Goal: Information Seeking & Learning: Learn about a topic

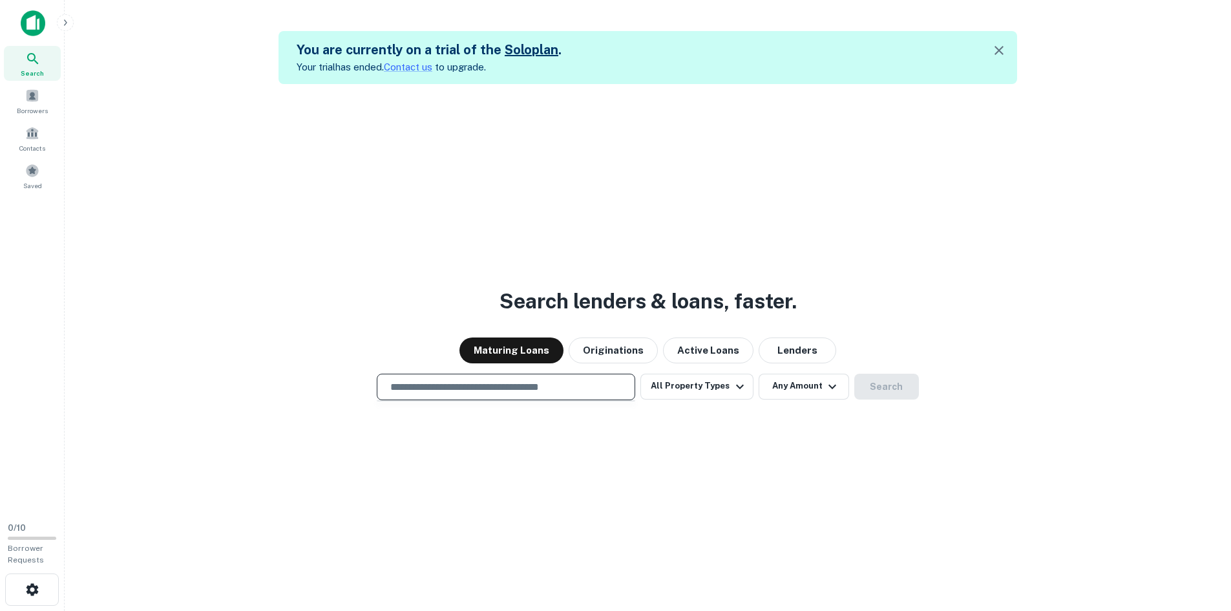
click at [587, 382] on input "text" at bounding box center [506, 386] width 247 height 15
click at [841, 390] on button "Any Amount" at bounding box center [804, 387] width 90 height 26
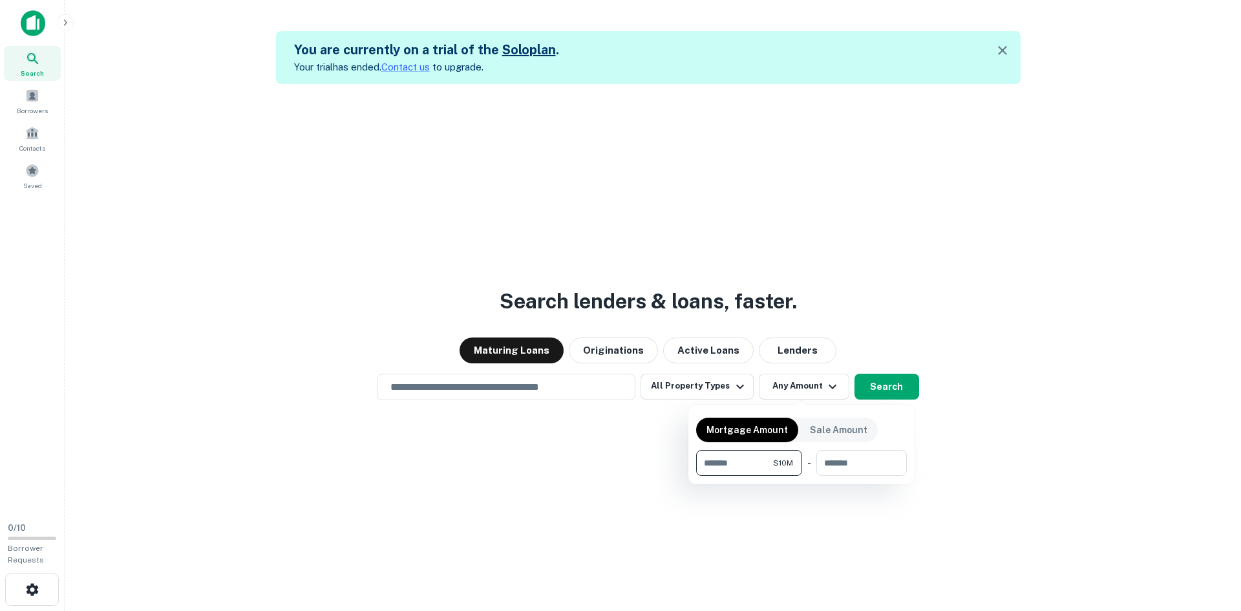
type input "********"
click at [593, 377] on div at bounding box center [620, 305] width 1241 height 611
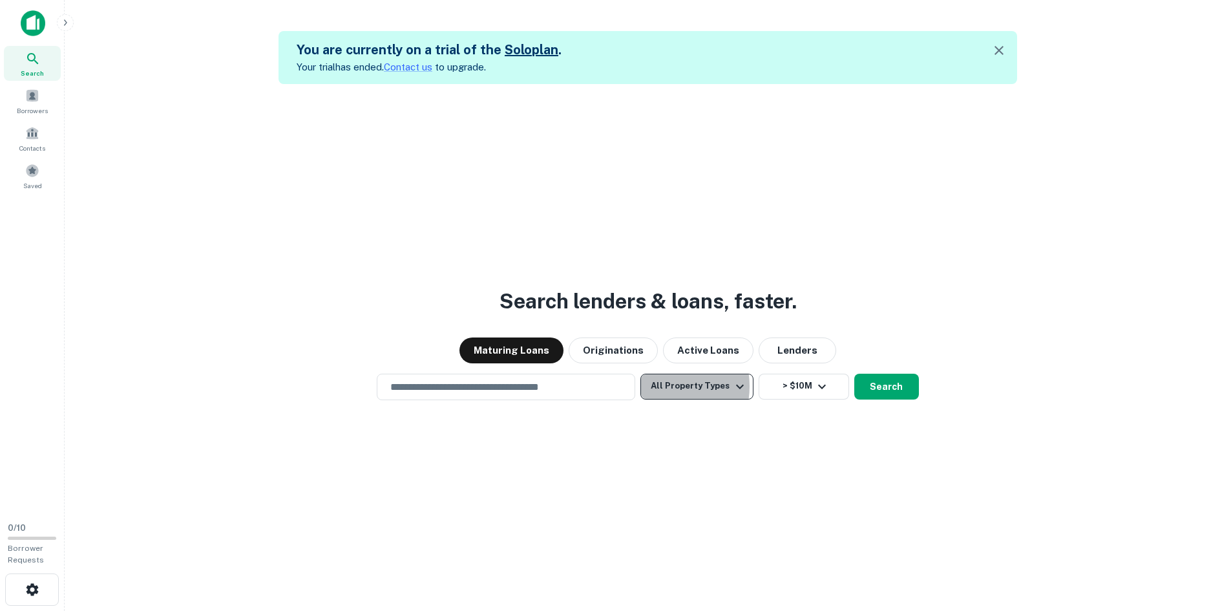
click at [659, 386] on button "All Property Types" at bounding box center [696, 387] width 112 height 26
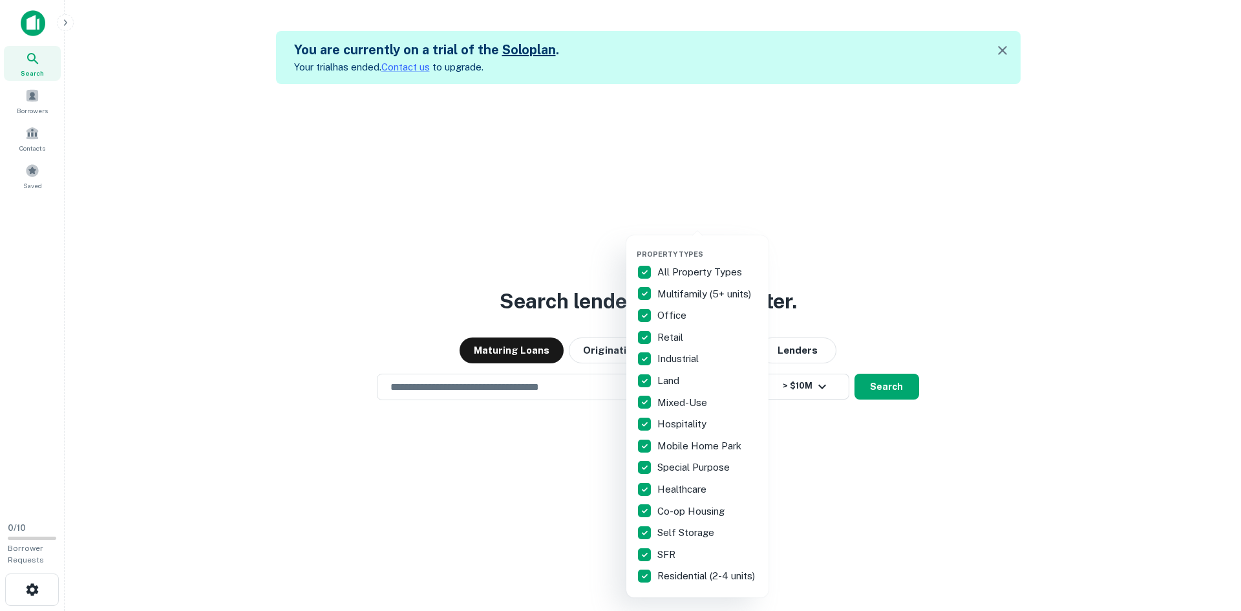
click at [715, 290] on p "Multifamily (5+ units)" at bounding box center [705, 294] width 96 height 16
click at [715, 292] on p "Multifamily (5+ units)" at bounding box center [705, 294] width 96 height 16
click at [686, 427] on p "Hospitality" at bounding box center [683, 424] width 52 height 16
click at [861, 515] on div at bounding box center [620, 305] width 1241 height 611
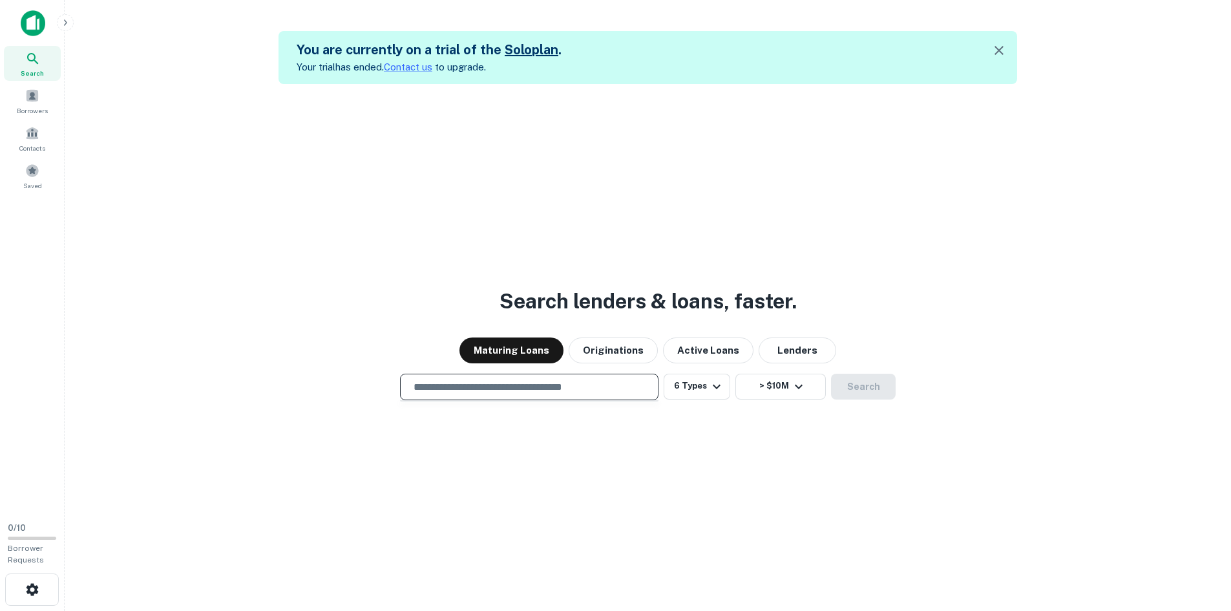
click at [607, 383] on input "text" at bounding box center [529, 386] width 247 height 15
click at [433, 382] on input "text" at bounding box center [529, 386] width 247 height 15
type input "*"
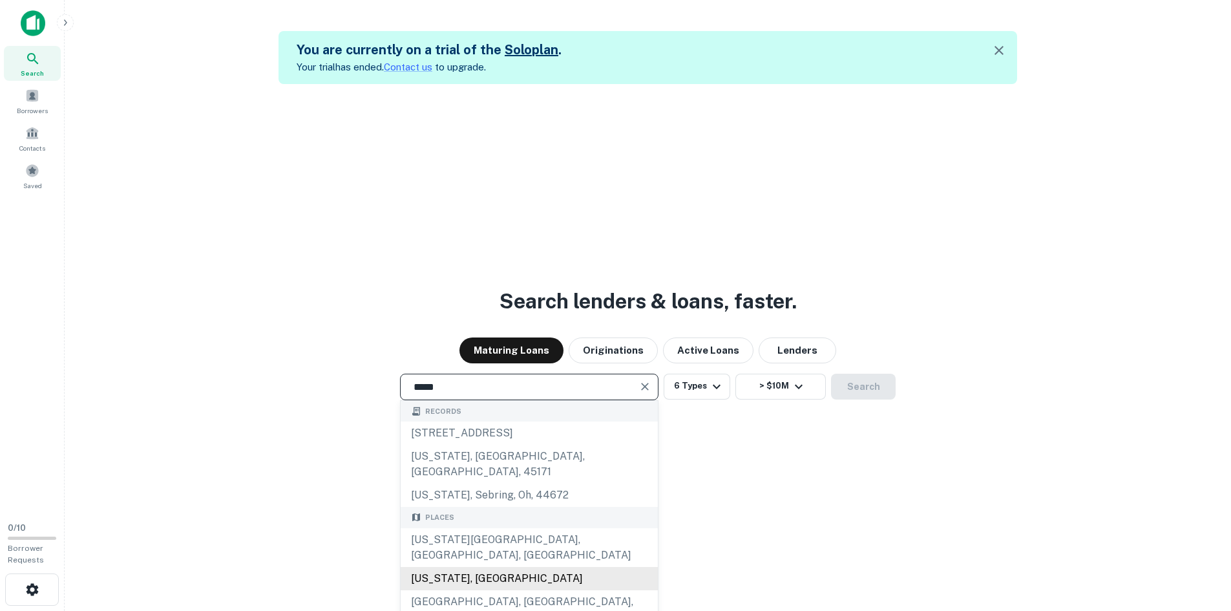
click at [530, 567] on div "[US_STATE], [GEOGRAPHIC_DATA]" at bounding box center [529, 578] width 257 height 23
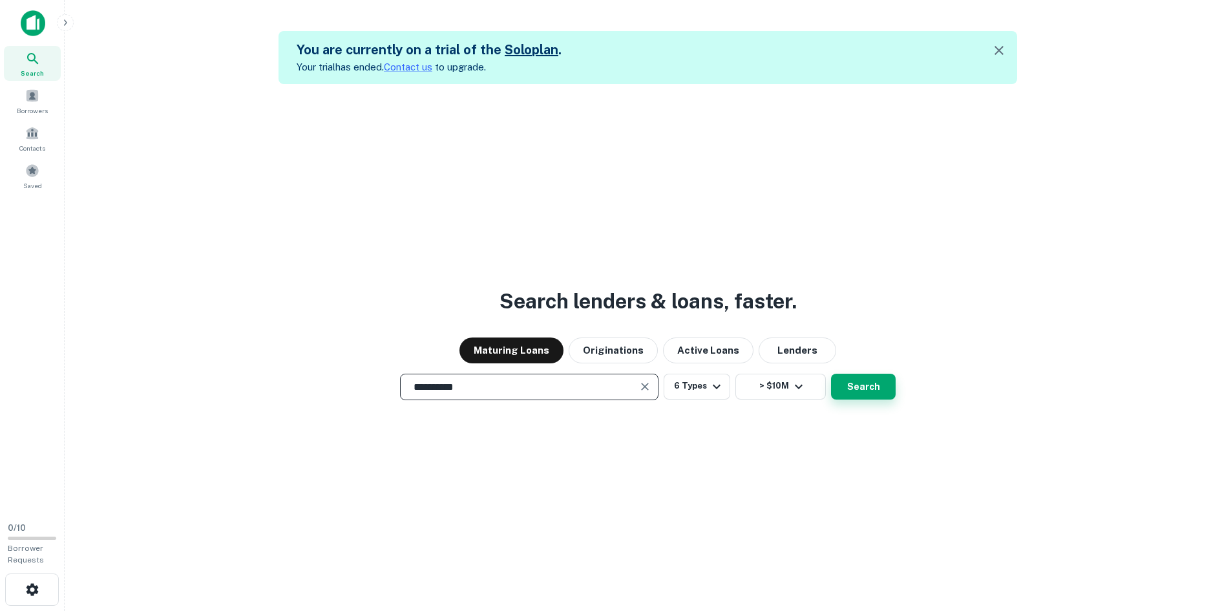
type input "**********"
click at [857, 386] on button "Search" at bounding box center [863, 387] width 65 height 26
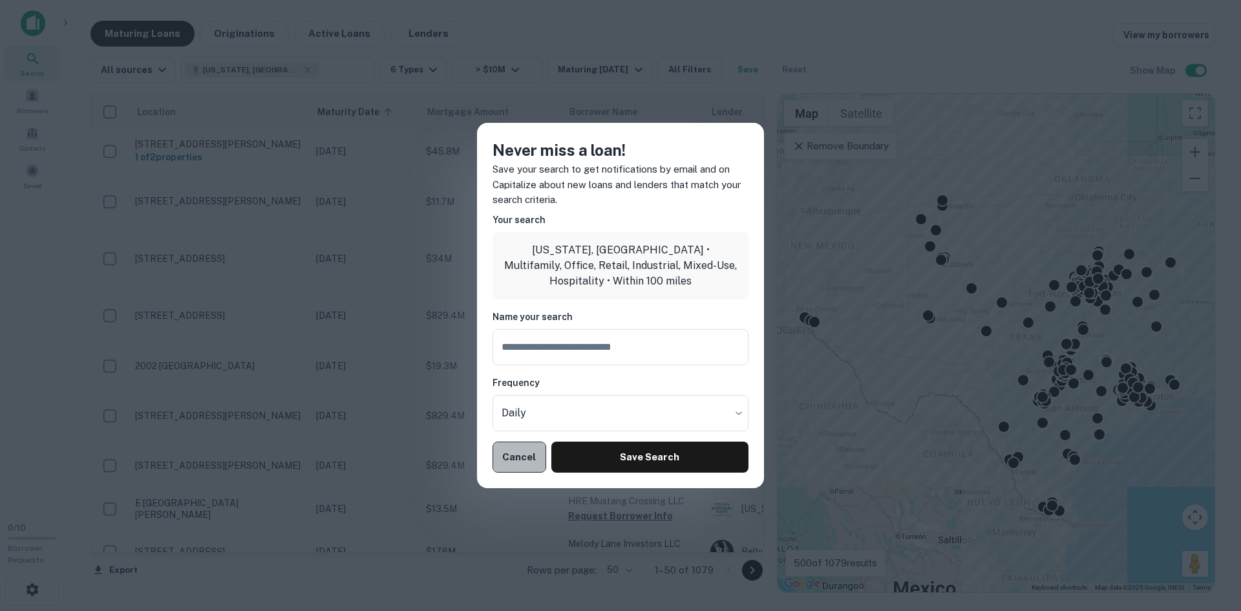
click at [527, 459] on button "Cancel" at bounding box center [519, 456] width 54 height 31
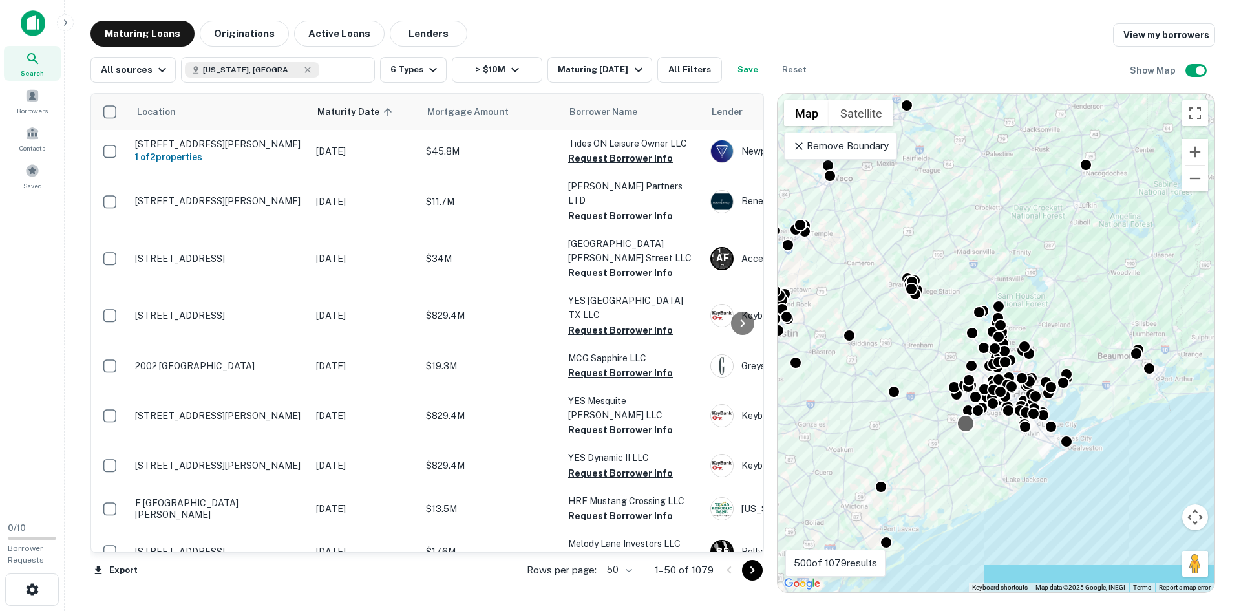
drag, startPoint x: 1144, startPoint y: 394, endPoint x: 958, endPoint y: 430, distance: 189.0
click at [958, 430] on div "To activate drag with keyboard, press Alt + Enter. Once in keyboard drag state,…" at bounding box center [995, 343] width 437 height 498
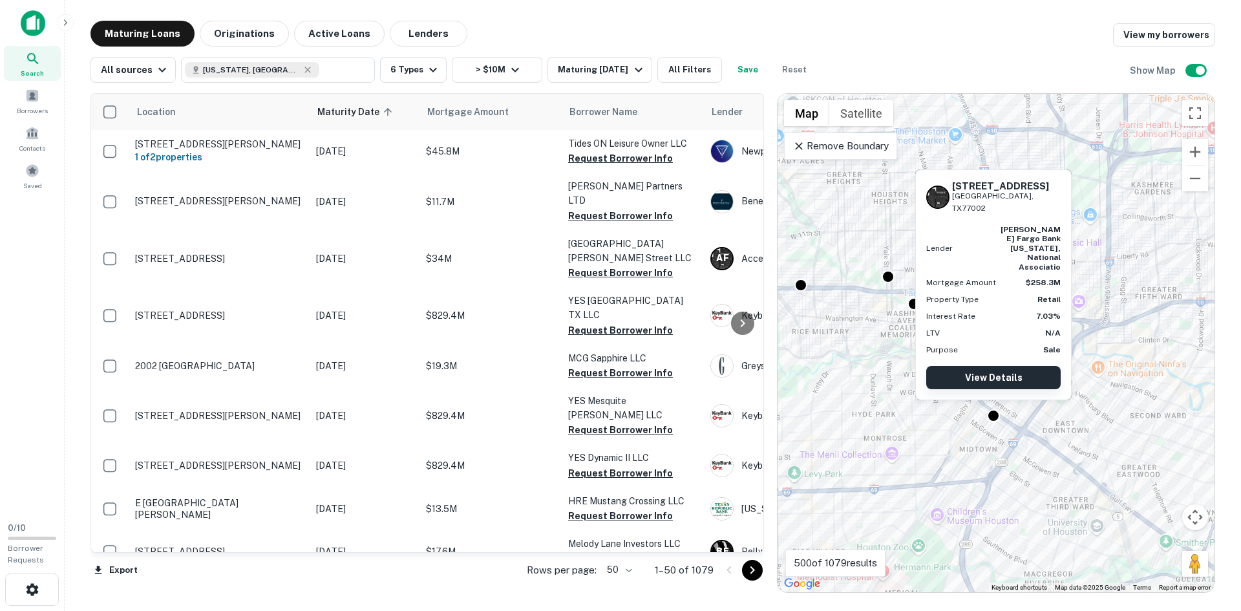
click at [990, 384] on link "View Details" at bounding box center [993, 377] width 134 height 23
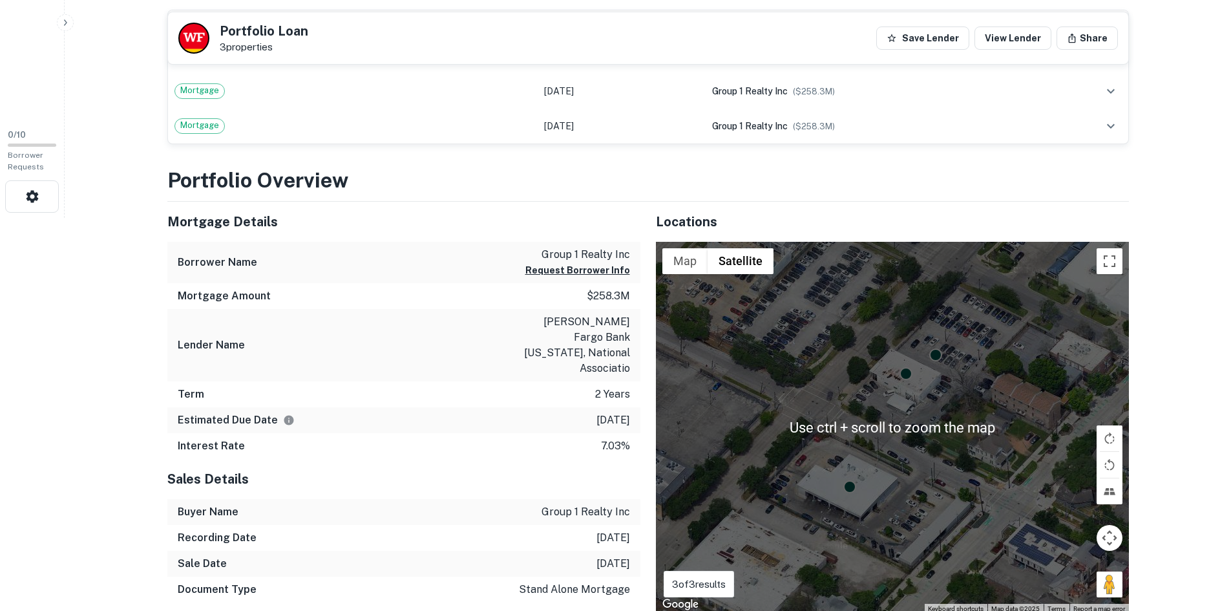
scroll to position [452, 0]
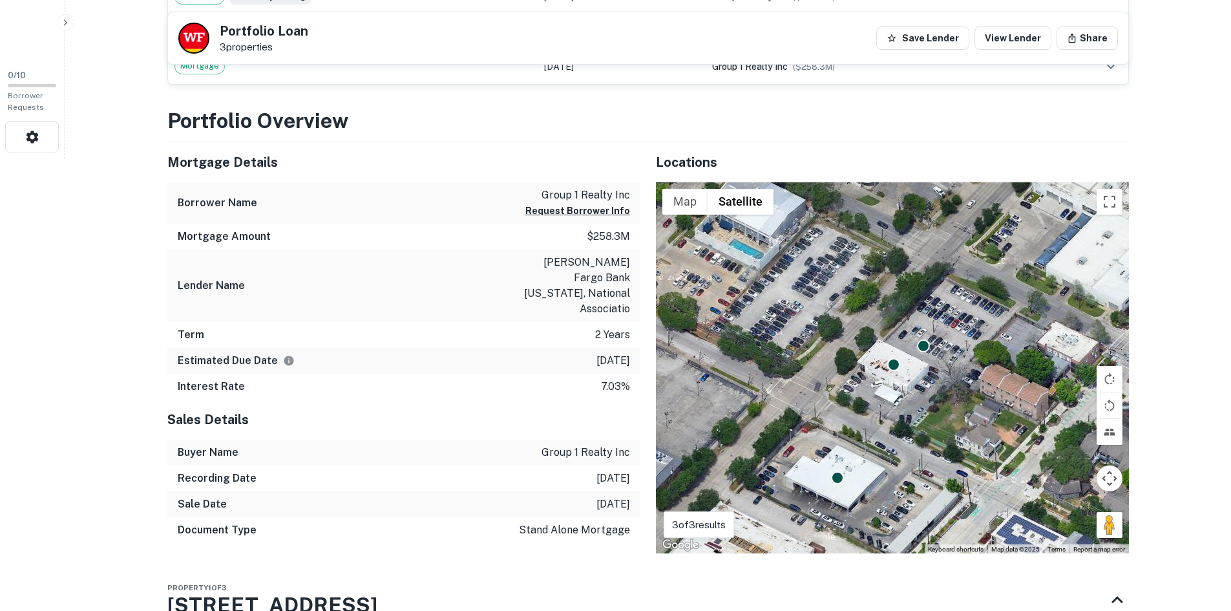
drag, startPoint x: 963, startPoint y: 368, endPoint x: 946, endPoint y: 409, distance: 44.6
click at [950, 412] on div "To activate drag with keyboard, press Alt + Enter. Once in keyboard drag state,…" at bounding box center [892, 368] width 473 height 372
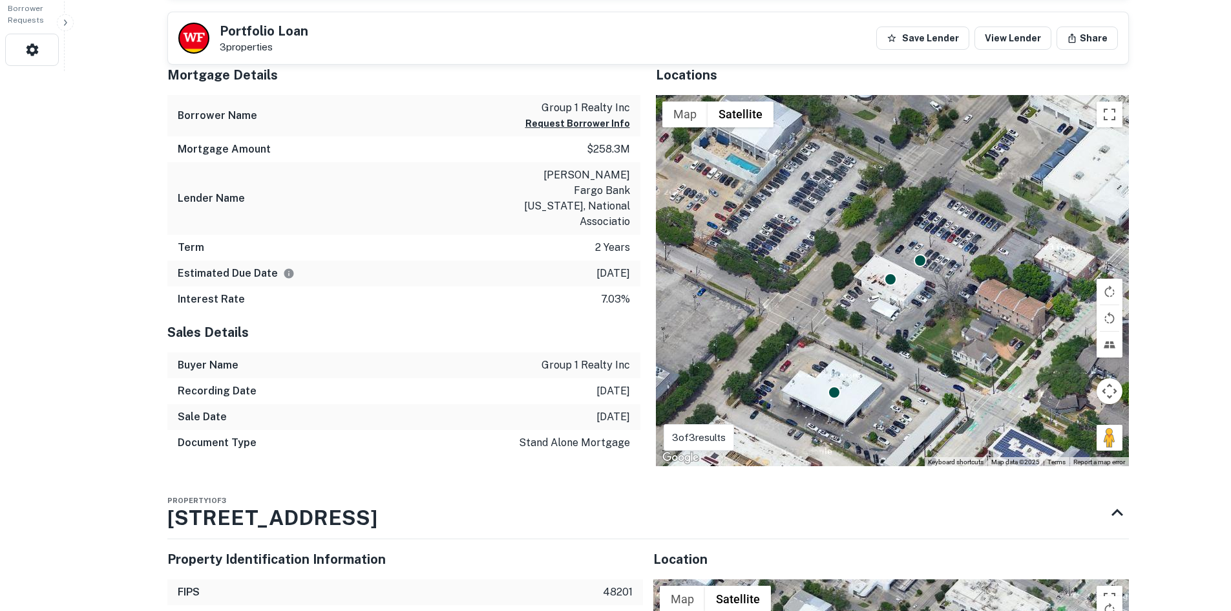
scroll to position [517, 0]
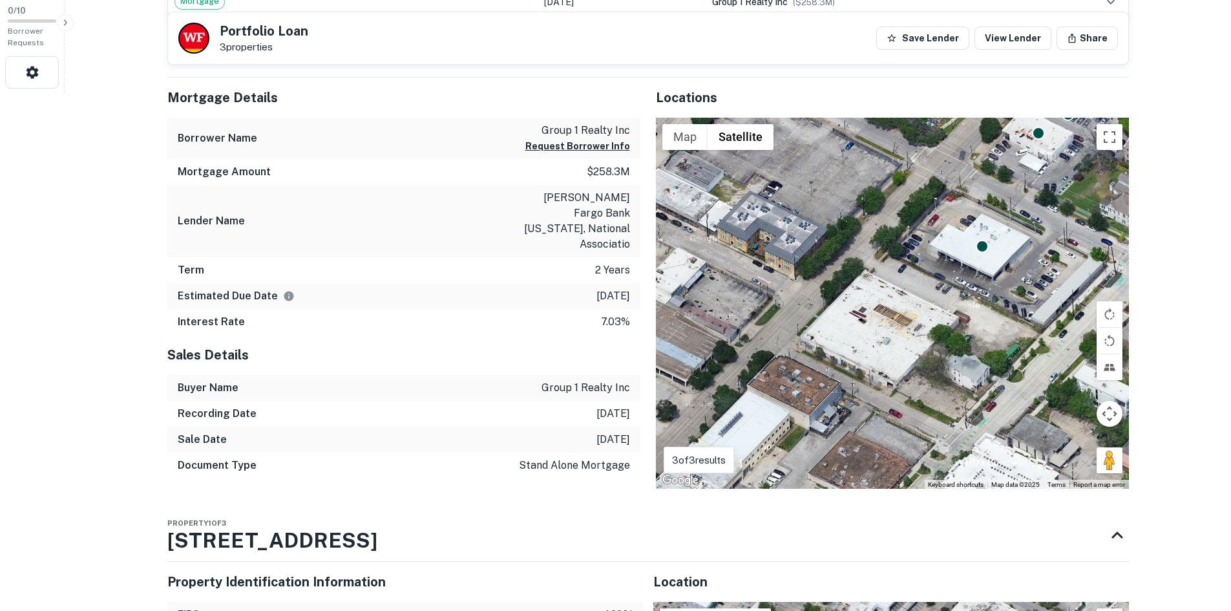
drag, startPoint x: 914, startPoint y: 366, endPoint x: 1066, endPoint y: 191, distance: 231.8
click at [1066, 191] on div "To activate drag with keyboard, press Alt + Enter. Once in keyboard drag state,…" at bounding box center [892, 304] width 473 height 372
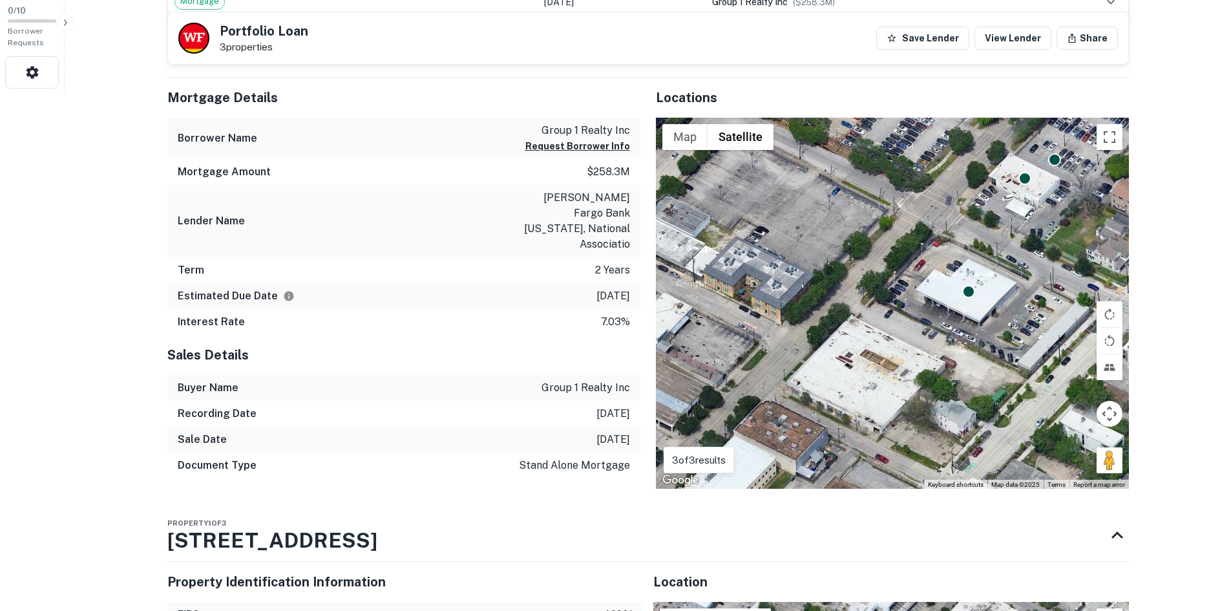
drag, startPoint x: 1011, startPoint y: 237, endPoint x: 989, endPoint y: 293, distance: 59.5
click at [989, 293] on div "To activate drag with keyboard, press Alt + Enter. Once in keyboard drag state,…" at bounding box center [892, 304] width 473 height 372
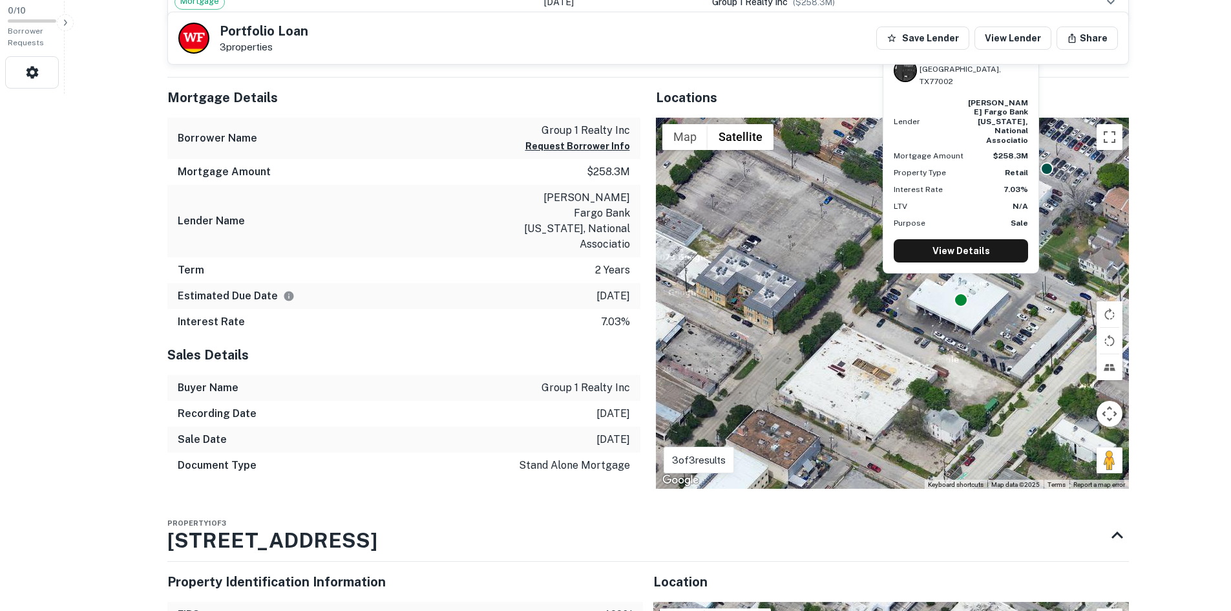
click at [964, 293] on div at bounding box center [961, 300] width 14 height 14
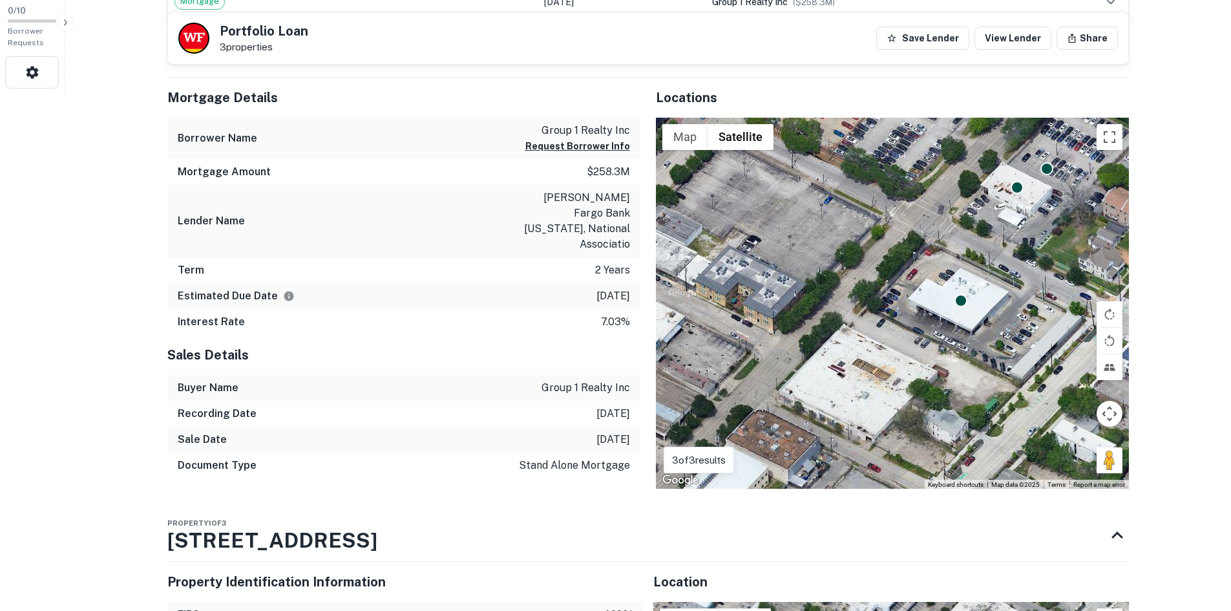
drag, startPoint x: 1015, startPoint y: 343, endPoint x: 888, endPoint y: 368, distance: 129.9
click at [868, 385] on div "To activate drag with keyboard, press Alt + Enter. Once in keyboard drag state,…" at bounding box center [892, 304] width 473 height 372
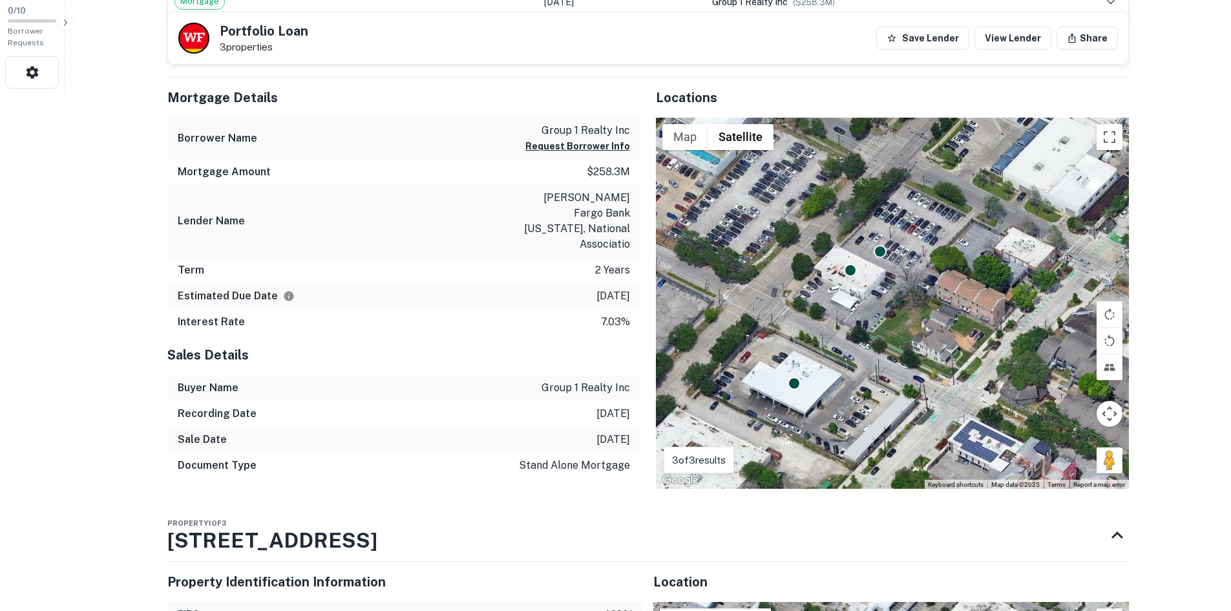
drag, startPoint x: 991, startPoint y: 364, endPoint x: 875, endPoint y: 432, distance: 133.8
click at [876, 435] on div "To activate drag with keyboard, press Alt + Enter. Once in keyboard drag state,…" at bounding box center [892, 304] width 473 height 372
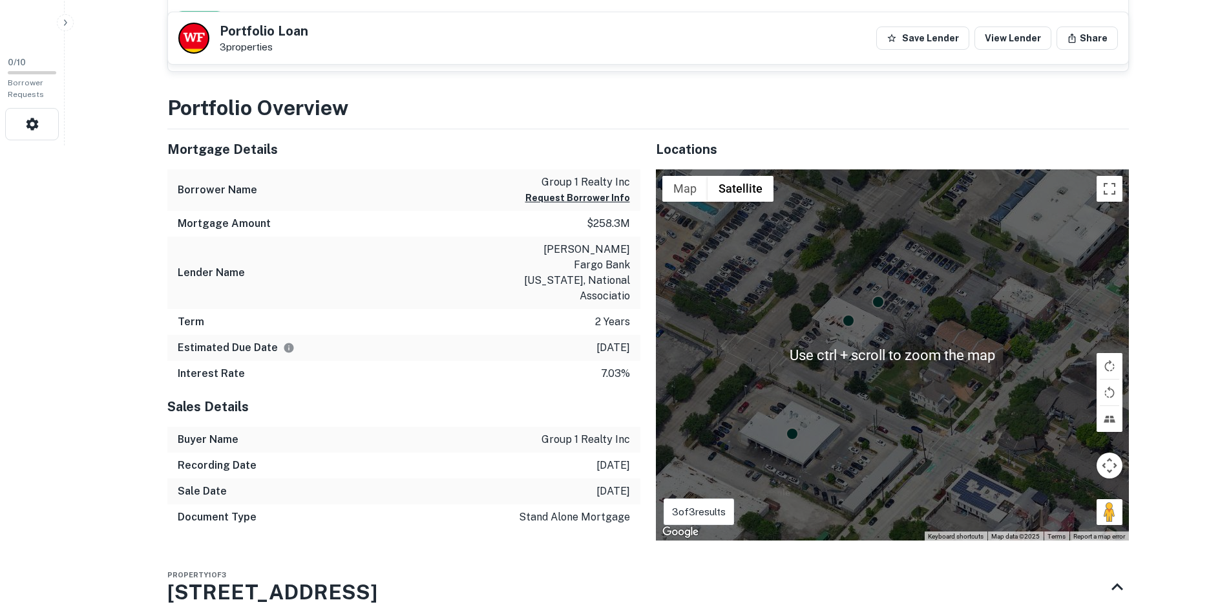
scroll to position [452, 0]
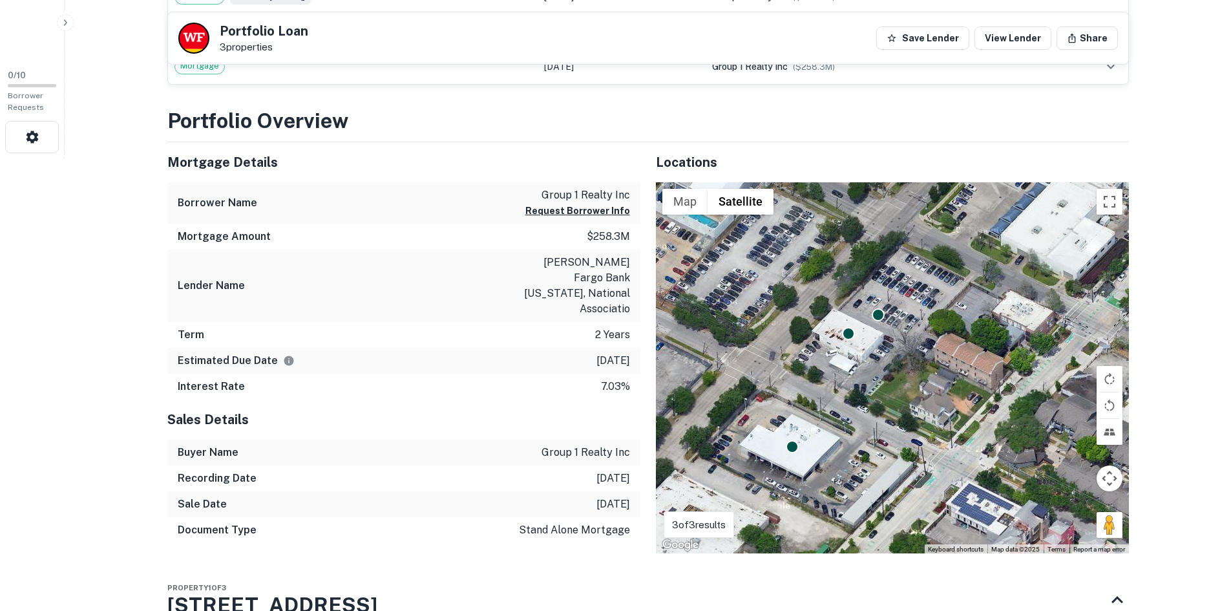
click at [1109, 461] on div "To activate drag with keyboard, press Alt + Enter. Once in keyboard drag state,…" at bounding box center [892, 368] width 473 height 372
click at [1109, 465] on button "Map camera controls" at bounding box center [1110, 478] width 26 height 26
click at [1073, 498] on button "Zoom out" at bounding box center [1077, 511] width 26 height 26
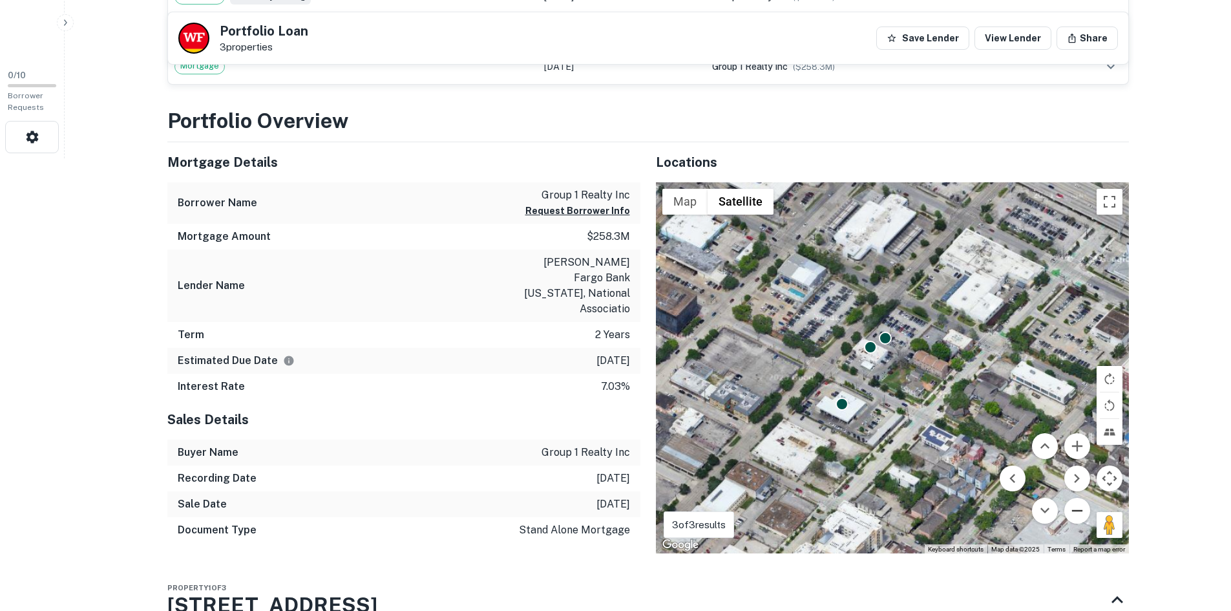
click at [1073, 498] on button "Zoom out" at bounding box center [1077, 511] width 26 height 26
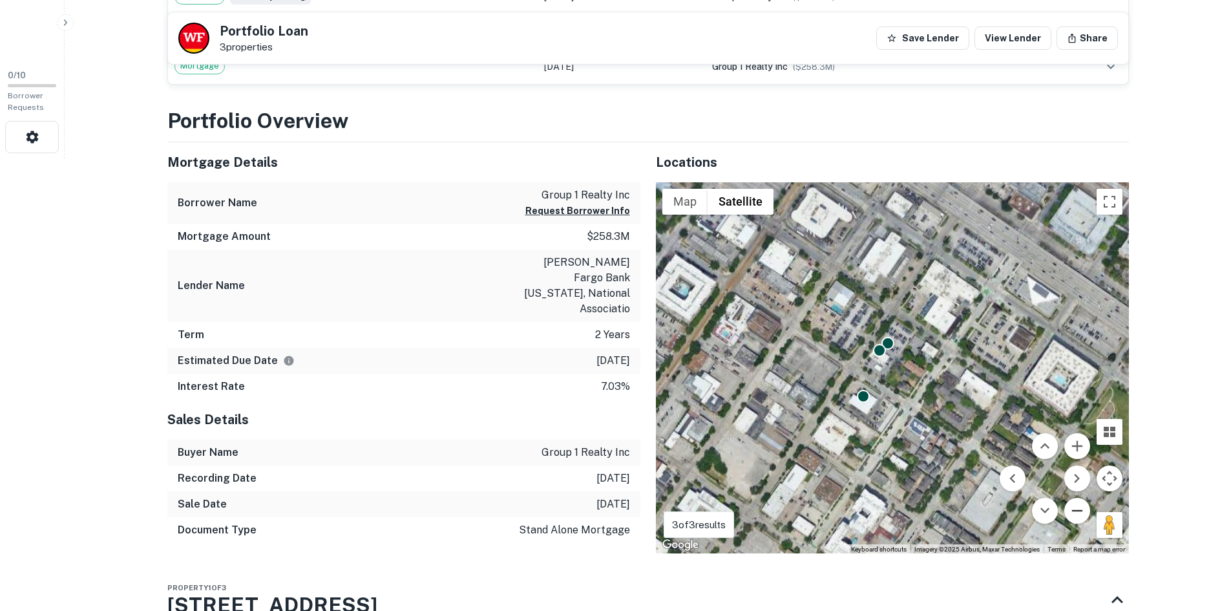
click at [1073, 498] on button "Zoom out" at bounding box center [1077, 511] width 26 height 26
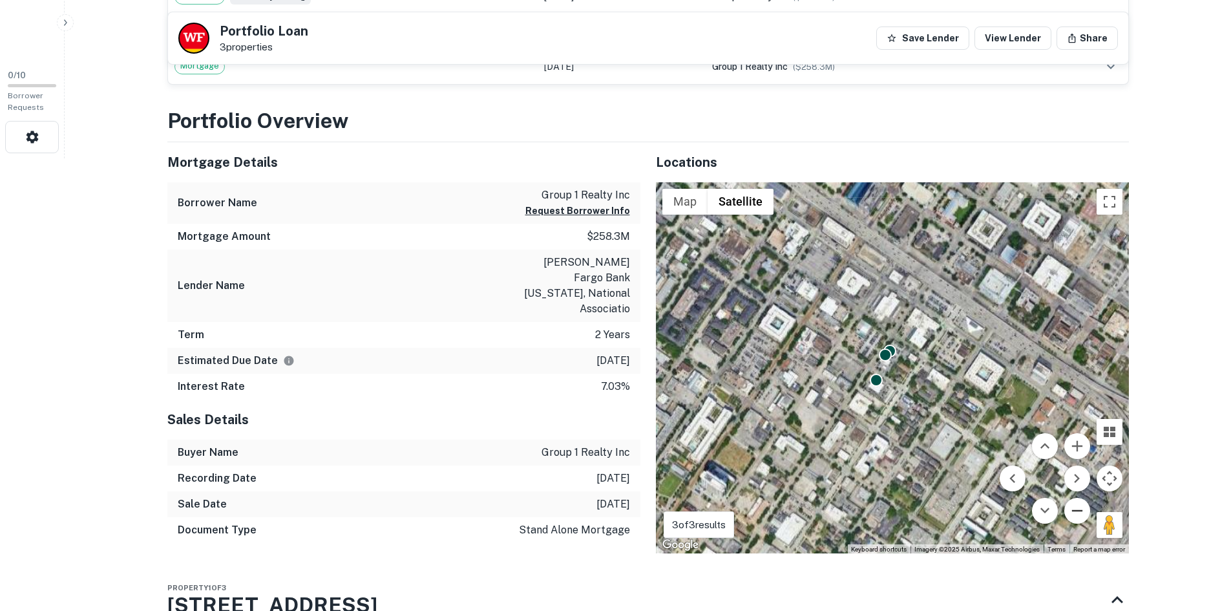
click at [1073, 498] on button "Zoom out" at bounding box center [1077, 511] width 26 height 26
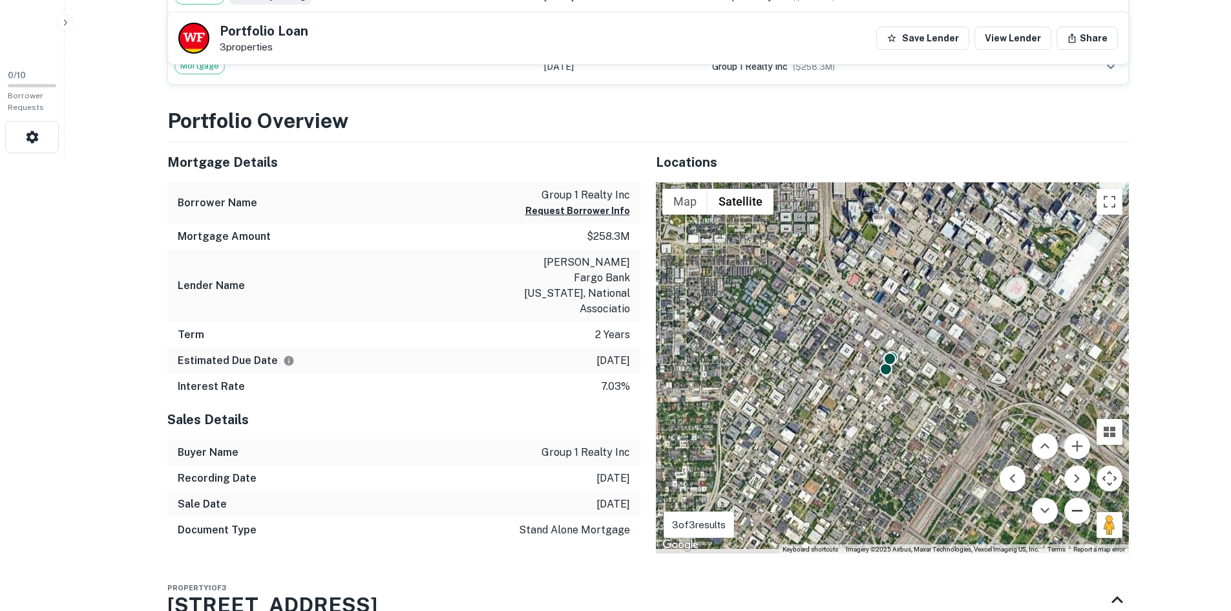
click at [1073, 498] on button "Zoom out" at bounding box center [1077, 511] width 26 height 26
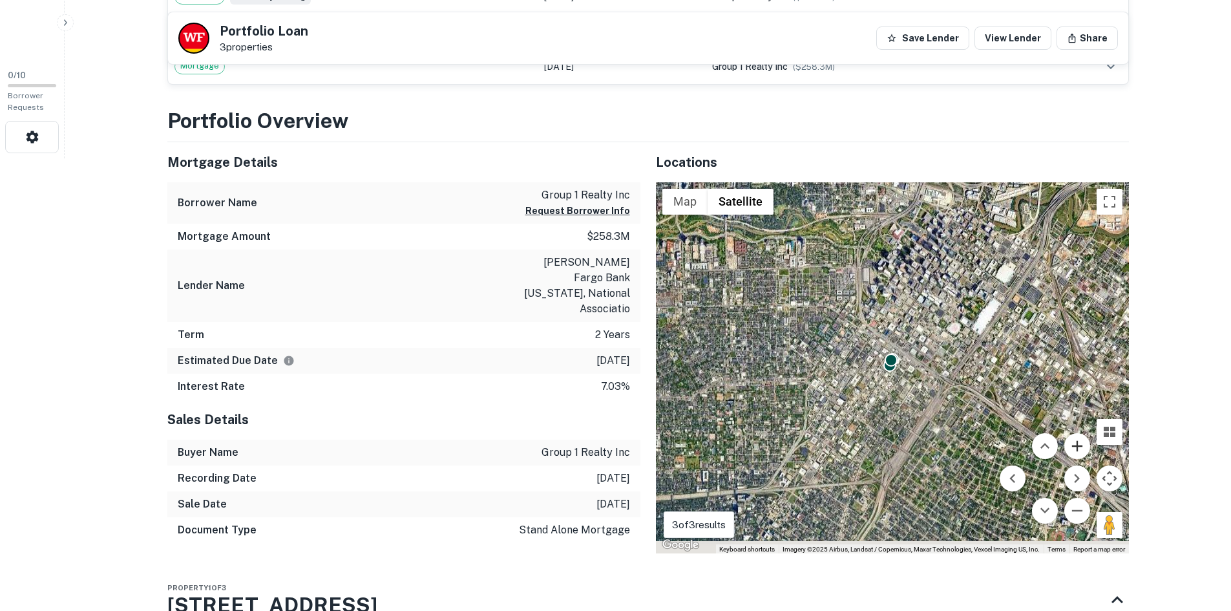
click at [1077, 433] on button "Zoom in" at bounding box center [1077, 446] width 26 height 26
click at [1075, 433] on button "Zoom in" at bounding box center [1077, 446] width 26 height 26
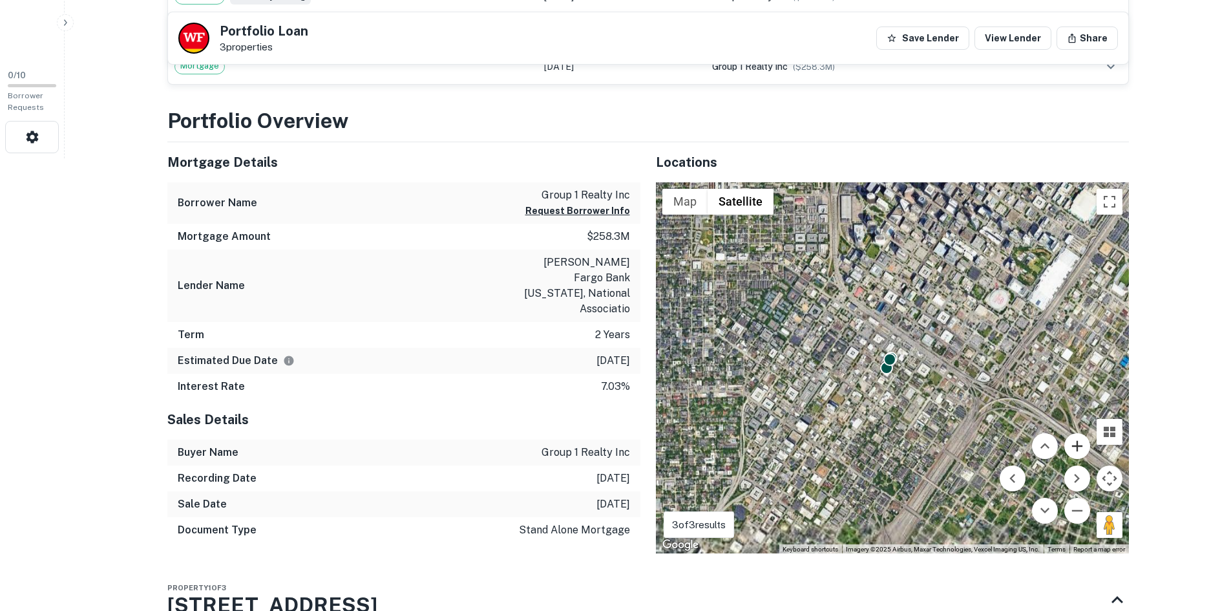
click at [1075, 433] on button "Zoom in" at bounding box center [1077, 446] width 26 height 26
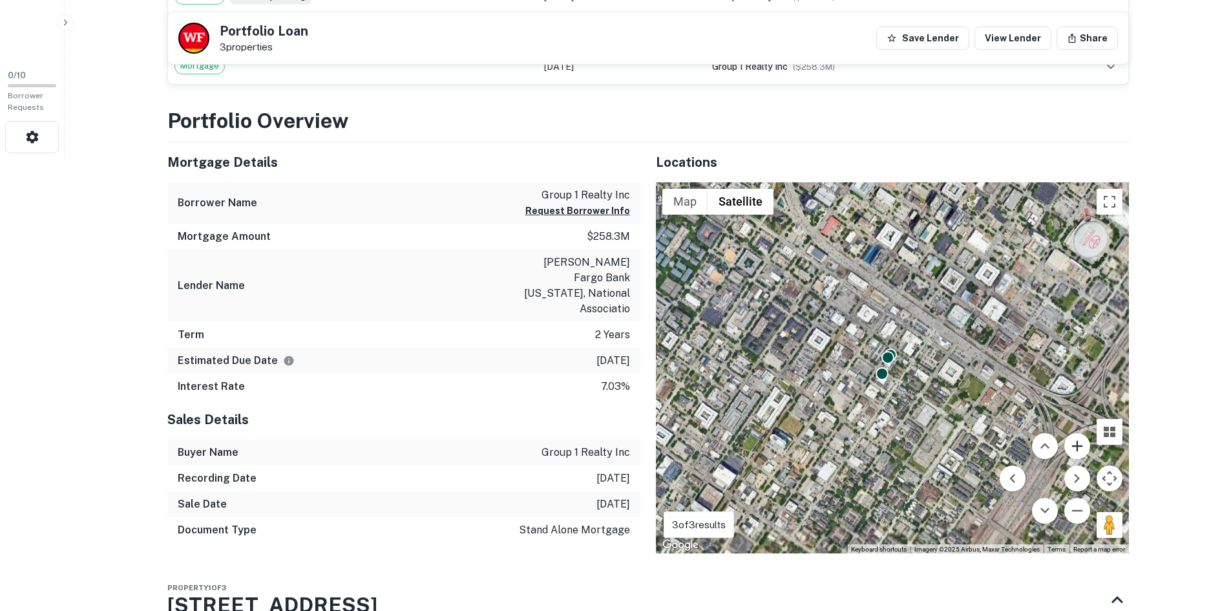
click at [1075, 433] on button "Zoom in" at bounding box center [1077, 446] width 26 height 26
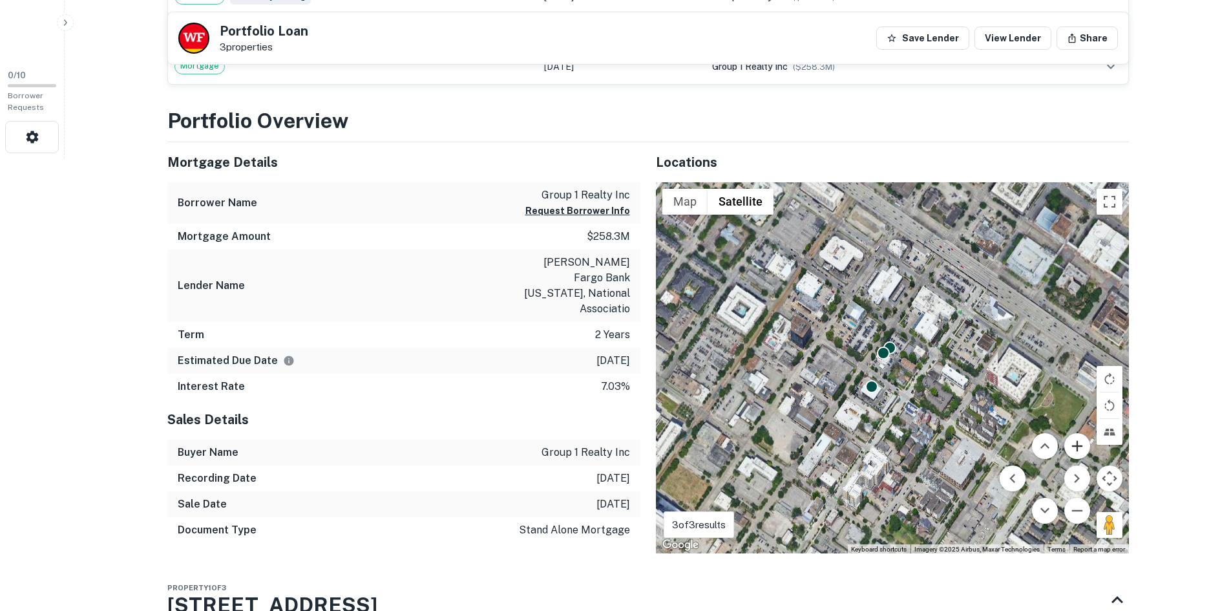
click at [1075, 433] on button "Zoom in" at bounding box center [1077, 446] width 26 height 26
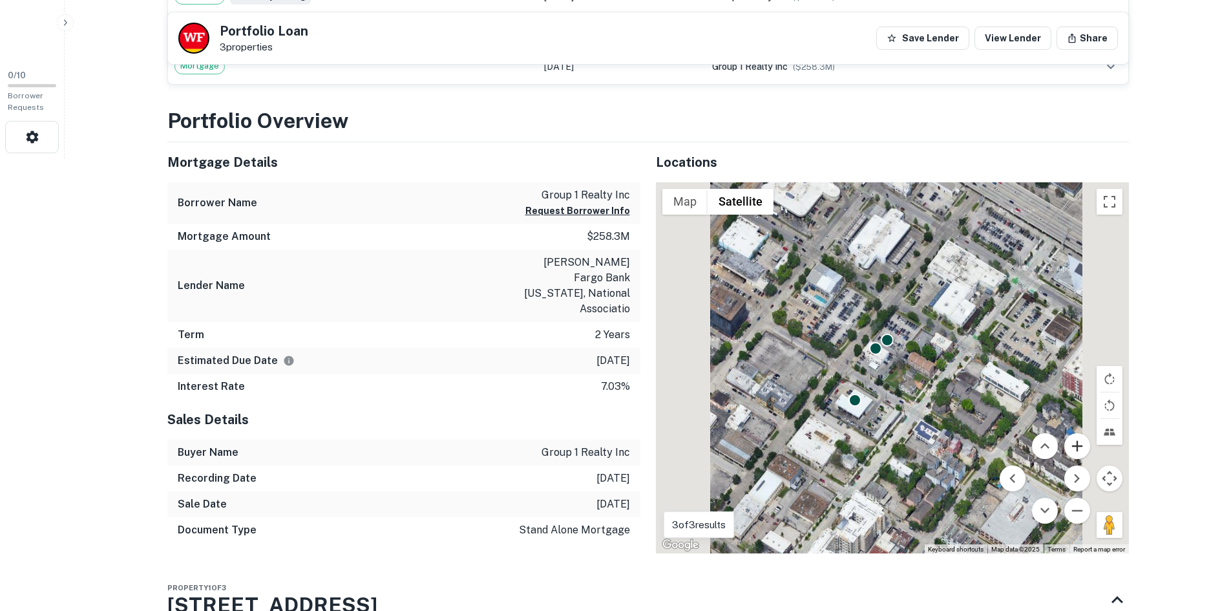
click at [1075, 433] on button "Zoom in" at bounding box center [1077, 446] width 26 height 26
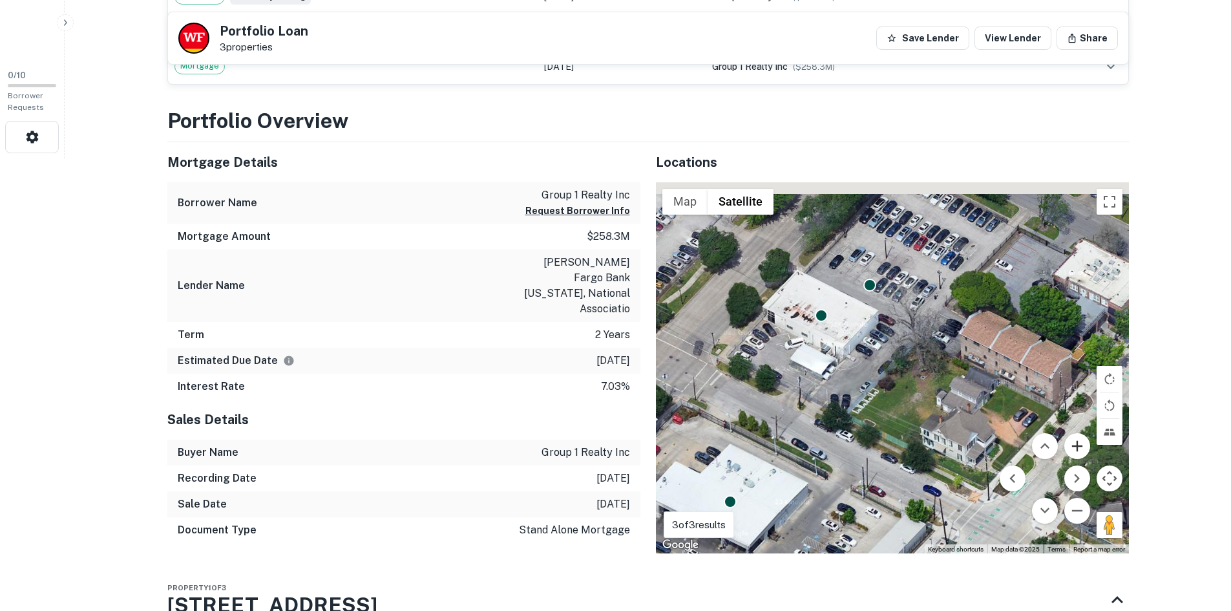
click at [1075, 433] on button "Zoom in" at bounding box center [1077, 446] width 26 height 26
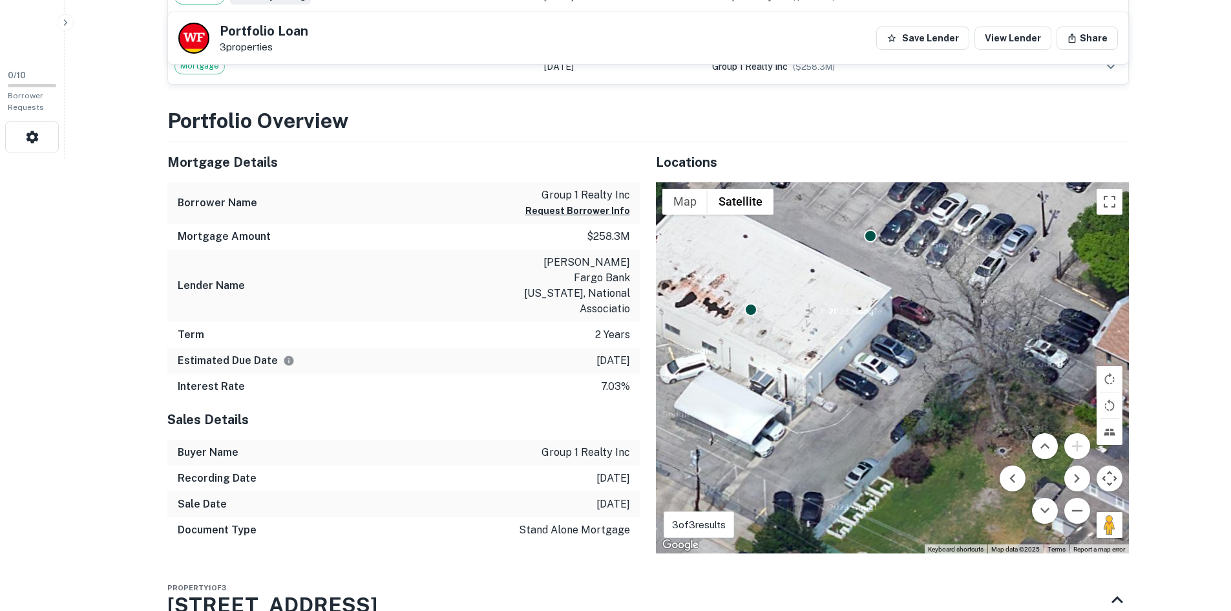
drag, startPoint x: 938, startPoint y: 321, endPoint x: 973, endPoint y: 384, distance: 72.0
click at [973, 384] on div "To activate drag with keyboard, press Alt + Enter. Once in keyboard drag state,…" at bounding box center [892, 368] width 473 height 372
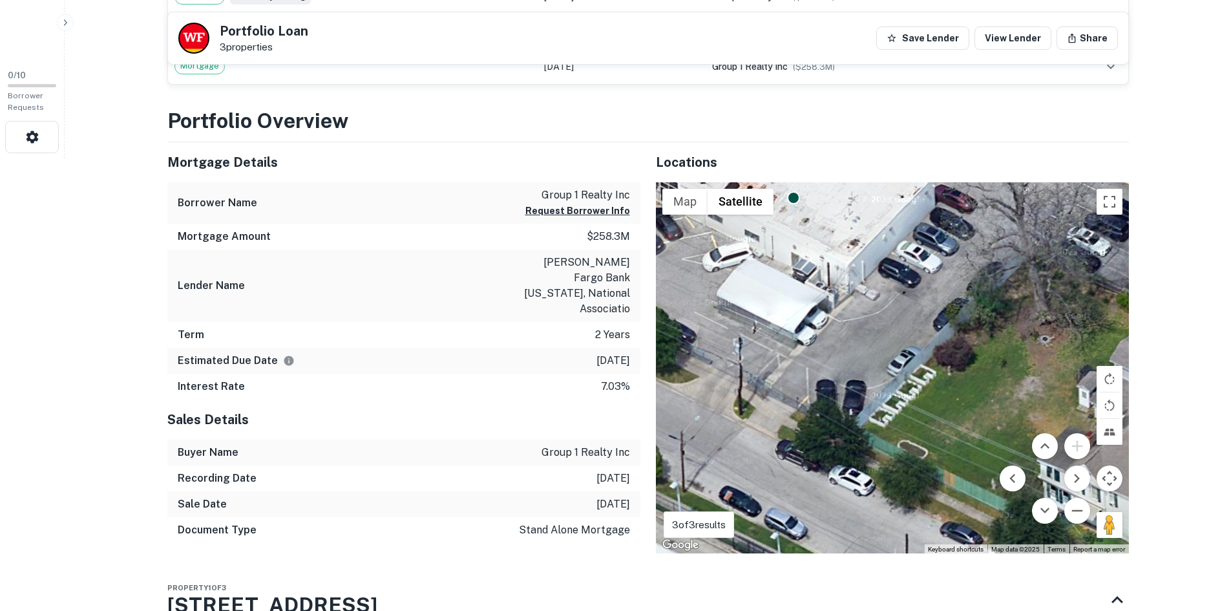
drag, startPoint x: 517, startPoint y: 385, endPoint x: 505, endPoint y: 383, distance: 11.7
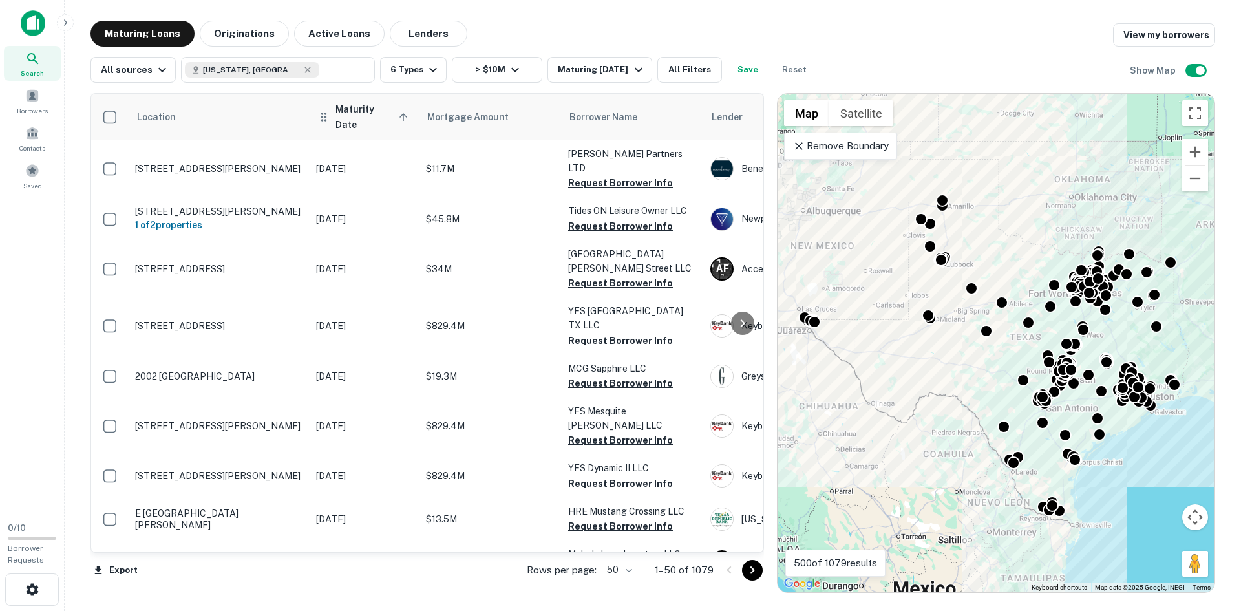
click at [386, 113] on span "Maturity Date sorted ascending" at bounding box center [373, 116] width 76 height 31
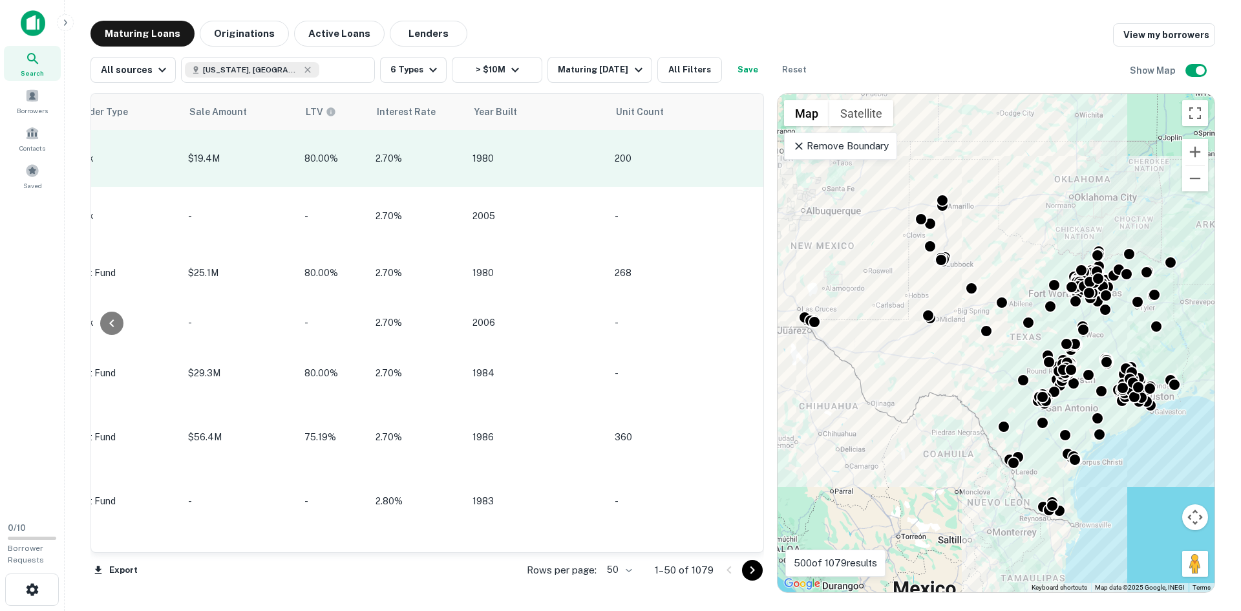
scroll to position [0, 1077]
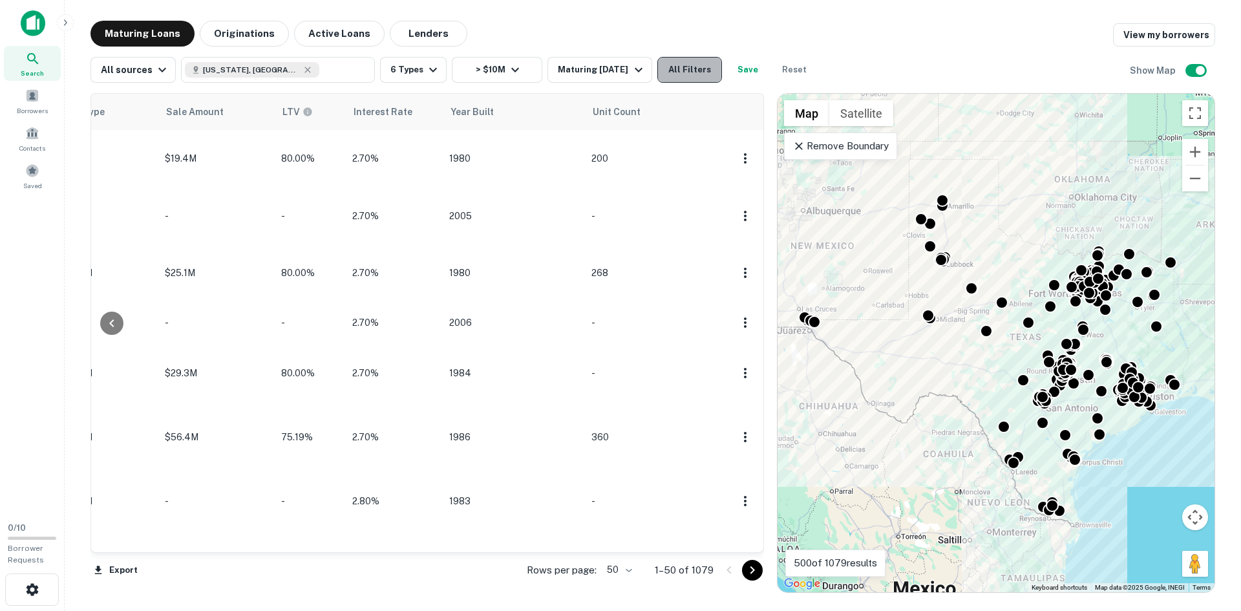
click at [679, 76] on button "All Filters" at bounding box center [689, 70] width 65 height 26
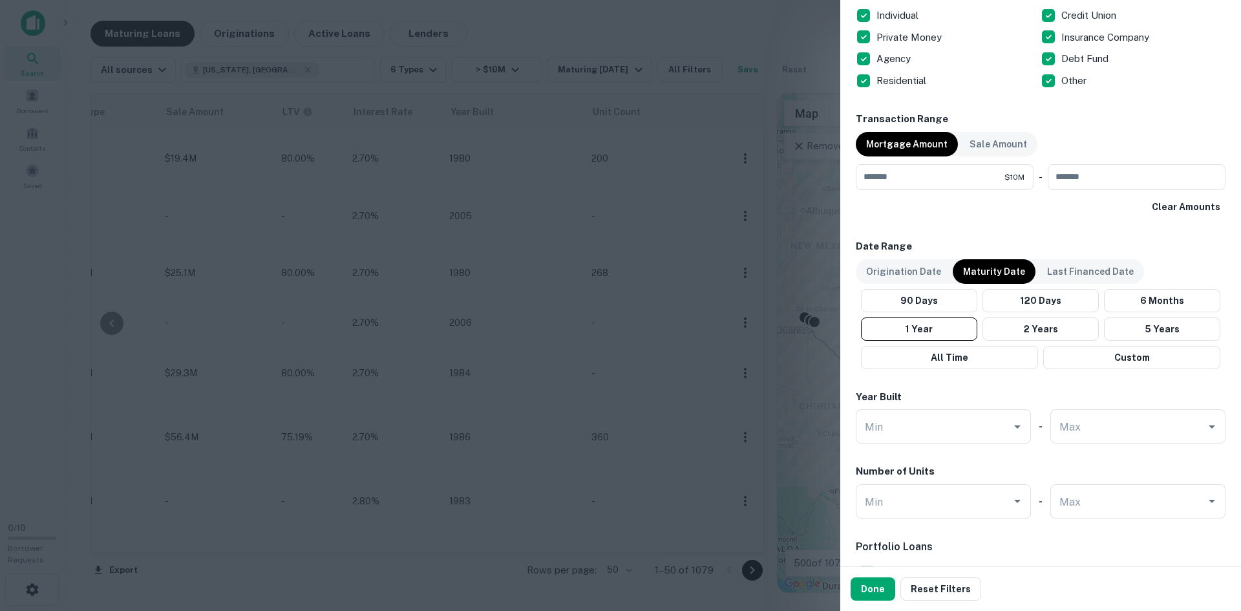
scroll to position [582, 0]
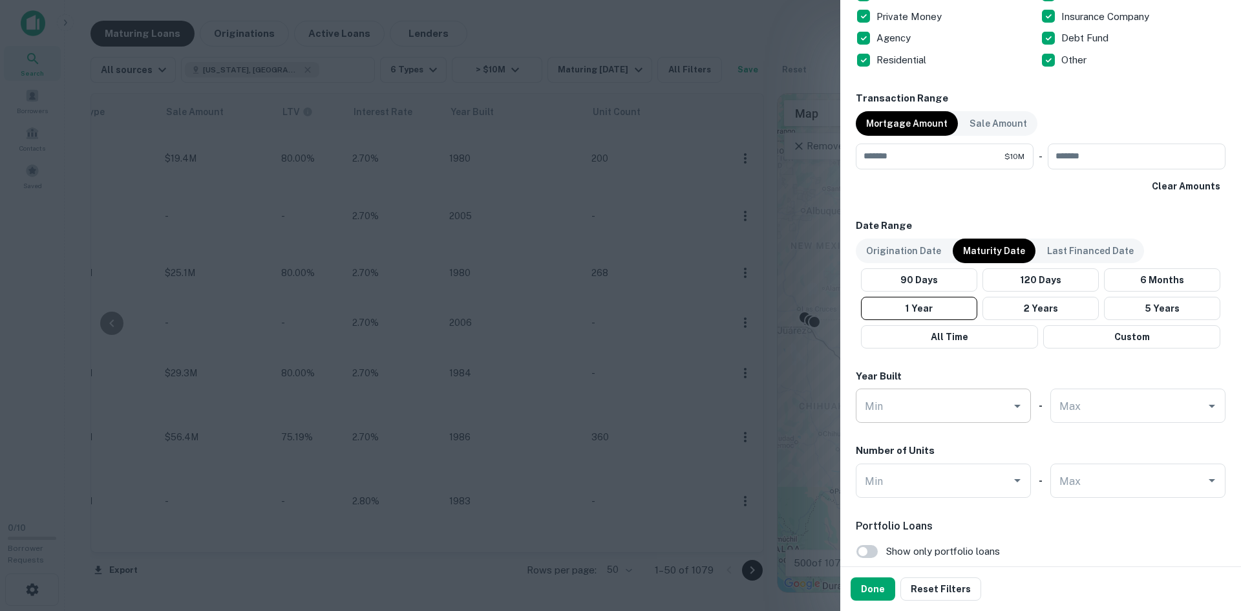
click at [943, 417] on input "Min" at bounding box center [933, 405] width 144 height 23
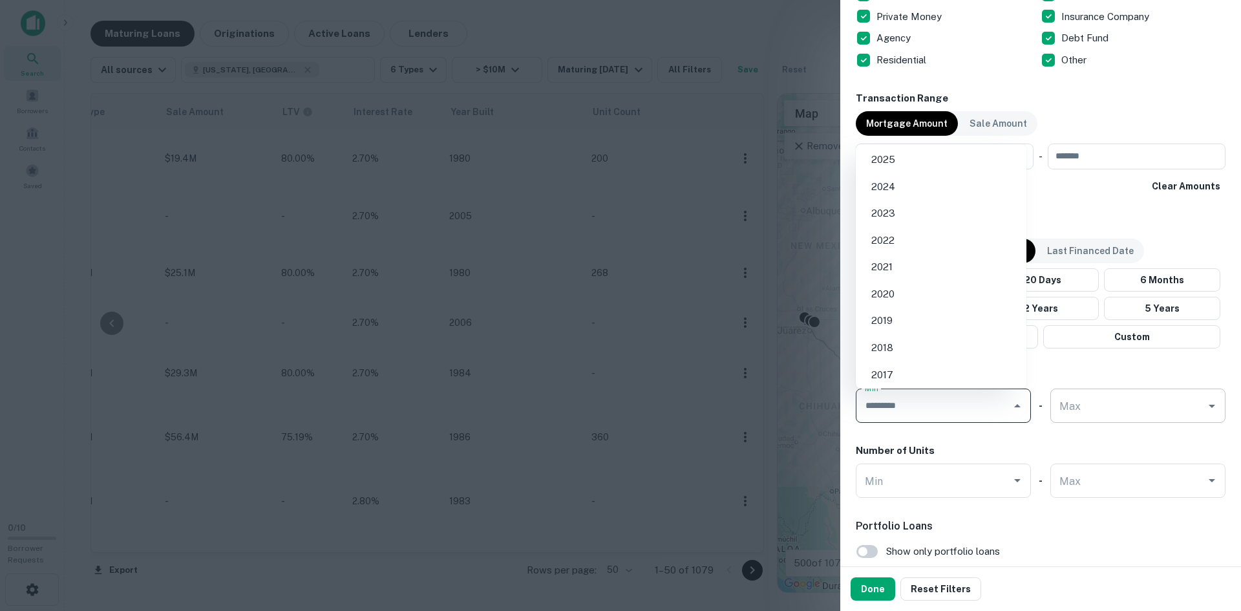
click at [1064, 416] on input "Max" at bounding box center [1128, 405] width 144 height 23
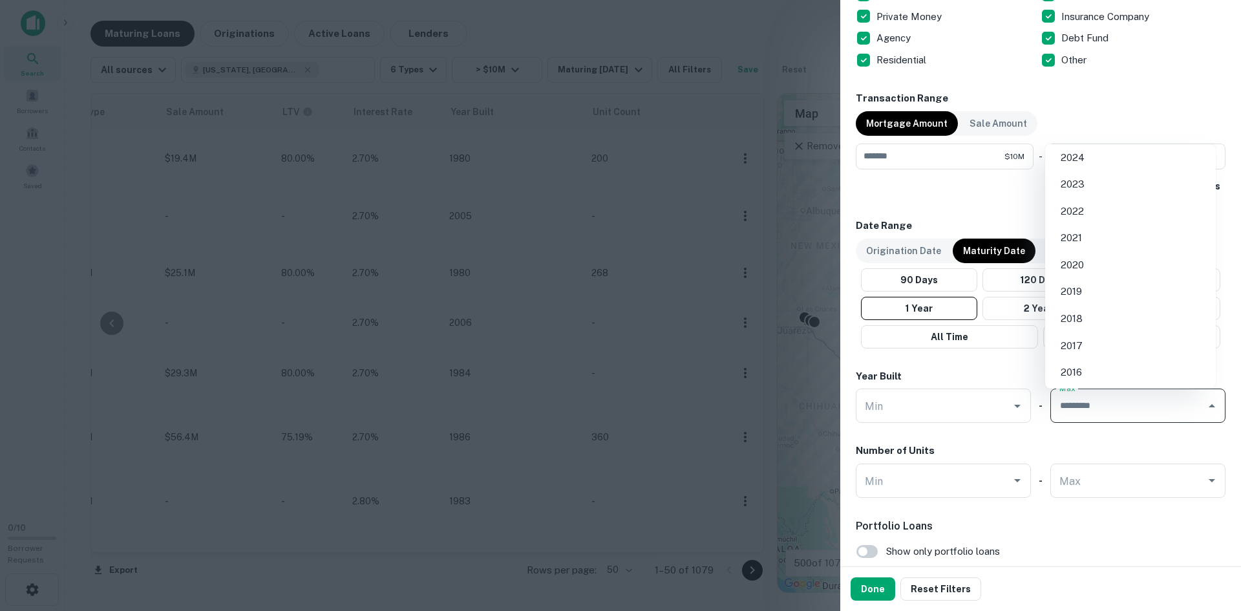
scroll to position [0, 0]
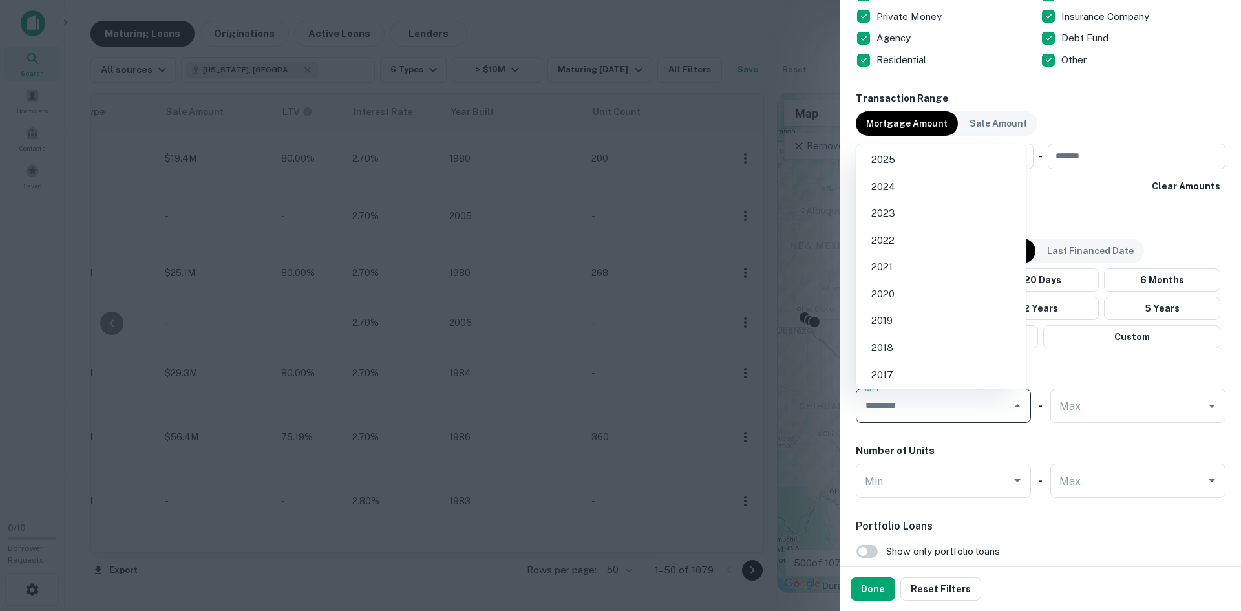
click at [966, 403] on input "Min" at bounding box center [933, 405] width 144 height 23
click at [900, 277] on li "2011" at bounding box center [941, 277] width 160 height 23
type input "****"
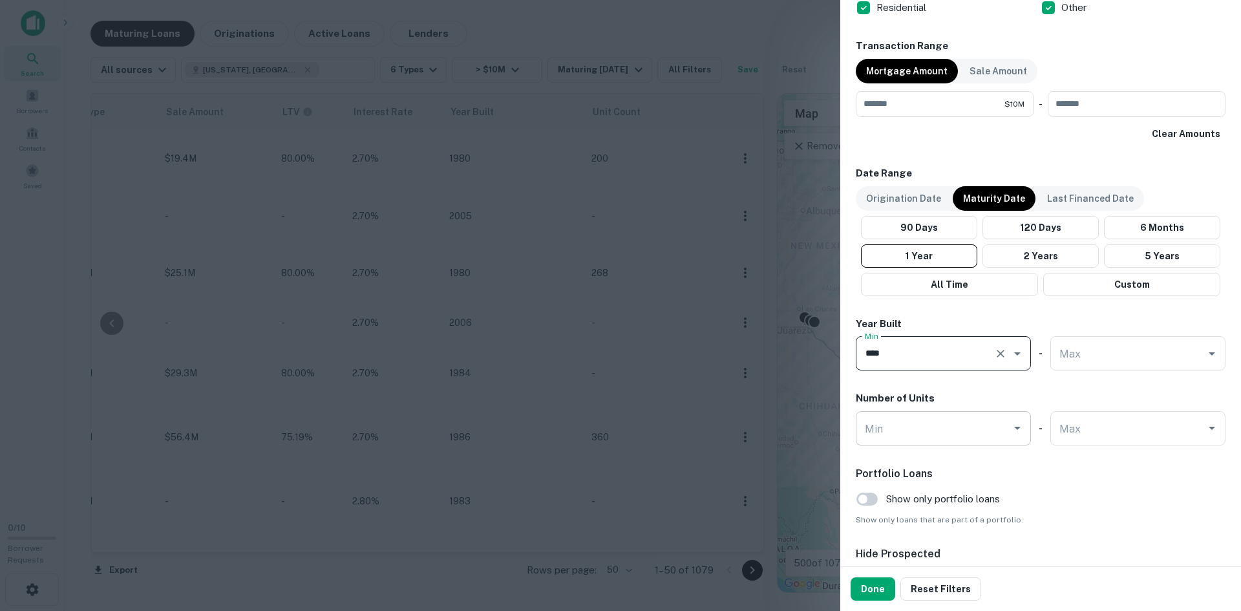
scroll to position [711, 0]
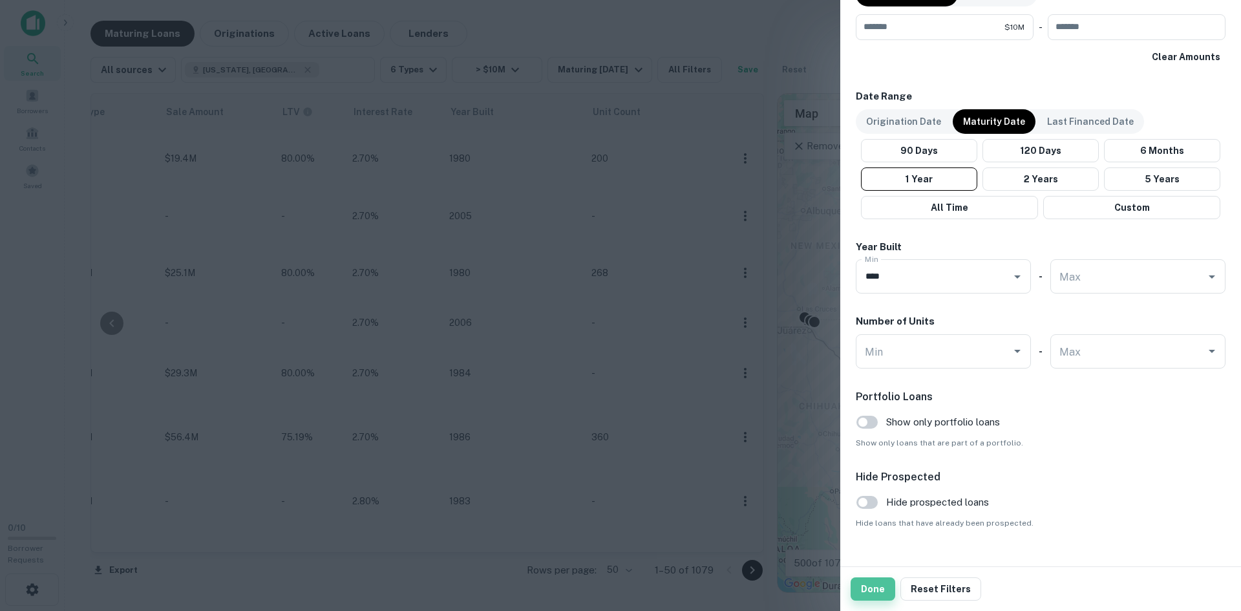
click at [879, 594] on button "Done" at bounding box center [872, 588] width 45 height 23
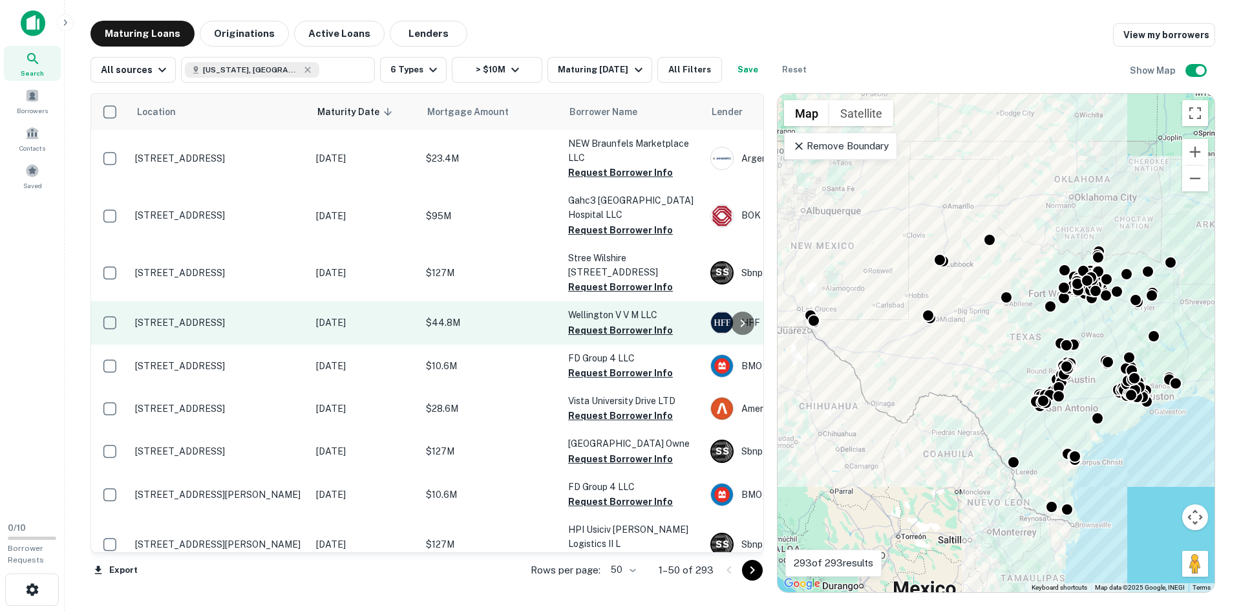
click at [232, 317] on p "5225 Verde Valley Ln Dallas, TX75254" at bounding box center [219, 323] width 168 height 12
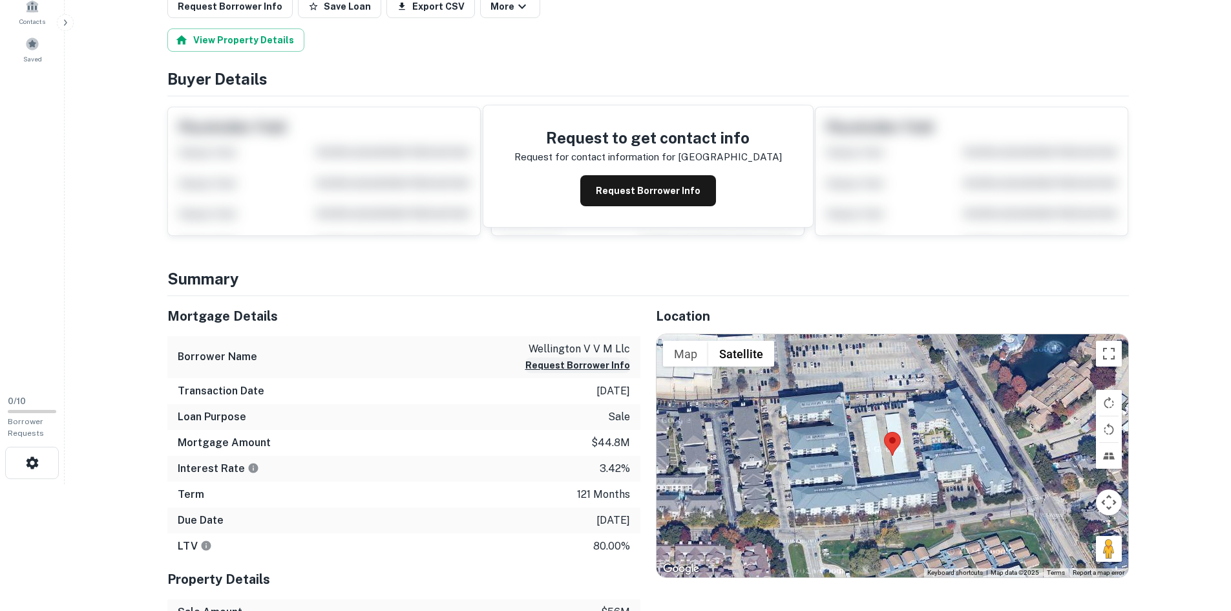
scroll to position [129, 0]
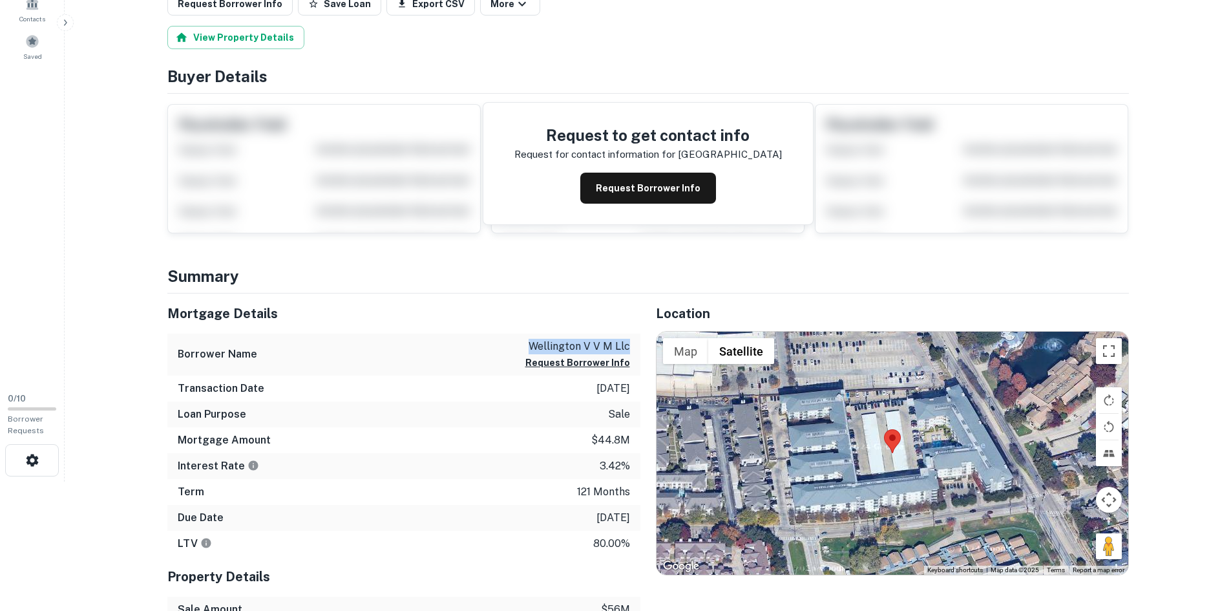
drag, startPoint x: 532, startPoint y: 348, endPoint x: 629, endPoint y: 344, distance: 97.6
click at [629, 344] on p "wellington v v m llc" at bounding box center [577, 347] width 105 height 16
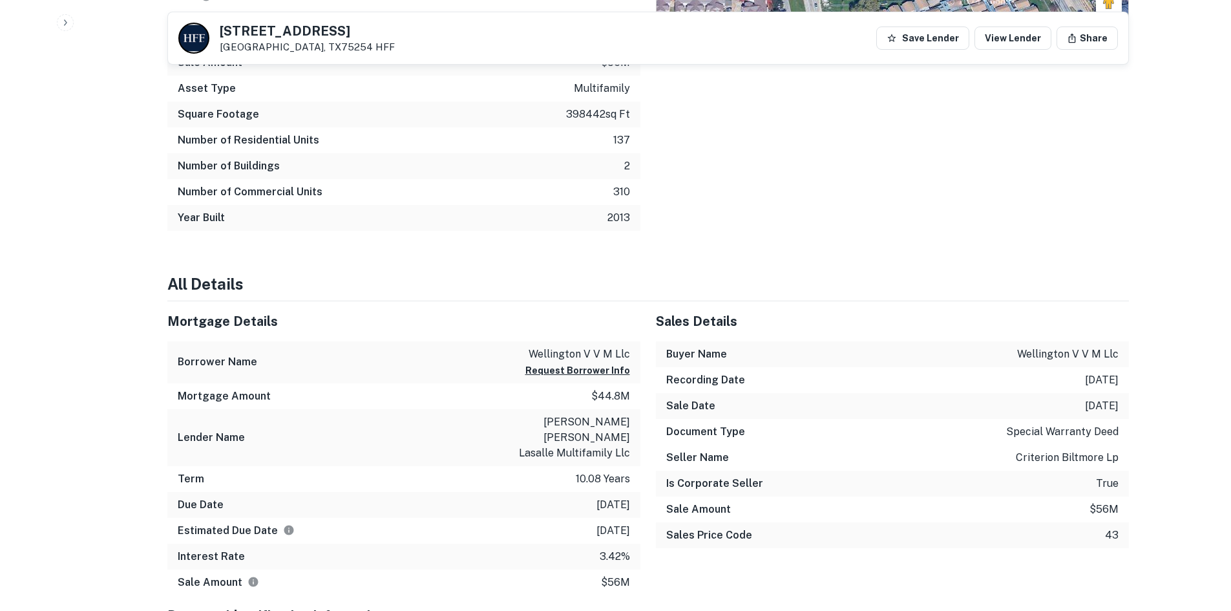
scroll to position [711, 0]
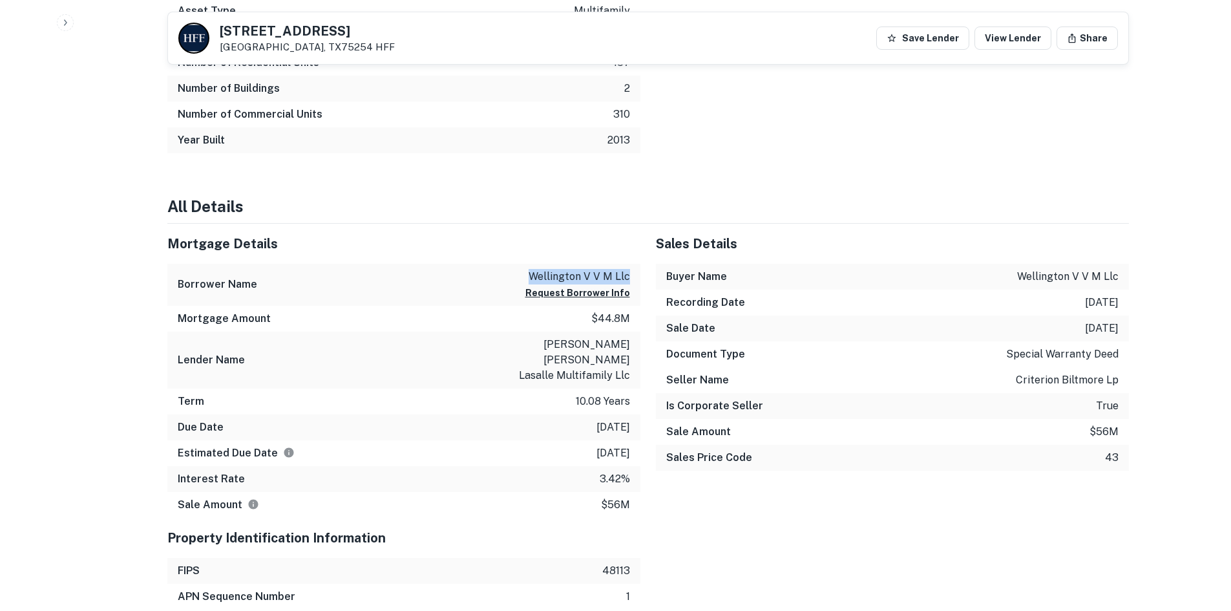
drag, startPoint x: 630, startPoint y: 272, endPoint x: 528, endPoint y: 268, distance: 102.2
click at [528, 268] on div "Borrower Name wellington v v m llc Request Borrower Info" at bounding box center [403, 285] width 473 height 42
copy p "wellington v v m llc"
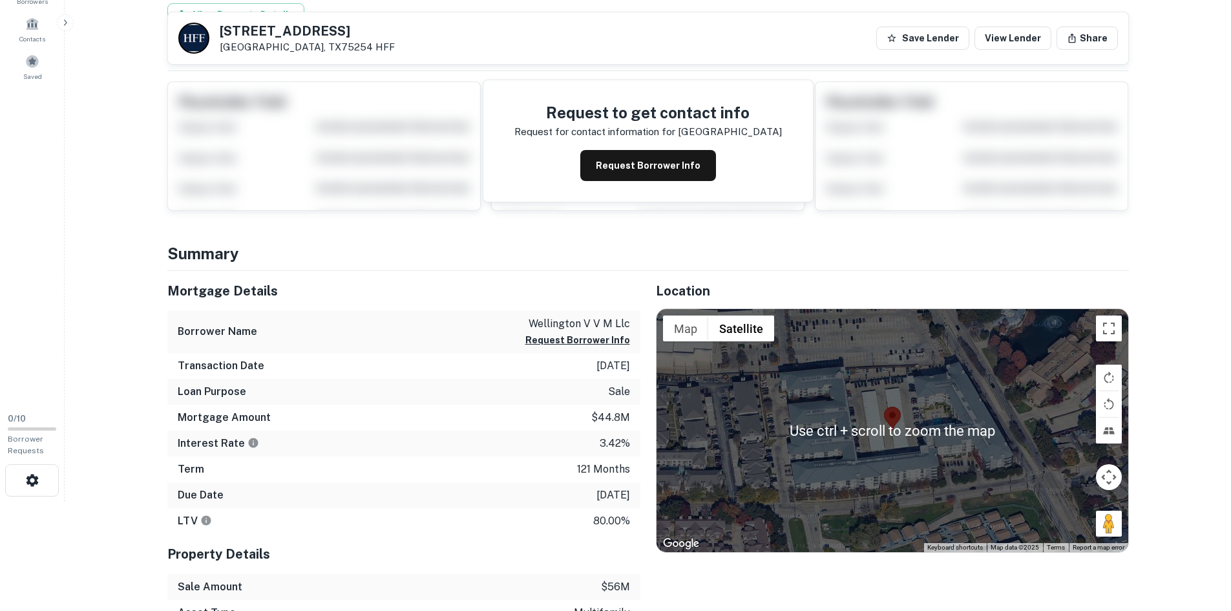
scroll to position [323, 0]
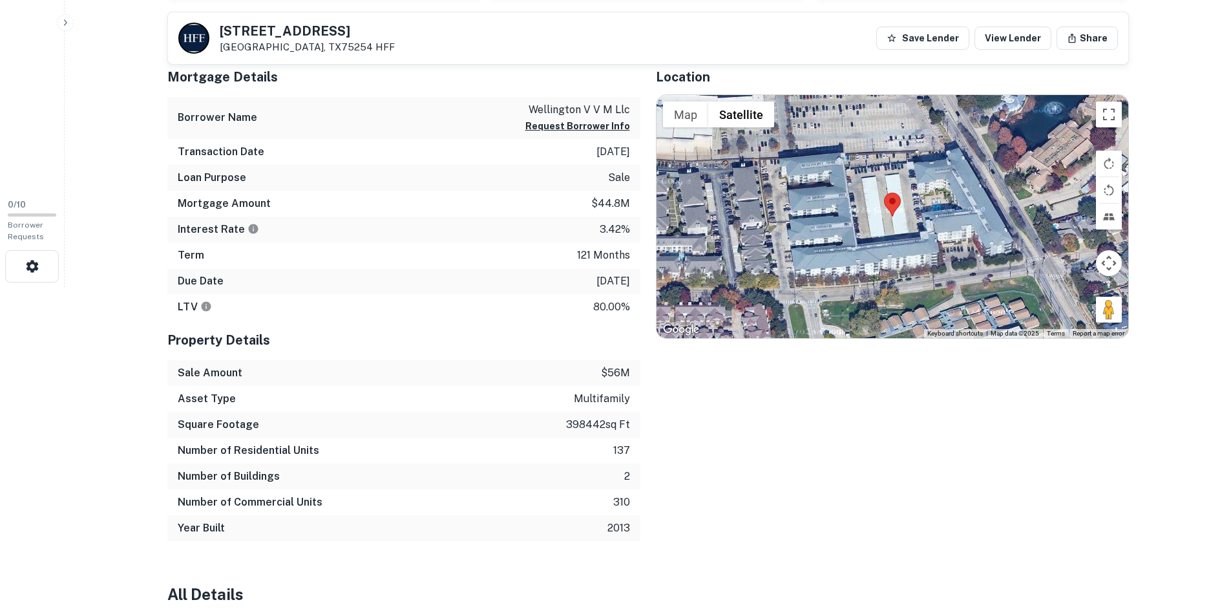
click at [977, 460] on div "Location ← Move left → Move right ↑ Move up ↓ Move down + Zoom in - Zoom out Ho…" at bounding box center [884, 299] width 489 height 484
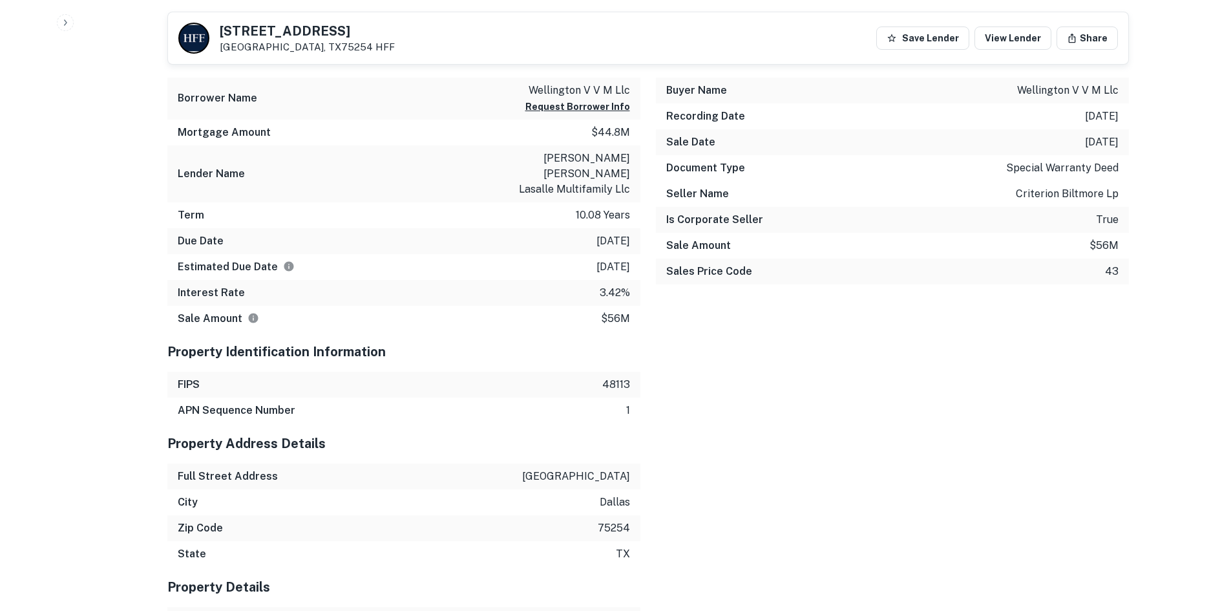
scroll to position [905, 0]
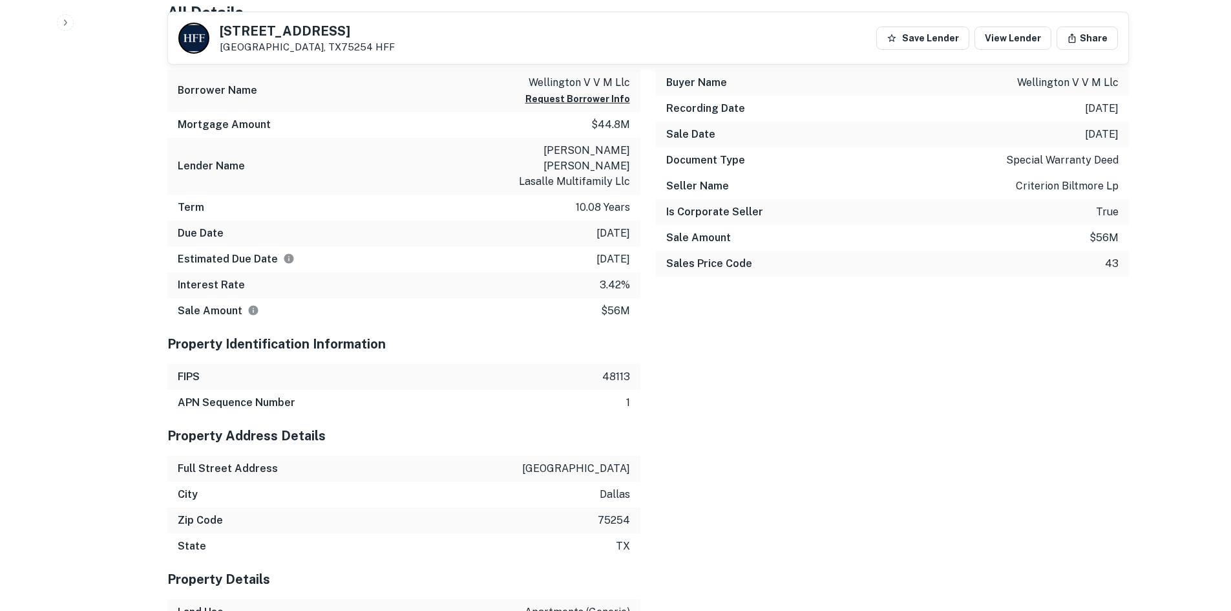
click at [534, 461] on p "5225 verde valley ln" at bounding box center [576, 469] width 108 height 16
drag, startPoint x: 526, startPoint y: 452, endPoint x: 643, endPoint y: 456, distance: 117.0
copy p "5225 verde valley ln"
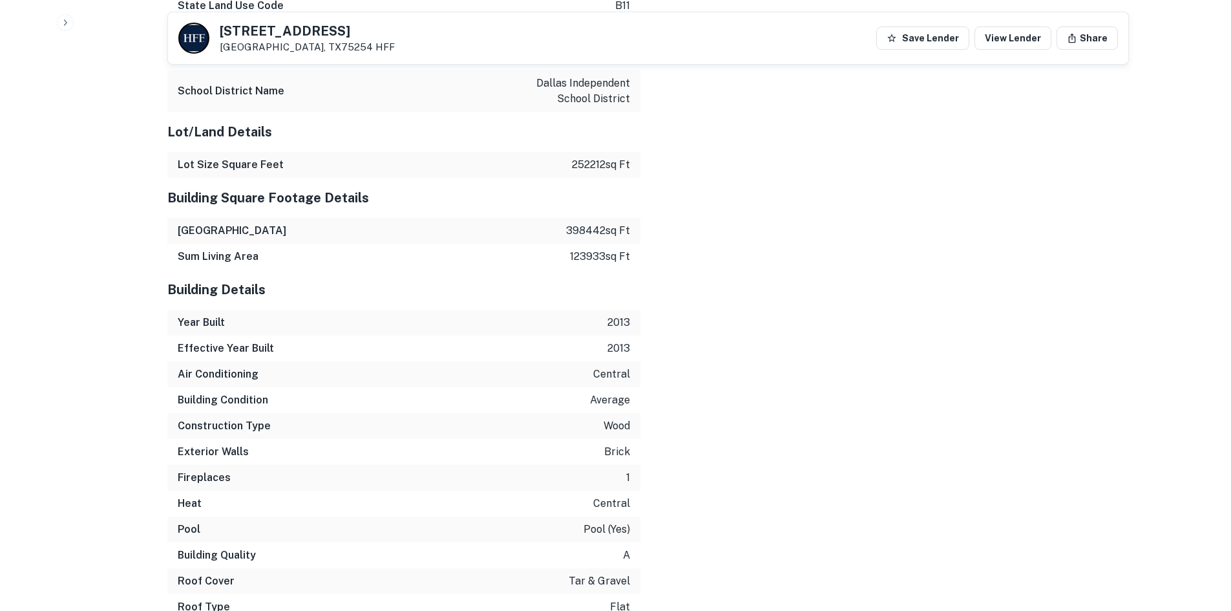
scroll to position [1680, 0]
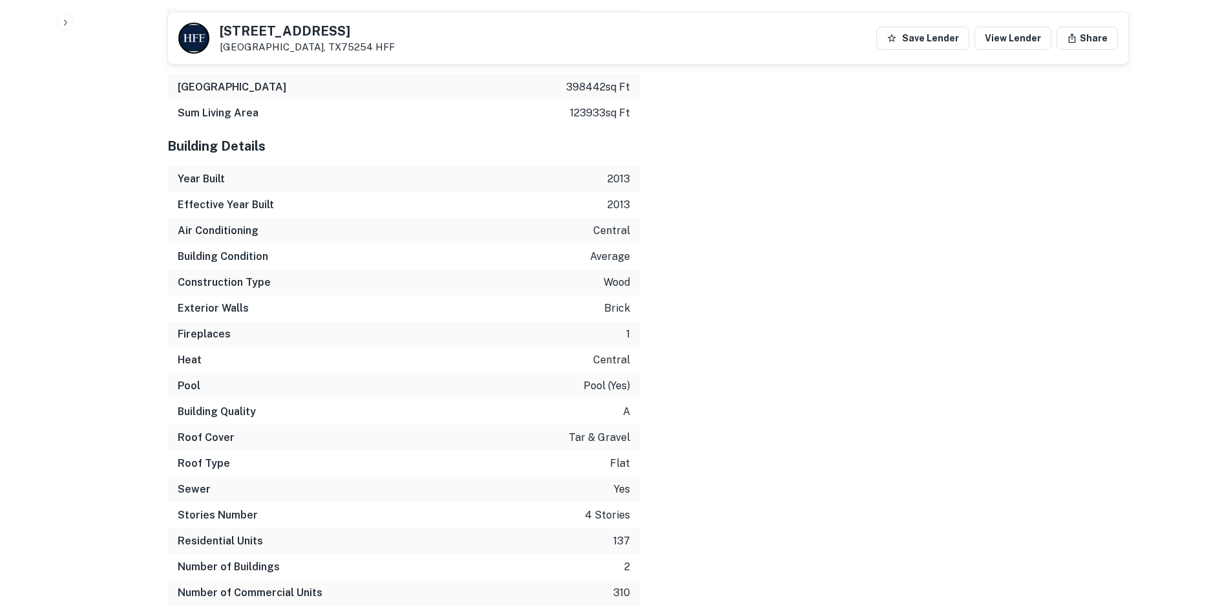
drag, startPoint x: 1061, startPoint y: 326, endPoint x: 1049, endPoint y: 330, distance: 12.3
click at [1050, 332] on div "Mortgage Details Borrower Name wellington v v m llc Request Borrower Info Mortg…" at bounding box center [640, 1] width 977 height 1495
click at [1042, 326] on div "Mortgage Details Borrower Name wellington v v m llc Request Borrower Info Mortg…" at bounding box center [640, 1] width 977 height 1495
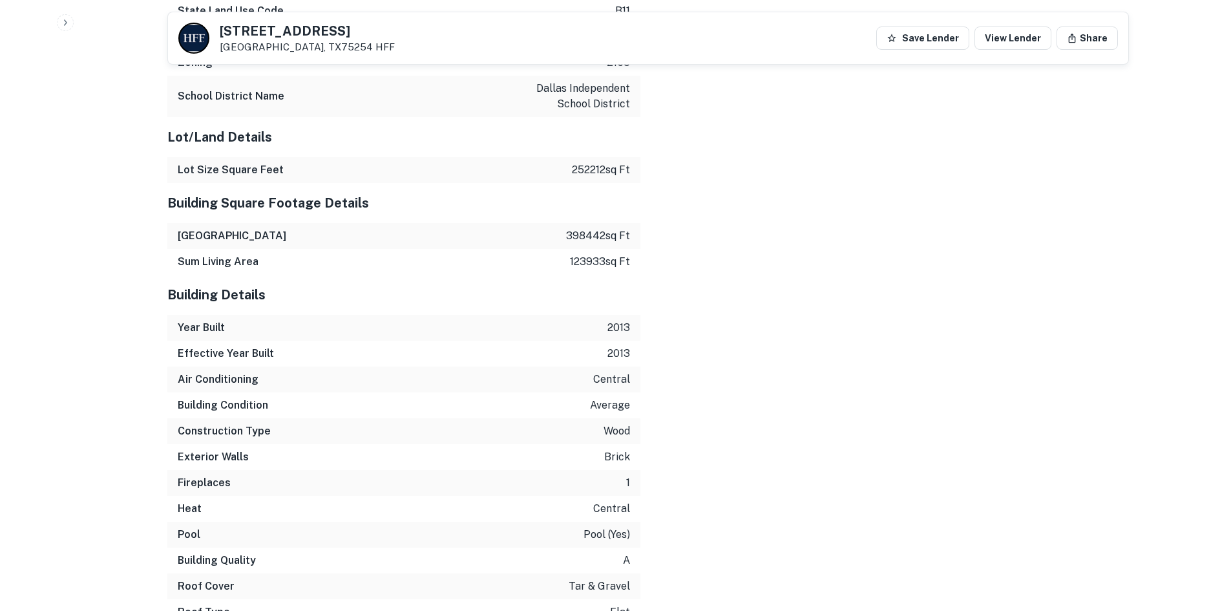
scroll to position [1596, 0]
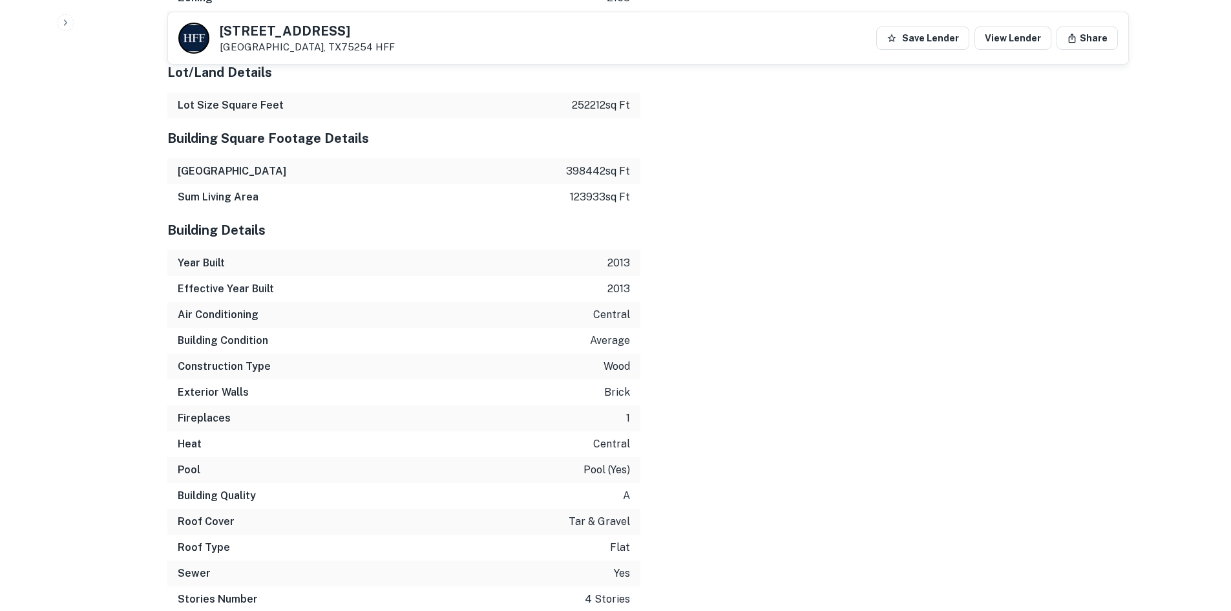
click at [624, 436] on p "central" at bounding box center [611, 444] width 37 height 16
click at [613, 462] on p "pool (yes)" at bounding box center [607, 470] width 47 height 16
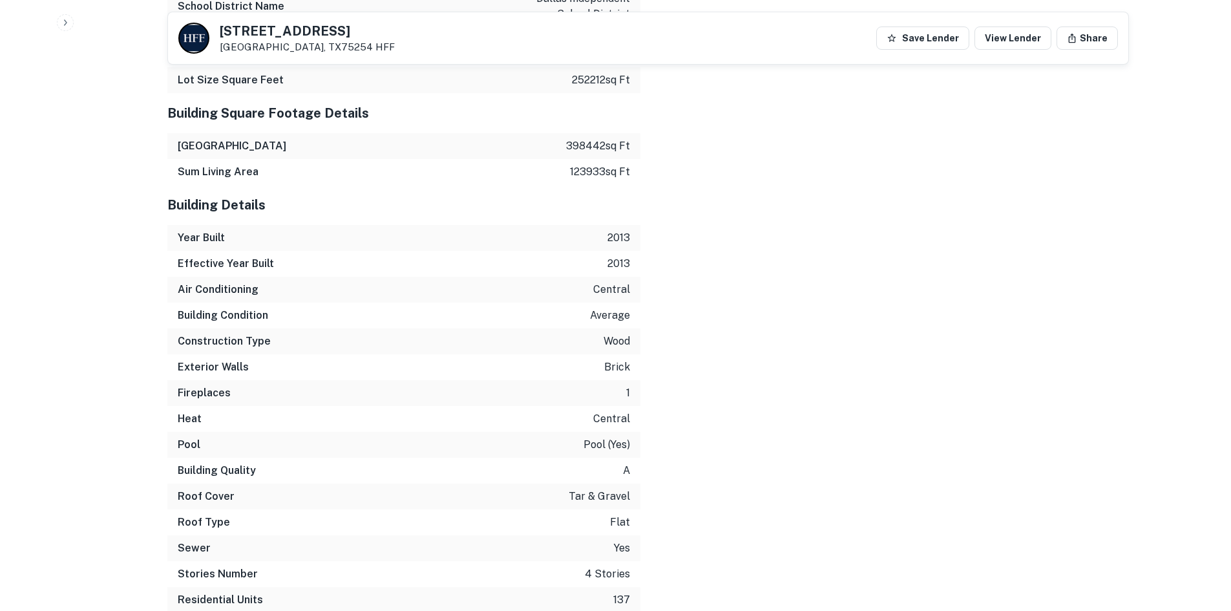
scroll to position [1661, 0]
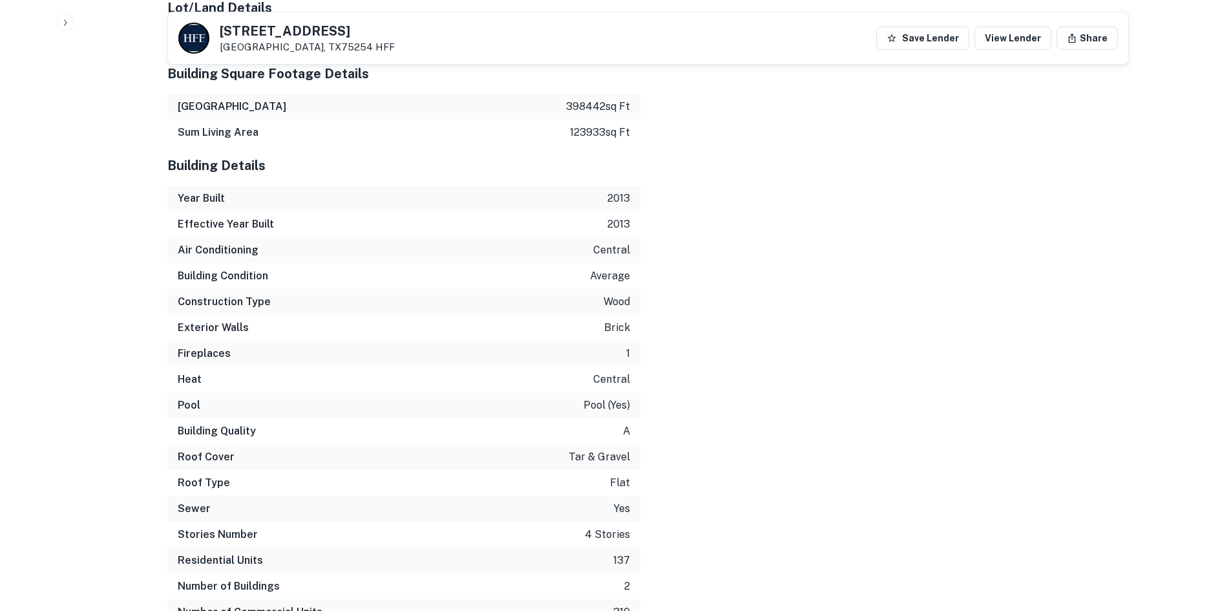
click at [616, 449] on p "tar & gravel" at bounding box center [599, 457] width 61 height 16
click at [613, 477] on div "Roof Type flat" at bounding box center [403, 483] width 473 height 26
click at [614, 527] on p "4 stories" at bounding box center [607, 535] width 45 height 16
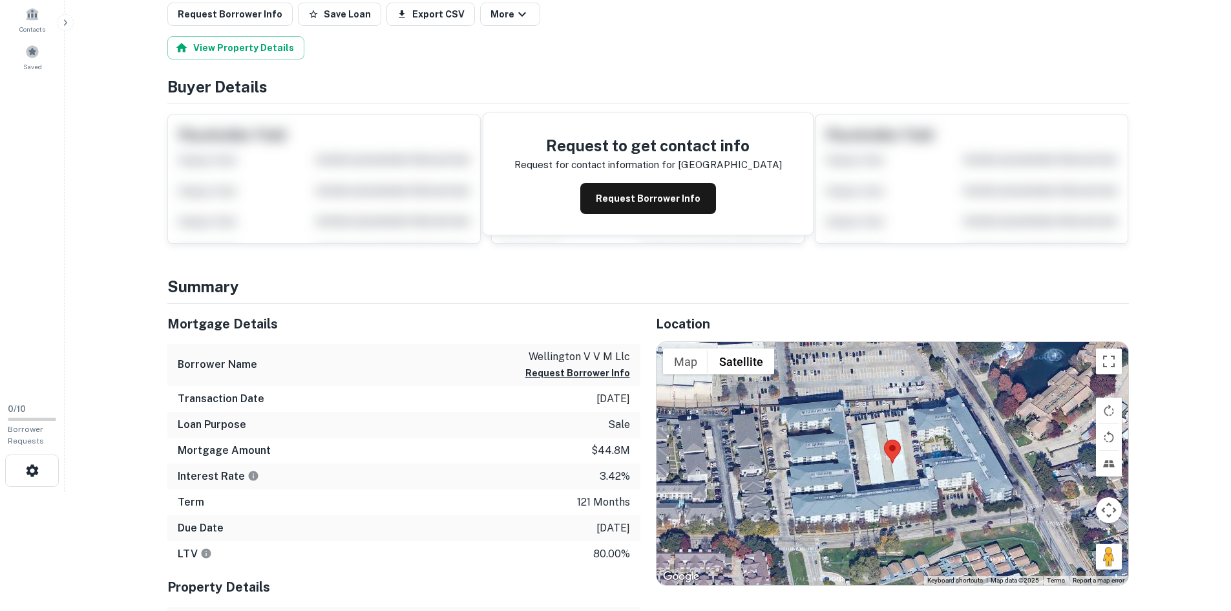
scroll to position [0, 0]
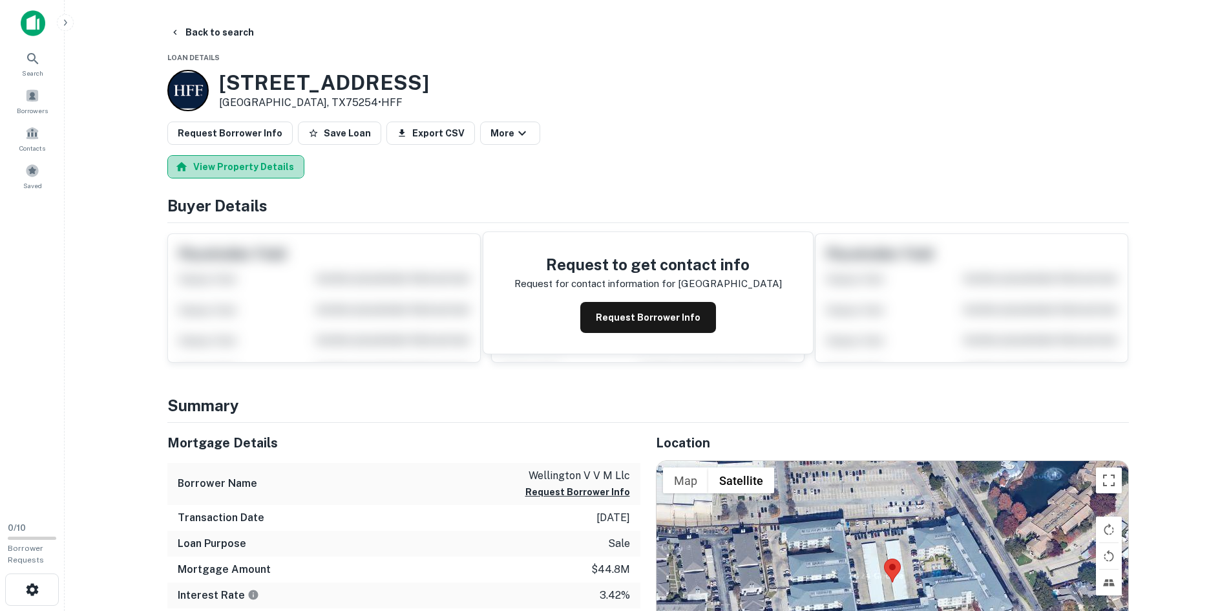
click at [240, 165] on button "View Property Details" at bounding box center [235, 166] width 137 height 23
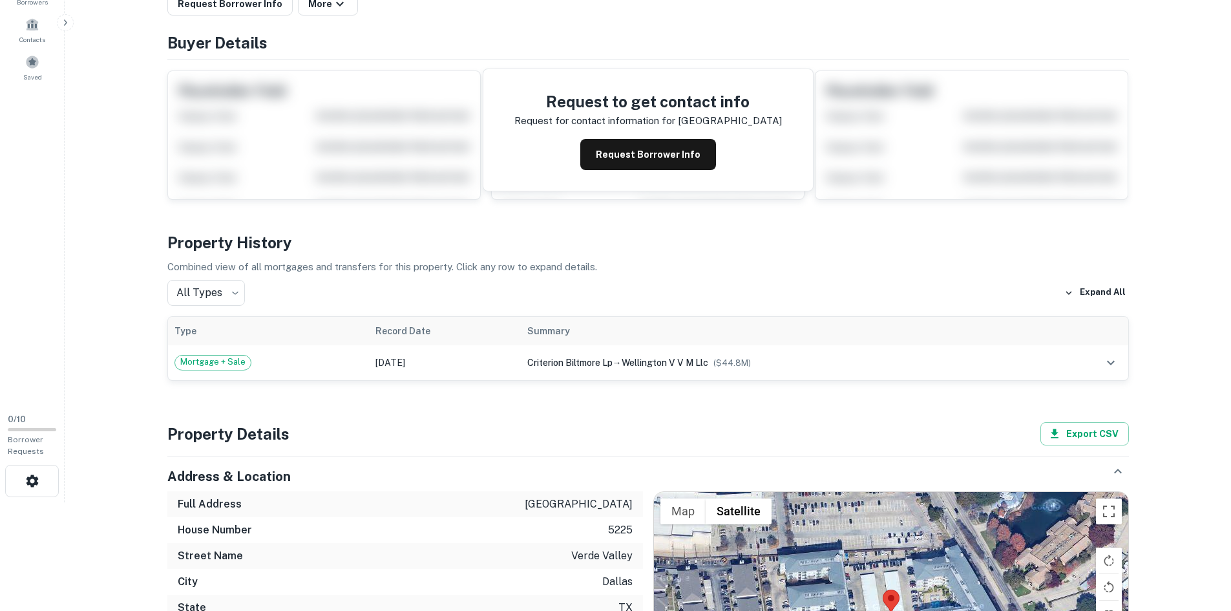
scroll to position [194, 0]
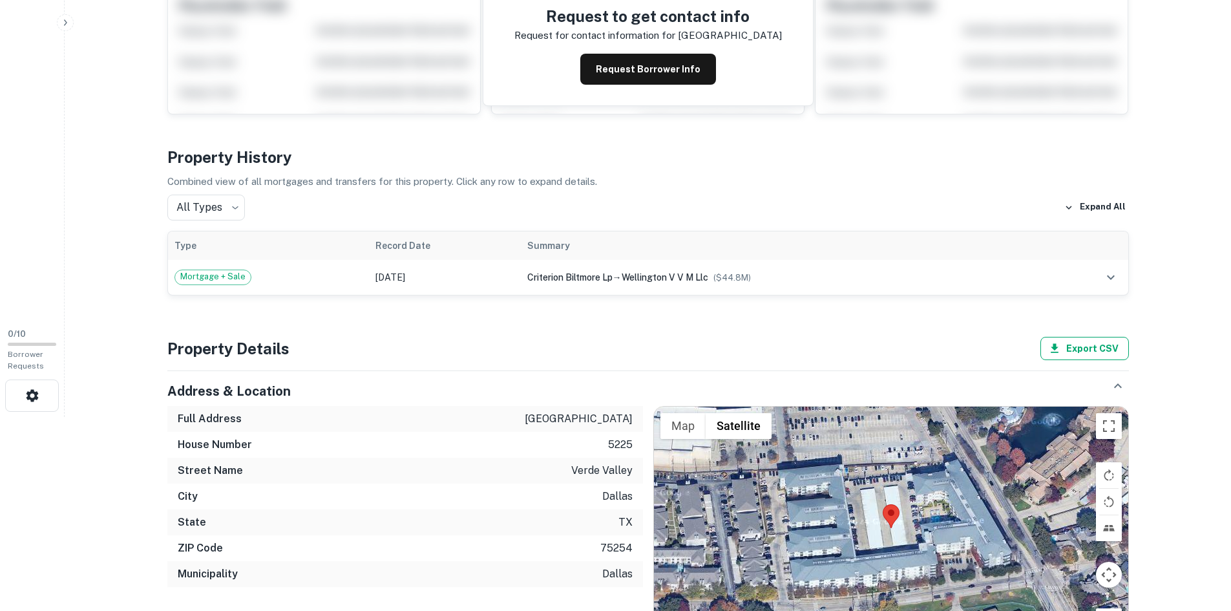
click at [1119, 358] on button "Export CSV" at bounding box center [1084, 348] width 89 height 23
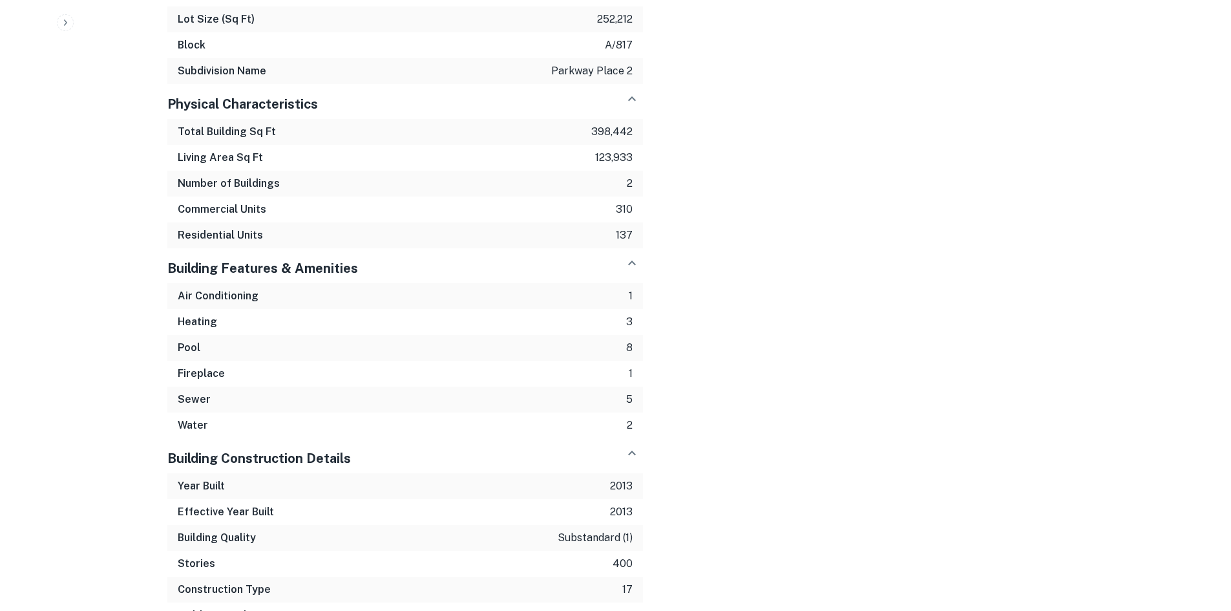
scroll to position [1163, 0]
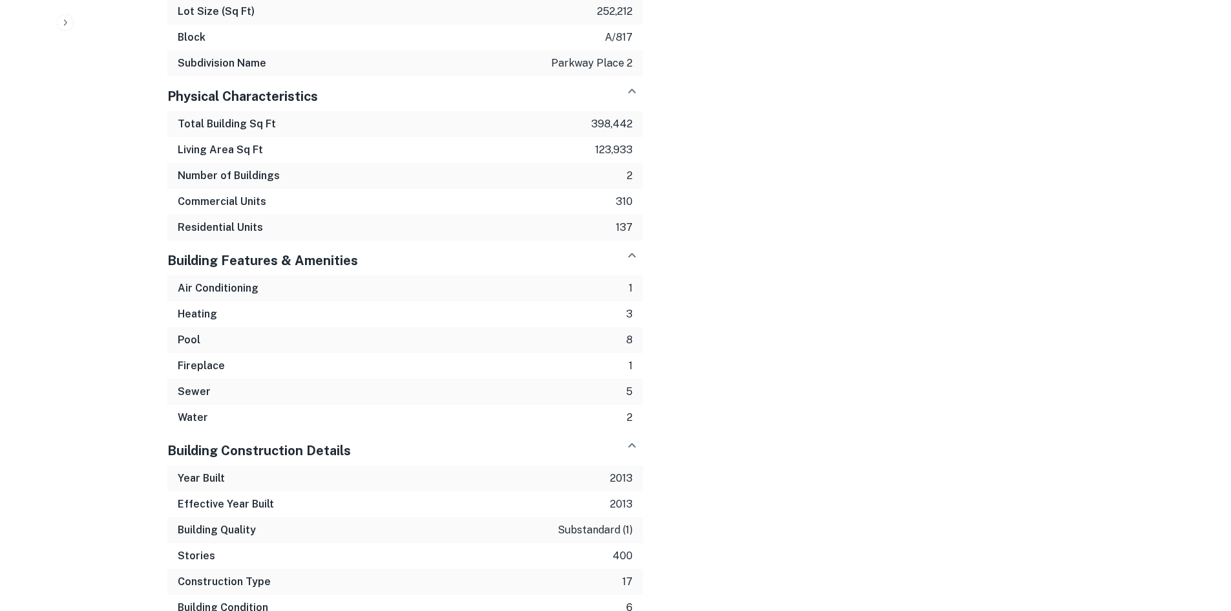
click at [339, 297] on div "Air Conditioning 1" at bounding box center [405, 288] width 476 height 26
drag, startPoint x: 260, startPoint y: 325, endPoint x: 228, endPoint y: 348, distance: 39.4
click at [259, 326] on div "Air Conditioning 1 Heating 3 Pool 8 Fireplace 1 Sewer 5 Water 2" at bounding box center [405, 352] width 476 height 155
click at [218, 358] on h6 "Fireplace" at bounding box center [201, 366] width 47 height 16
click at [216, 400] on div "Sewer 5" at bounding box center [405, 392] width 476 height 26
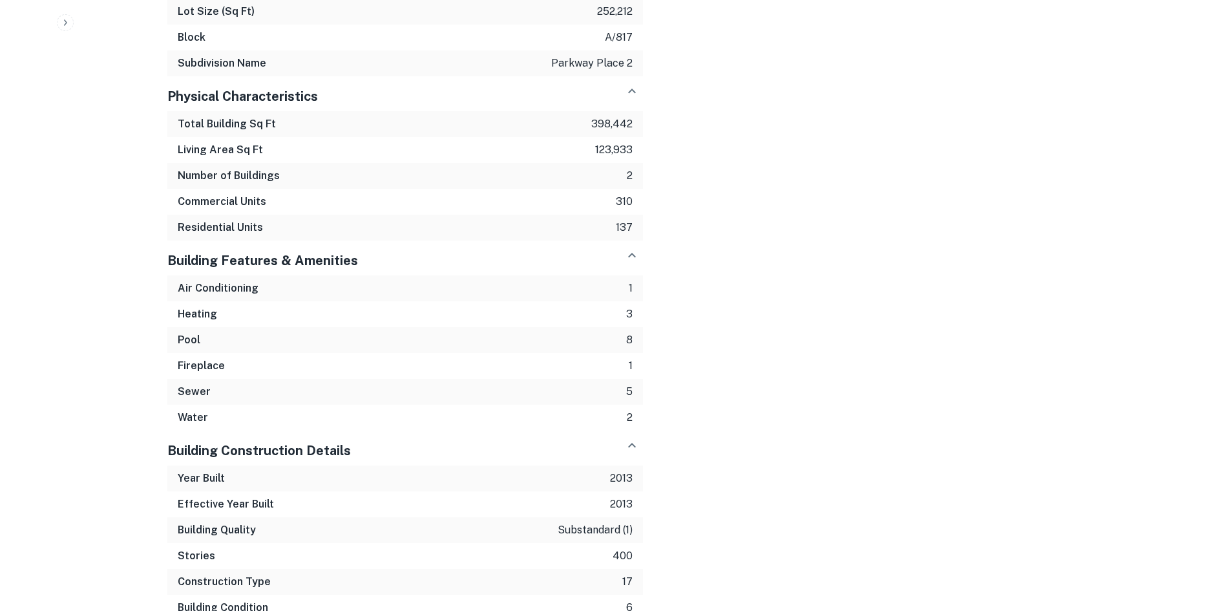
click at [211, 426] on div "Water 2" at bounding box center [405, 418] width 476 height 26
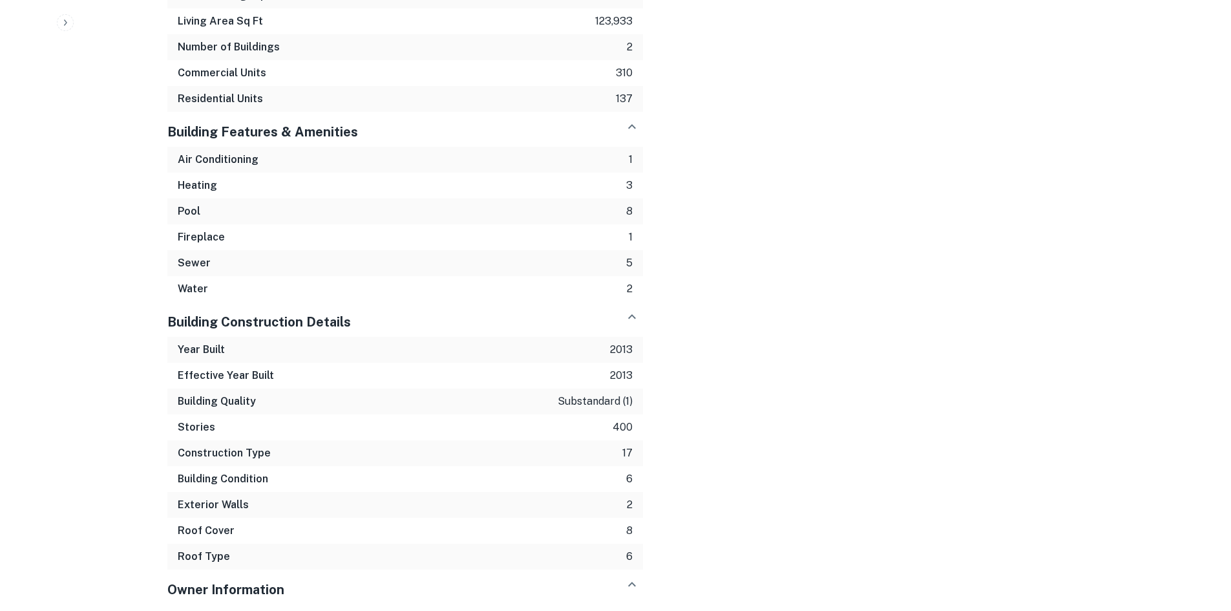
scroll to position [1293, 0]
click at [234, 348] on div "Year Built 2013" at bounding box center [405, 349] width 476 height 26
click at [218, 377] on h6 "Effective Year Built" at bounding box center [226, 375] width 96 height 16
click at [231, 410] on div "Building Quality substandard (1)" at bounding box center [405, 401] width 476 height 26
click at [231, 427] on div "Stories 400" at bounding box center [405, 427] width 476 height 26
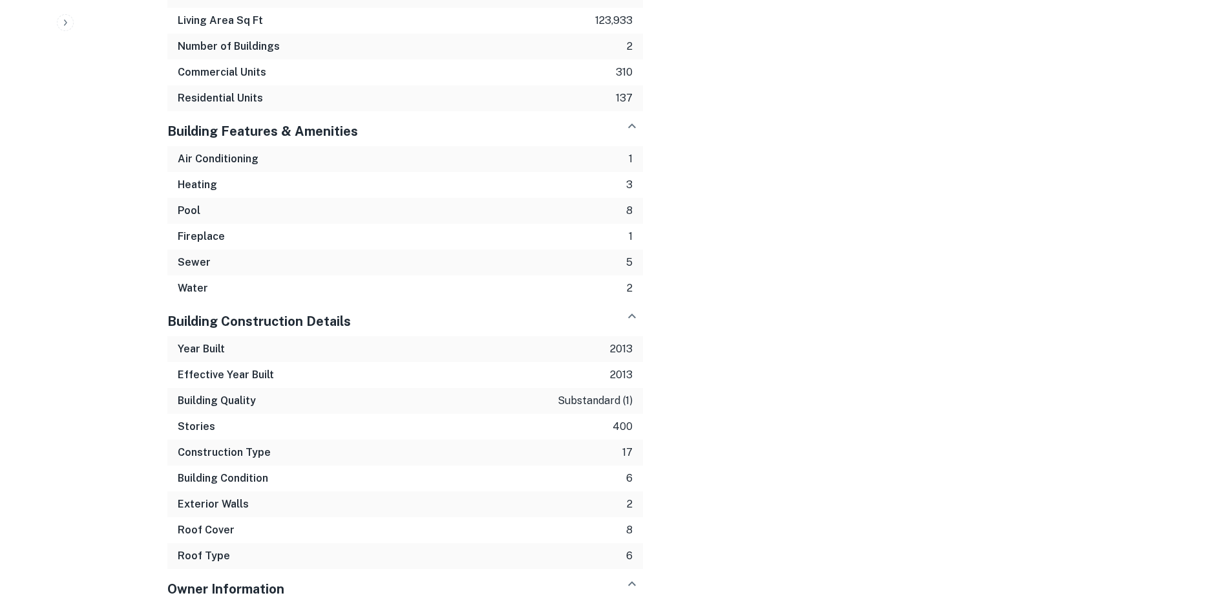
click at [279, 397] on div "Building Quality substandard (1)" at bounding box center [405, 401] width 476 height 26
drag, startPoint x: 279, startPoint y: 397, endPoint x: 392, endPoint y: 398, distance: 113.1
click at [290, 396] on div "Building Quality substandard (1)" at bounding box center [405, 401] width 476 height 26
click at [585, 402] on p "substandard (1)" at bounding box center [595, 401] width 75 height 16
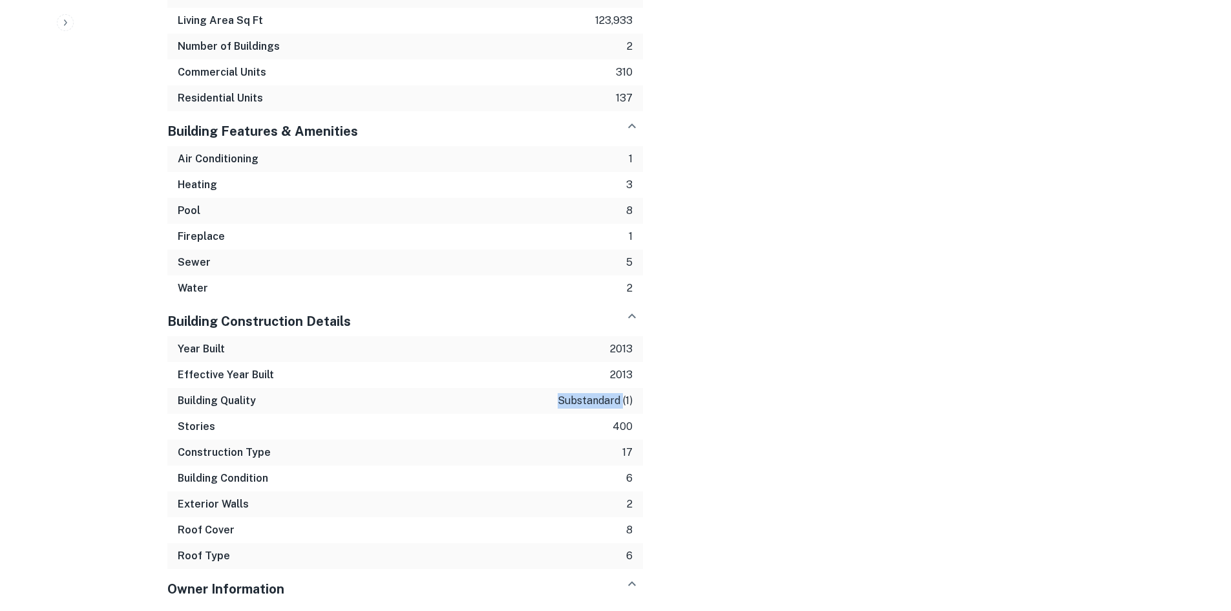
click at [622, 401] on p "substandard (1)" at bounding box center [595, 401] width 75 height 16
drag, startPoint x: 633, startPoint y: 401, endPoint x: 593, endPoint y: 396, distance: 40.3
click at [598, 396] on div "Building Quality substandard (1)" at bounding box center [405, 401] width 476 height 26
drag, startPoint x: 401, startPoint y: 421, endPoint x: 386, endPoint y: 425, distance: 14.7
click at [396, 425] on div "Stories 400" at bounding box center [405, 427] width 476 height 26
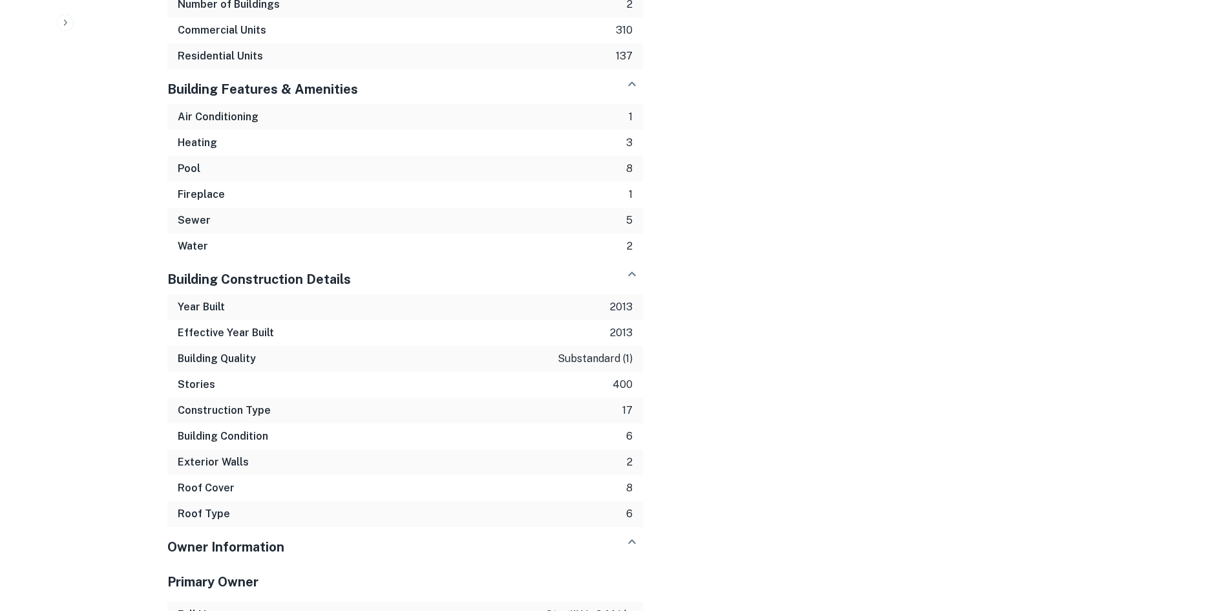
scroll to position [1357, 0]
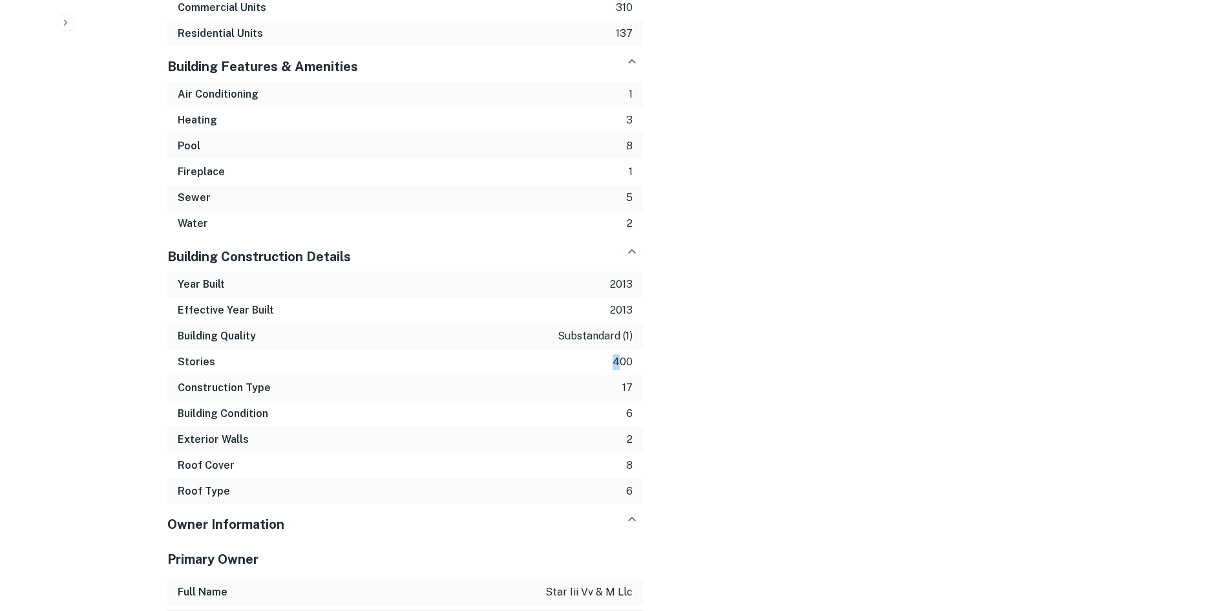
drag, startPoint x: 263, startPoint y: 365, endPoint x: 622, endPoint y: 366, distance: 359.3
click at [620, 359] on div "Stories 400" at bounding box center [405, 362] width 476 height 26
drag, startPoint x: 604, startPoint y: 384, endPoint x: 629, endPoint y: 380, distance: 25.5
click at [631, 380] on div "Construction Type 17" at bounding box center [405, 388] width 476 height 26
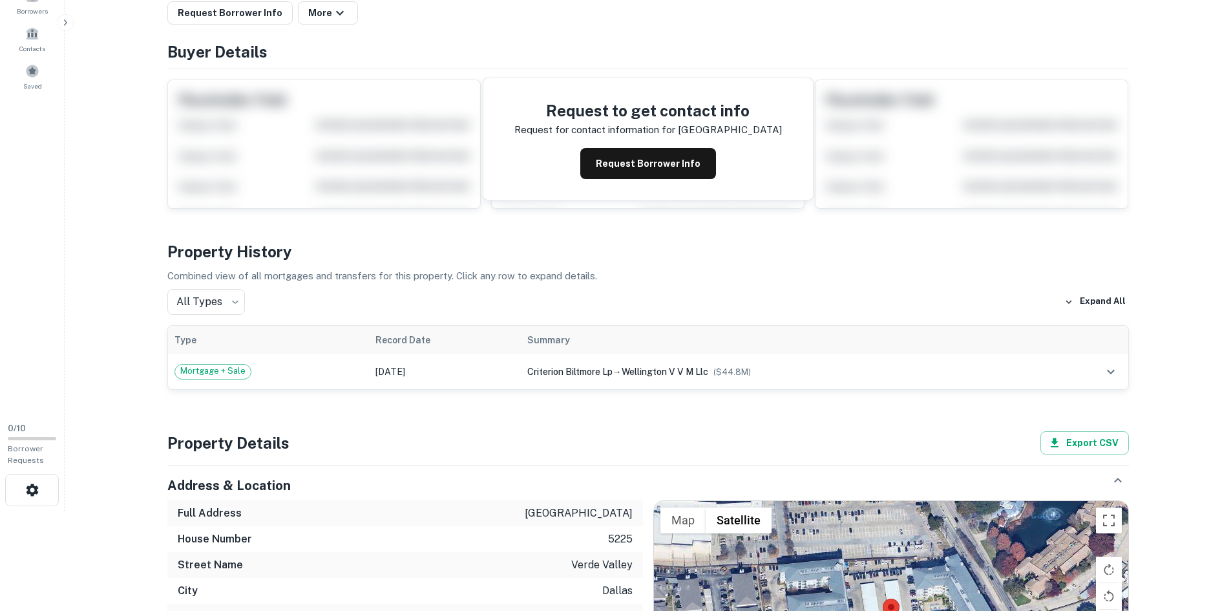
scroll to position [0, 0]
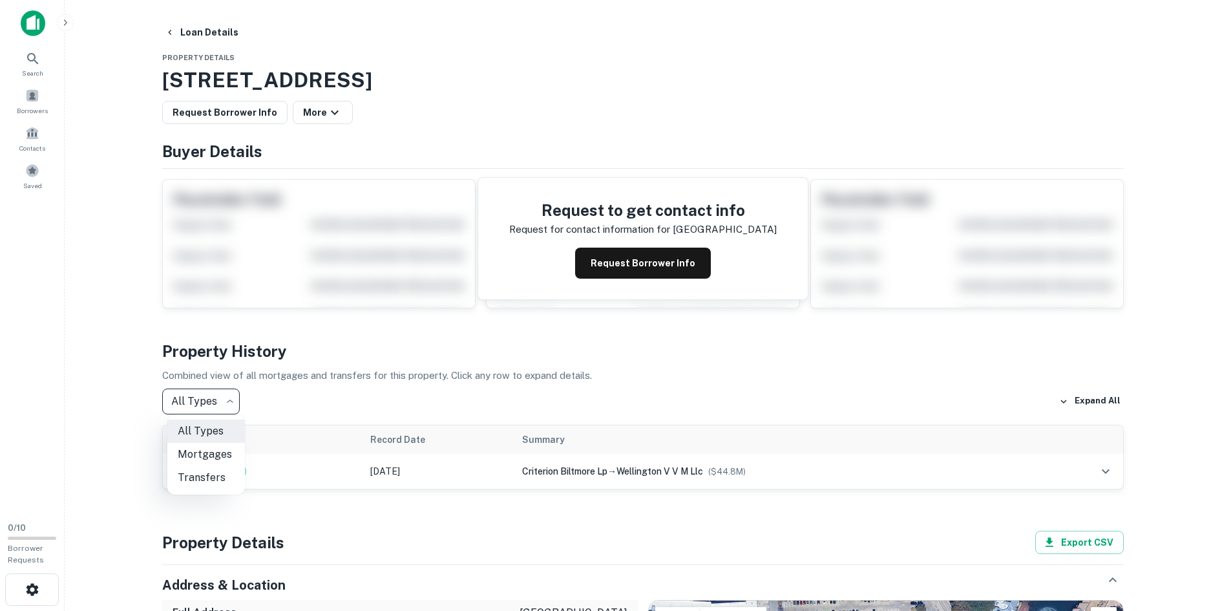
click at [233, 409] on body "Search Borrowers Contacts Saved 0 / 10 Borrower Requests Loan Details Property …" at bounding box center [615, 305] width 1231 height 611
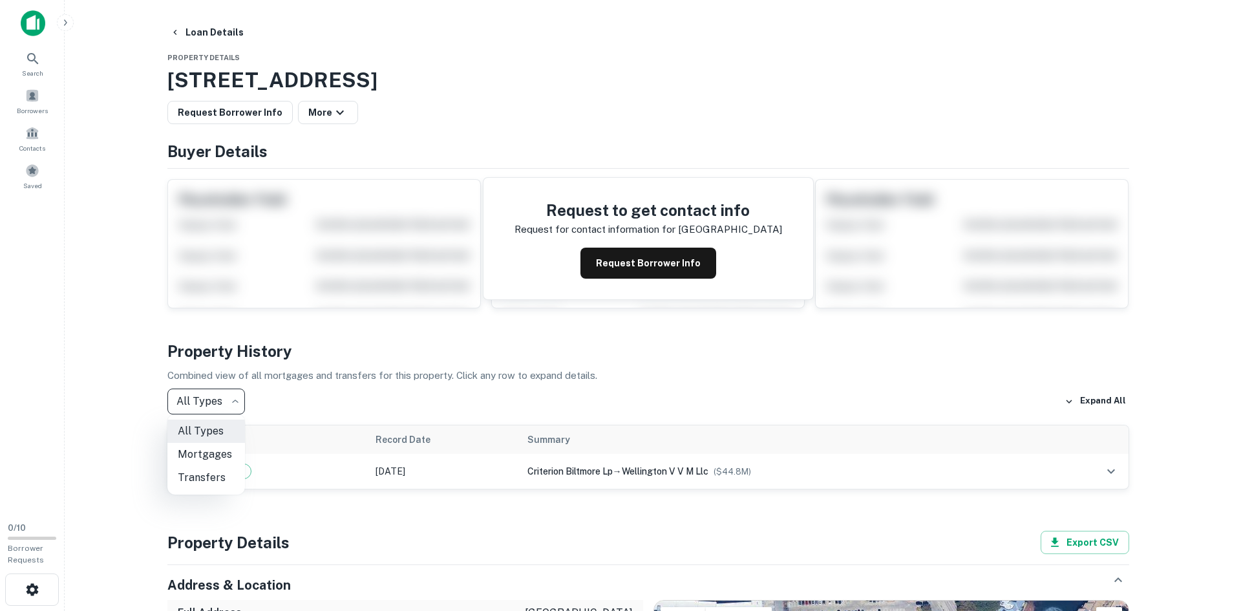
click at [223, 450] on li "Mortgages" at bounding box center [206, 454] width 78 height 23
type input "********"
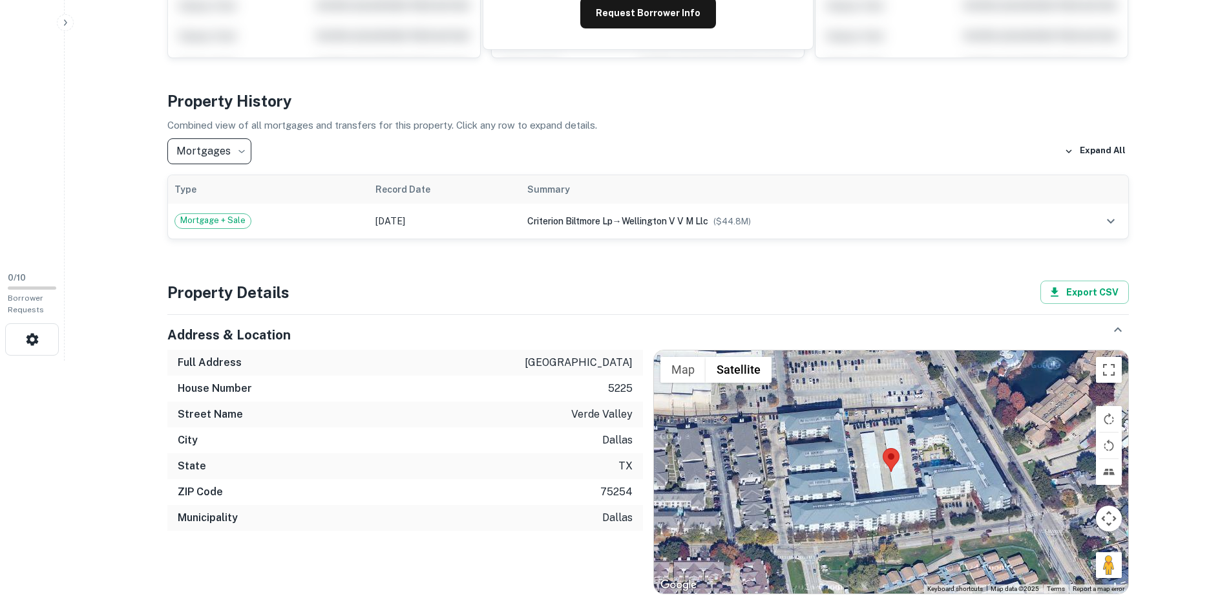
scroll to position [35, 0]
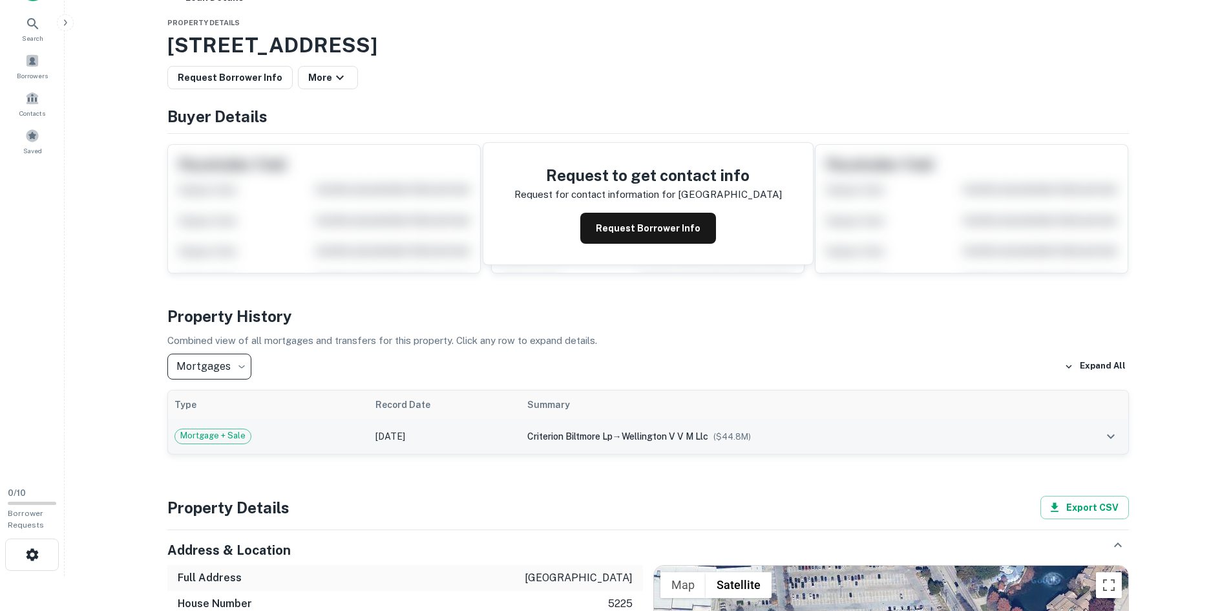
click at [492, 434] on td "Aug 24, 2016" at bounding box center [445, 436] width 152 height 35
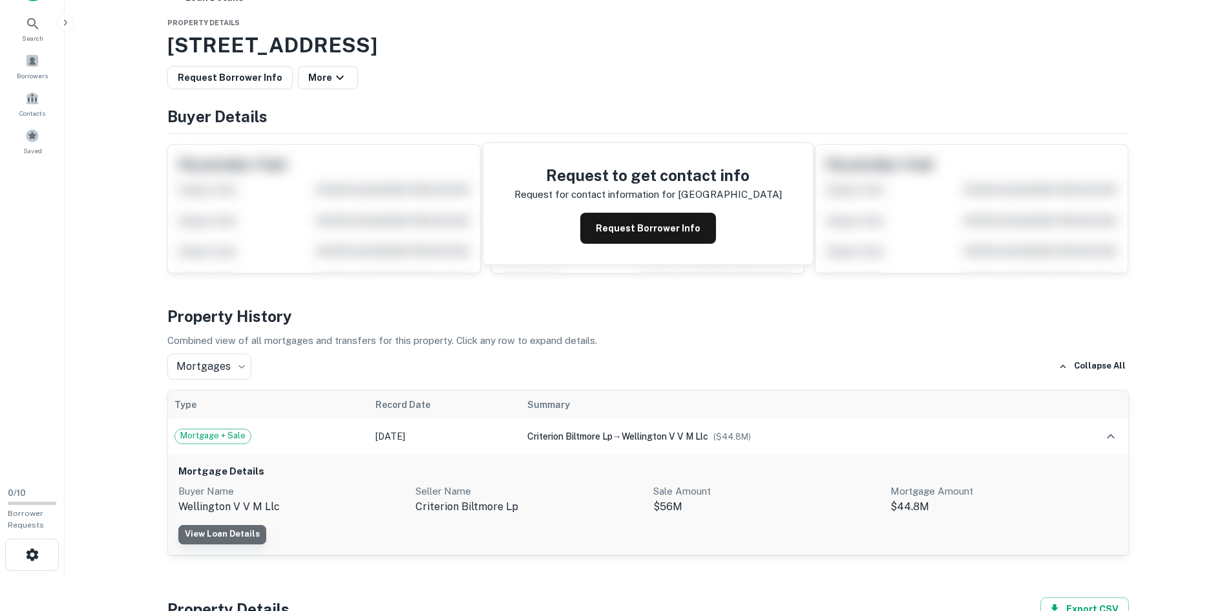
click at [249, 534] on link "View Loan Details" at bounding box center [222, 534] width 88 height 19
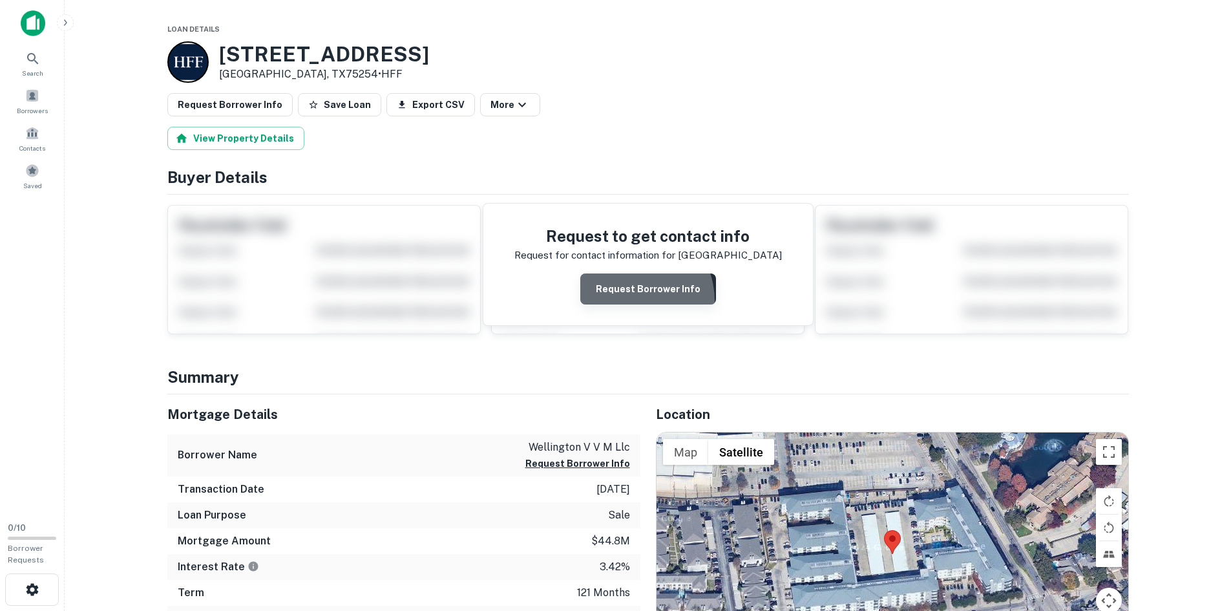
click at [629, 301] on button "Request Borrower Info" at bounding box center [648, 288] width 136 height 31
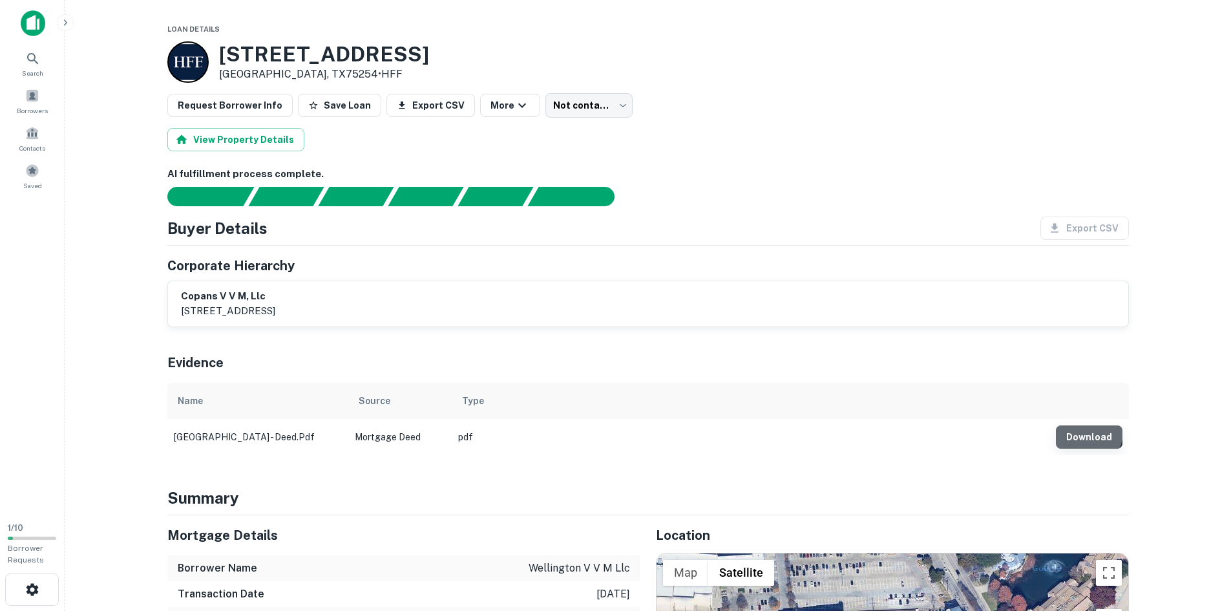
click at [1079, 431] on button "Download" at bounding box center [1089, 436] width 67 height 23
drag, startPoint x: 385, startPoint y: 315, endPoint x: 173, endPoint y: 325, distance: 212.2
click at [173, 325] on div "copans v v m, llc 280 ne 2nd avenue, delray beach, fl, 33444" at bounding box center [648, 303] width 960 height 45
click at [385, 314] on div "copans v v m, llc 280 ne 2nd avenue, delray beach, fl, 33444" at bounding box center [648, 304] width 934 height 30
click at [275, 309] on p "280 ne 2nd avenue, delray beach, fl, 33444" at bounding box center [228, 311] width 94 height 16
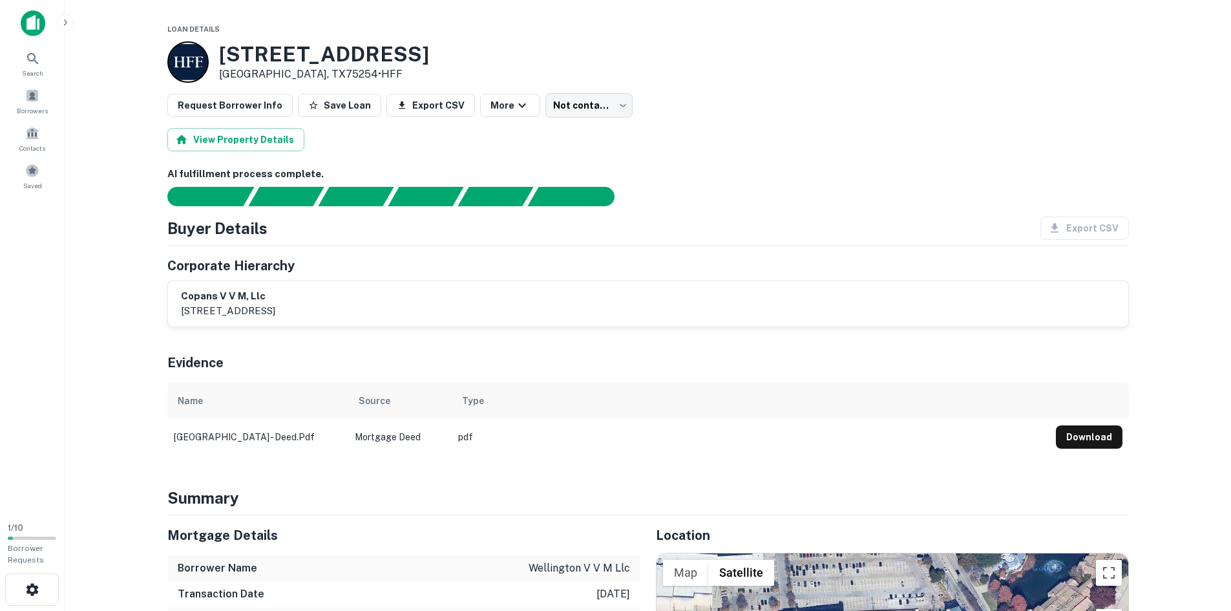
drag, startPoint x: 383, startPoint y: 310, endPoint x: 125, endPoint y: 310, distance: 257.2
click at [125, 310] on main "Loan Details 5225 Verde Valley Ln Dallas, TX75254 • HFF Request Borrower Info S…" at bounding box center [648, 305] width 1167 height 611
drag, startPoint x: 290, startPoint y: 293, endPoint x: 166, endPoint y: 295, distance: 124.1
copy h6 "copans v v m, llc"
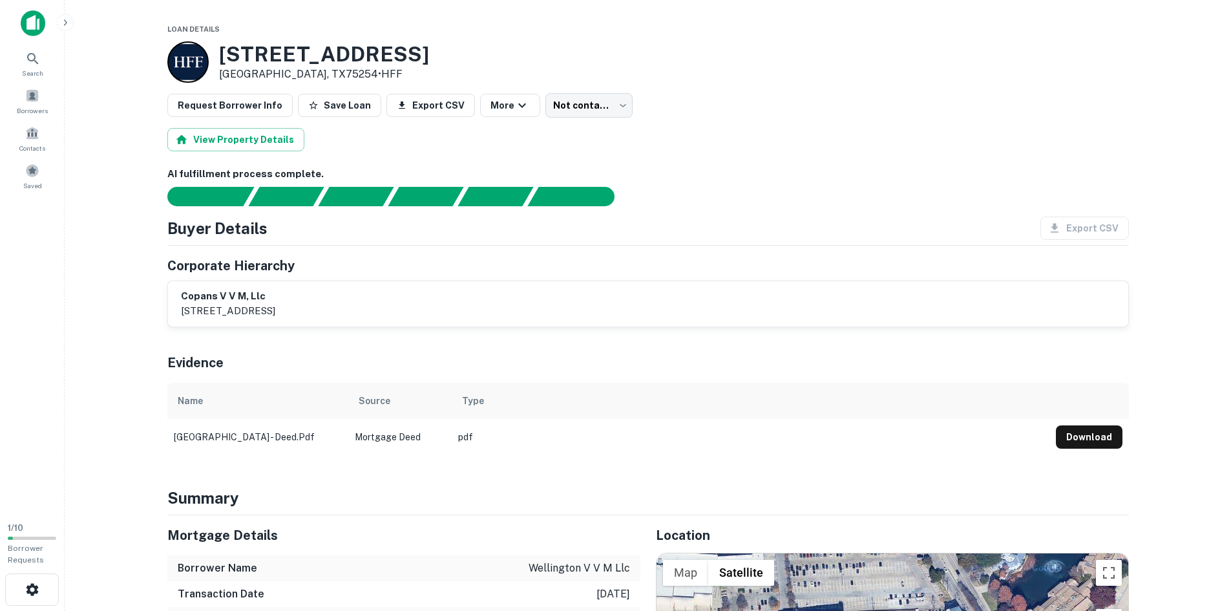
click at [1155, 222] on main "Loan Details 5225 Verde Valley Ln Dallas, TX75254 • HFF Request Borrower Info S…" at bounding box center [648, 305] width 1167 height 611
drag, startPoint x: 224, startPoint y: 58, endPoint x: 298, endPoint y: 74, distance: 76.1
click at [298, 74] on div "5225 Verde Valley Ln Dallas, TX75254 • HFF" at bounding box center [324, 62] width 210 height 40
copy div "[STREET_ADDRESS]"
click at [348, 111] on button "Save Loan" at bounding box center [339, 105] width 83 height 23
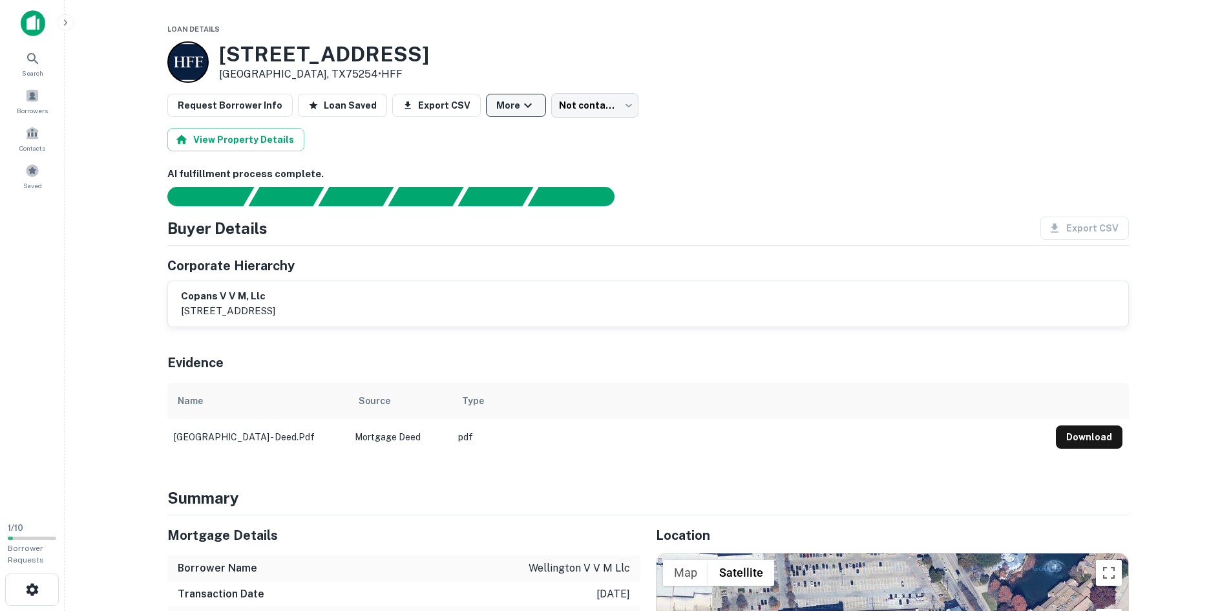
click at [520, 104] on icon "button" at bounding box center [528, 106] width 16 height 16
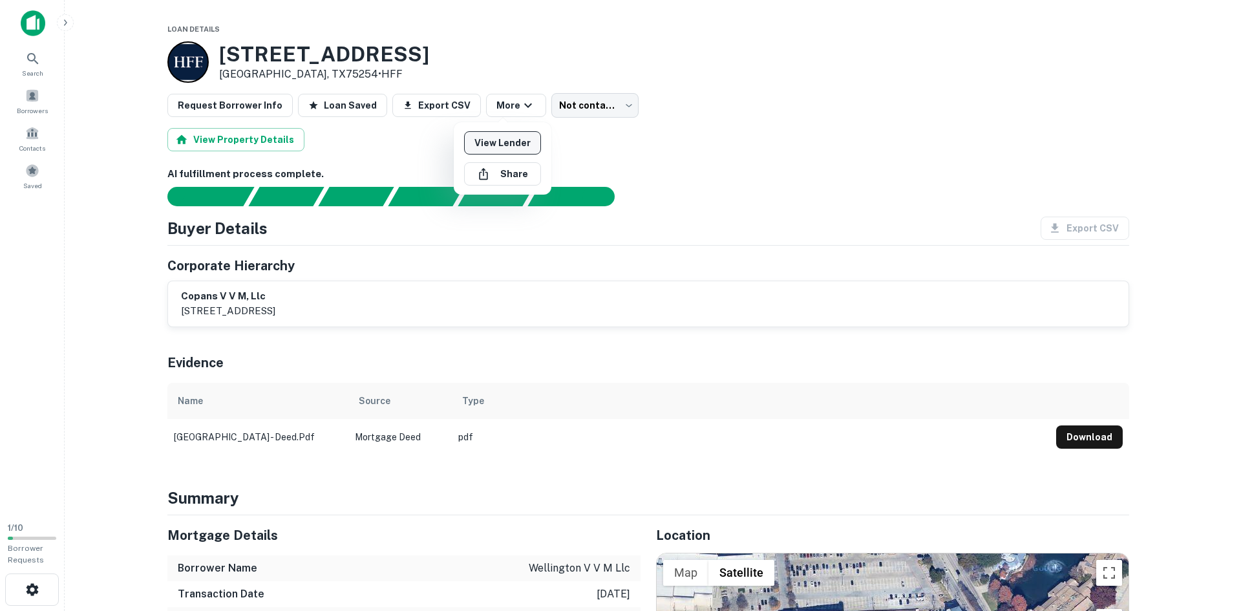
click at [527, 147] on link "View Lender" at bounding box center [502, 142] width 77 height 23
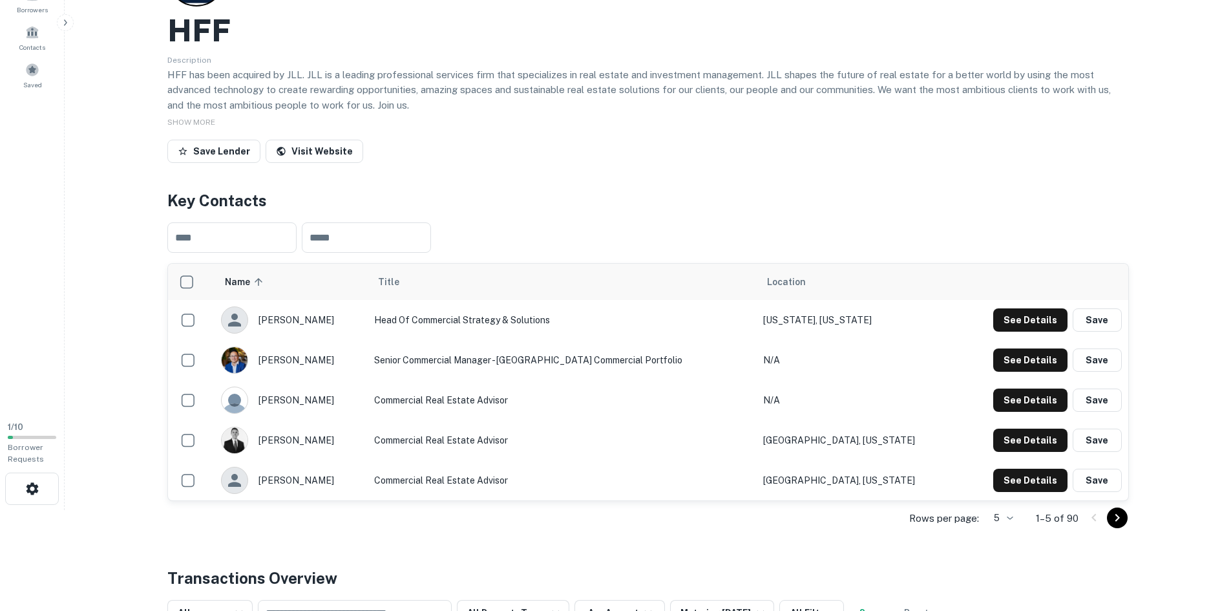
scroll to position [194, 0]
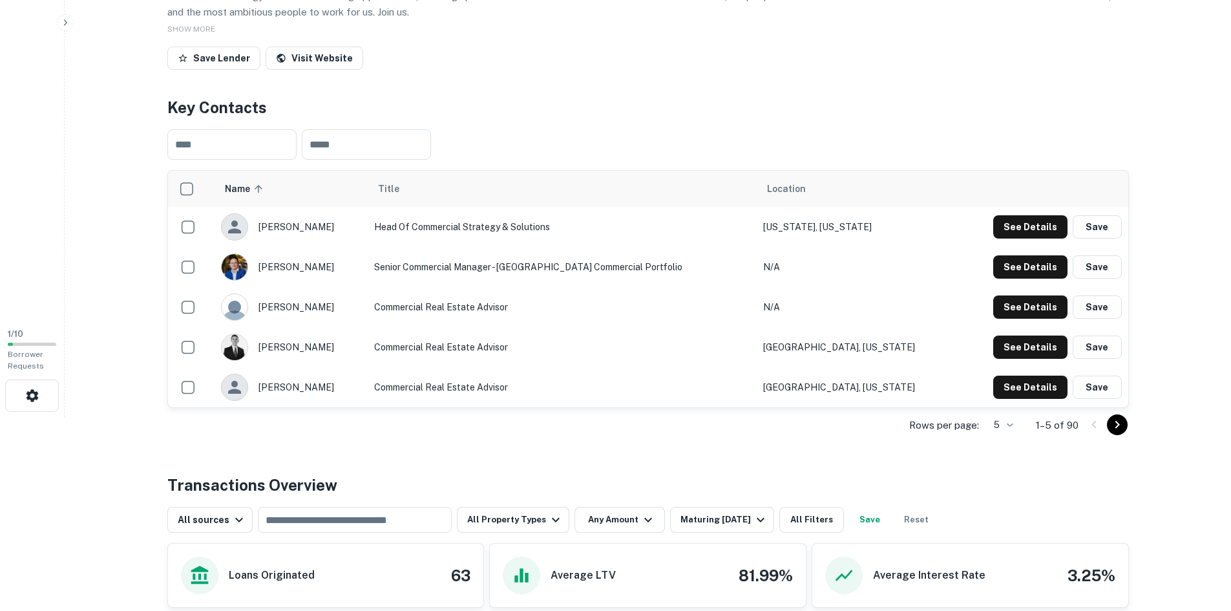
click at [1106, 426] on div at bounding box center [1106, 424] width 44 height 21
click at [1113, 423] on icon "Go to next page" at bounding box center [1118, 425] width 16 height 16
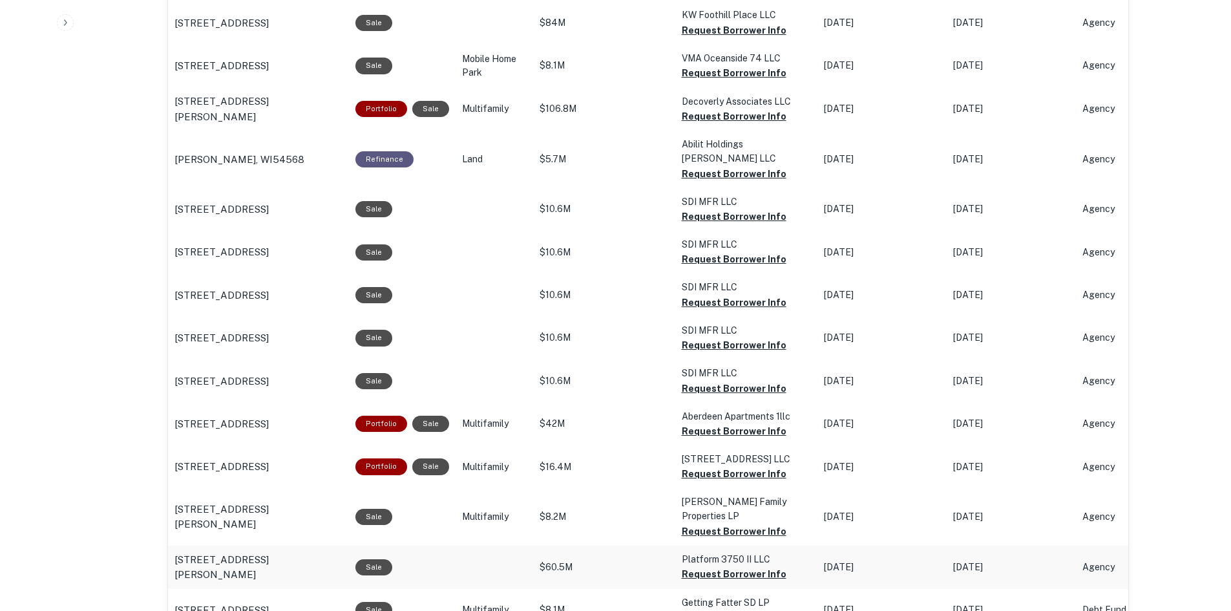
scroll to position [1262, 0]
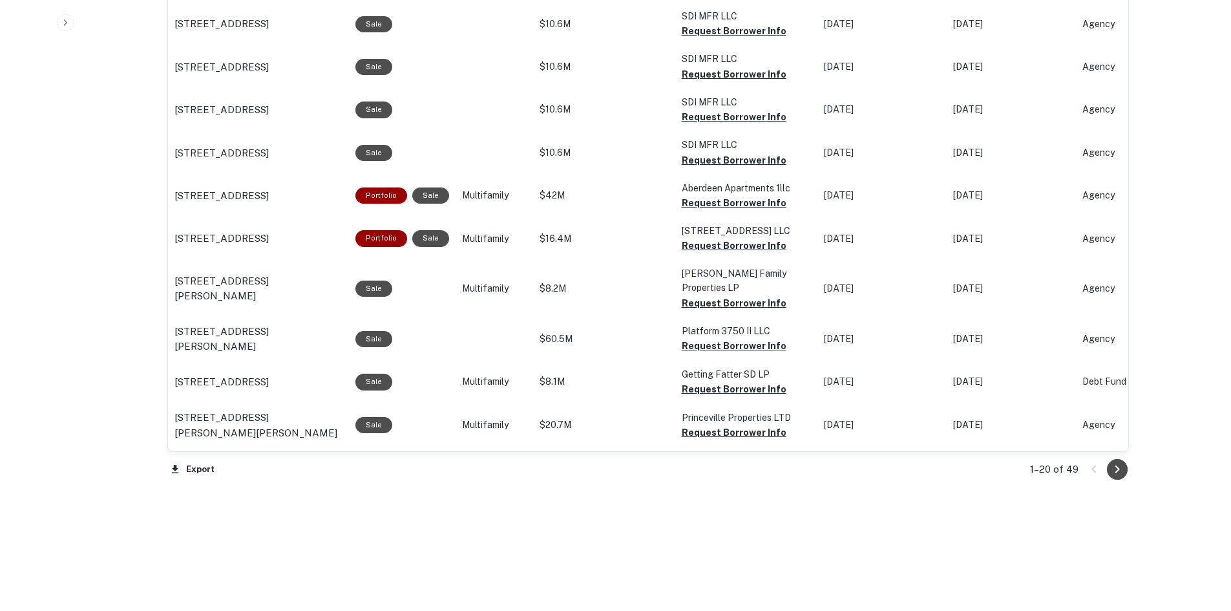
click at [1110, 467] on icon "Go to next page" at bounding box center [1118, 469] width 16 height 16
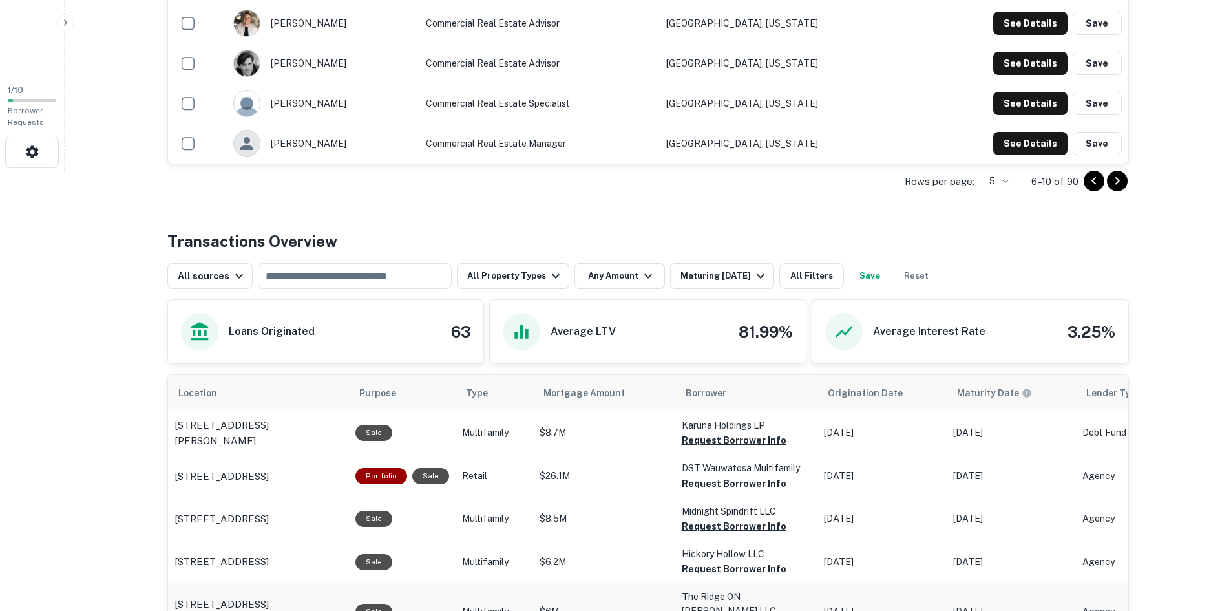
scroll to position [421, 0]
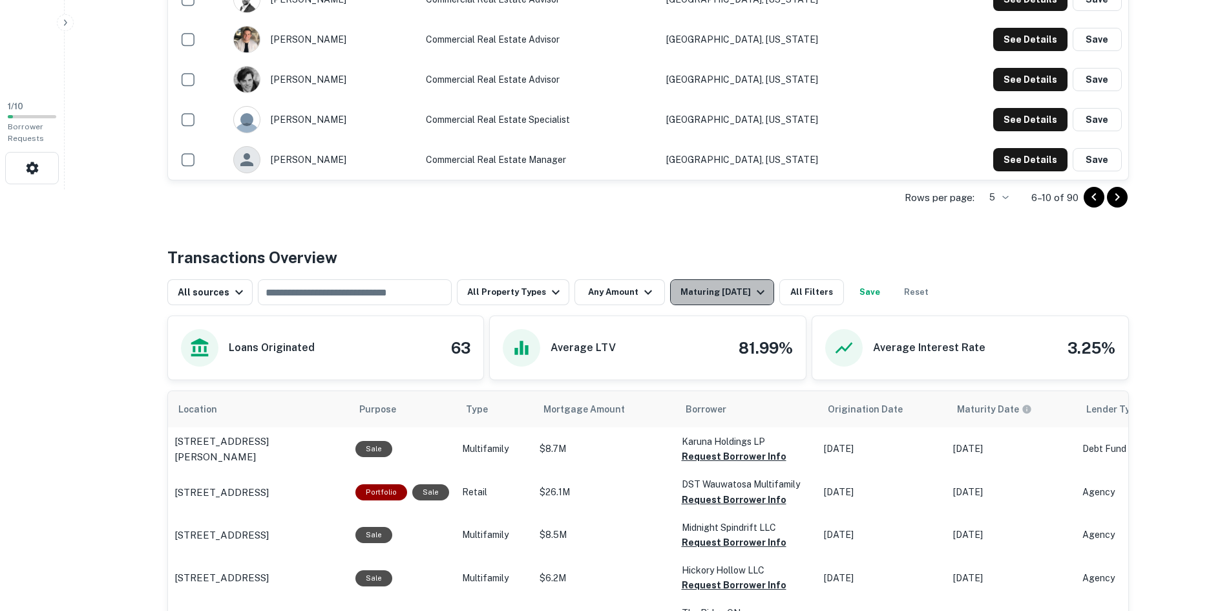
click at [737, 300] on div "Maturing [DATE]" at bounding box center [725, 292] width 88 height 16
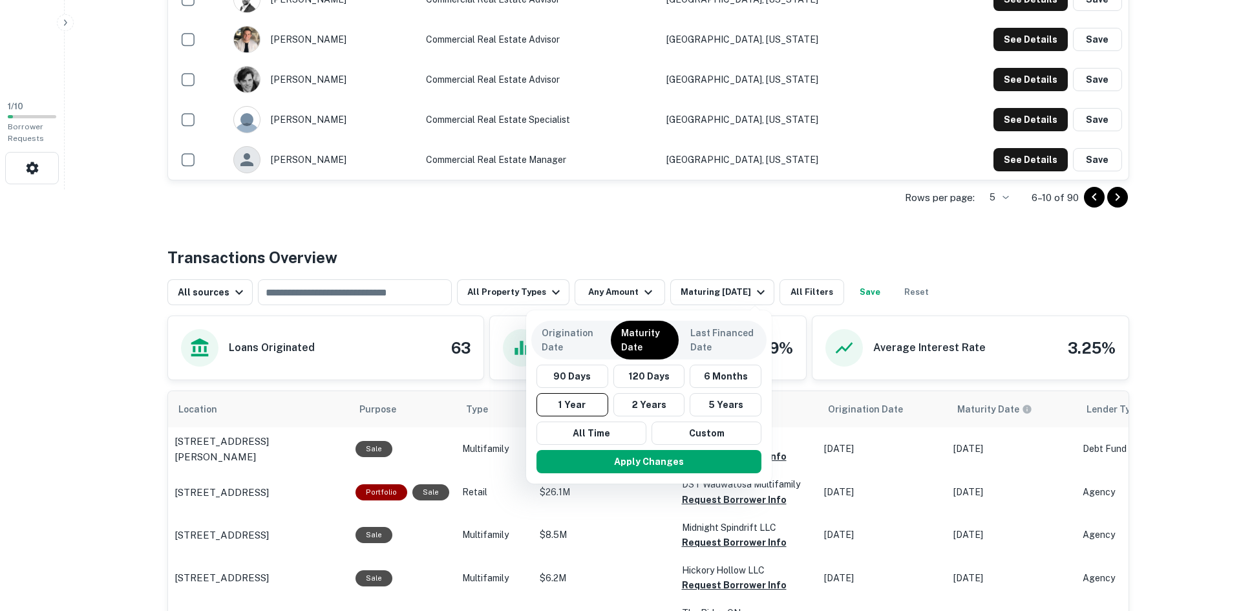
click at [758, 260] on div at bounding box center [620, 305] width 1241 height 611
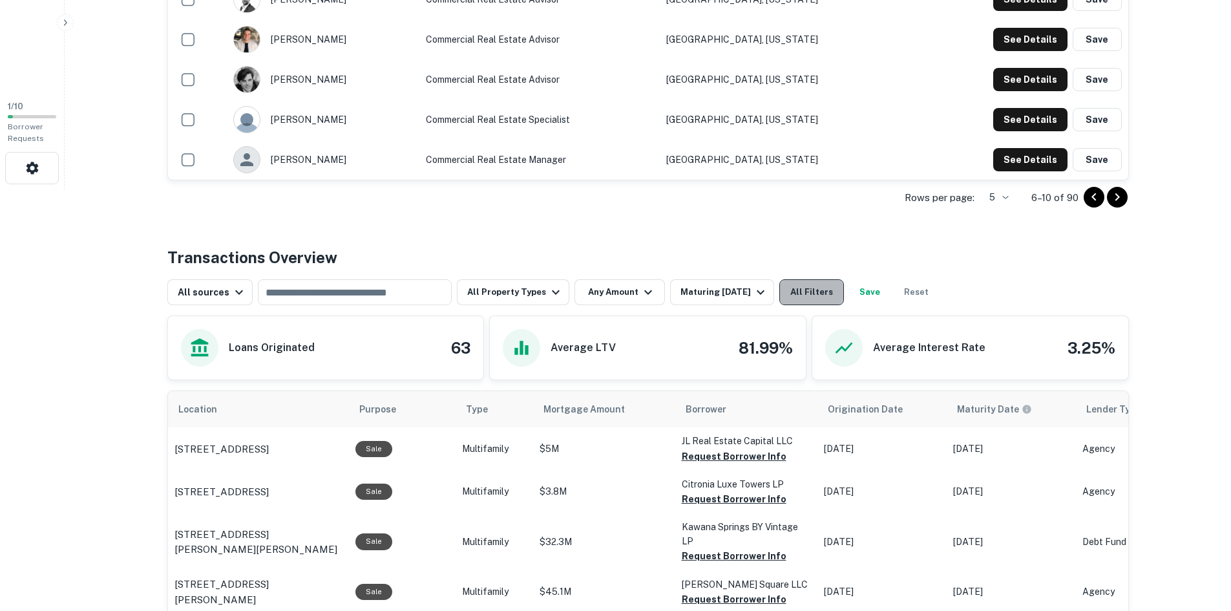
click at [822, 295] on button "All Filters" at bounding box center [811, 292] width 65 height 26
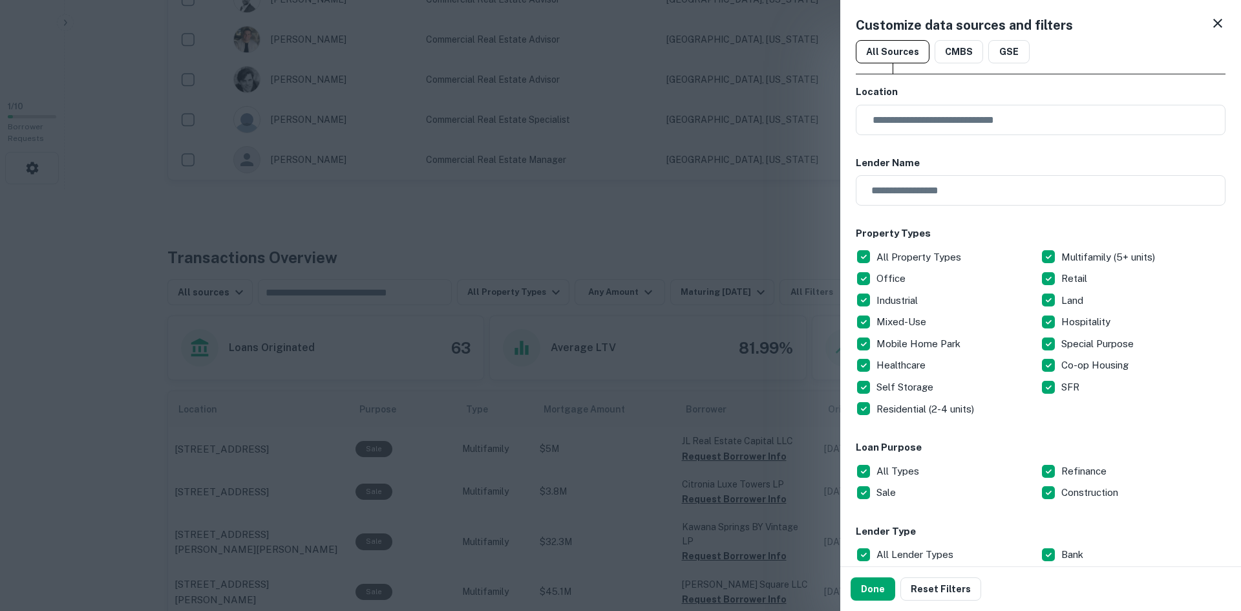
click at [737, 242] on div at bounding box center [620, 305] width 1241 height 611
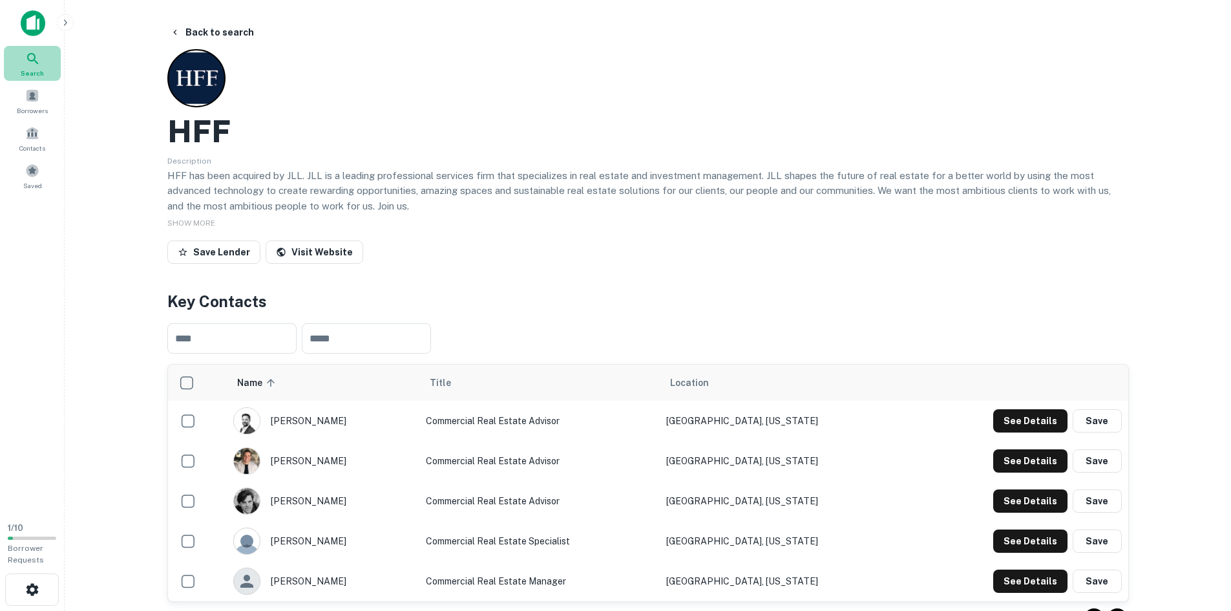
click at [30, 64] on icon at bounding box center [33, 59] width 16 height 16
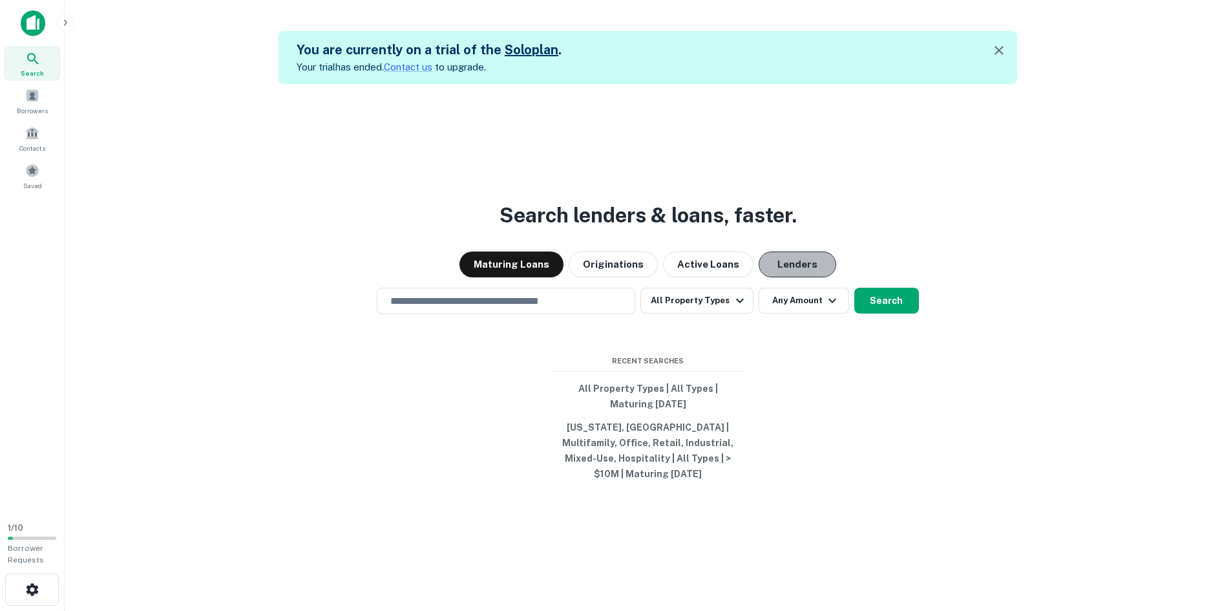
click at [773, 277] on button "Lenders" at bounding box center [798, 264] width 78 height 26
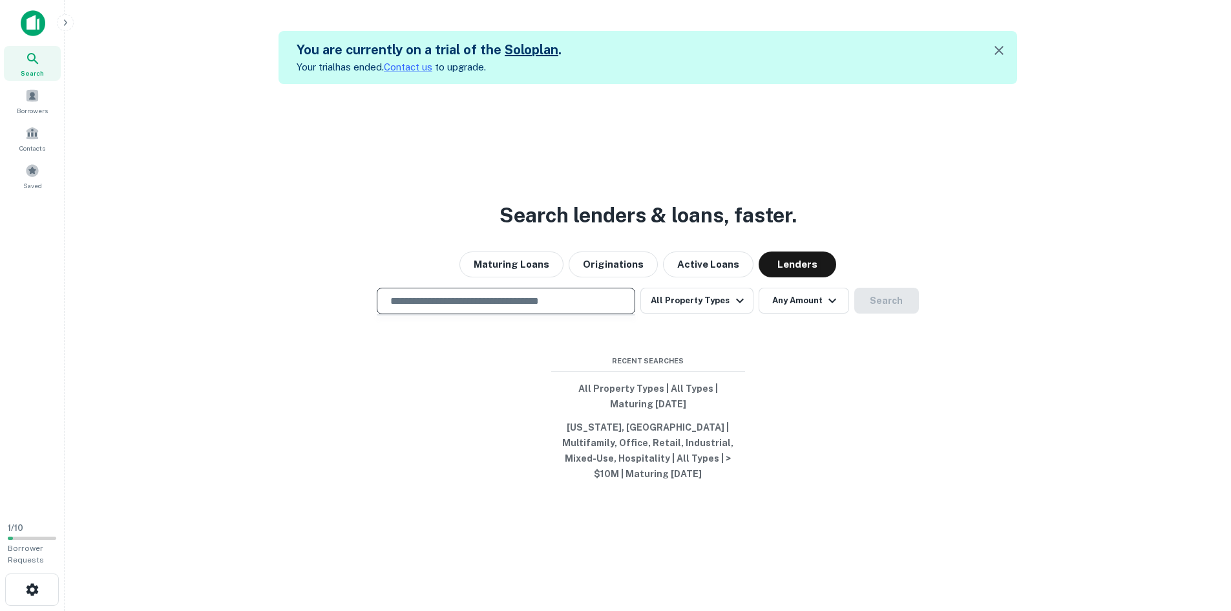
click at [503, 303] on input "text" at bounding box center [506, 300] width 247 height 15
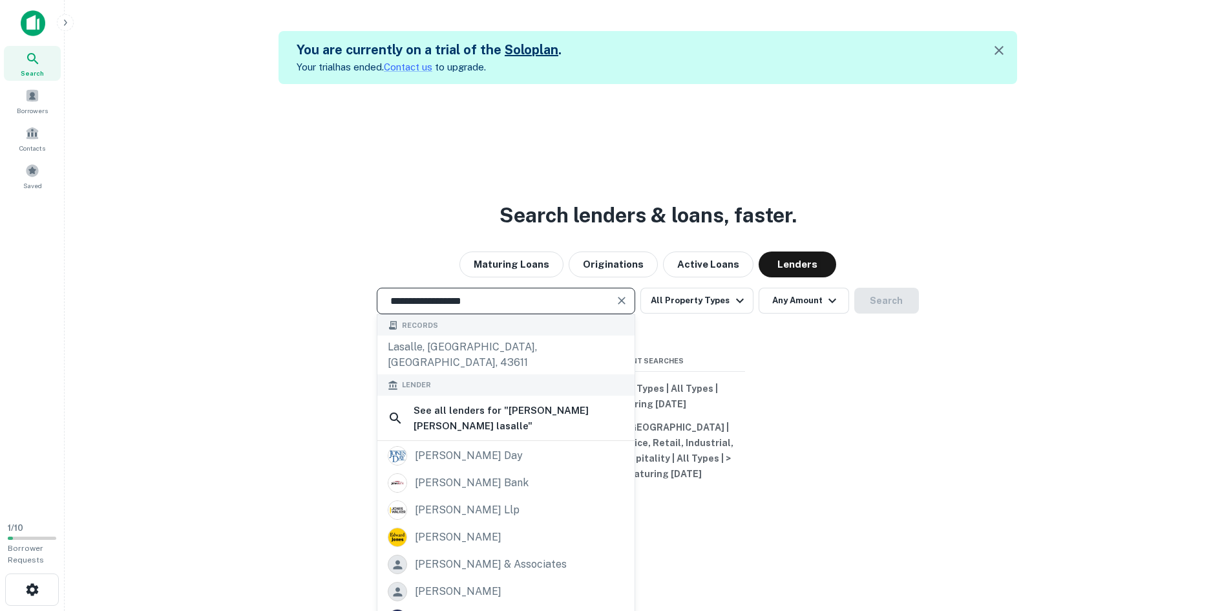
drag, startPoint x: 442, startPoint y: 304, endPoint x: 368, endPoint y: 308, distance: 73.8
click at [368, 308] on div "**********" at bounding box center [648, 301] width 1146 height 26
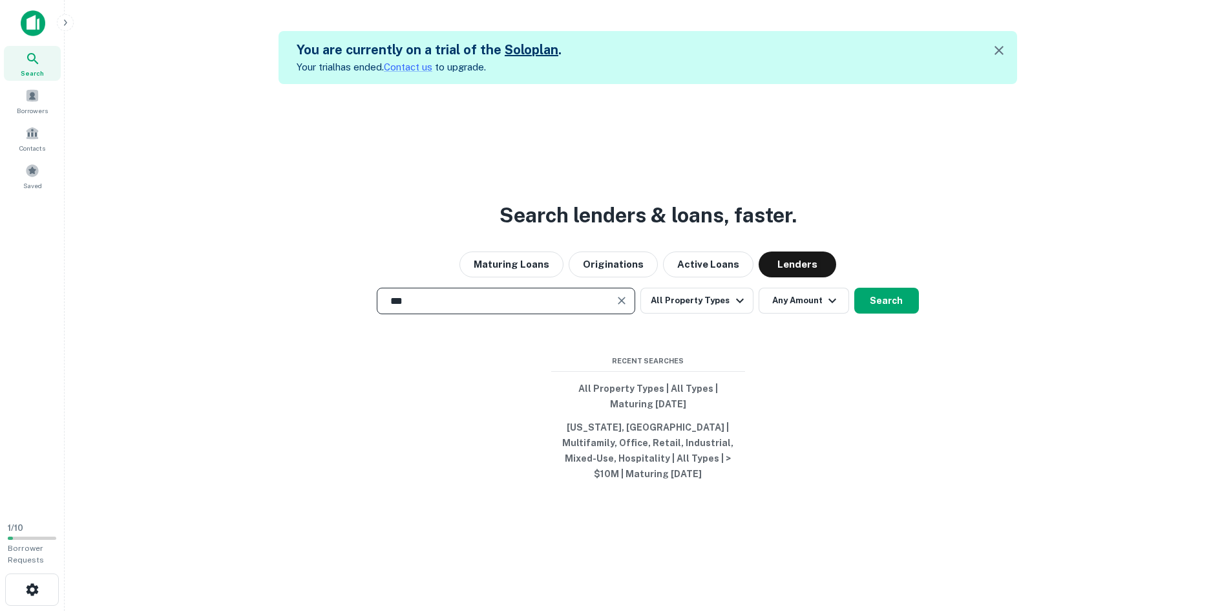
click at [458, 314] on div "*** ​" at bounding box center [506, 301] width 259 height 26
click at [474, 308] on input "***" at bounding box center [496, 300] width 227 height 15
type input "*****"
click at [882, 313] on button "Search" at bounding box center [886, 301] width 65 height 26
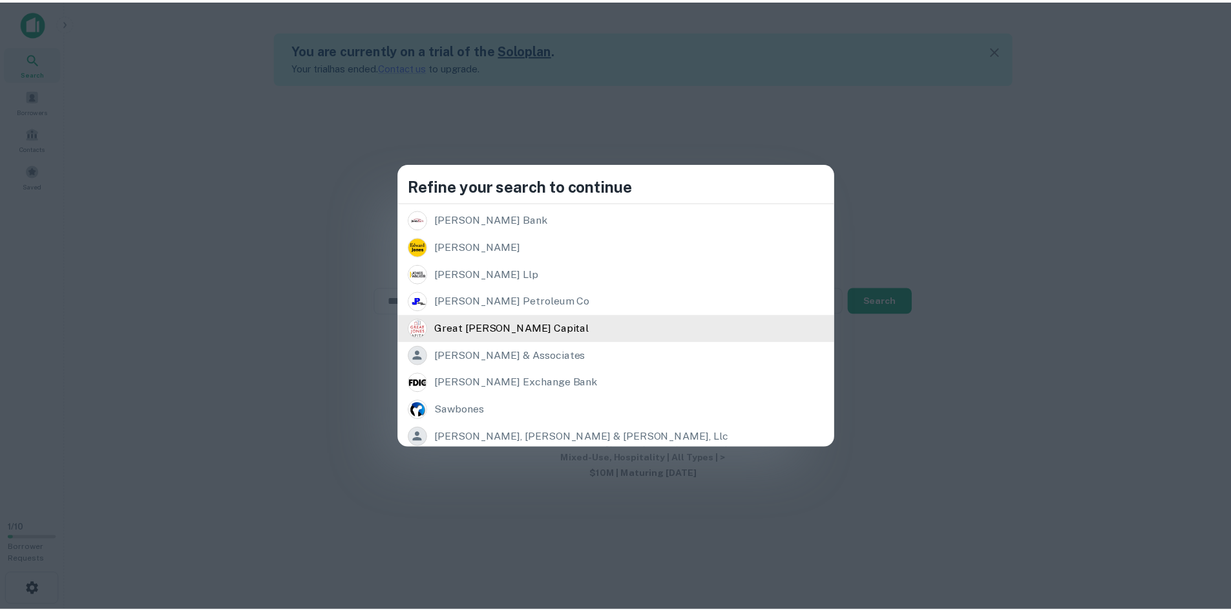
scroll to position [262, 0]
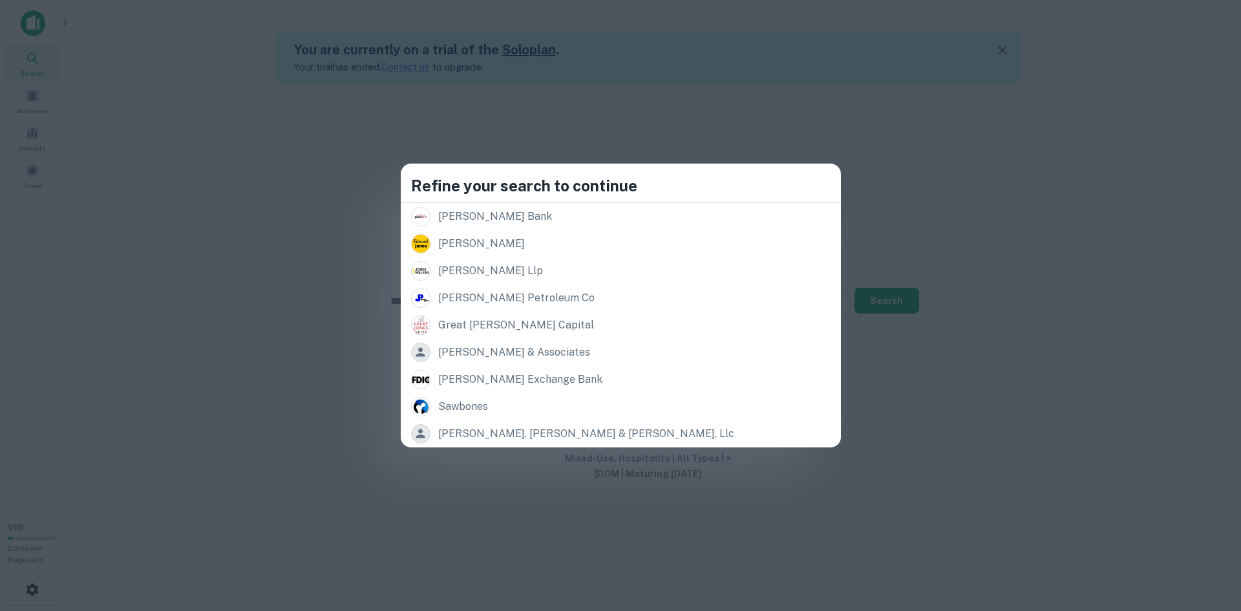
click at [455, 317] on div "Refine your search to continue Records joneswood dr, athens, oh, 45701 jonesvil…" at bounding box center [620, 305] width 1241 height 611
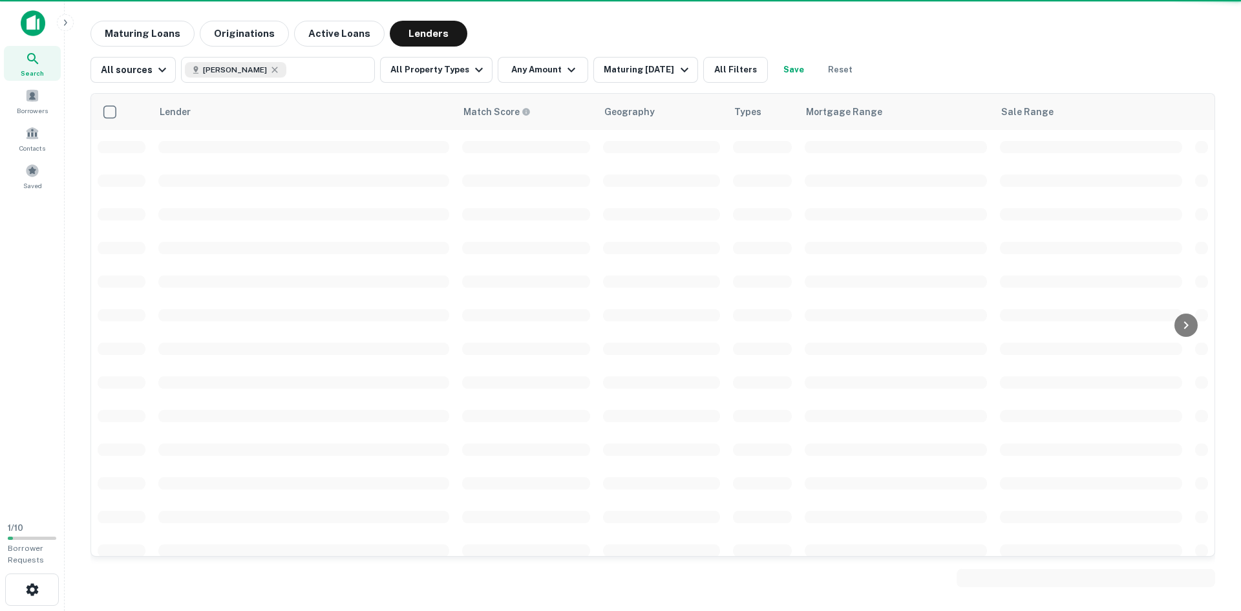
click at [445, 310] on span at bounding box center [303, 315] width 291 height 12
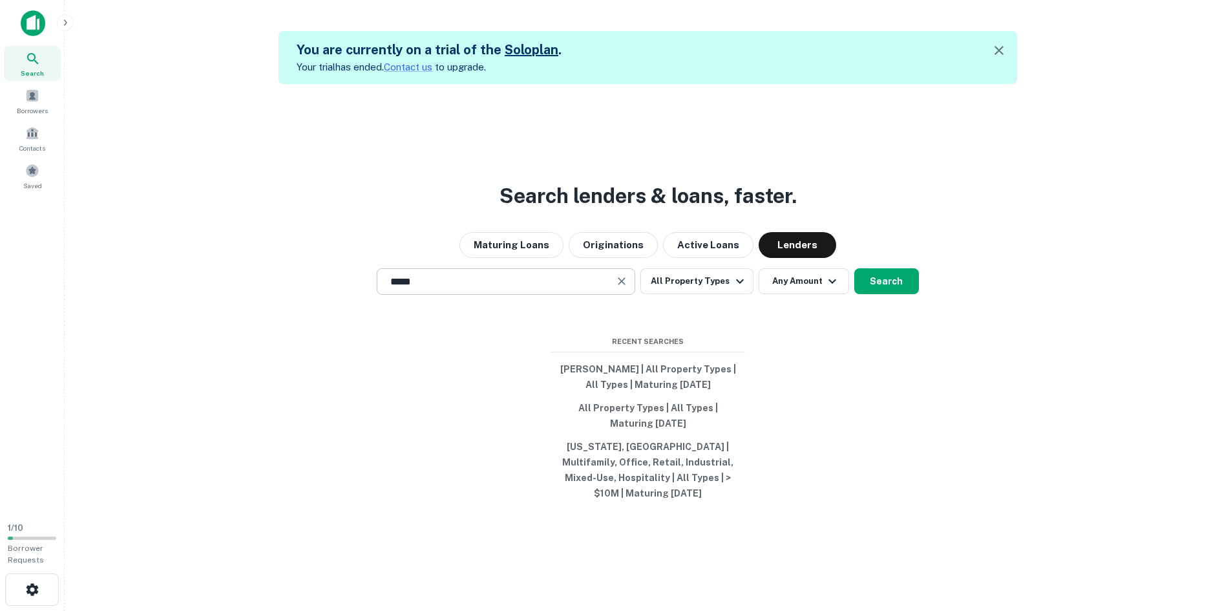
click at [470, 289] on input "*****" at bounding box center [496, 281] width 227 height 15
type input "*"
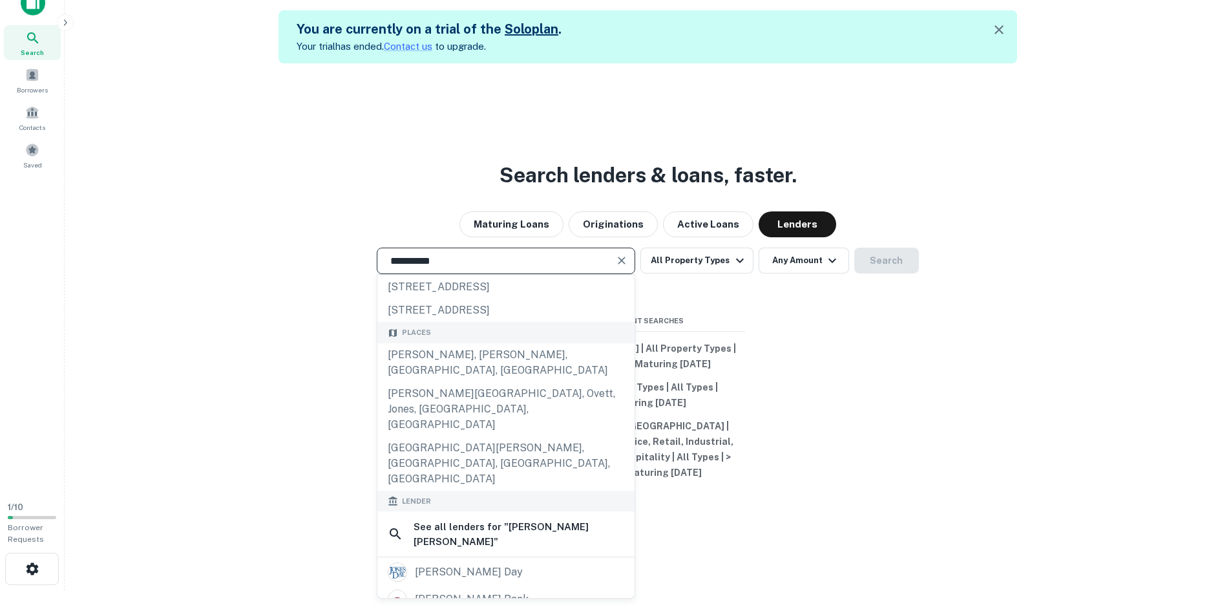
scroll to position [54, 0]
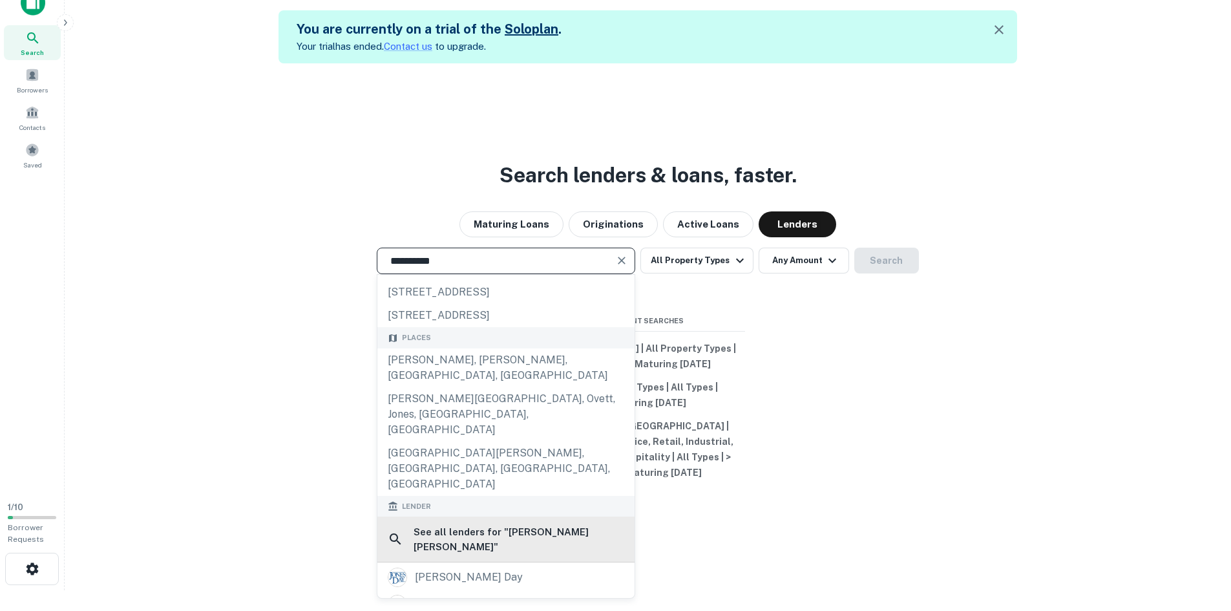
type input "**********"
click at [474, 524] on h6 "See all lenders for " Jones lang "" at bounding box center [519, 539] width 211 height 30
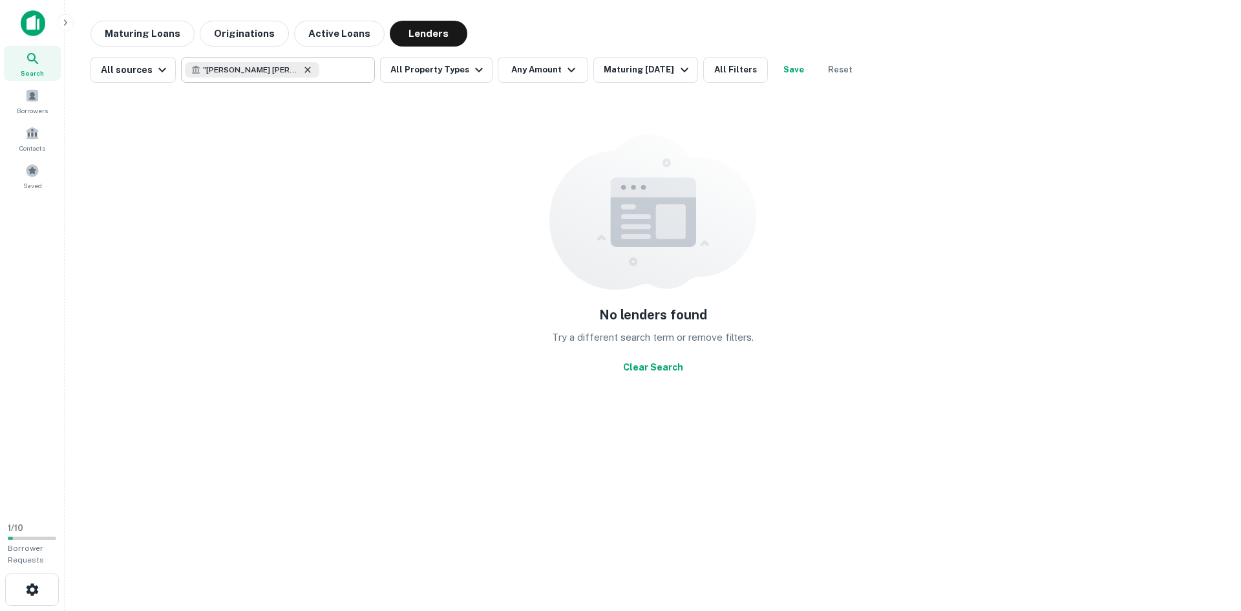
click at [302, 69] on icon at bounding box center [307, 70] width 10 height 10
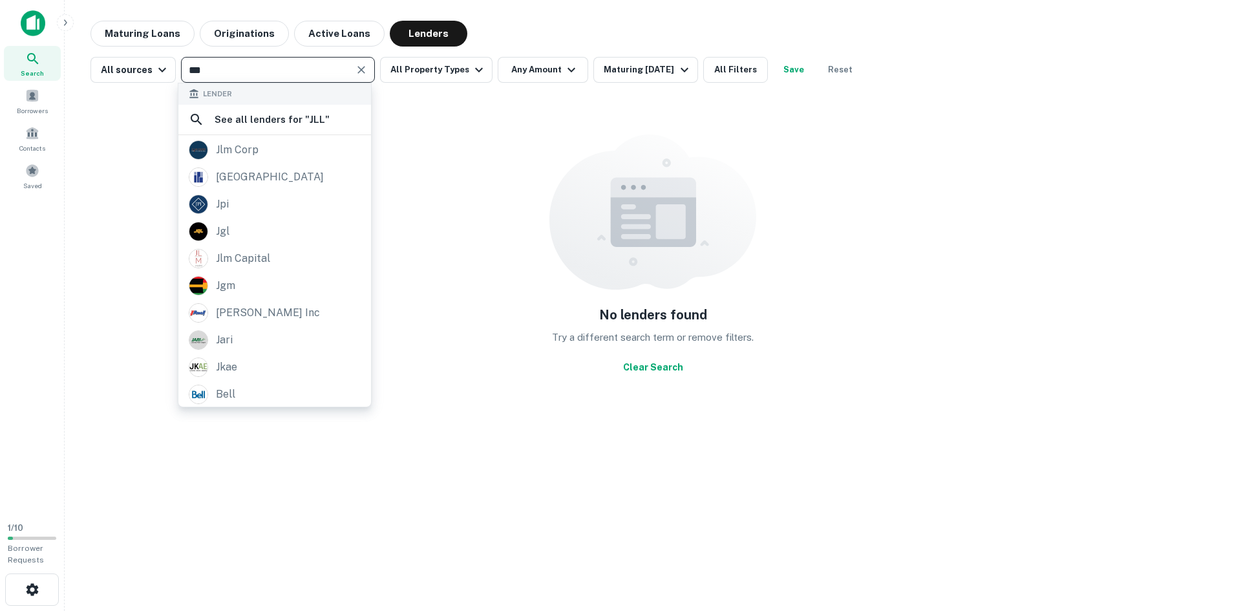
type input "***"
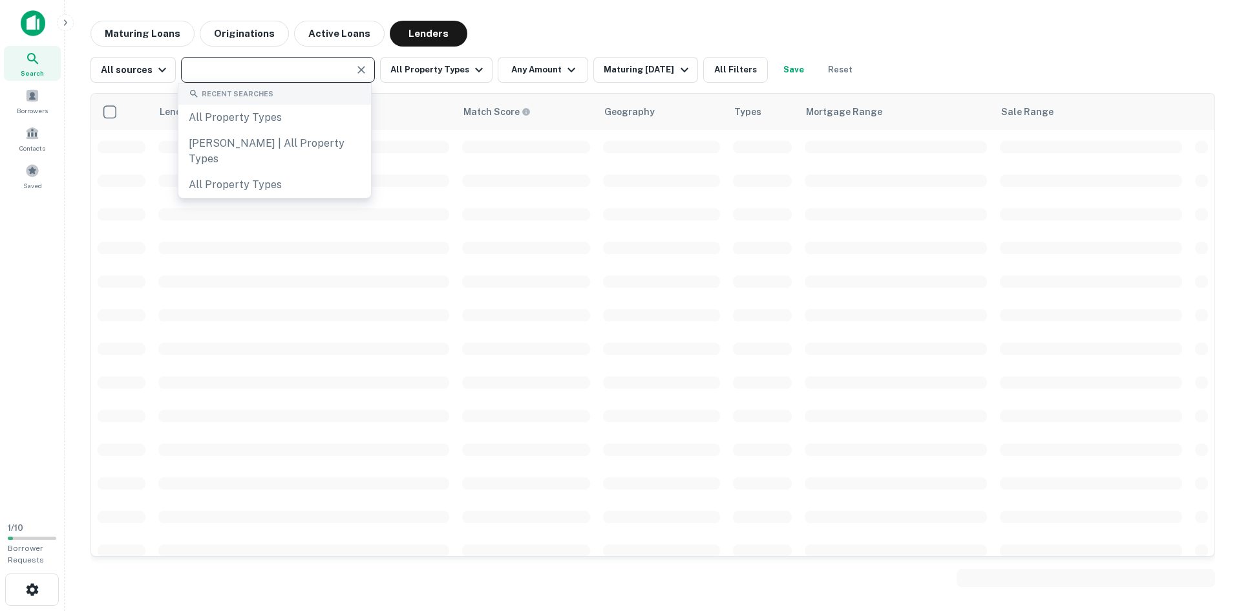
click at [276, 68] on input "text" at bounding box center [267, 70] width 165 height 18
click at [355, 66] on icon "Clear" at bounding box center [361, 69] width 13 height 13
click at [291, 68] on input "text" at bounding box center [277, 70] width 184 height 18
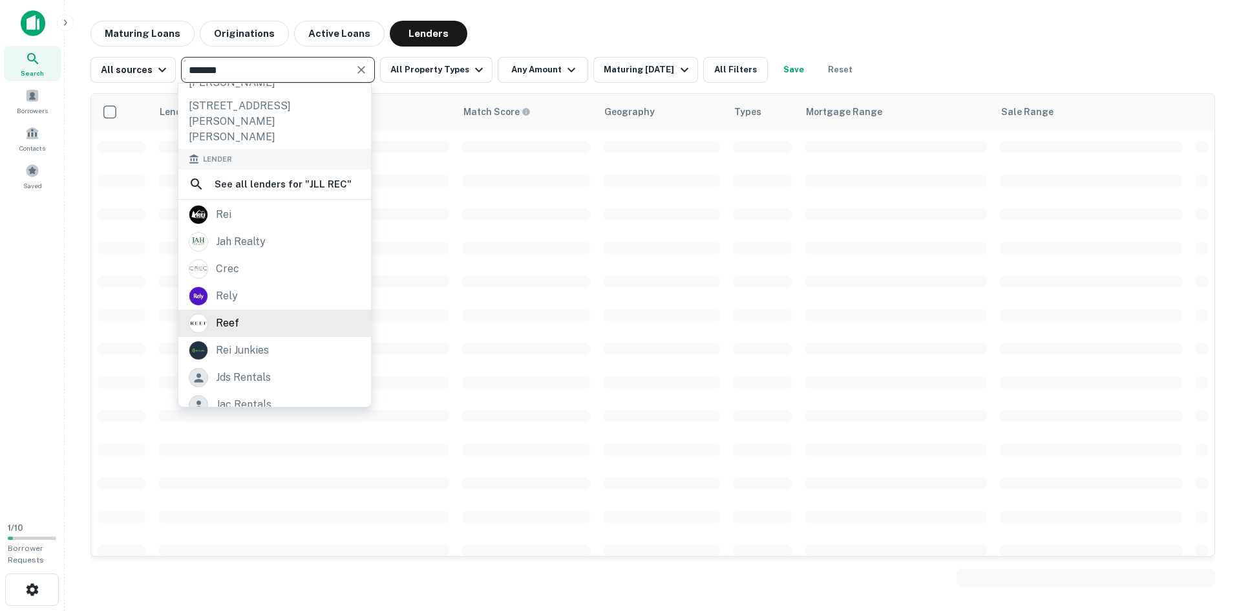
scroll to position [69, 0]
type input "*******"
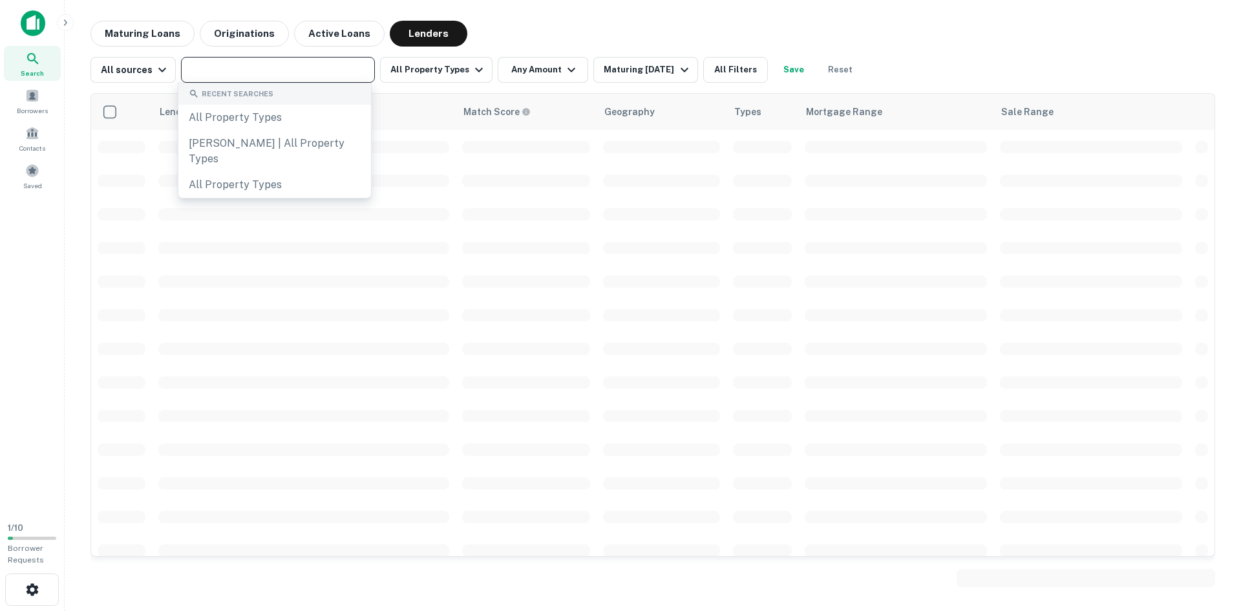
click at [264, 81] on div "​" at bounding box center [278, 70] width 194 height 26
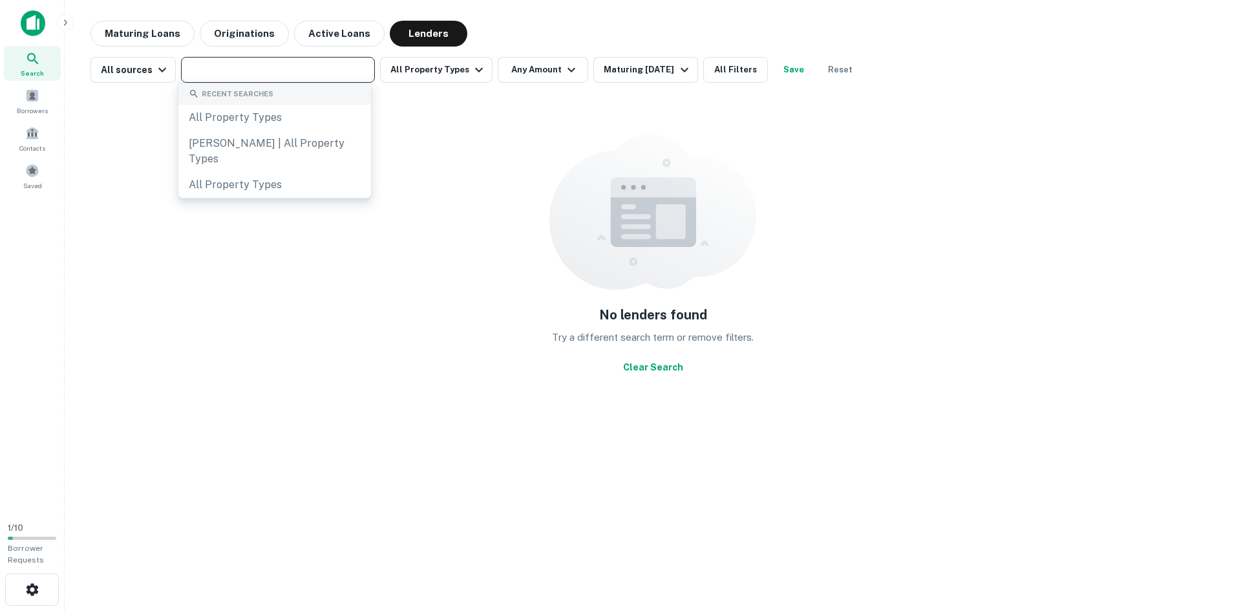
paste input "**********"
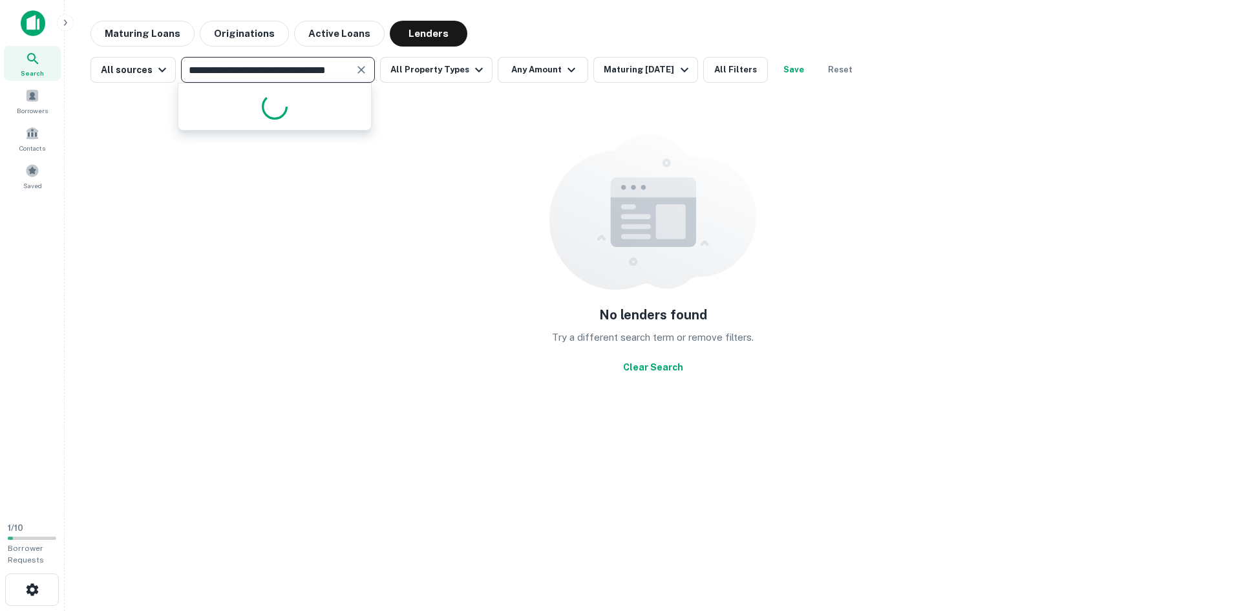
scroll to position [0, 47]
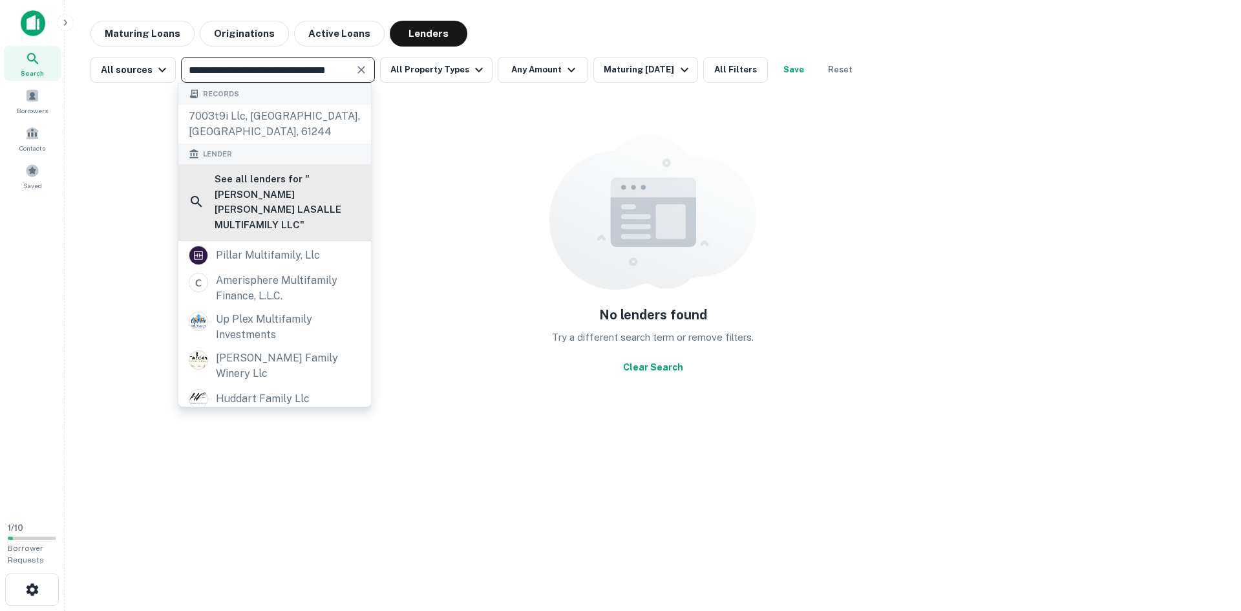
type input "**********"
click at [322, 187] on h6 "See all lenders for " JONES LANG LASALLE MULTIFAMILY LLC "" at bounding box center [288, 201] width 146 height 61
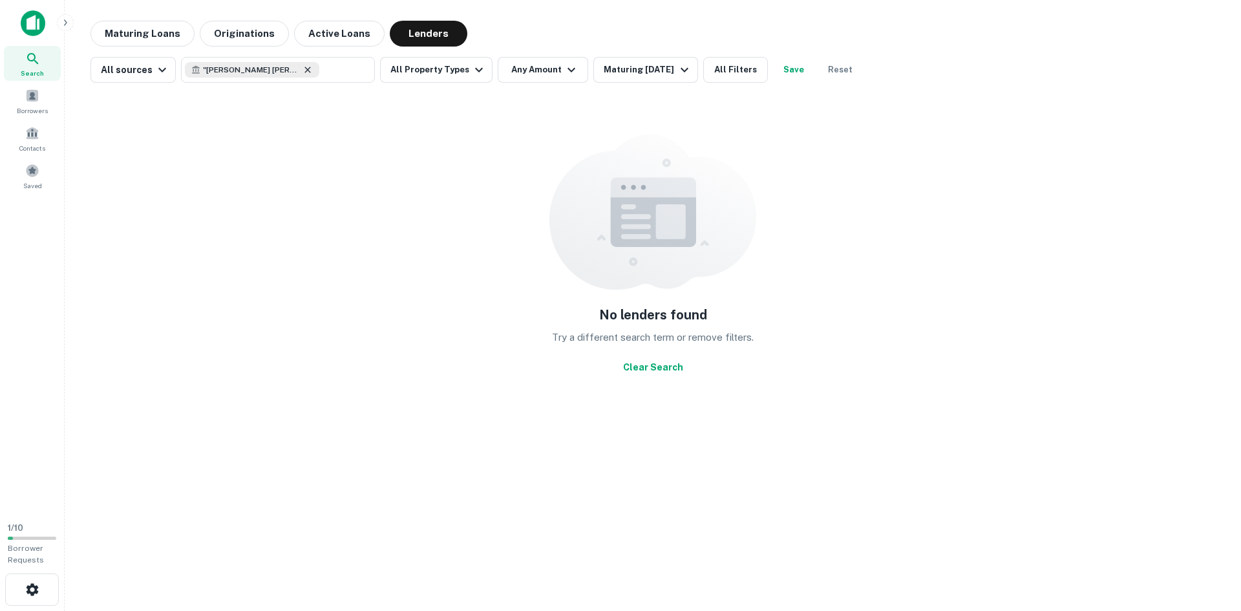
click at [302, 71] on icon at bounding box center [307, 70] width 10 height 10
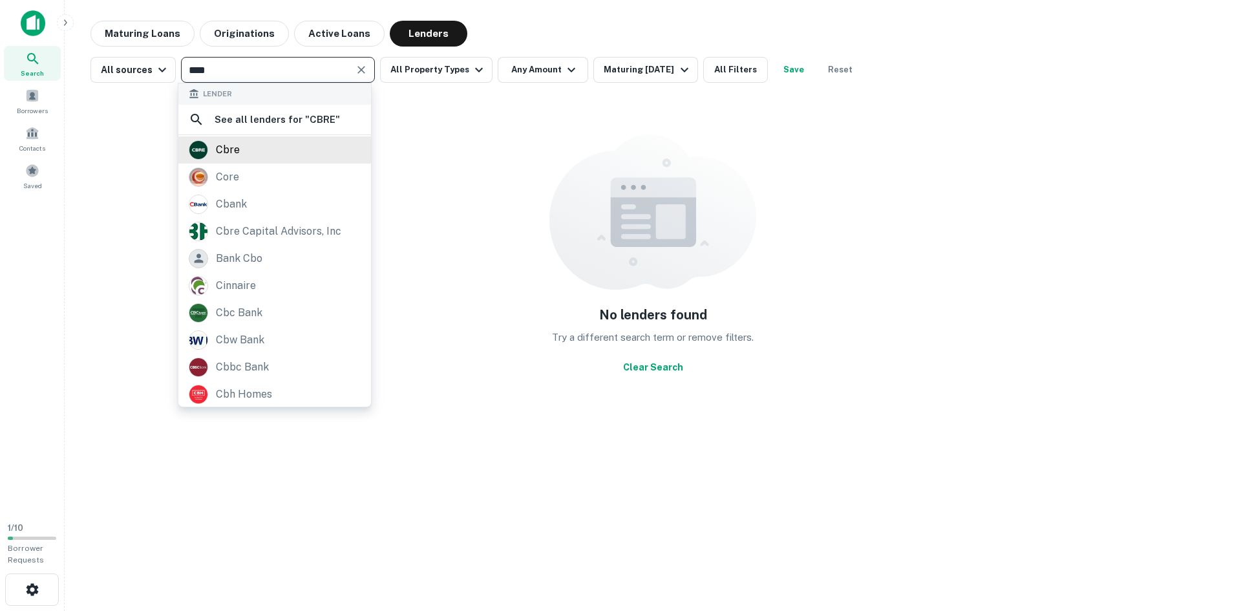
type input "****"
click at [311, 158] on div "cbre" at bounding box center [275, 149] width 172 height 19
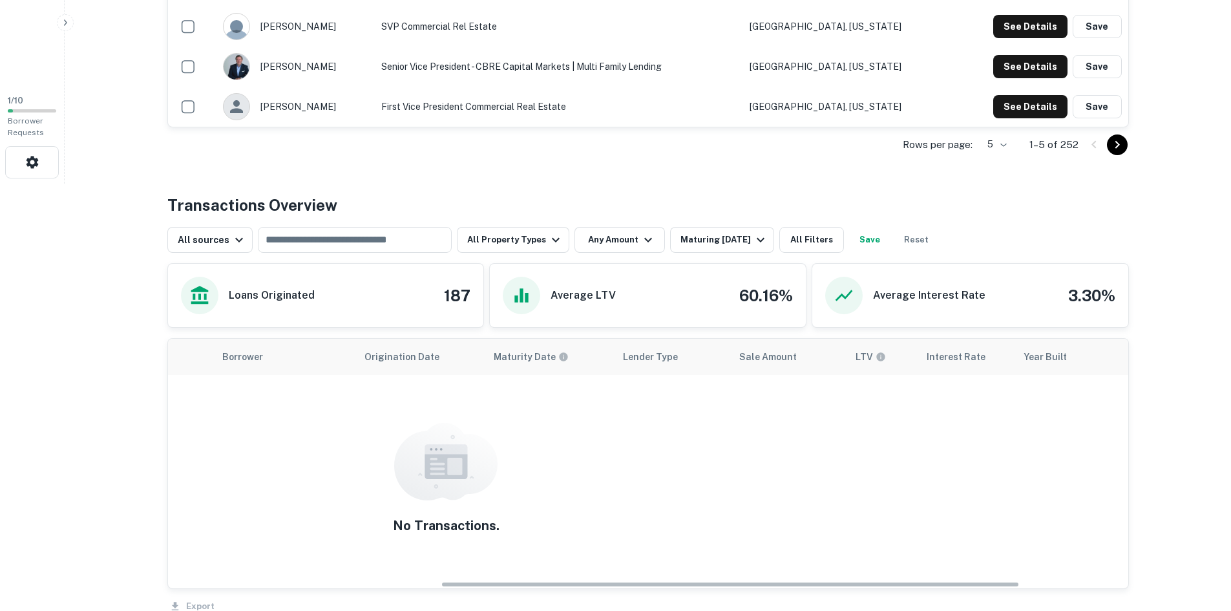
scroll to position [0, 452]
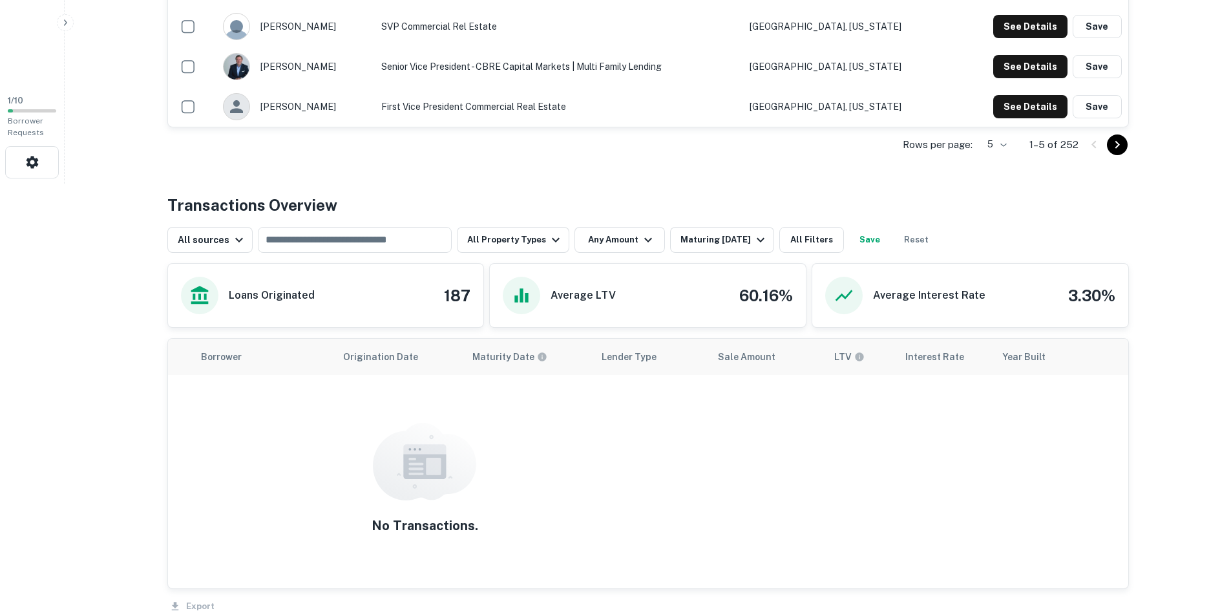
click at [384, 306] on div "Loans Originated 187" at bounding box center [326, 295] width 290 height 37
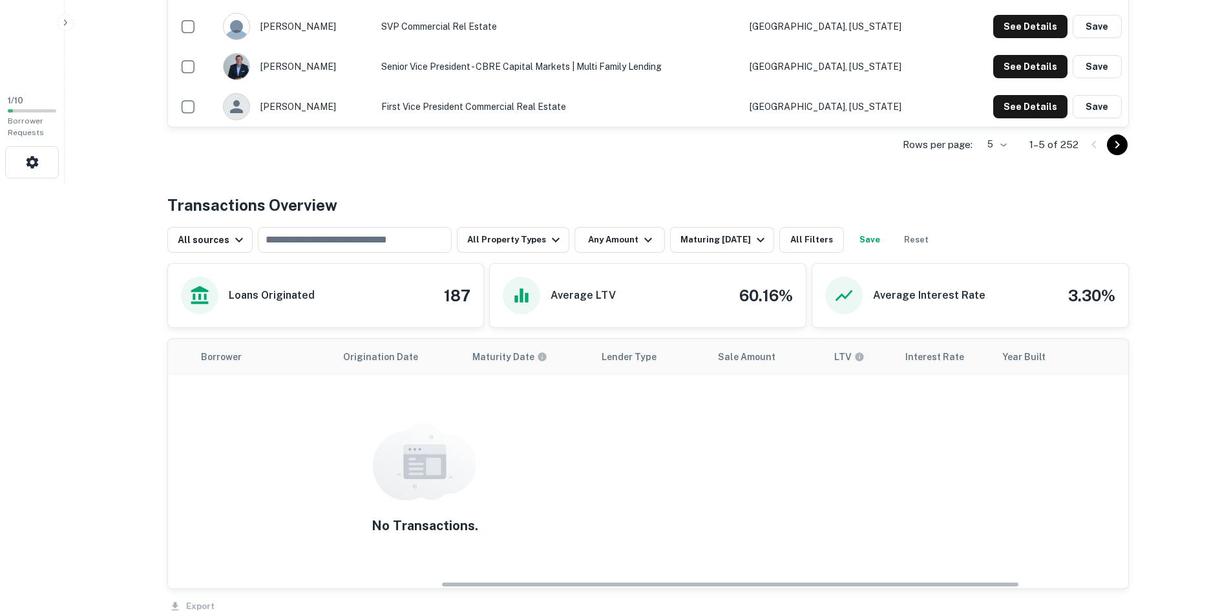
click at [463, 491] on img "scrollable content" at bounding box center [424, 462] width 103 height 78
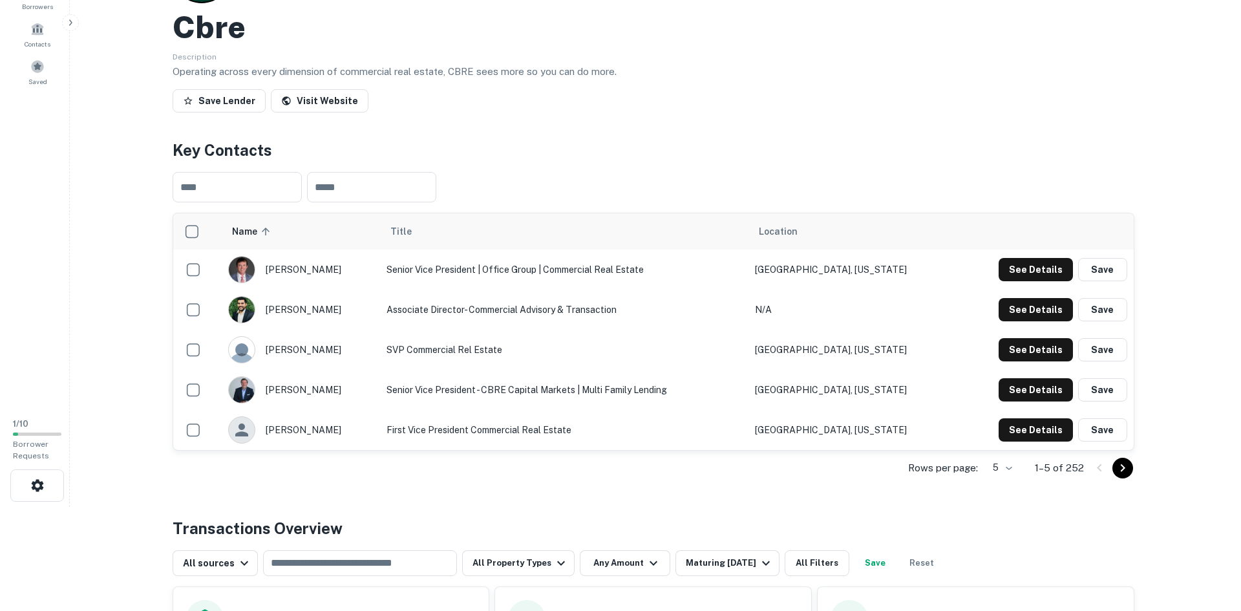
scroll to position [0, 0]
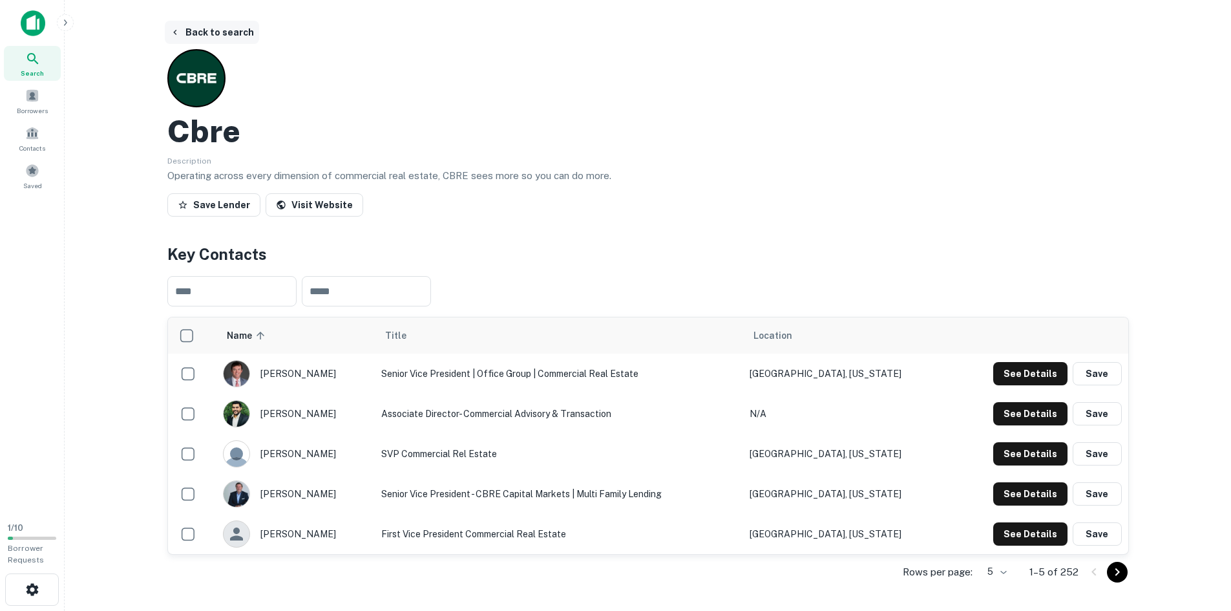
click at [179, 29] on icon "button" at bounding box center [175, 32] width 10 height 10
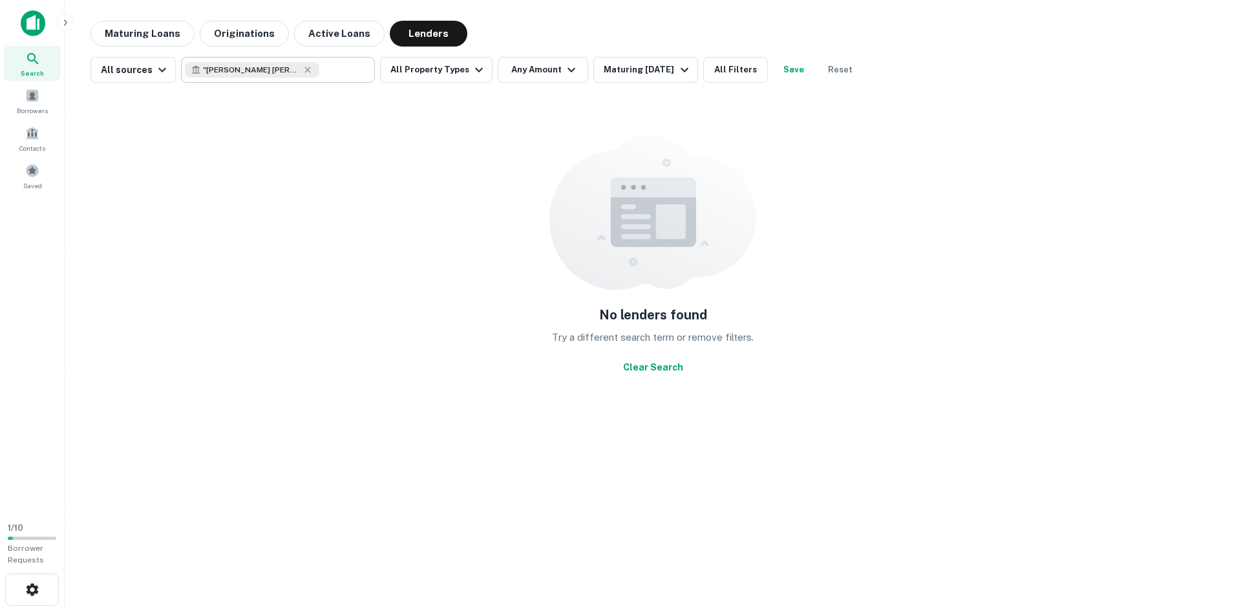
click at [260, 64] on span "" JONES LANG LASALLE MULTIFAMILY LLC "" at bounding box center [251, 70] width 97 height 12
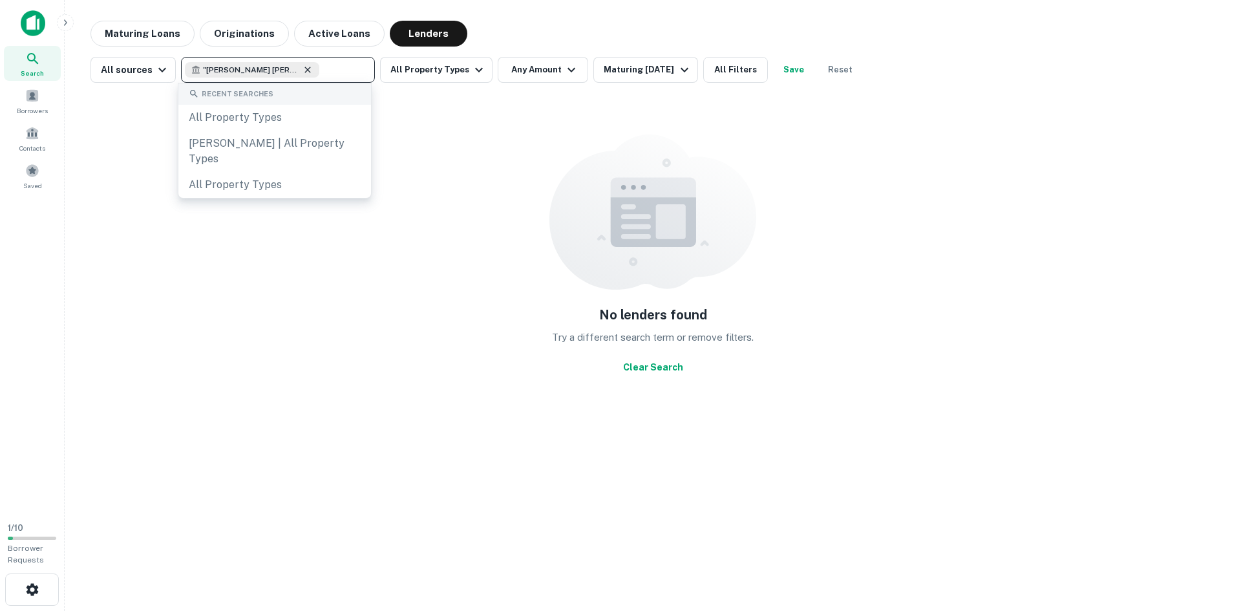
click at [308, 74] on icon at bounding box center [307, 70] width 10 height 10
click at [452, 253] on div "No lenders found Try a different search term or remove filters. Clear Search" at bounding box center [652, 256] width 1125 height 327
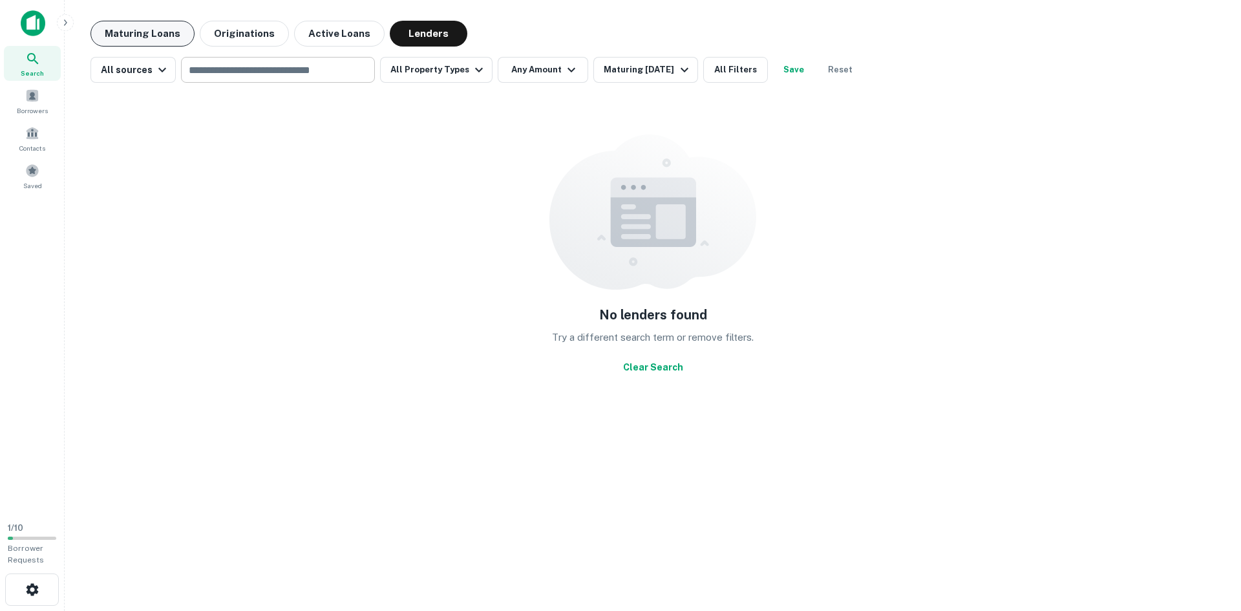
click at [153, 33] on button "Maturing Loans" at bounding box center [142, 34] width 104 height 26
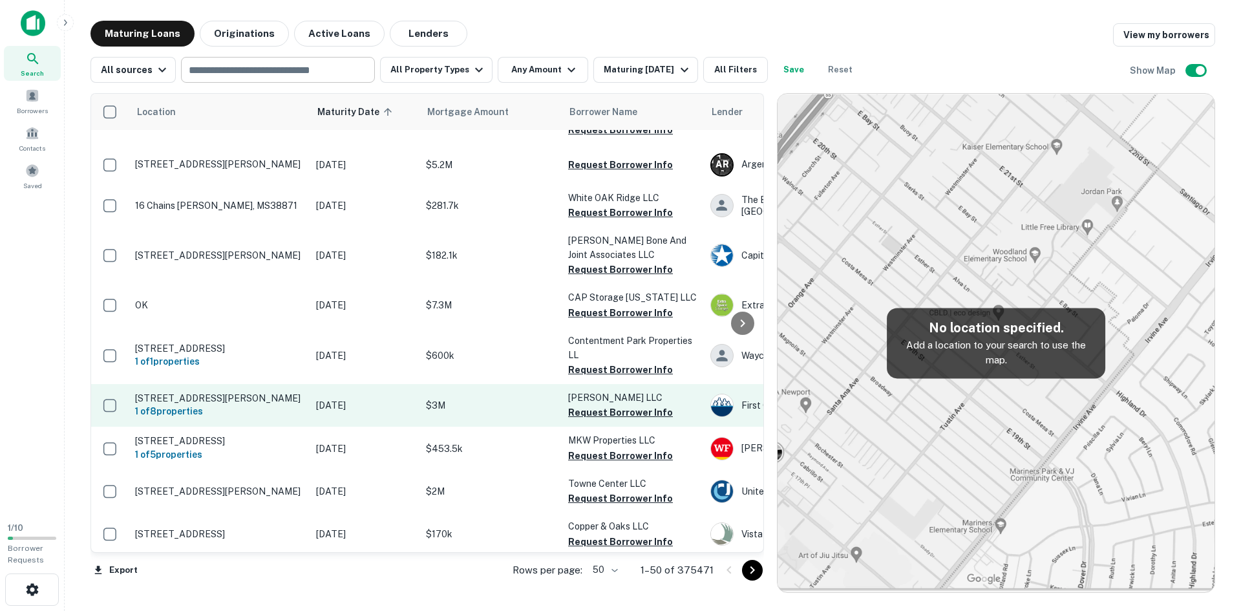
scroll to position [1848, 0]
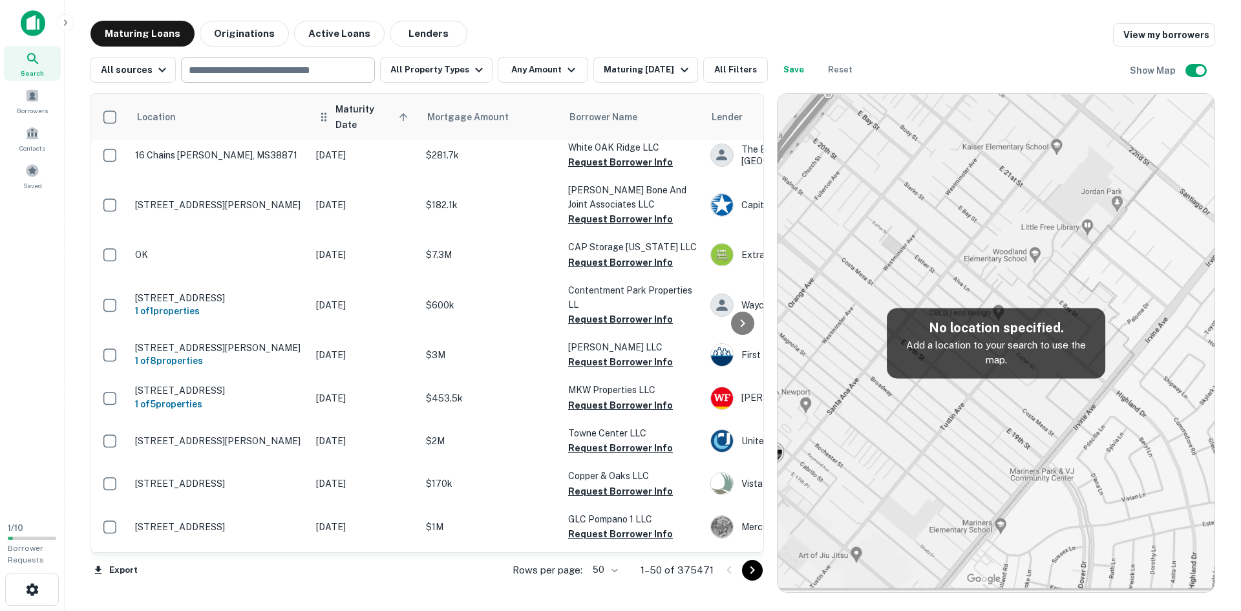
click at [372, 103] on th "Maturity Date sorted ascending" at bounding box center [365, 117] width 110 height 47
click at [372, 111] on span "Maturity Date sorted ascending" at bounding box center [373, 116] width 76 height 31
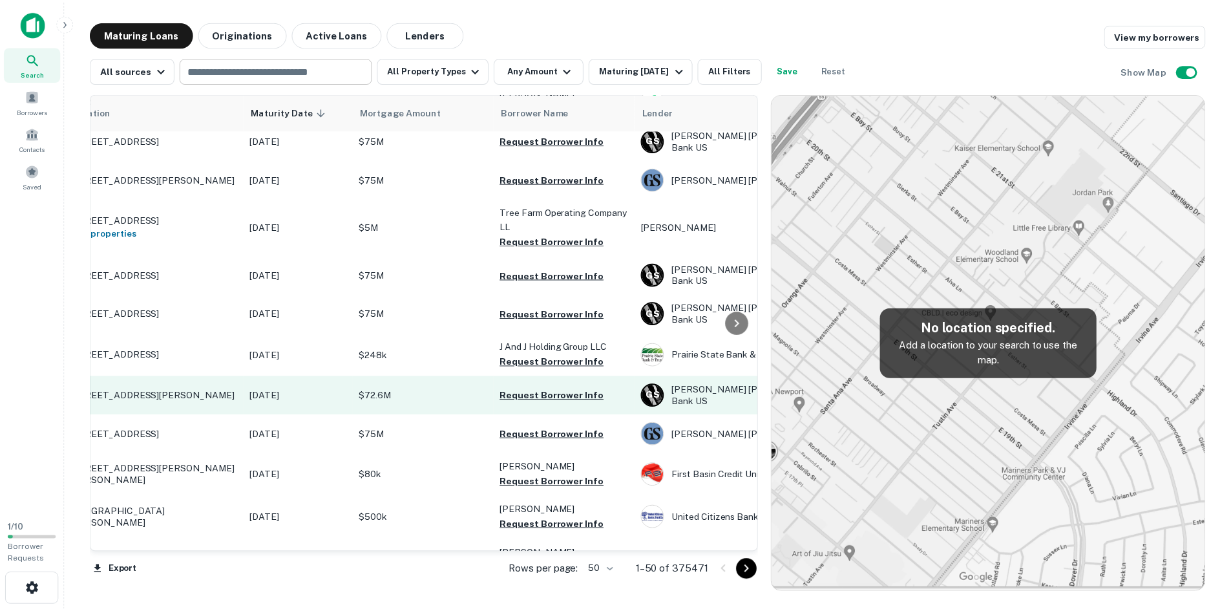
scroll to position [1758, 0]
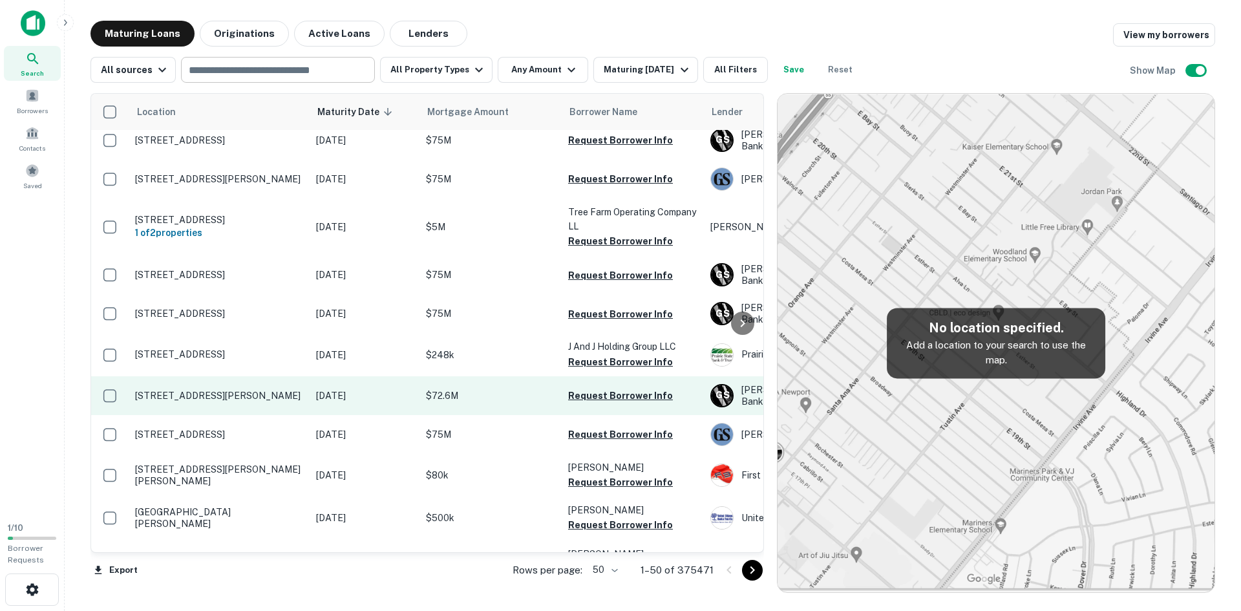
click at [262, 390] on p "3355 Mclemore Drive Testamerica labs - pensacola Pensacola, FL32154" at bounding box center [219, 396] width 168 height 12
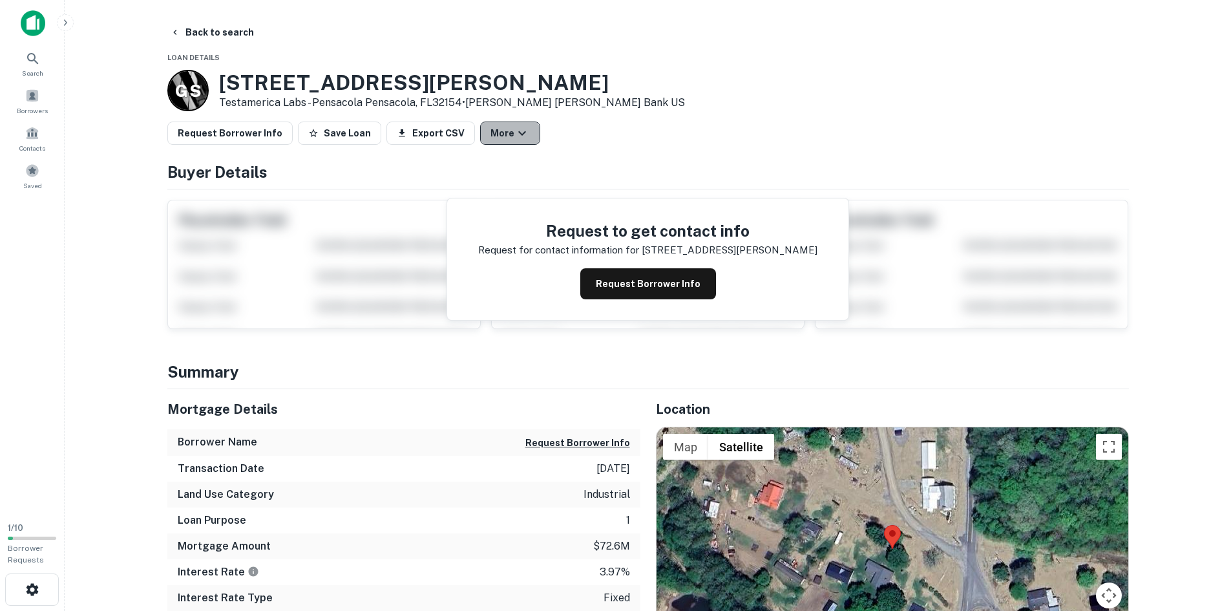
click at [514, 135] on icon "button" at bounding box center [522, 133] width 16 height 16
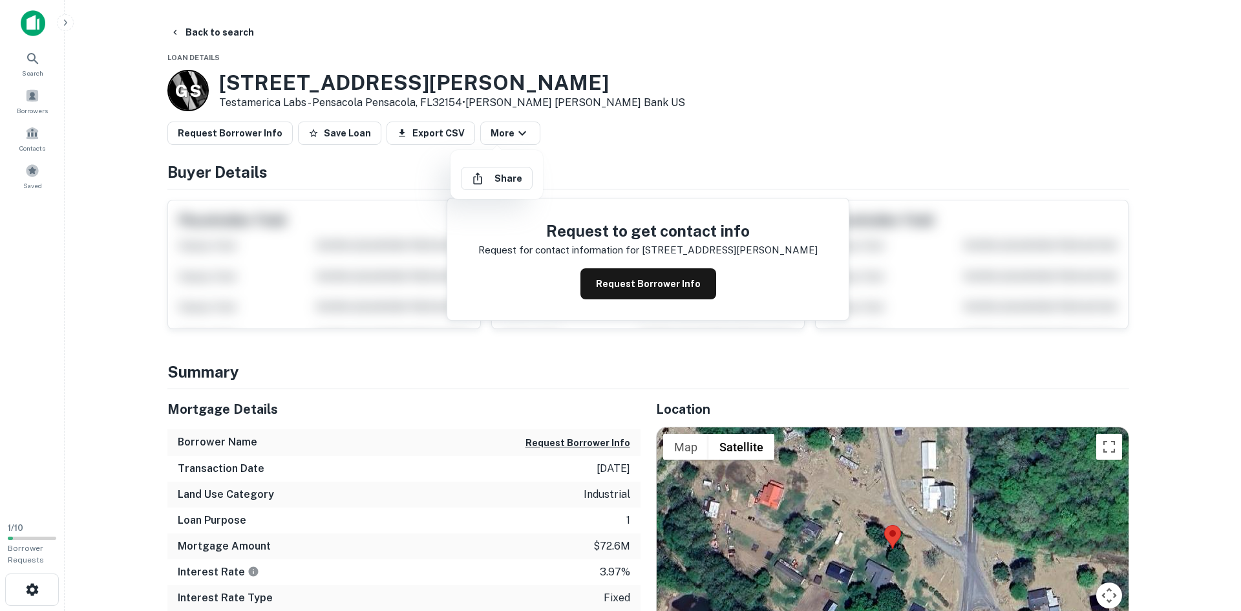
click at [592, 143] on div at bounding box center [620, 305] width 1241 height 611
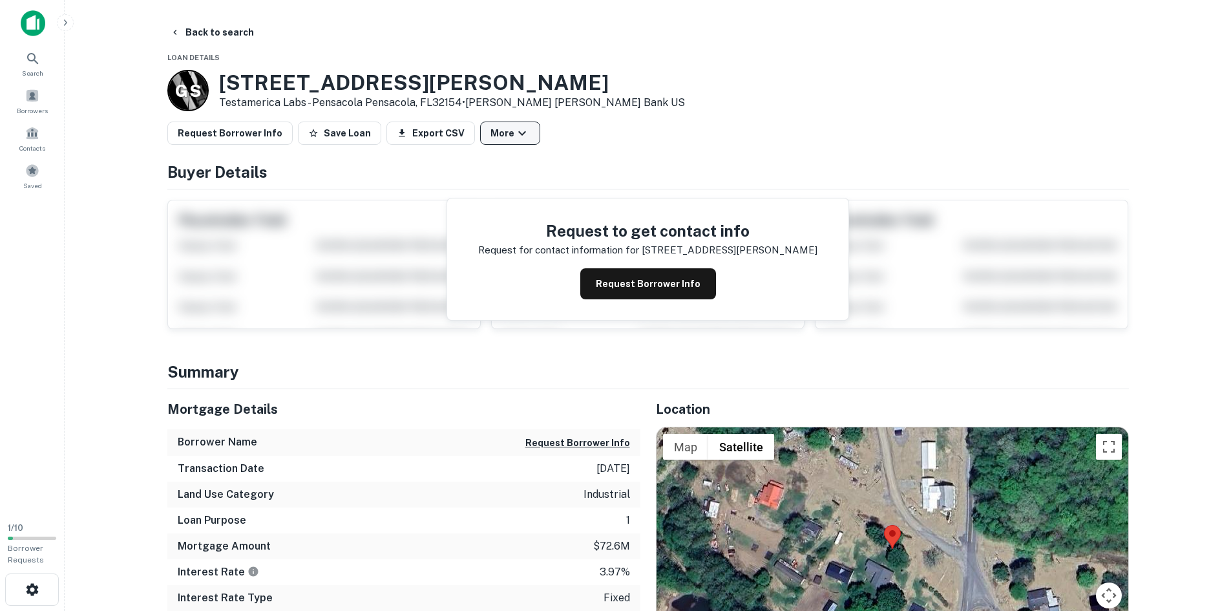
click at [490, 128] on button "More" at bounding box center [510, 132] width 60 height 23
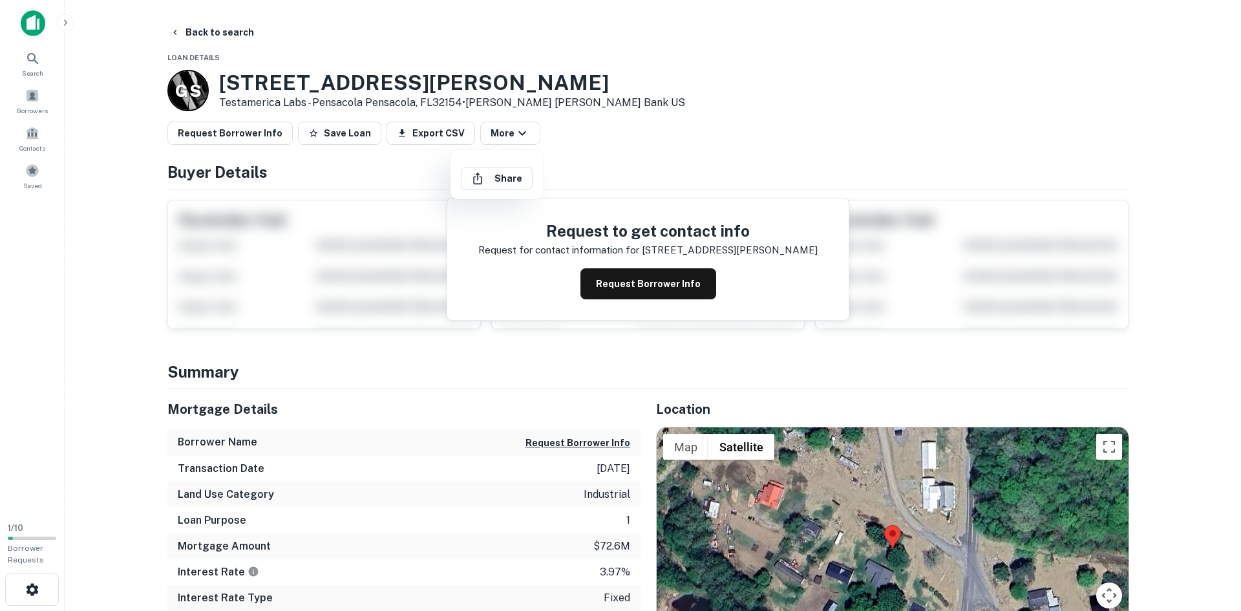
click at [615, 154] on div at bounding box center [620, 305] width 1241 height 611
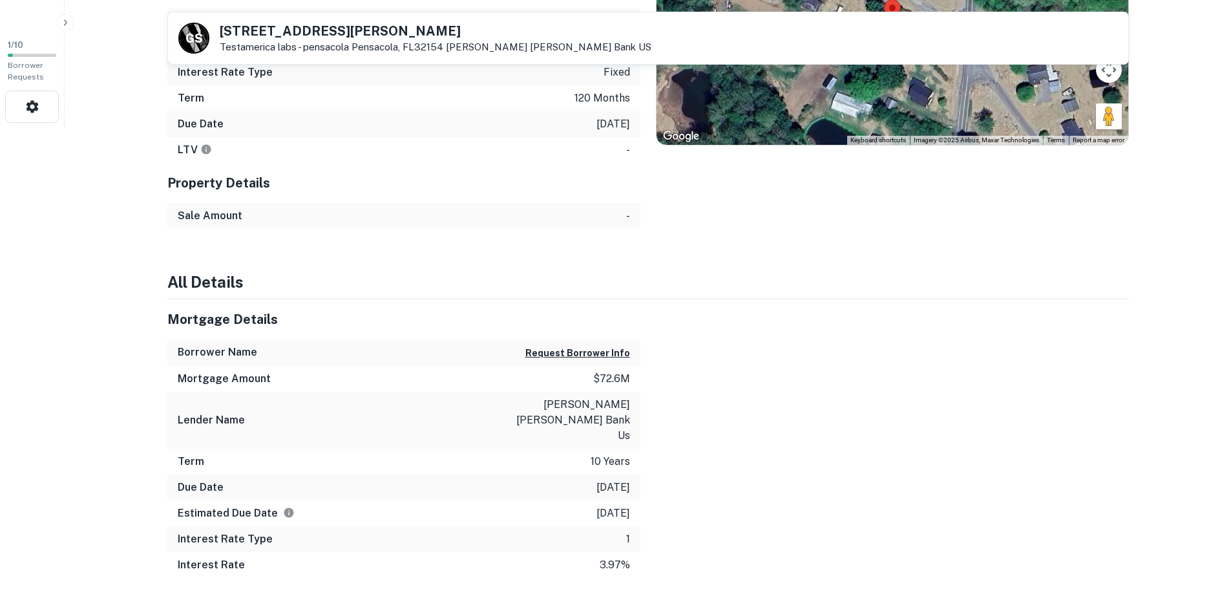
scroll to position [496, 0]
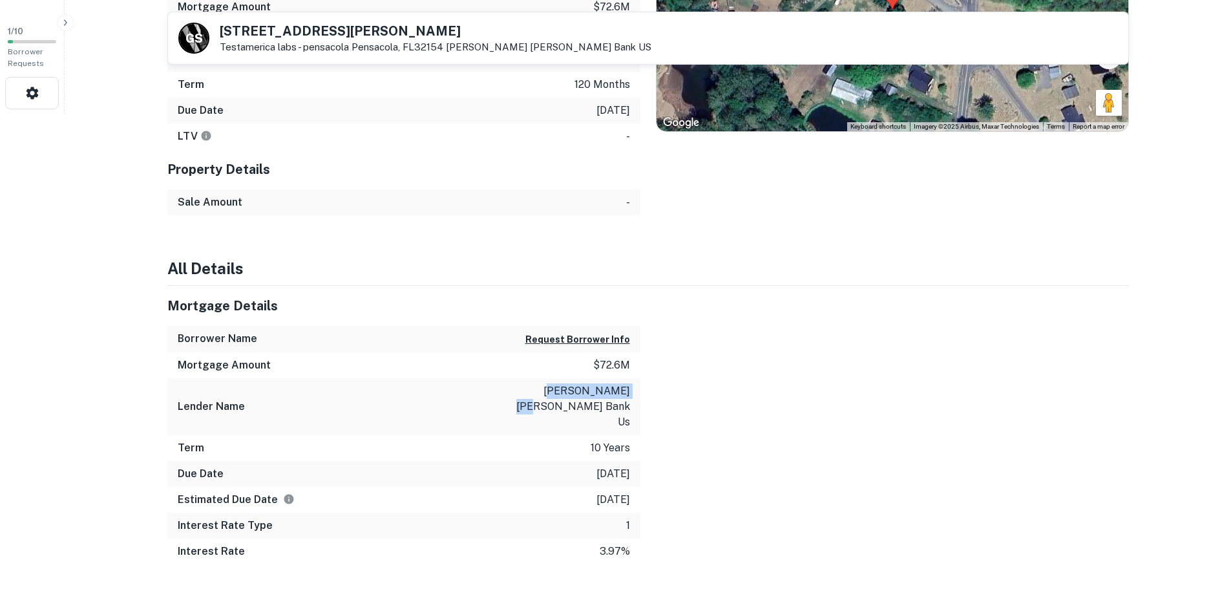
drag, startPoint x: 551, startPoint y: 384, endPoint x: 623, endPoint y: 383, distance: 72.4
click at [623, 383] on p "goldman sachs bank us" at bounding box center [572, 406] width 116 height 47
click at [529, 385] on p "goldman sachs bank us" at bounding box center [572, 406] width 116 height 47
drag, startPoint x: 525, startPoint y: 388, endPoint x: 637, endPoint y: 401, distance: 113.3
click at [637, 401] on div "Lender Name goldman sachs bank us" at bounding box center [403, 406] width 473 height 57
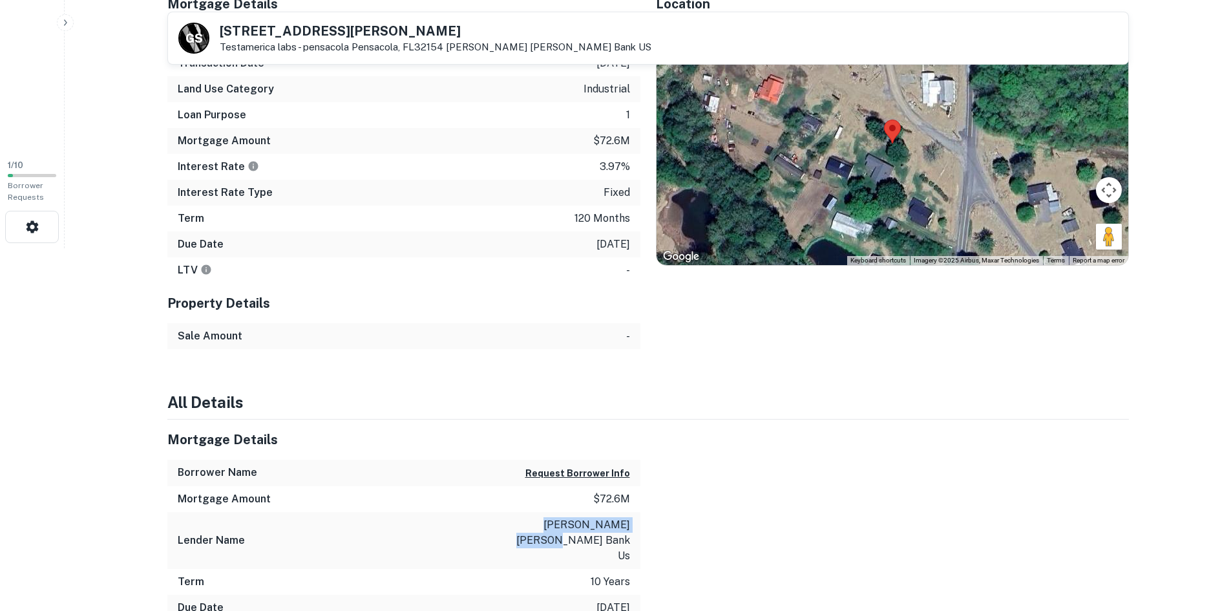
scroll to position [173, 0]
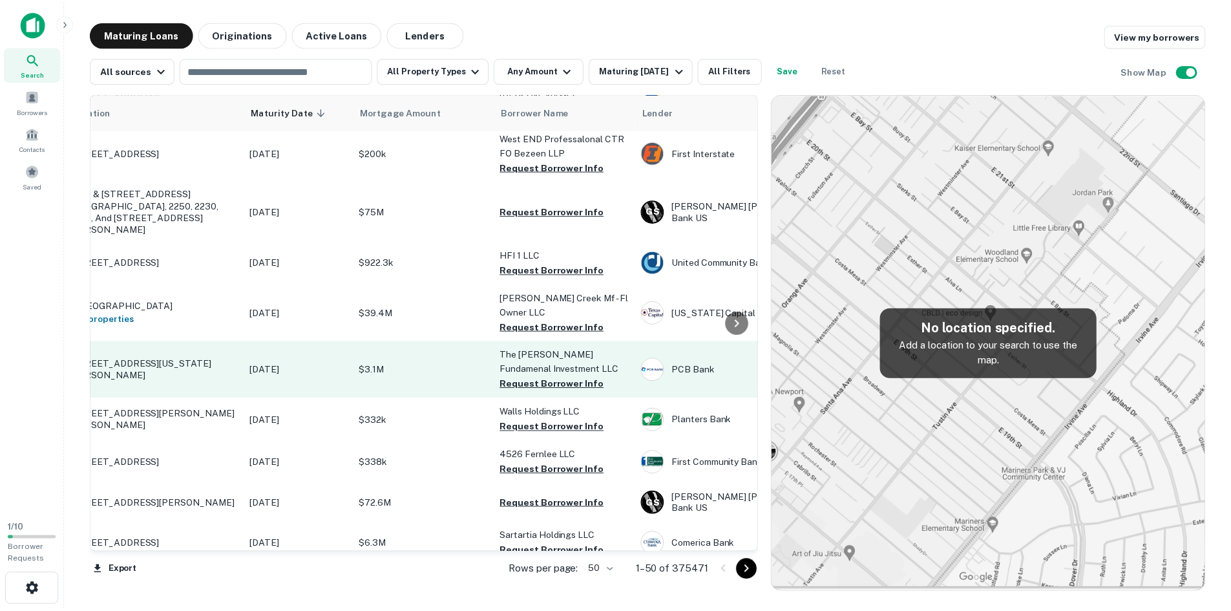
scroll to position [1693, 0]
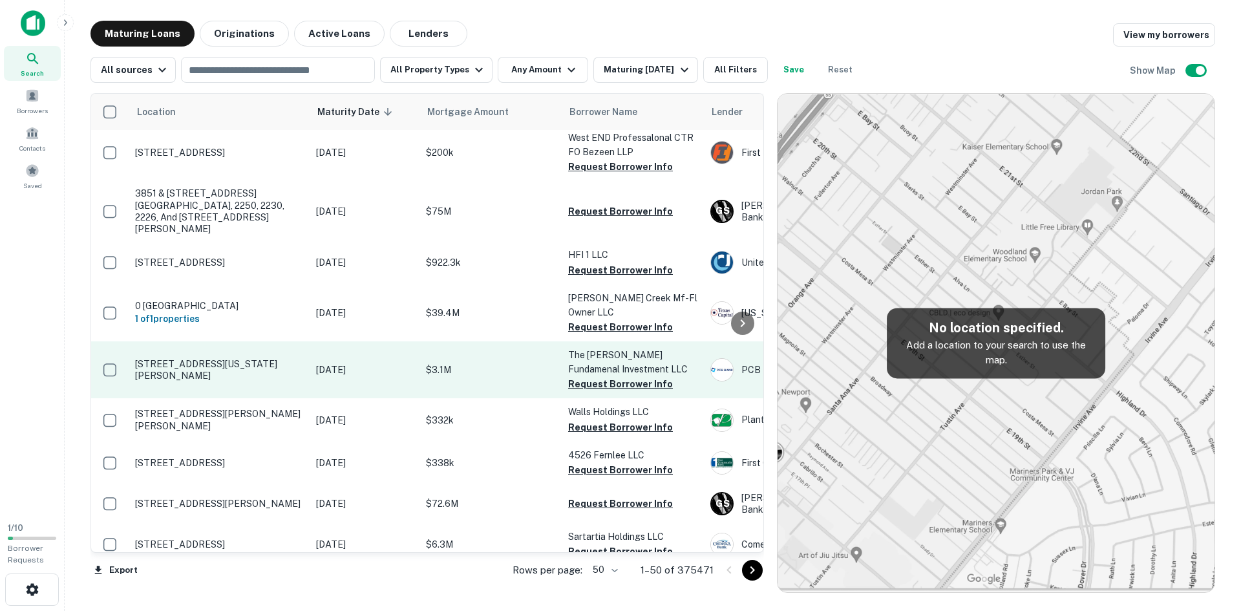
click at [227, 358] on p "8900 Ohio Dr Plano, TX75024" at bounding box center [219, 369] width 168 height 23
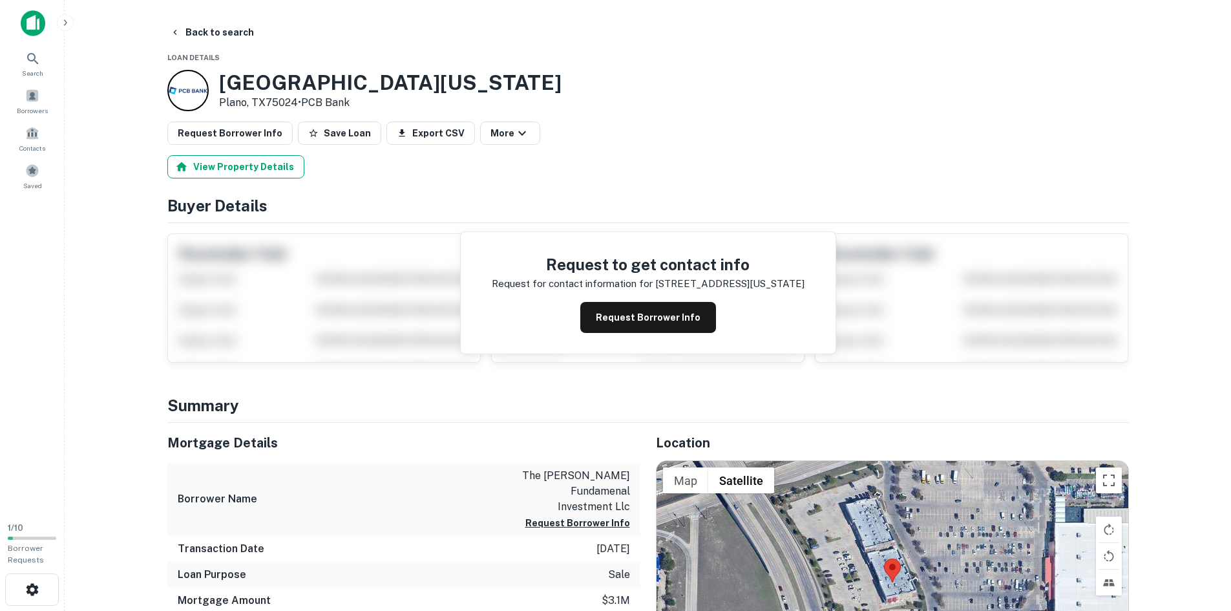
click at [249, 164] on button "View Property Details" at bounding box center [235, 166] width 137 height 23
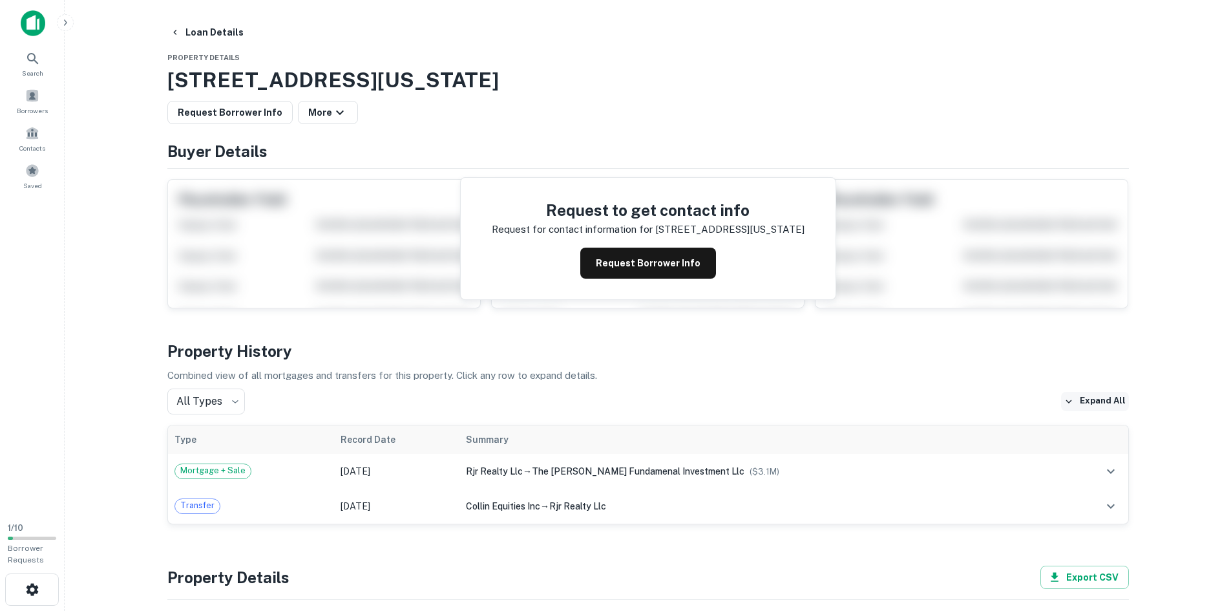
click at [1100, 400] on button "Expand All" at bounding box center [1095, 401] width 68 height 19
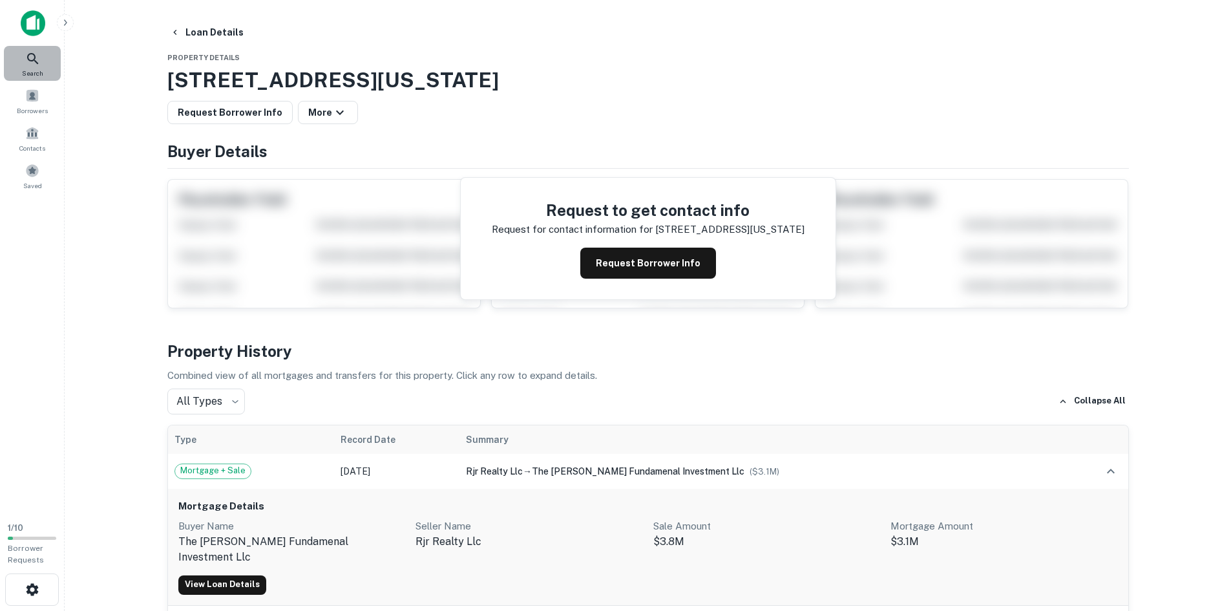
click at [26, 60] on icon at bounding box center [33, 59] width 16 height 16
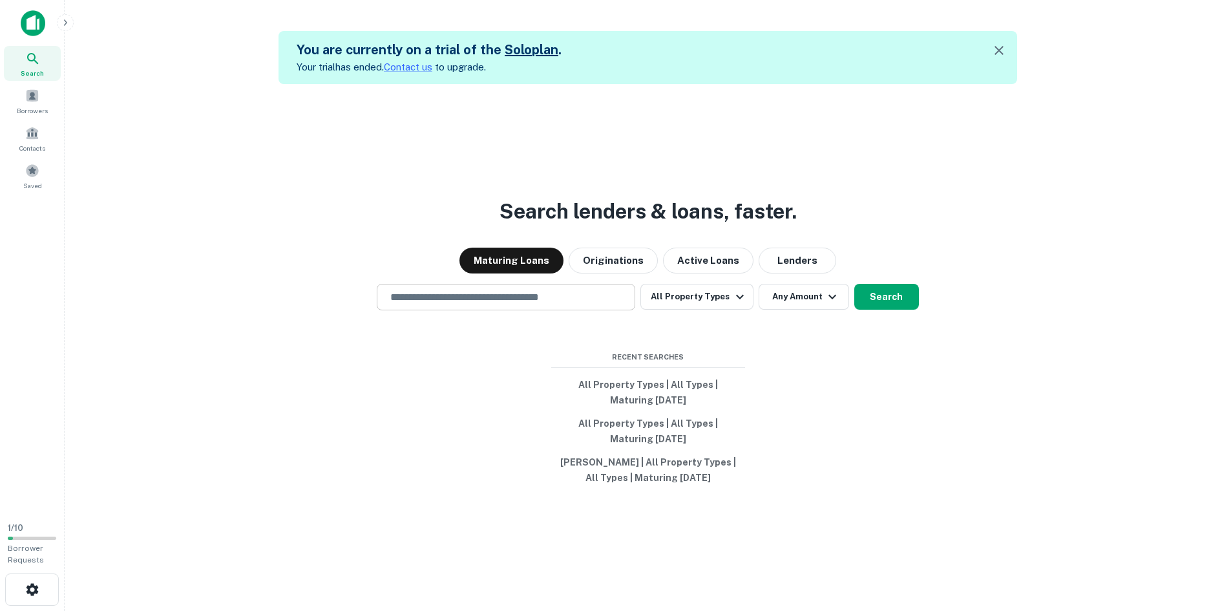
drag, startPoint x: 551, startPoint y: 295, endPoint x: 567, endPoint y: 298, distance: 15.8
click at [552, 295] on input "text" at bounding box center [506, 297] width 247 height 15
click at [698, 302] on button "All Property Types" at bounding box center [696, 297] width 112 height 26
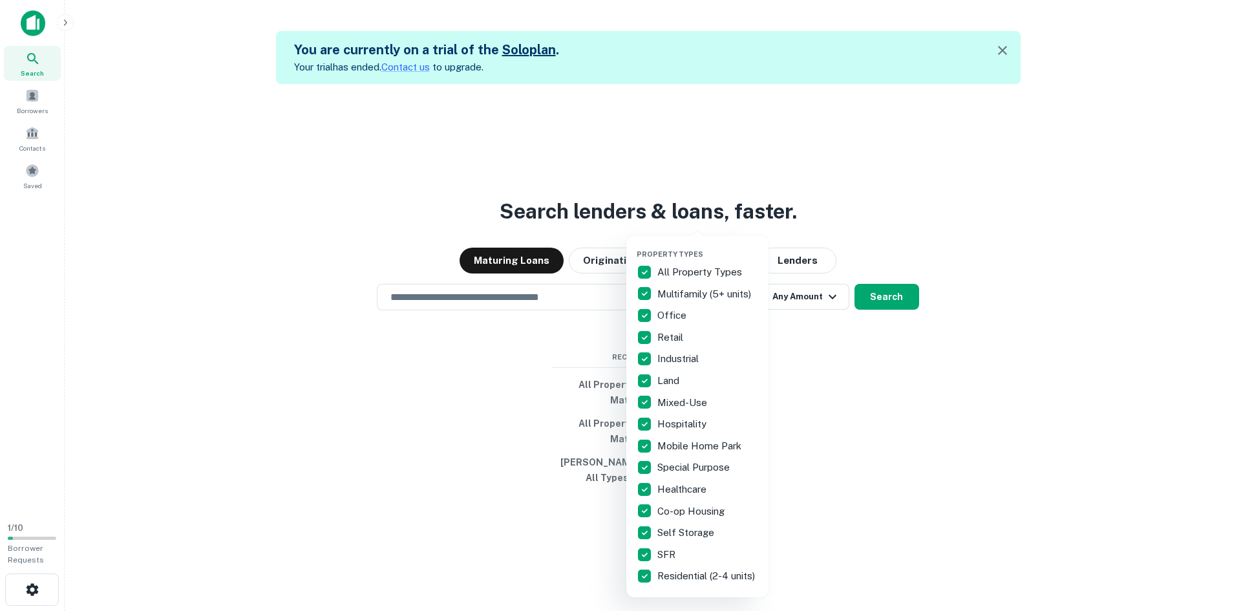
click at [409, 442] on div at bounding box center [620, 305] width 1241 height 611
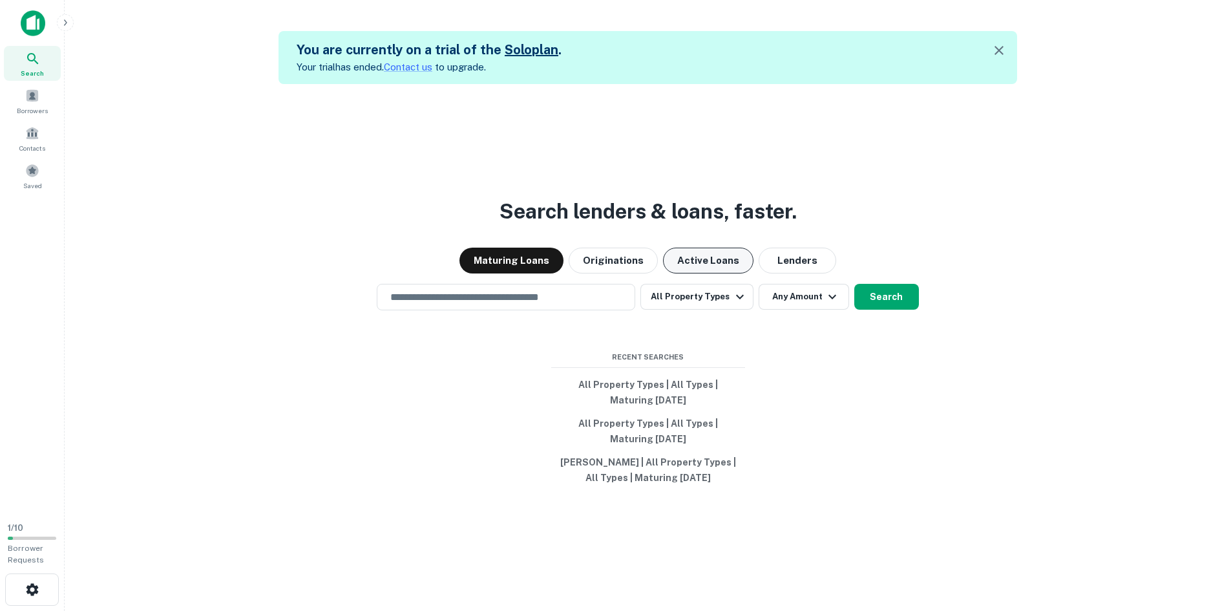
click at [727, 253] on button "Active Loans" at bounding box center [708, 261] width 90 height 26
click at [551, 259] on button "Maturing Loans" at bounding box center [511, 261] width 104 height 26
click at [616, 62] on div "You are currently on a trial of the Solo plan . Your trial has ended. Contact u…" at bounding box center [648, 57] width 739 height 53
click at [417, 52] on h5 "You are currently on a trial of the Solo plan ." at bounding box center [429, 49] width 265 height 19
click at [465, 302] on input "text" at bounding box center [506, 297] width 247 height 15
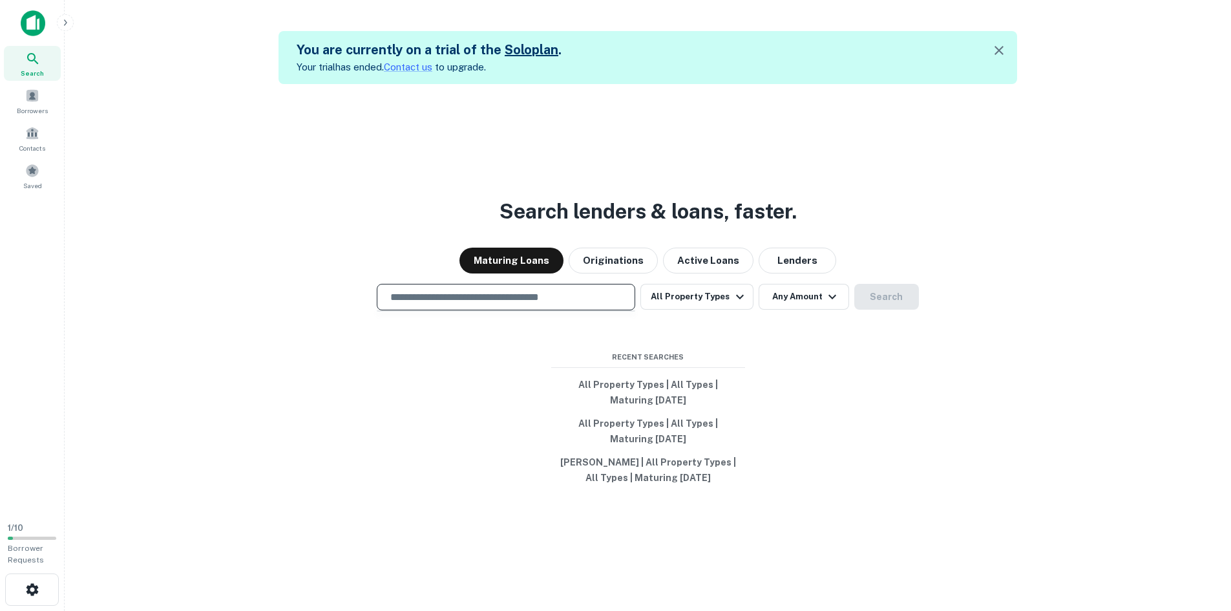
type input "**********"
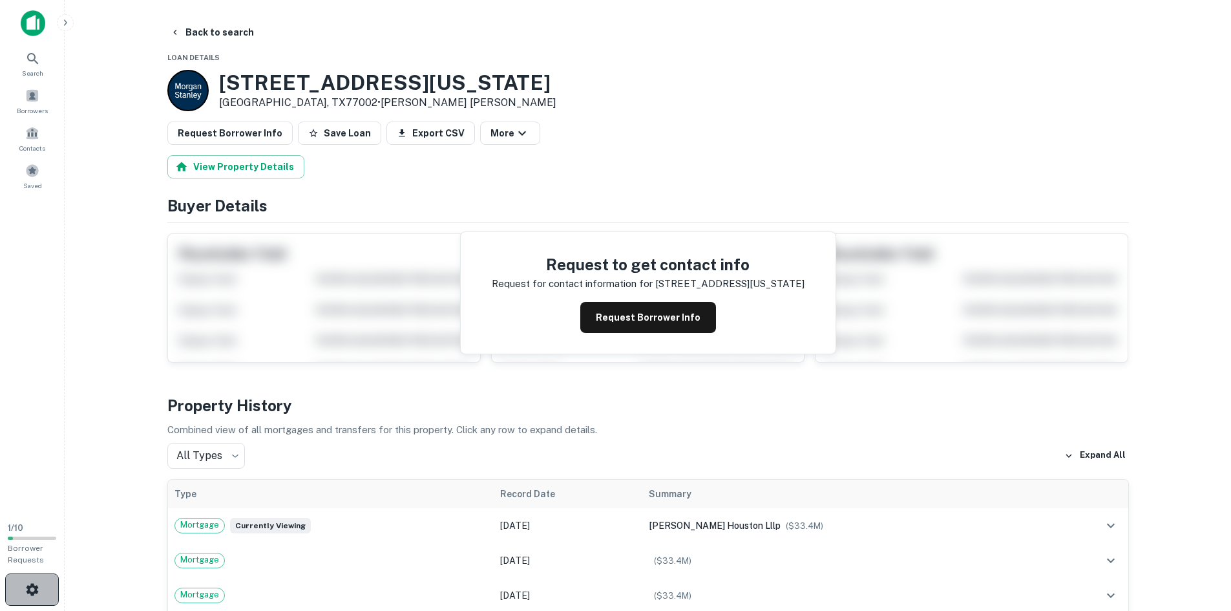
click at [25, 590] on icon "button" at bounding box center [33, 590] width 16 height 16
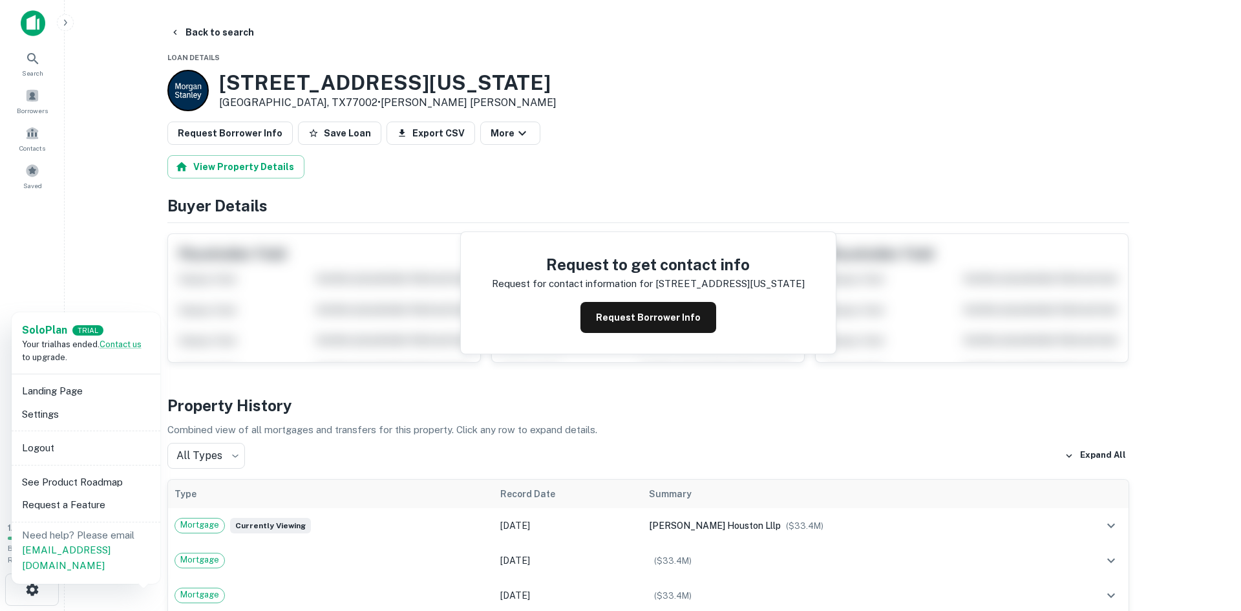
click at [127, 350] on div "Your trial has ended. Contact us to upgrade." at bounding box center [86, 350] width 128 height 25
click at [132, 344] on link "Contact us" at bounding box center [121, 344] width 42 height 10
click at [132, 347] on link "Contact us" at bounding box center [121, 344] width 42 height 10
click at [304, 393] on div at bounding box center [620, 305] width 1241 height 611
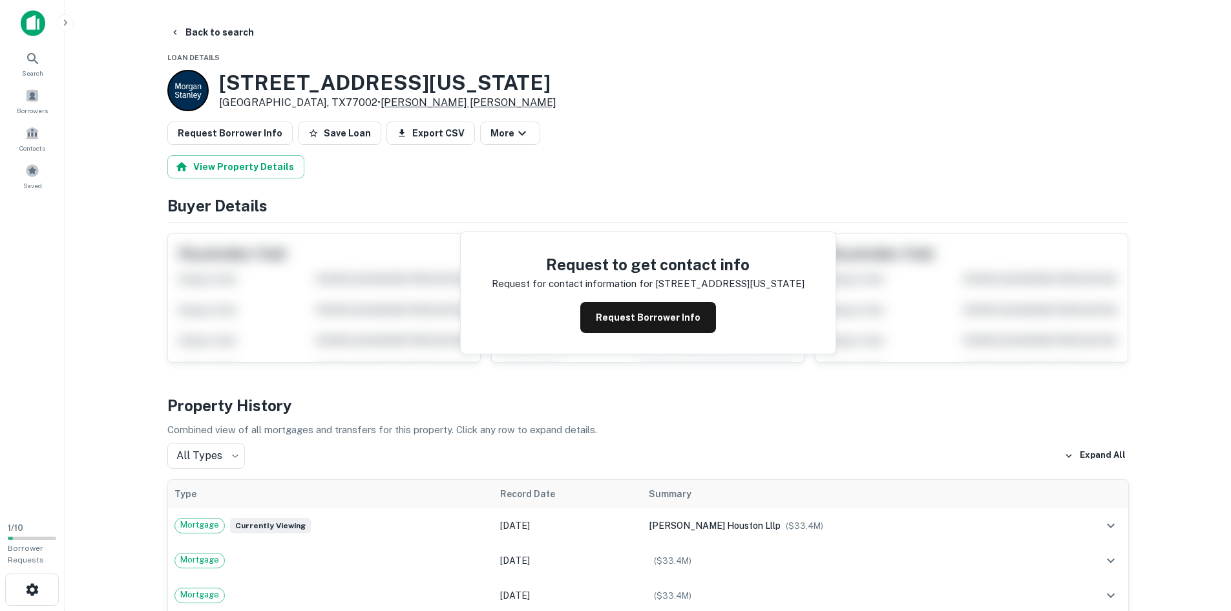
click at [381, 97] on link "Morgan Stanley" at bounding box center [469, 102] width 176 height 12
click at [381, 99] on link "Morgan Stanley" at bounding box center [469, 102] width 176 height 12
click at [174, 39] on button "Back to search" at bounding box center [212, 32] width 94 height 23
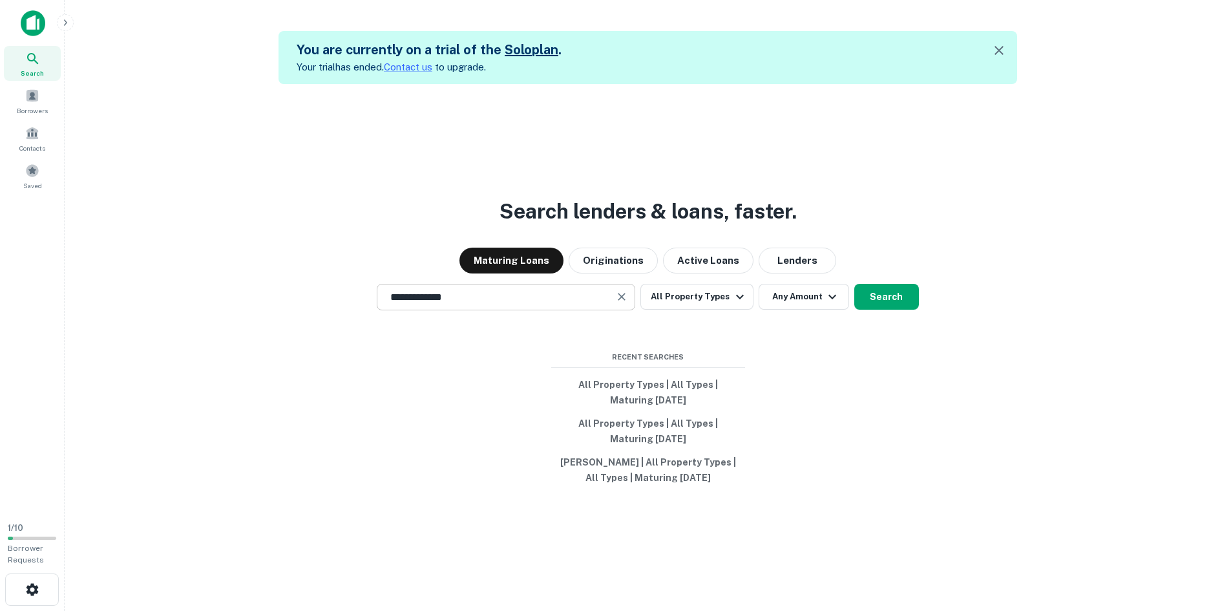
click at [588, 295] on input "**********" at bounding box center [496, 297] width 227 height 15
drag, startPoint x: 576, startPoint y: 295, endPoint x: 344, endPoint y: 288, distance: 232.8
click at [344, 288] on div "**********" at bounding box center [648, 297] width 1146 height 26
click at [622, 260] on button "Originations" at bounding box center [613, 261] width 89 height 26
click at [556, 310] on div "Search lenders & loans, faster. Maturing Loans Originations Active Loans Lender…" at bounding box center [648, 389] width 1146 height 611
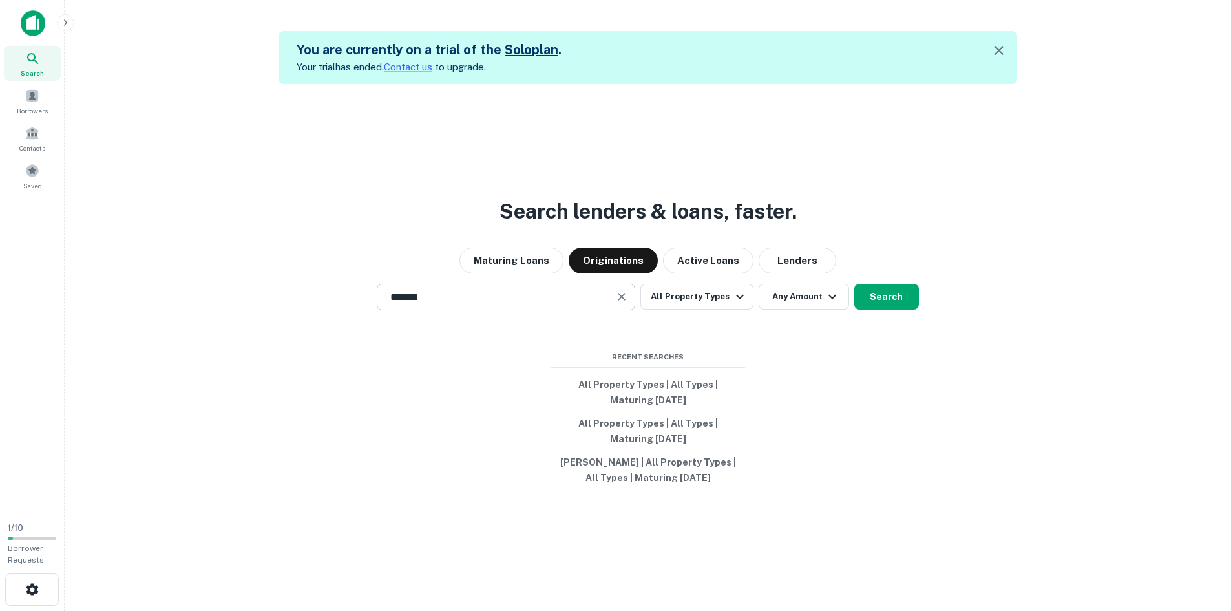
click at [549, 302] on input "*******" at bounding box center [496, 297] width 227 height 15
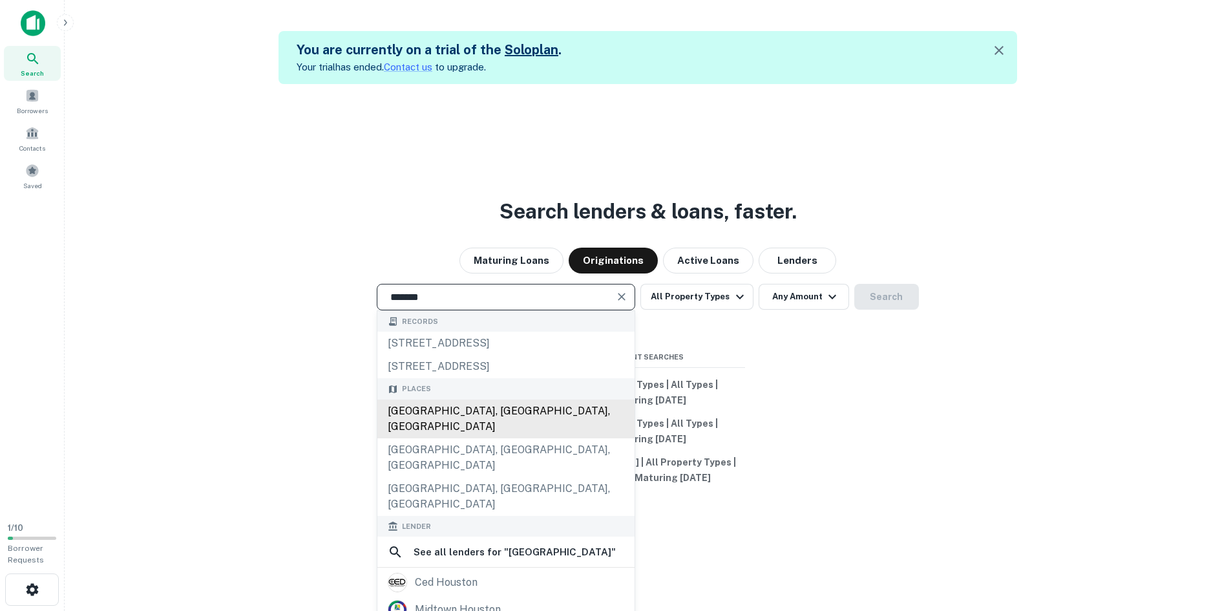
click at [511, 408] on div "Houston, TX, USA" at bounding box center [505, 418] width 257 height 39
type input "**********"
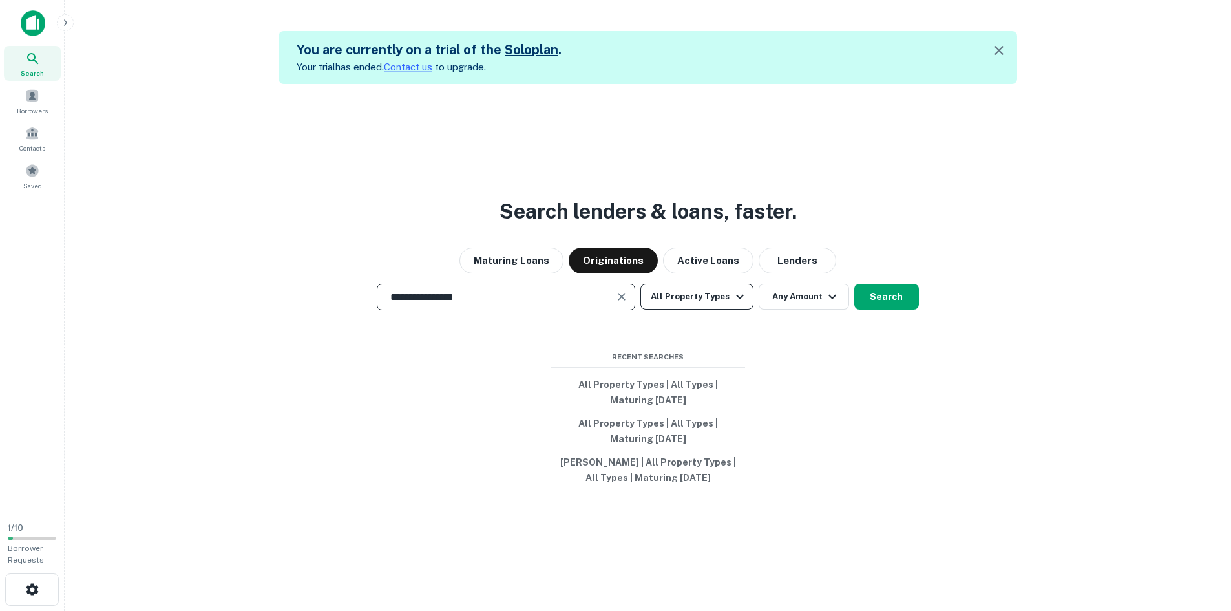
click at [708, 293] on button "All Property Types" at bounding box center [696, 297] width 112 height 26
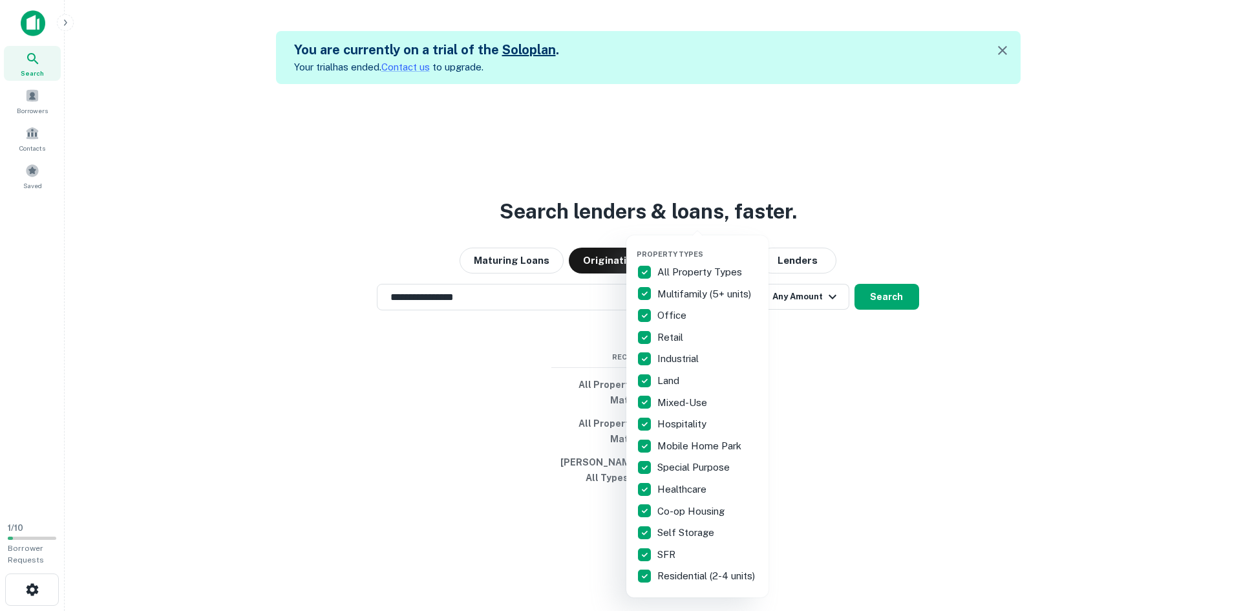
click at [667, 277] on p "All Property Types" at bounding box center [700, 272] width 87 height 16
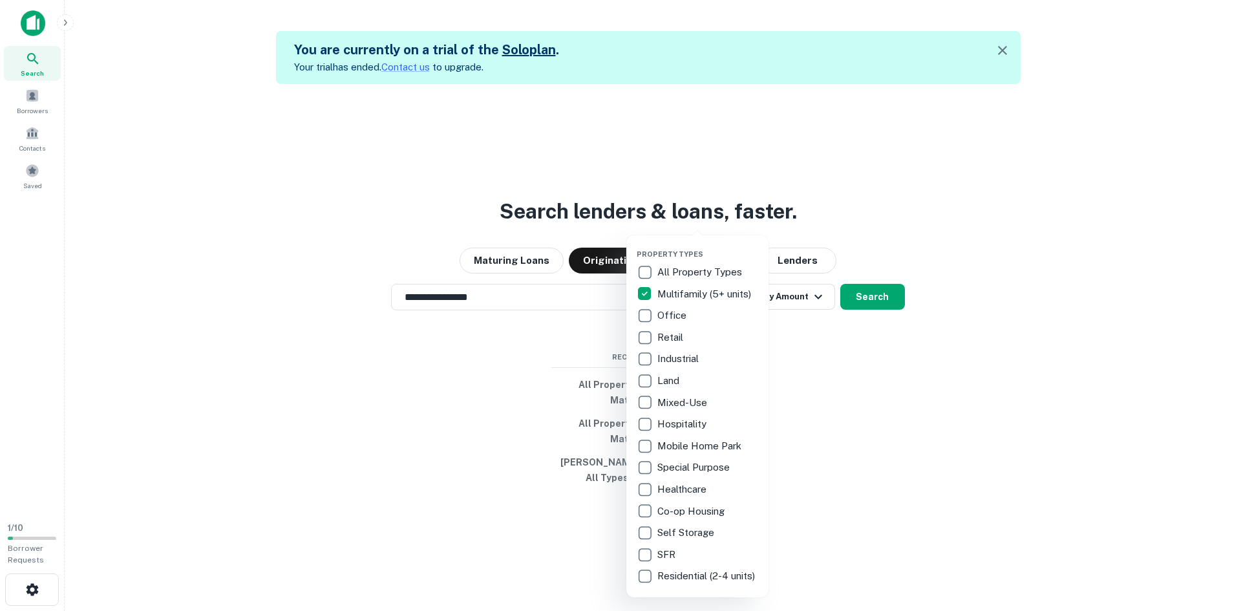
click at [851, 366] on div at bounding box center [620, 305] width 1241 height 611
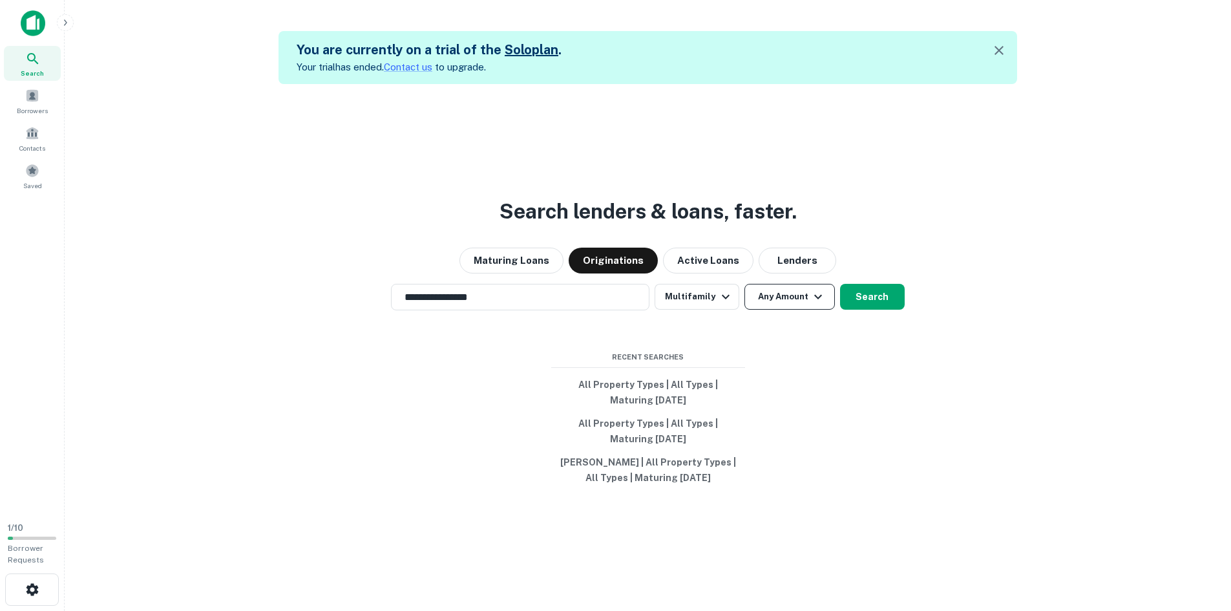
click at [812, 299] on icon "button" at bounding box center [818, 297] width 16 height 16
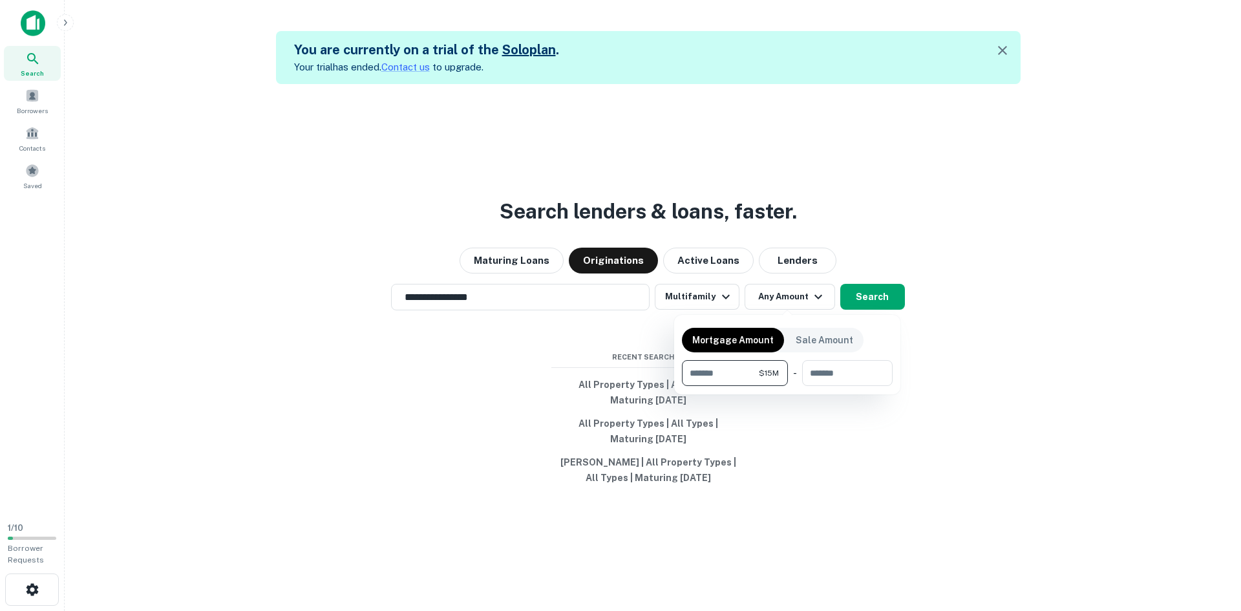
type input "********"
click at [1037, 461] on div at bounding box center [620, 305] width 1241 height 611
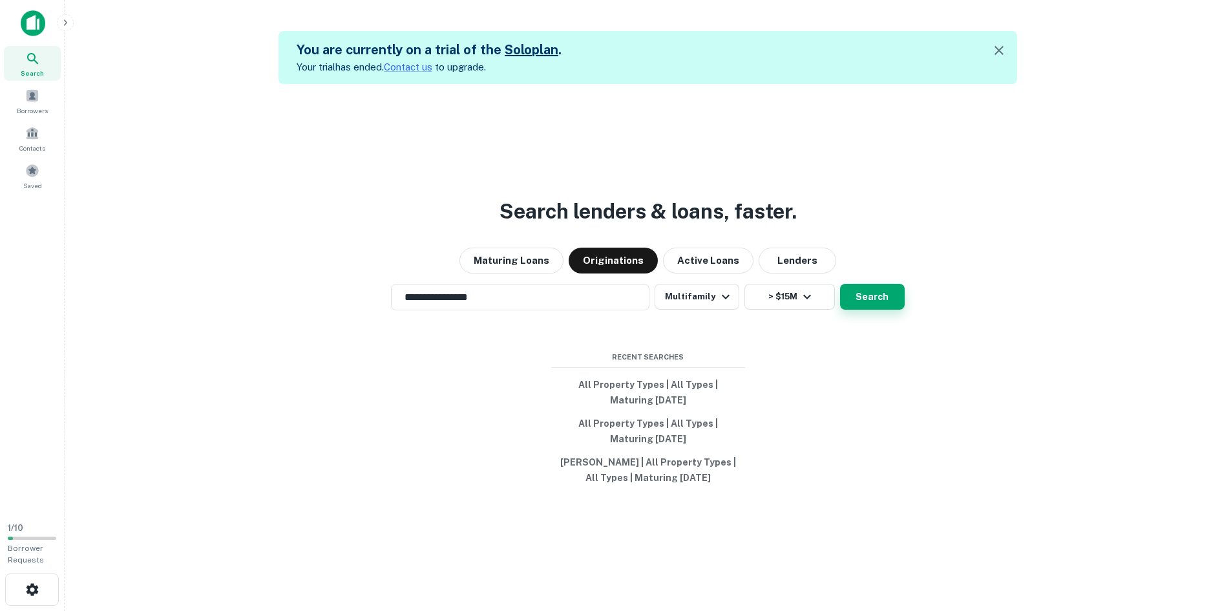
click at [889, 302] on button "Search" at bounding box center [872, 297] width 65 height 26
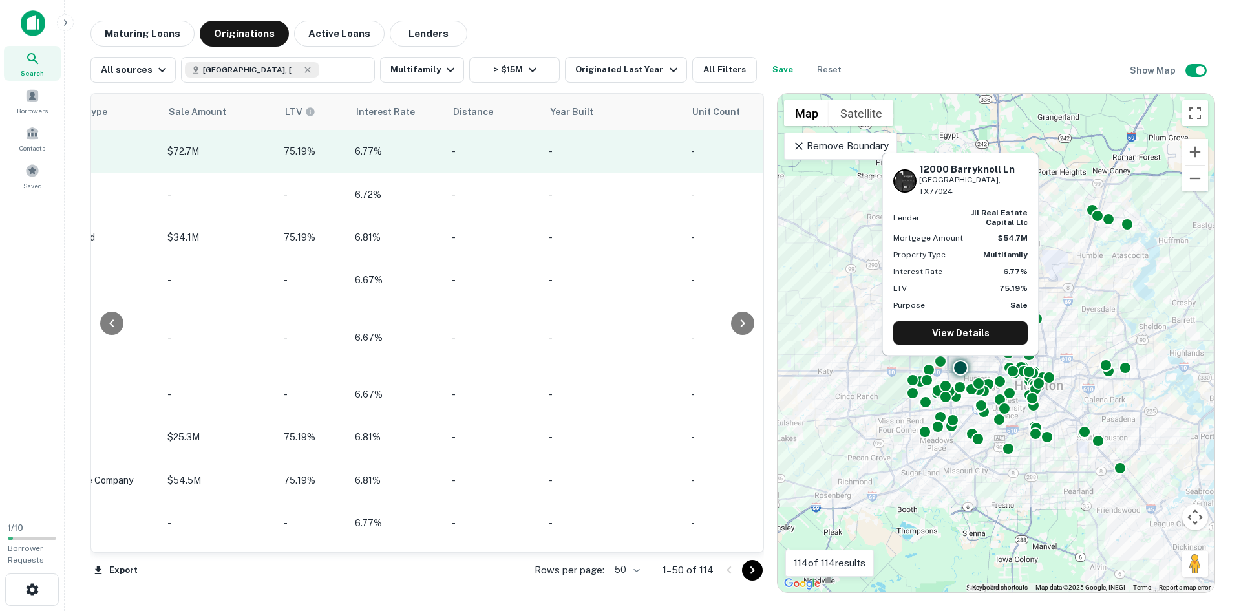
scroll to position [0, 1332]
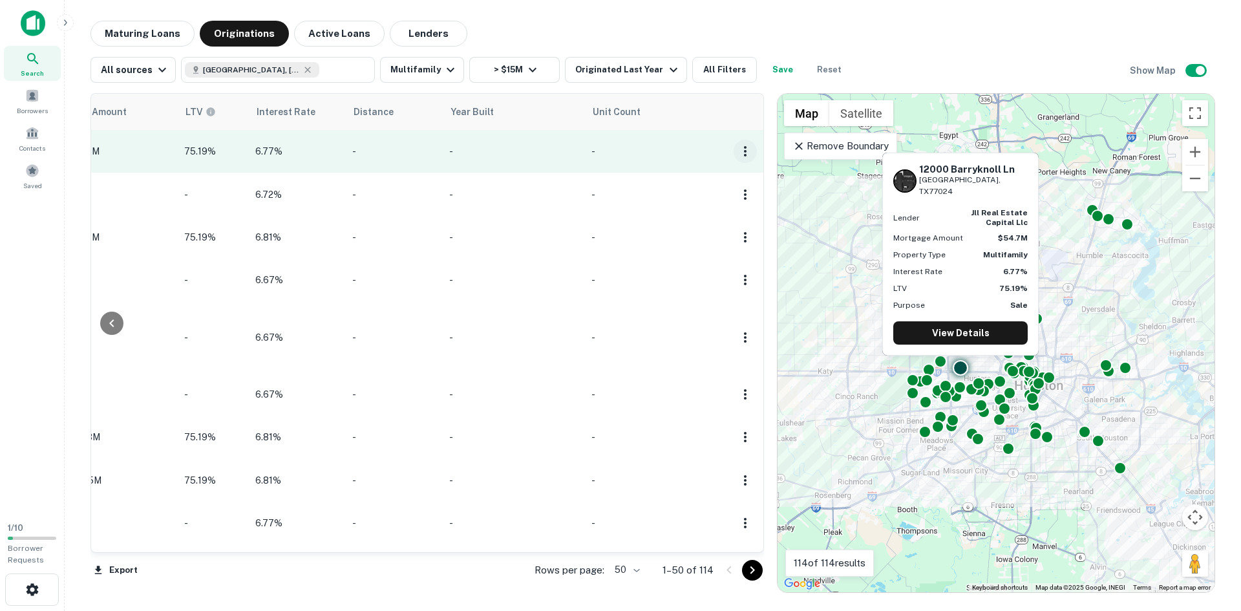
click at [737, 151] on icon "button" at bounding box center [745, 151] width 16 height 16
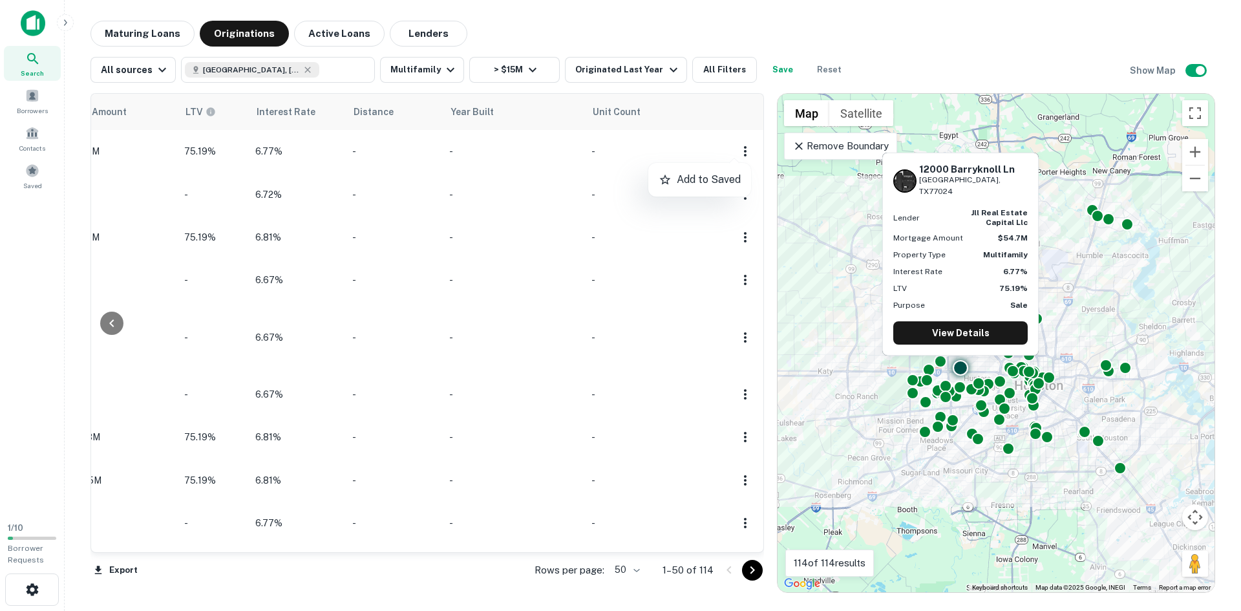
click at [542, 154] on div at bounding box center [620, 305] width 1241 height 611
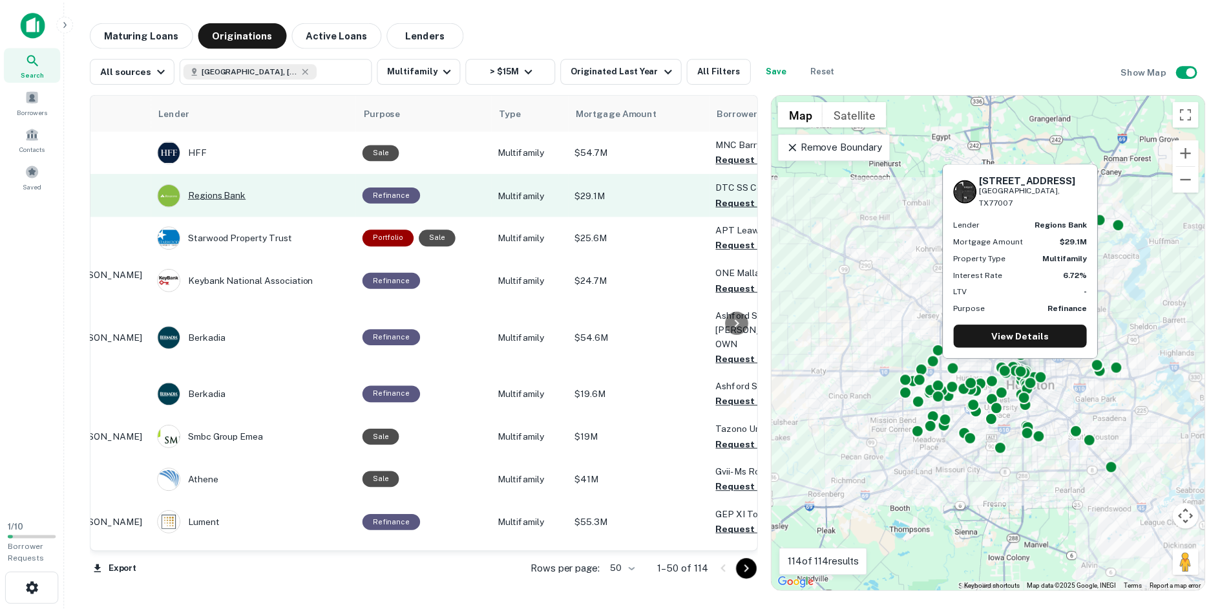
scroll to position [0, 0]
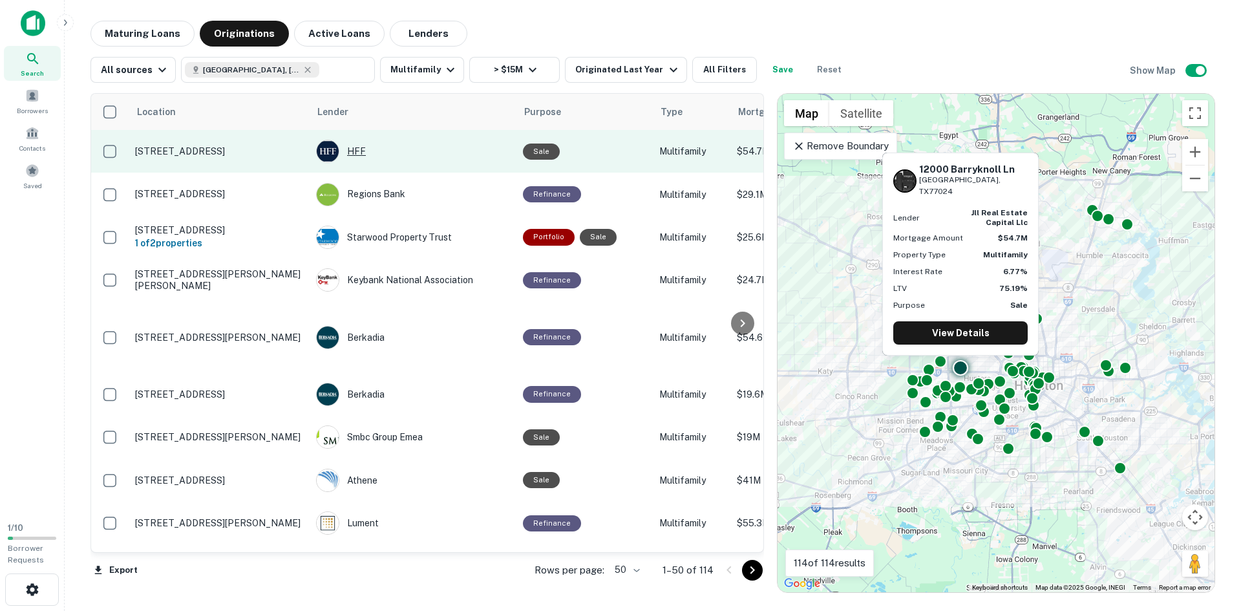
click at [334, 156] on img at bounding box center [328, 151] width 22 height 22
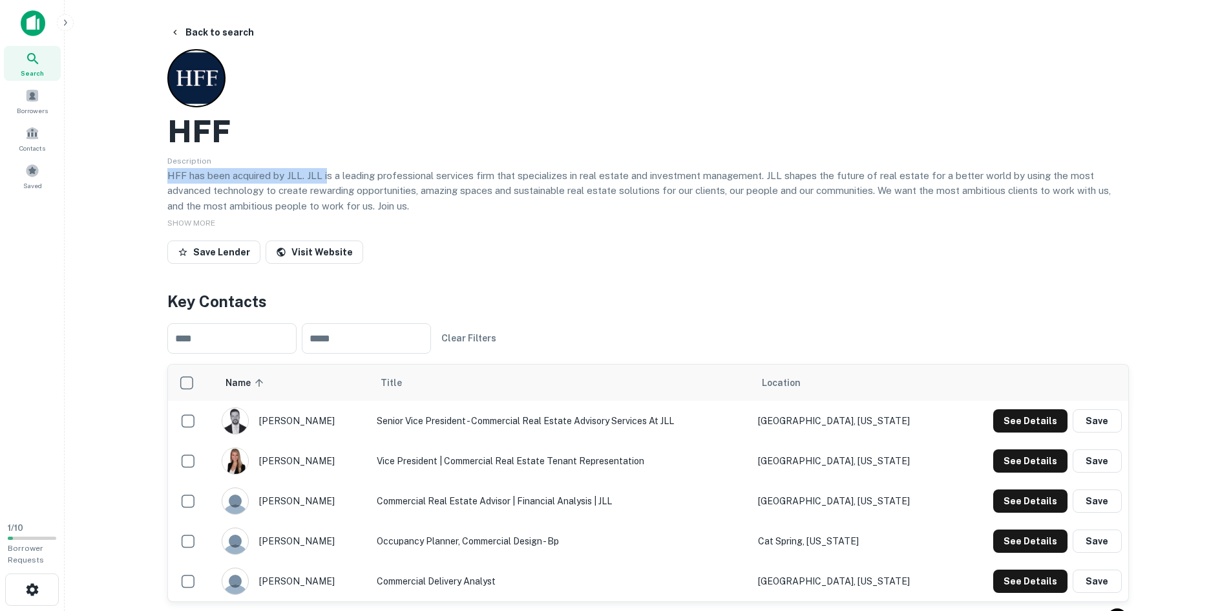
drag, startPoint x: 165, startPoint y: 174, endPoint x: 337, endPoint y: 189, distance: 172.5
click at [330, 194] on div "Back to search HFF Description HFF has been acquired by JLL. JLL is a leading p…" at bounding box center [648, 598] width 993 height 1154
click at [317, 217] on div "SHOW MORE" at bounding box center [648, 223] width 962 height 16
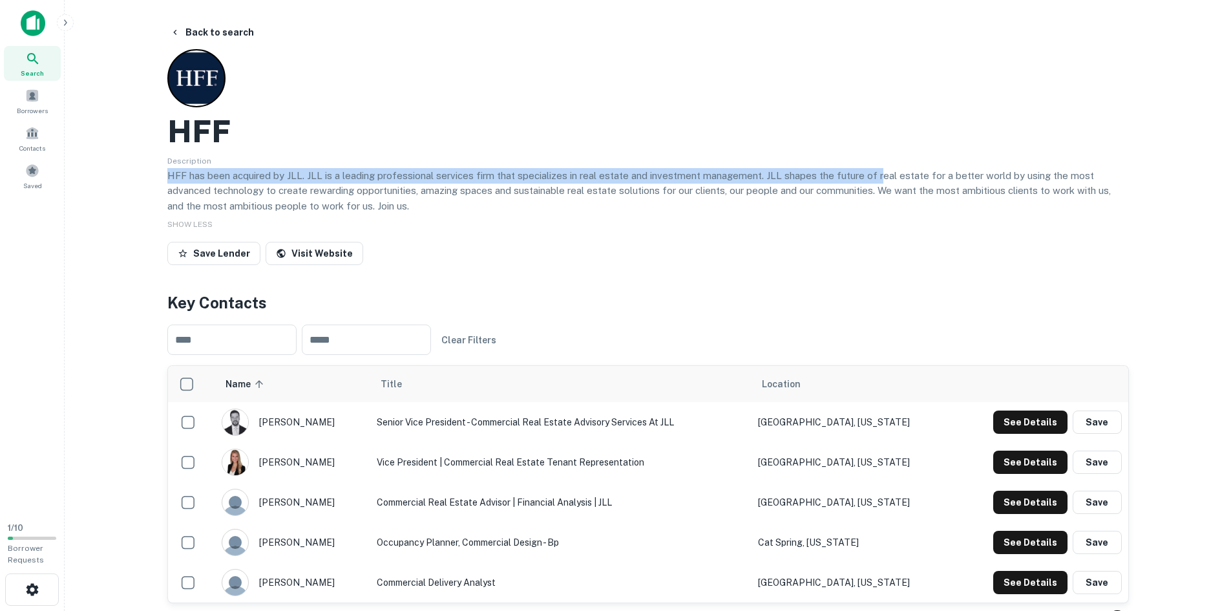
drag, startPoint x: 161, startPoint y: 174, endPoint x: 878, endPoint y: 169, distance: 717.4
click at [878, 169] on div "Back to search HFF Description HFF has been acquired by JLL. JLL is a leading p…" at bounding box center [648, 599] width 993 height 1156
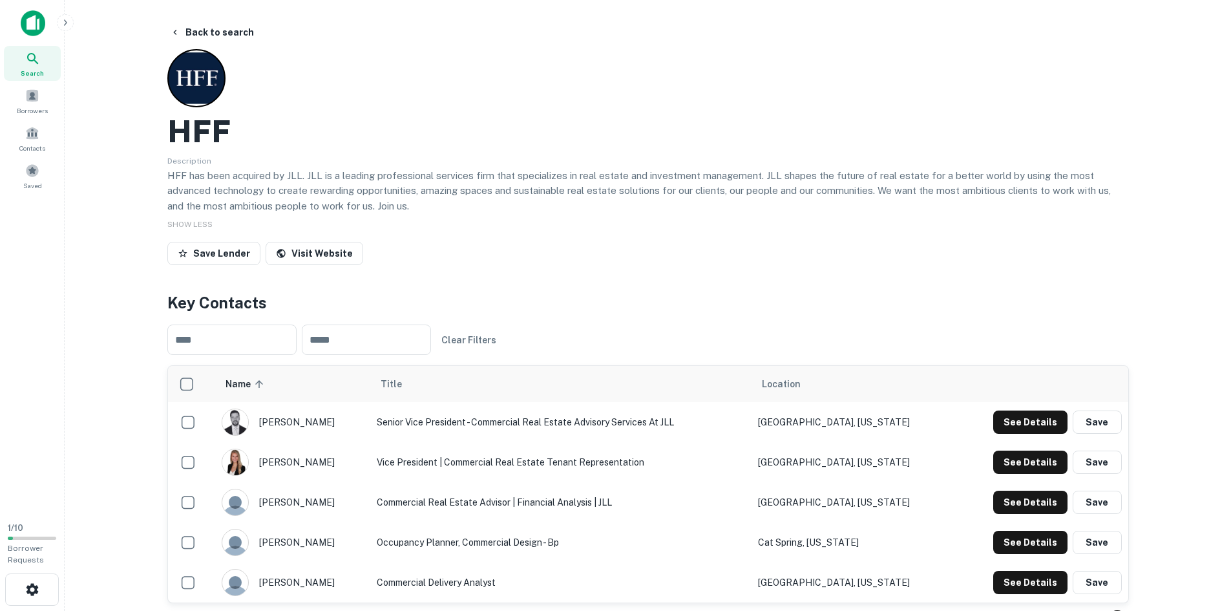
drag, startPoint x: 625, startPoint y: 295, endPoint x: 639, endPoint y: 290, distance: 15.4
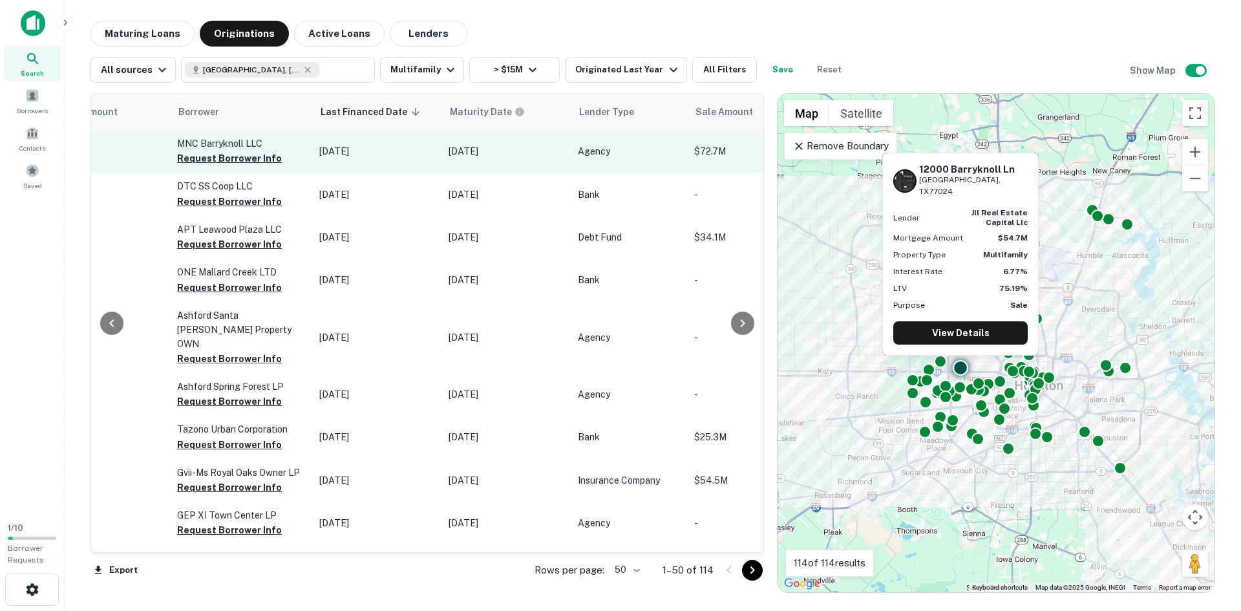
scroll to position [0, 711]
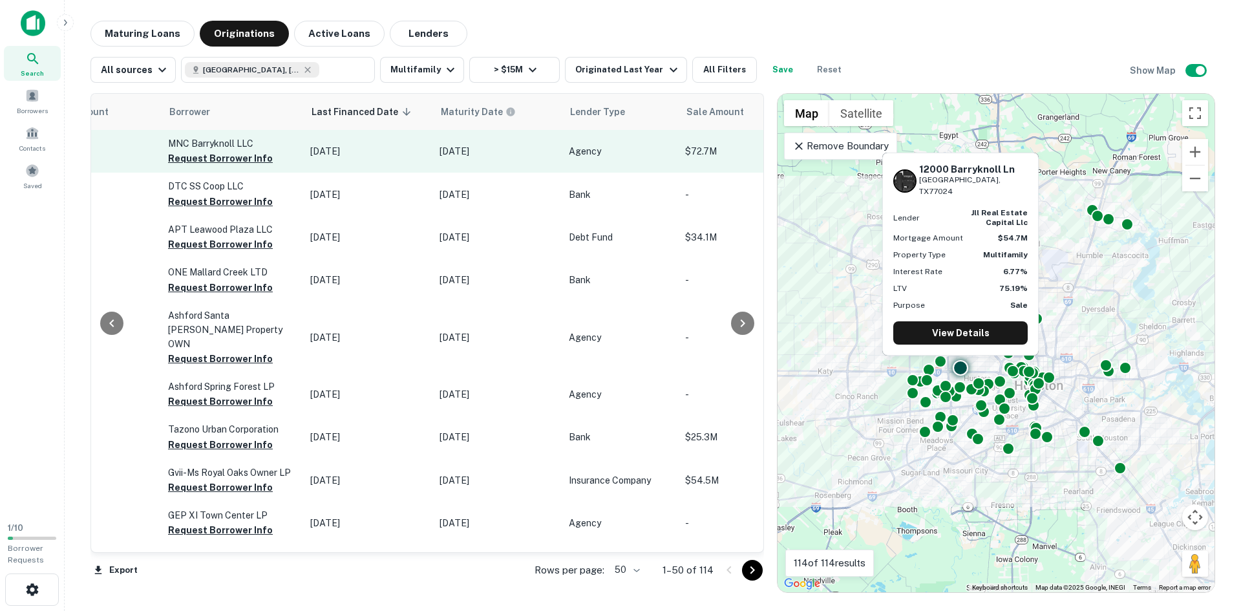
click at [227, 141] on p "MNC Barryknoll LLC" at bounding box center [232, 143] width 129 height 14
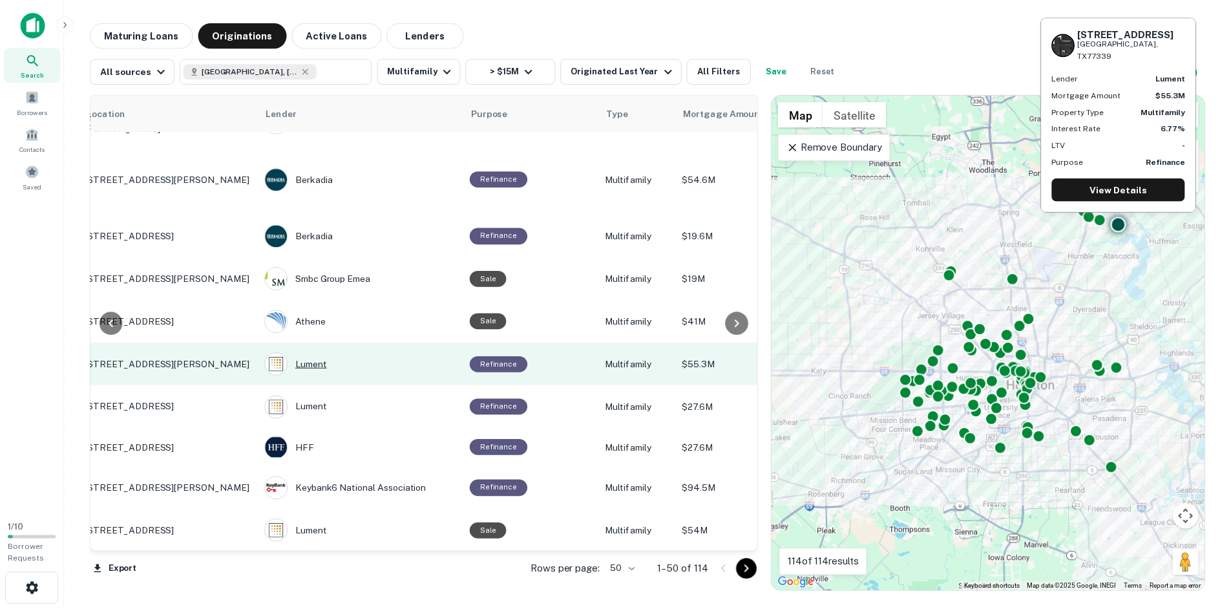
scroll to position [159, 0]
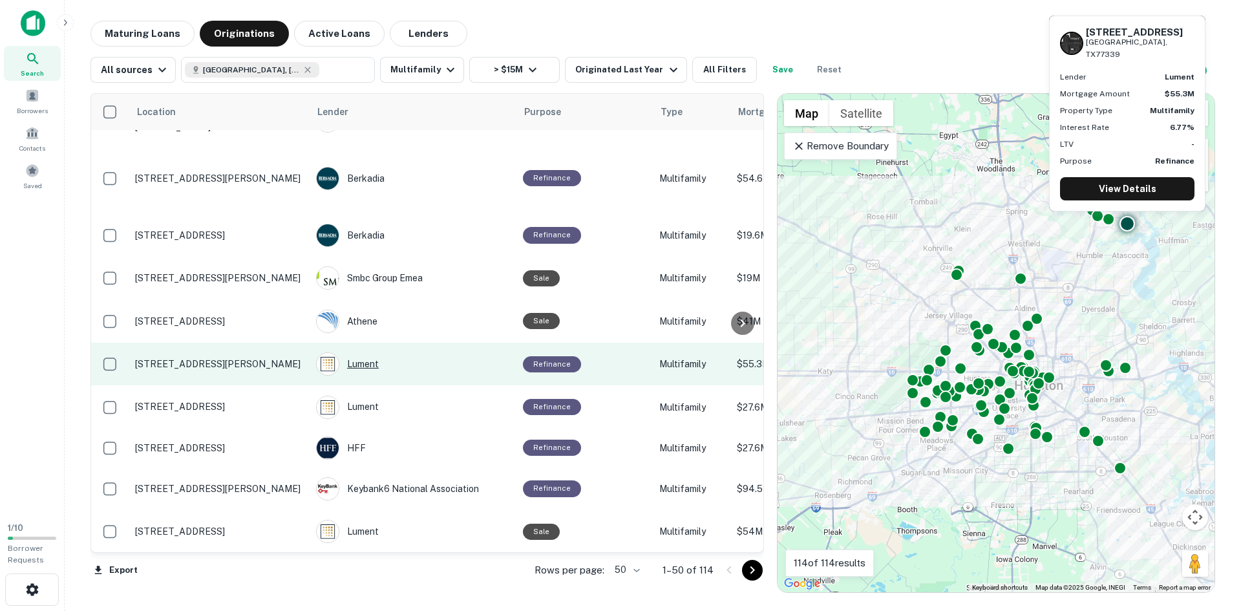
click at [368, 354] on div "Lument" at bounding box center [413, 363] width 194 height 23
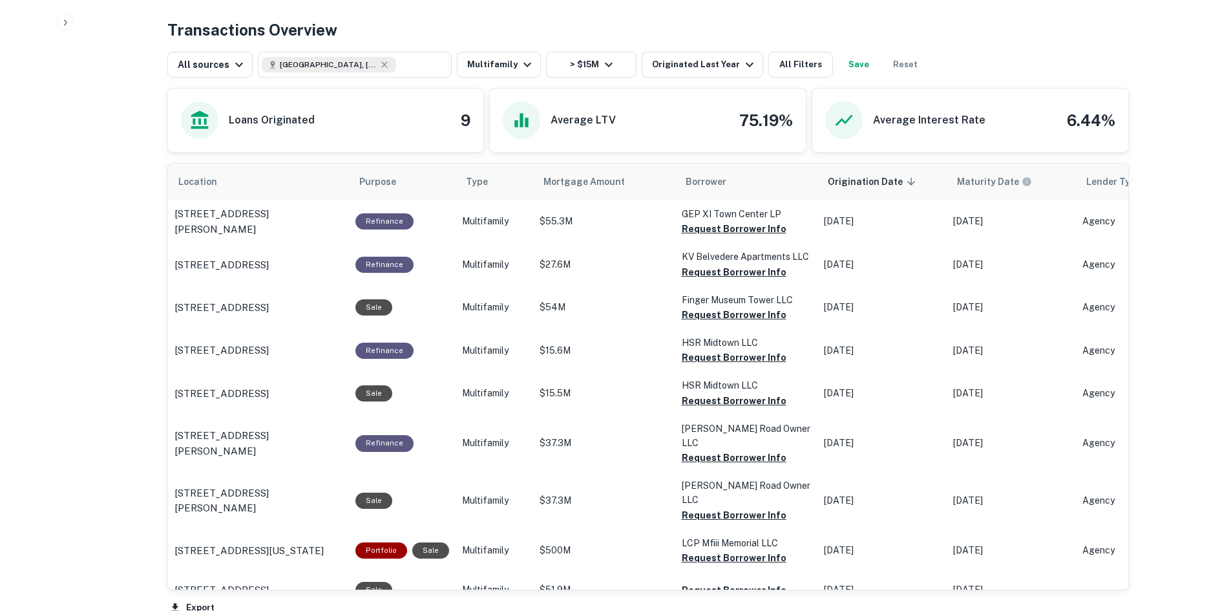
scroll to position [646, 0]
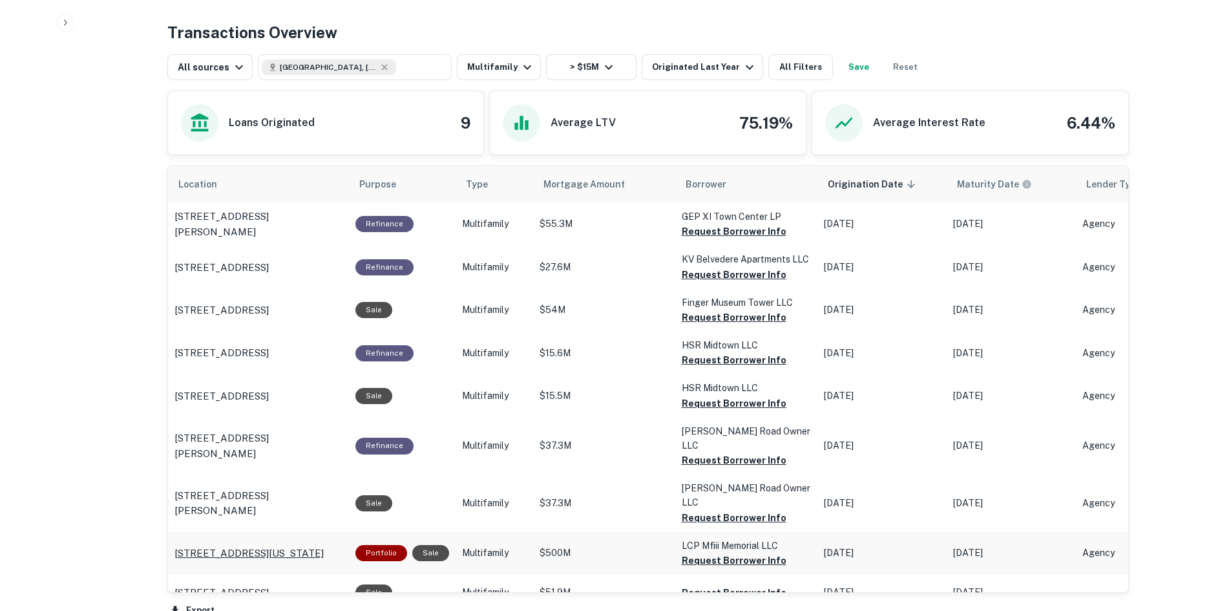
click at [288, 545] on p "6401 Washington Ave Houston, TX77007" at bounding box center [248, 553] width 149 height 16
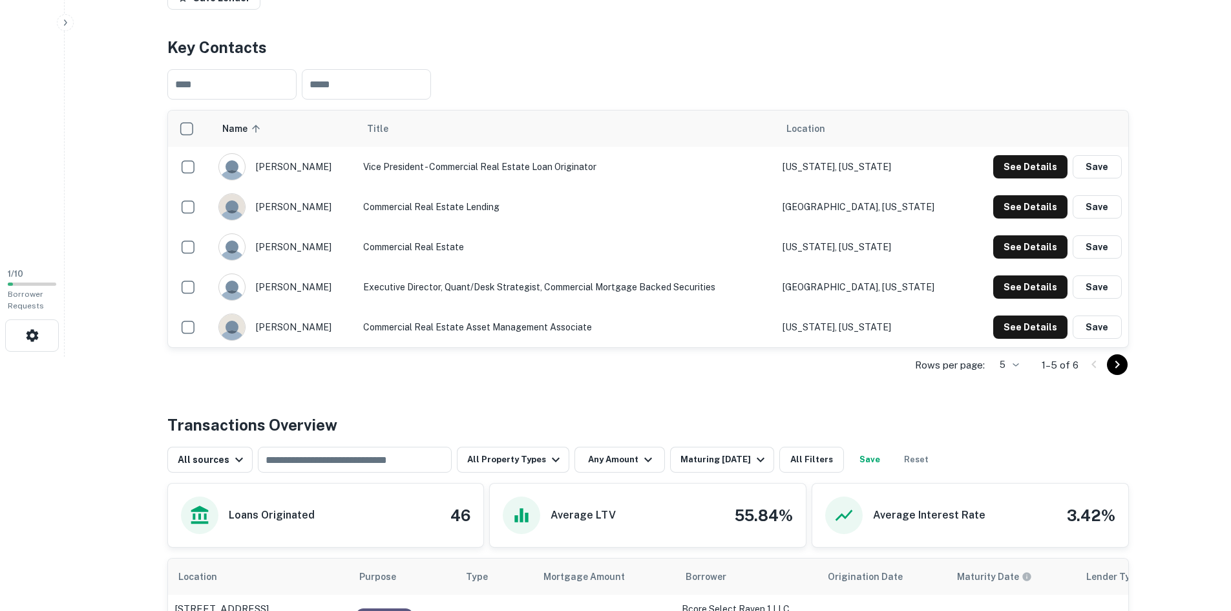
scroll to position [517, 0]
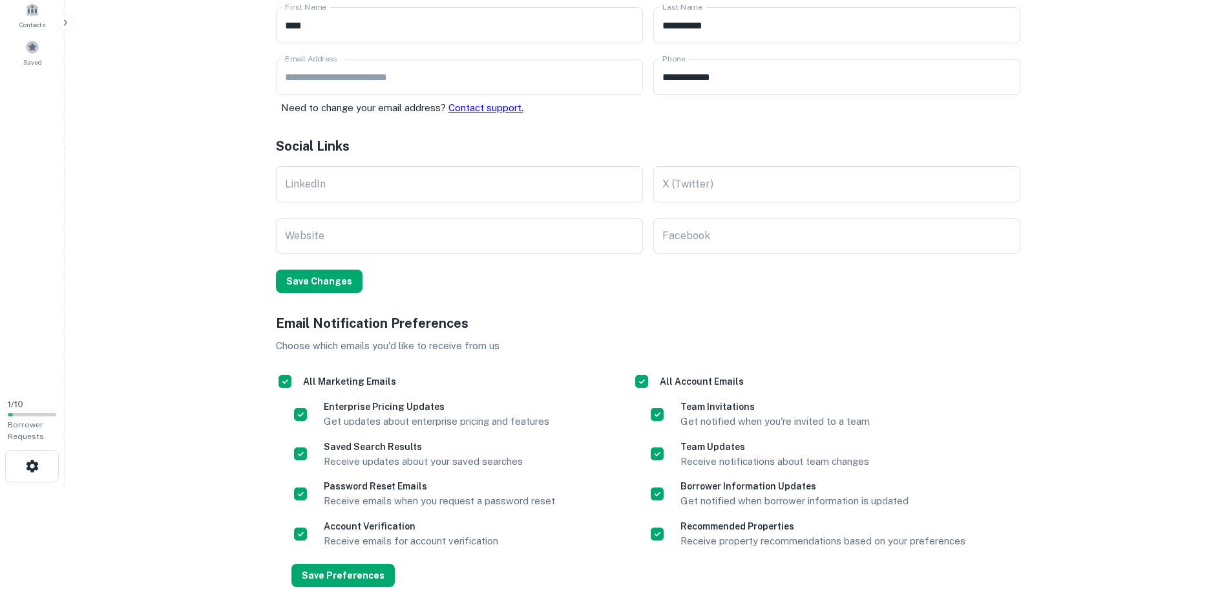
scroll to position [177, 0]
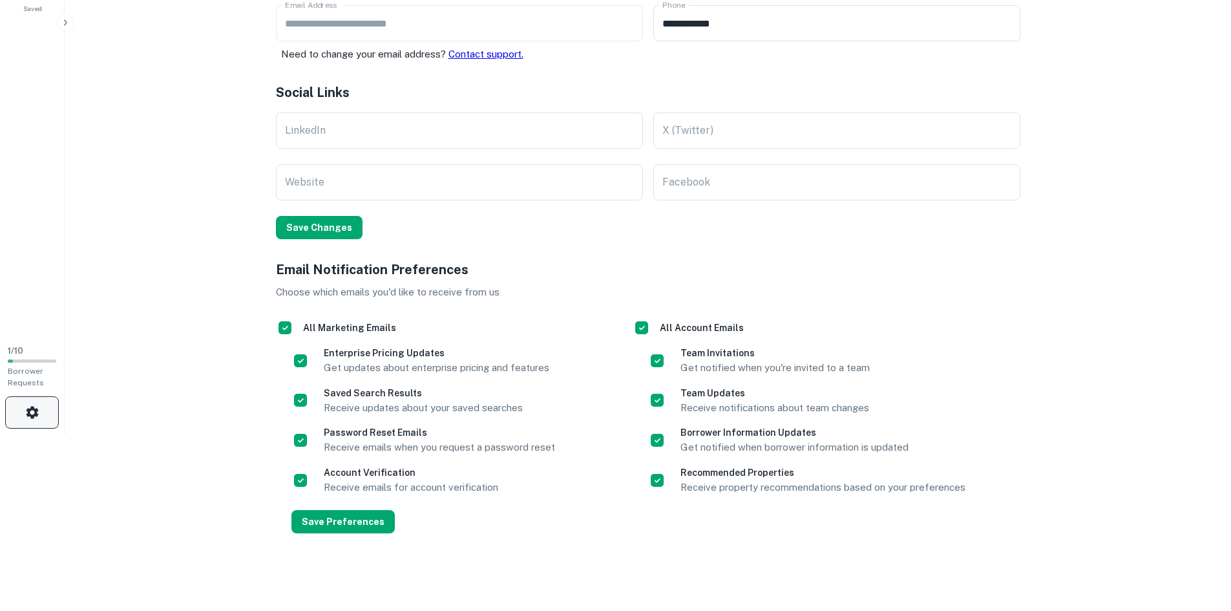
click at [14, 423] on button "button" at bounding box center [32, 412] width 54 height 32
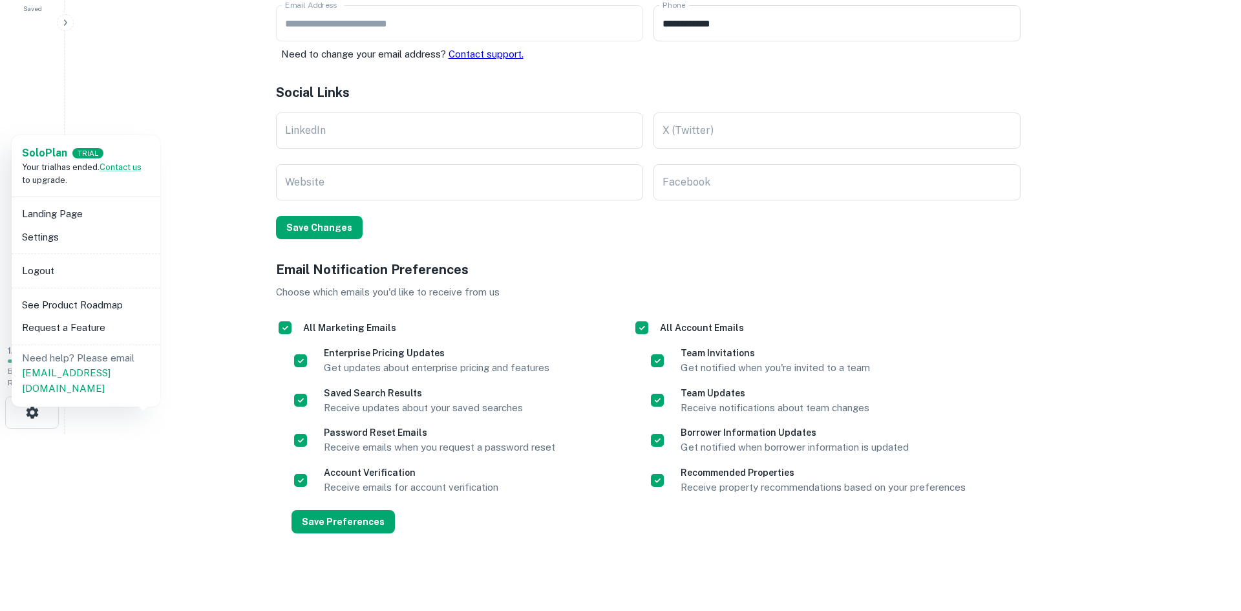
click at [180, 327] on div at bounding box center [620, 305] width 1241 height 611
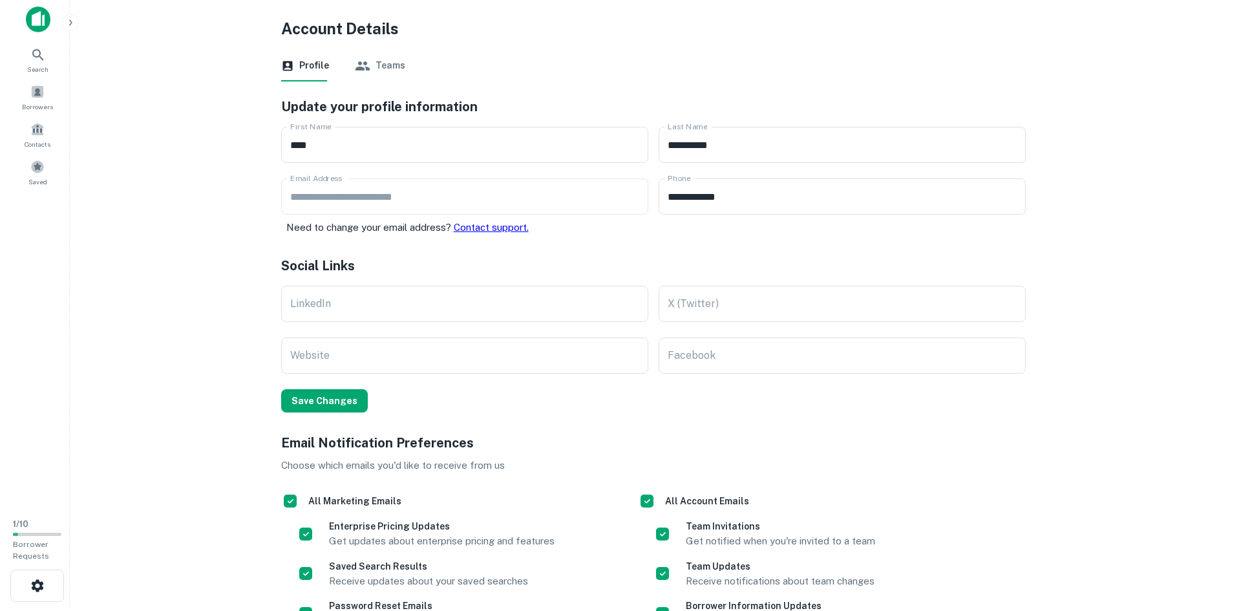
scroll to position [0, 0]
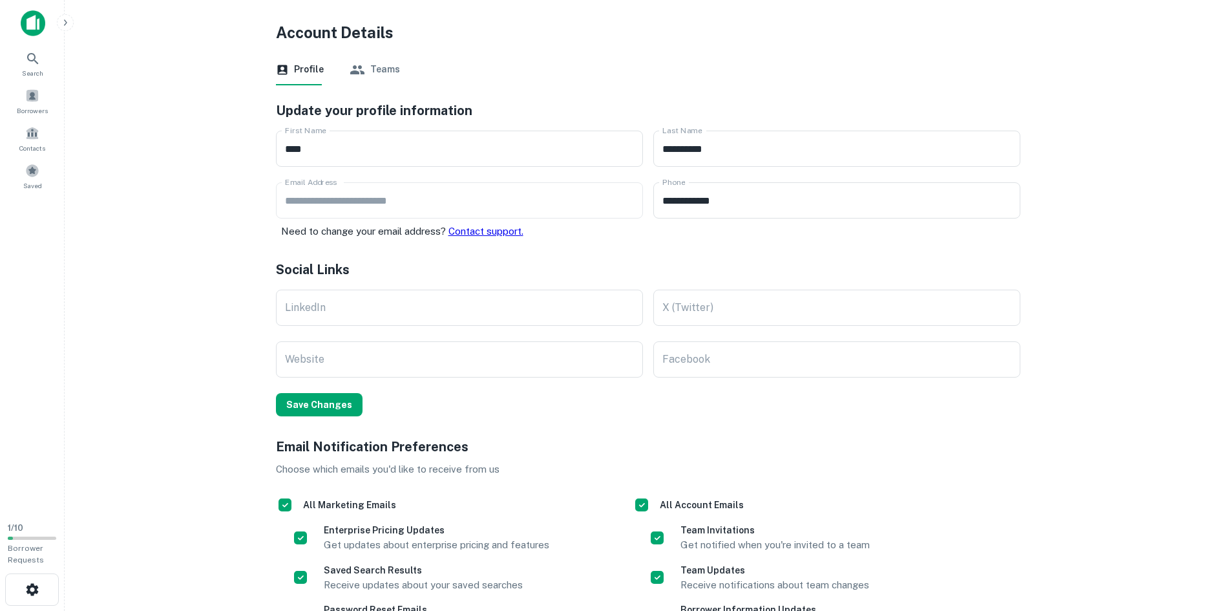
click at [381, 74] on button "Teams" at bounding box center [375, 69] width 50 height 31
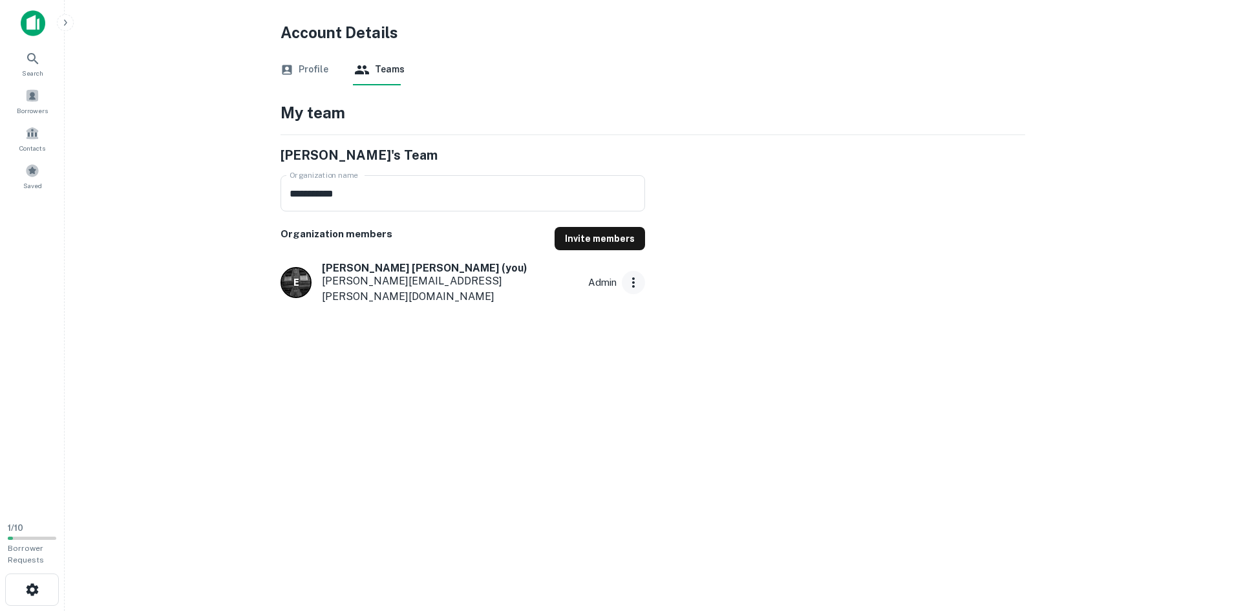
click at [623, 277] on button "button" at bounding box center [633, 282] width 23 height 23
click at [644, 334] on div "**********" at bounding box center [653, 194] width 776 height 346
click at [37, 19] on img at bounding box center [33, 23] width 25 height 26
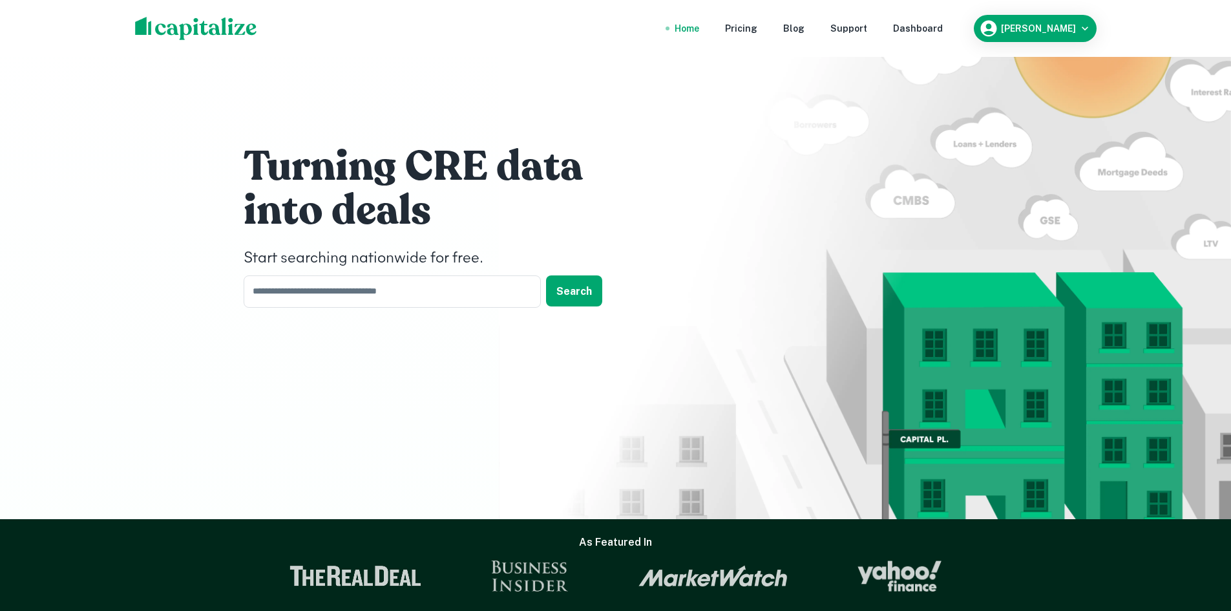
click at [449, 264] on h4 "Start searching nationwide for free." at bounding box center [438, 258] width 388 height 23
click at [1030, 20] on div "Eric DeFillippo" at bounding box center [1035, 28] width 112 height 19
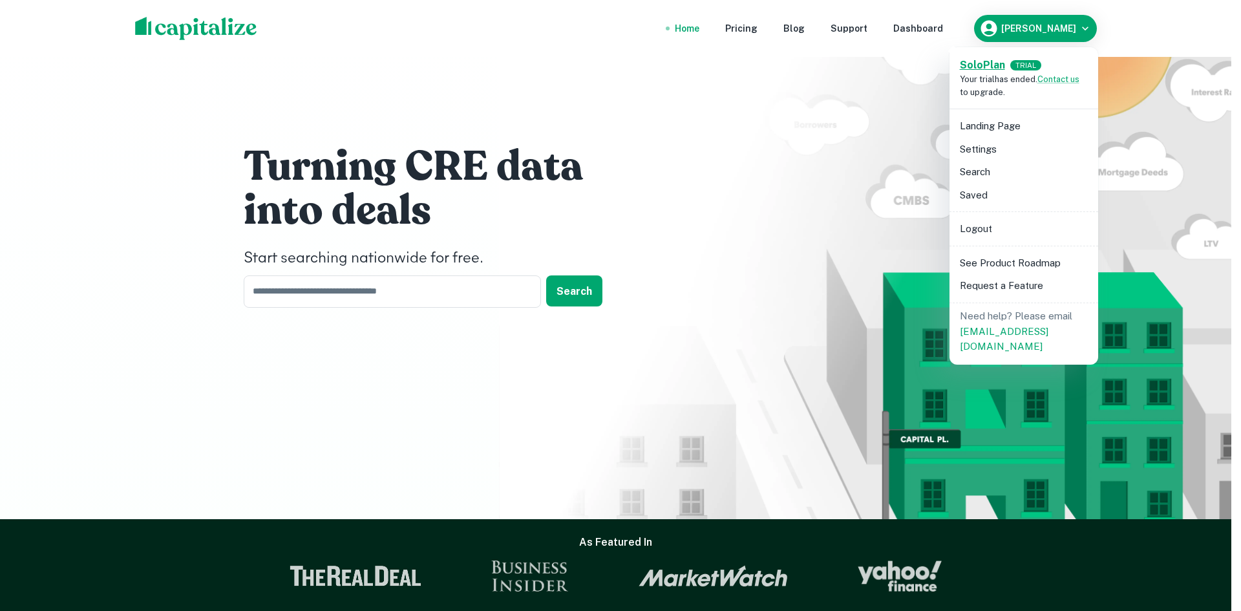
click at [982, 65] on strong "Solo Plan" at bounding box center [982, 65] width 45 height 12
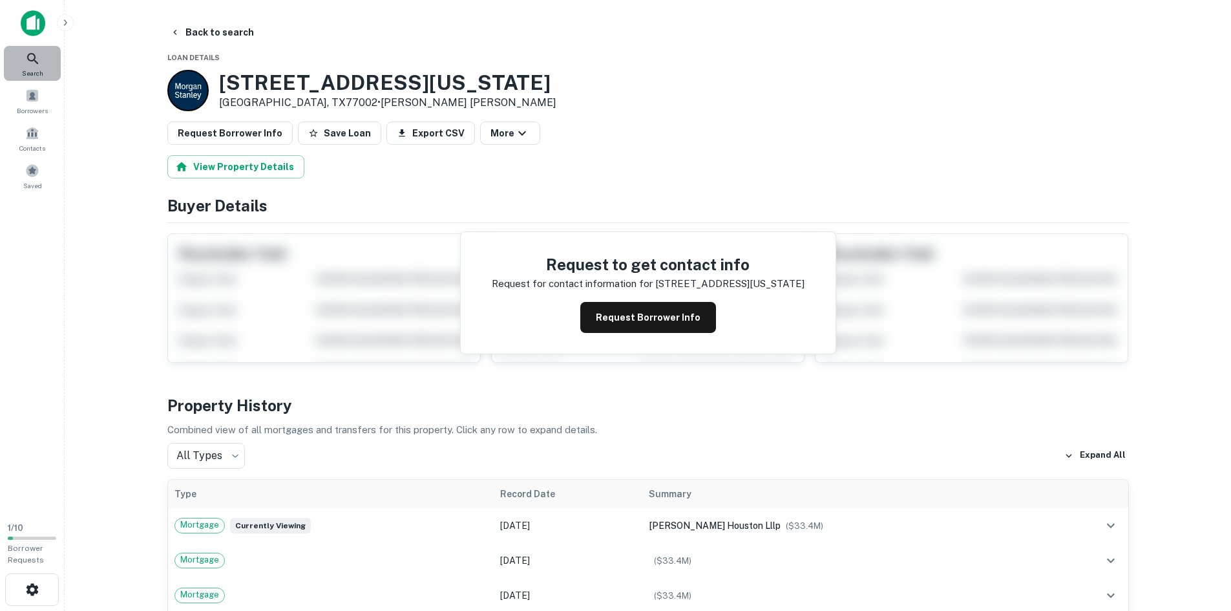
click at [33, 64] on icon at bounding box center [33, 59] width 16 height 16
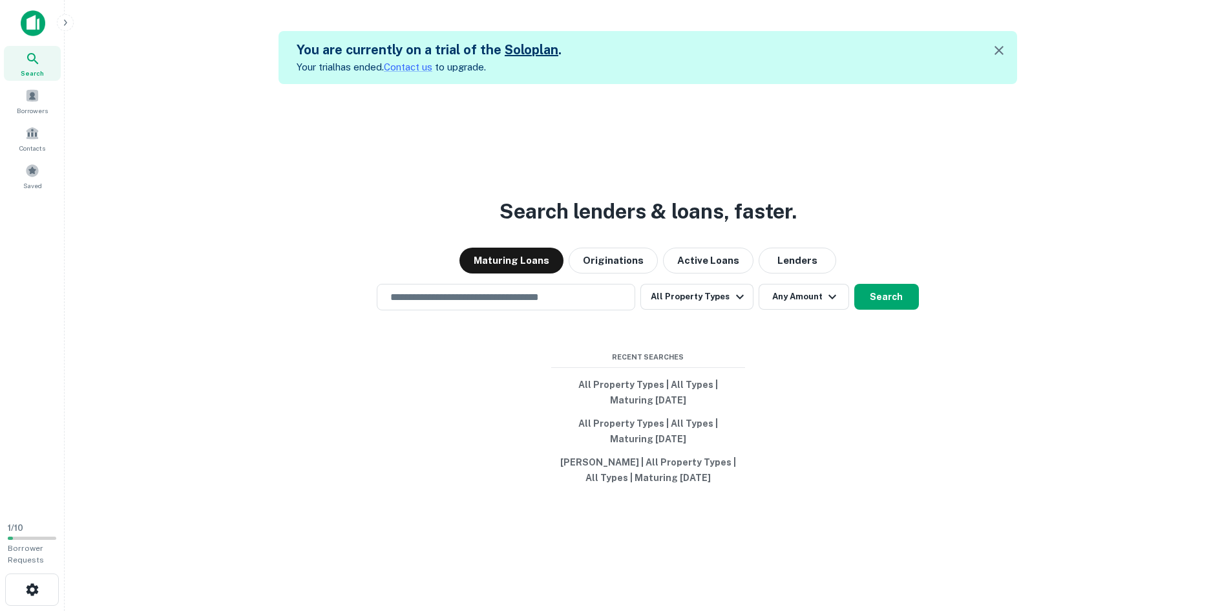
click at [1007, 51] on icon "button" at bounding box center [999, 51] width 16 height 16
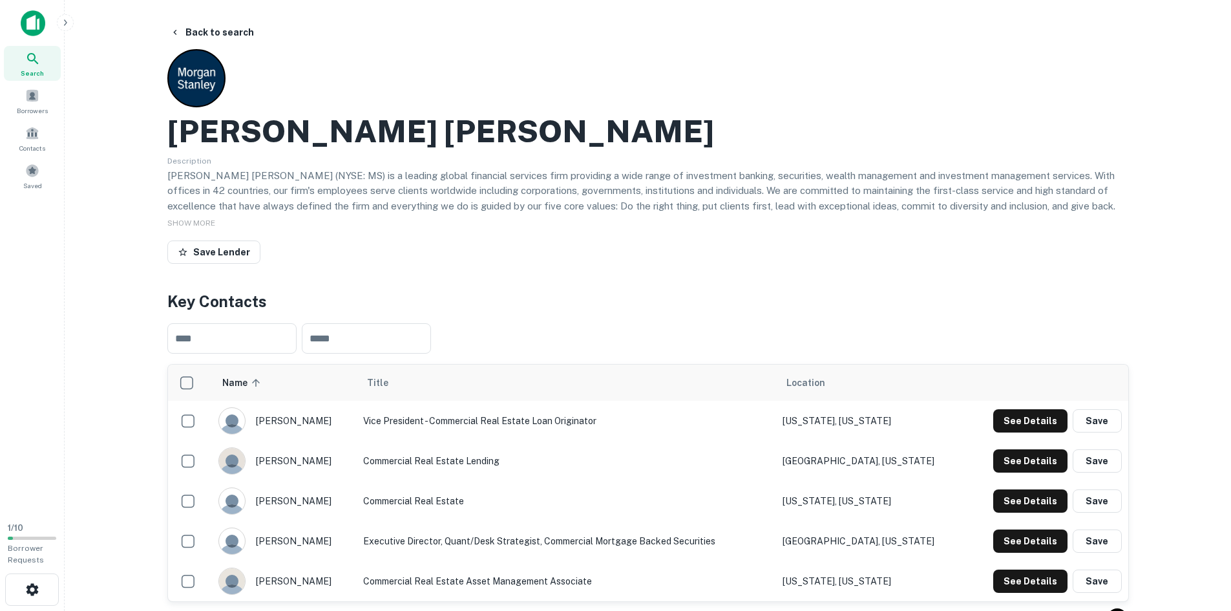
click at [37, 59] on icon at bounding box center [33, 59] width 16 height 16
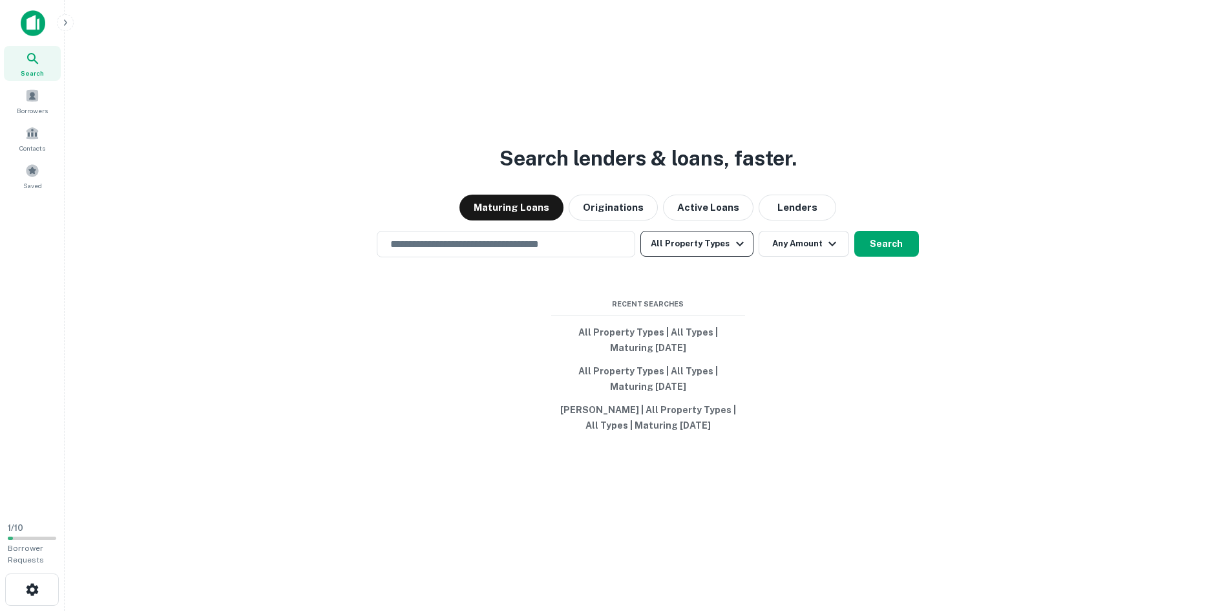
click at [712, 246] on button "All Property Types" at bounding box center [696, 244] width 112 height 26
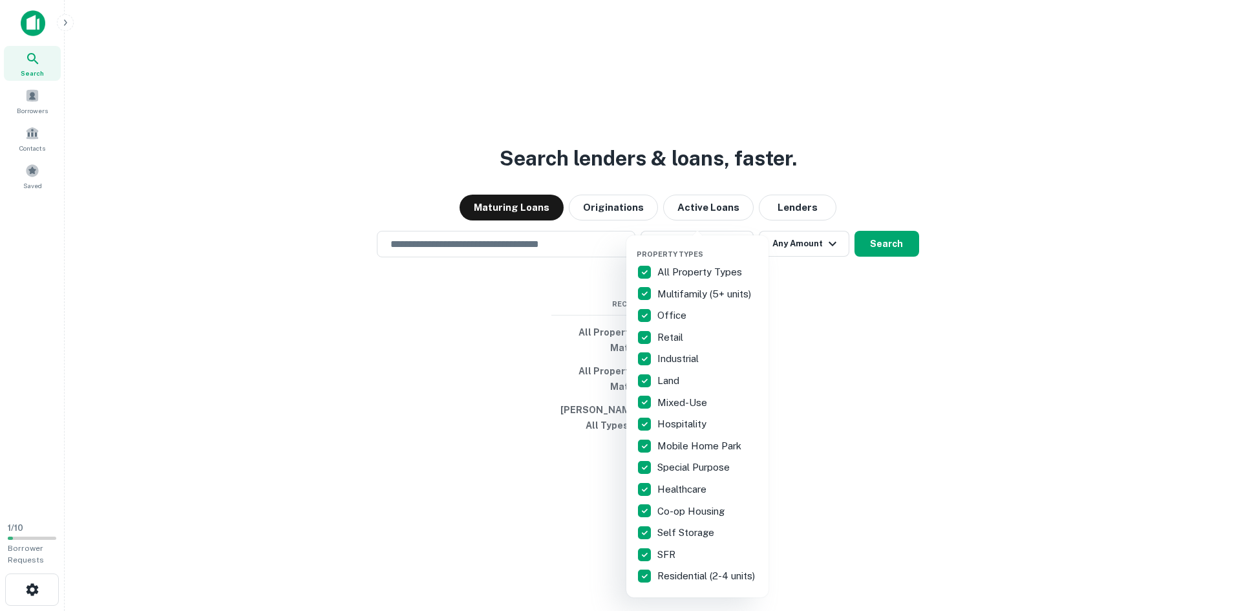
click at [717, 245] on div "Property Types All Property Types Multifamily (5+ units) Office Retail Industri…" at bounding box center [697, 416] width 142 height 362
click at [502, 255] on div at bounding box center [620, 305] width 1241 height 611
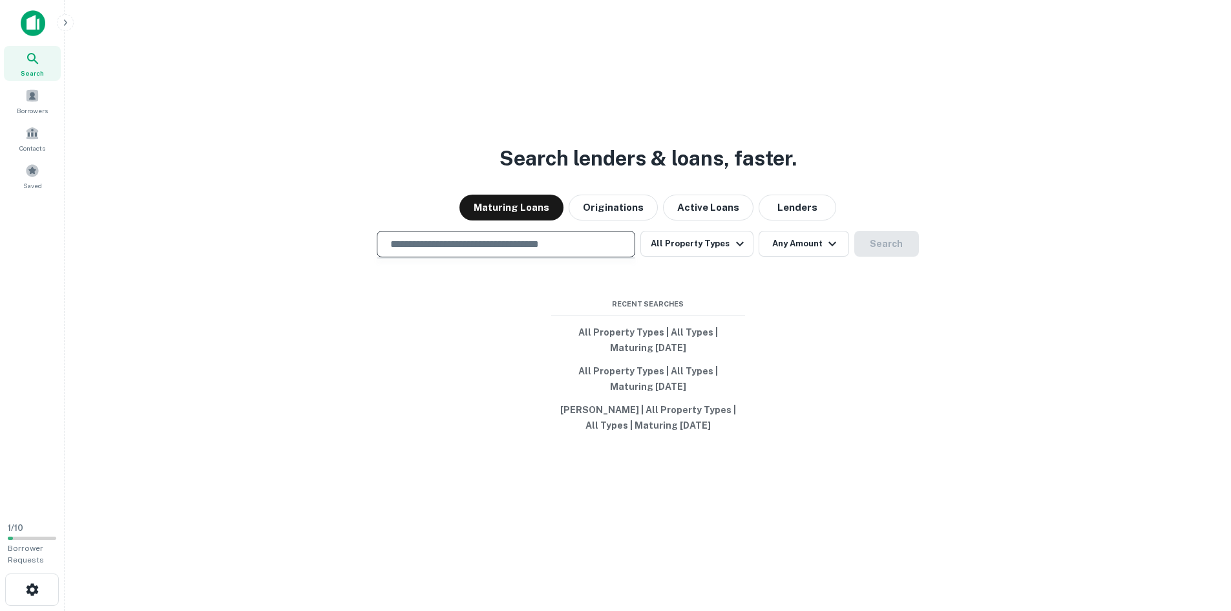
click at [573, 244] on input "text" at bounding box center [506, 244] width 247 height 15
type input "**********"
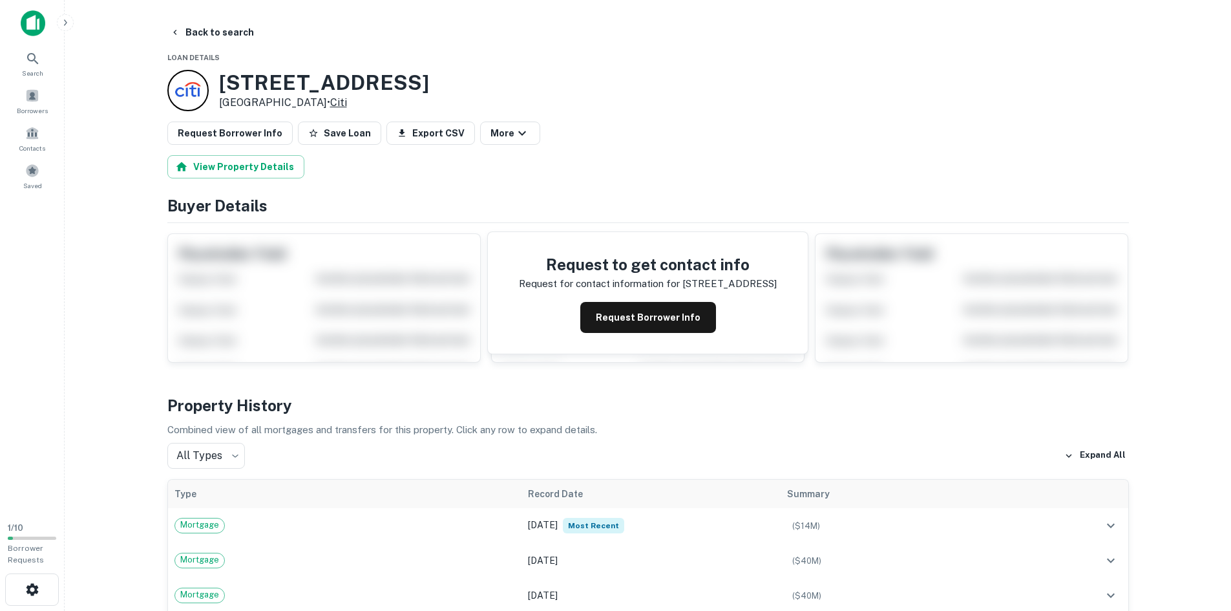
click at [347, 106] on link "Citi" at bounding box center [338, 102] width 17 height 12
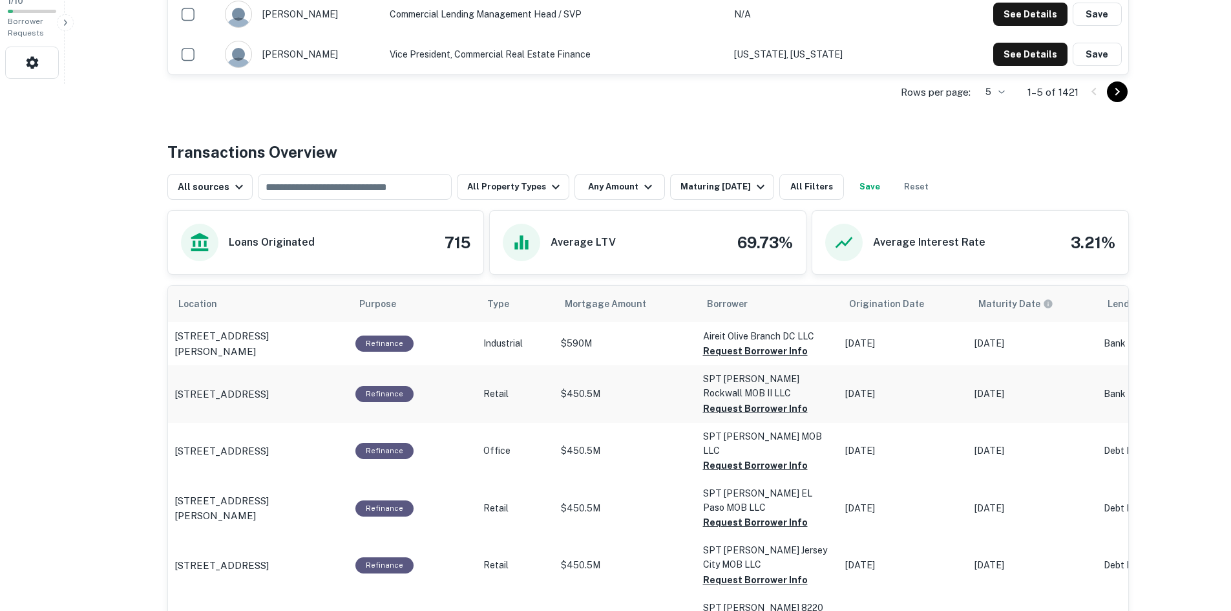
scroll to position [582, 0]
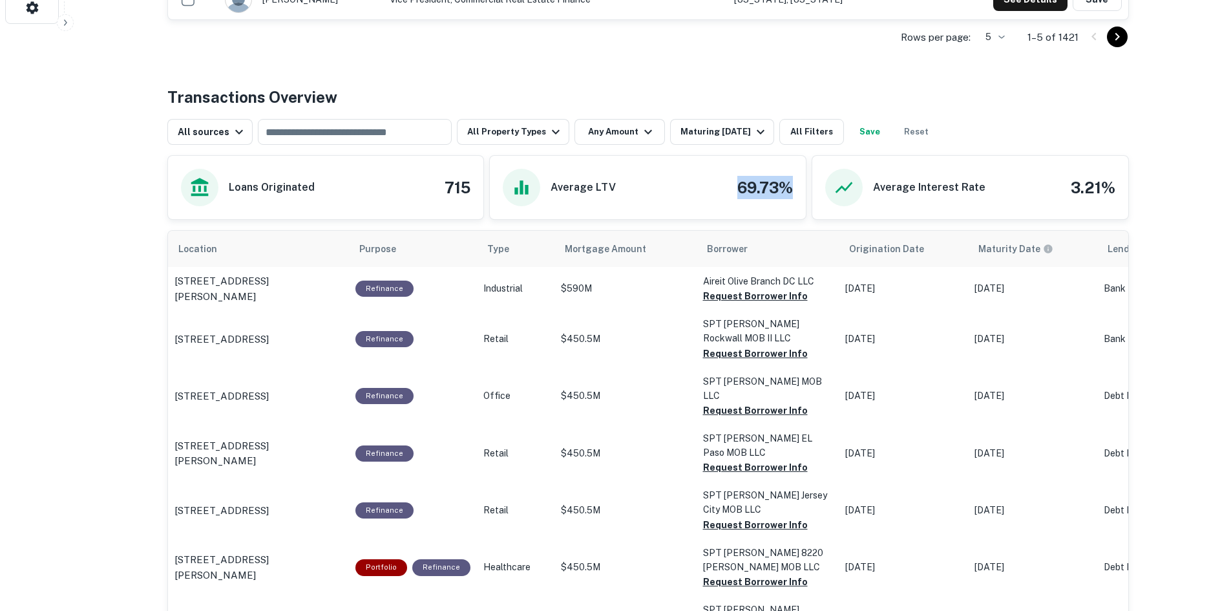
drag, startPoint x: 727, startPoint y: 191, endPoint x: 785, endPoint y: 193, distance: 57.6
click at [800, 191] on div "Average LTV 69.73%" at bounding box center [648, 187] width 316 height 63
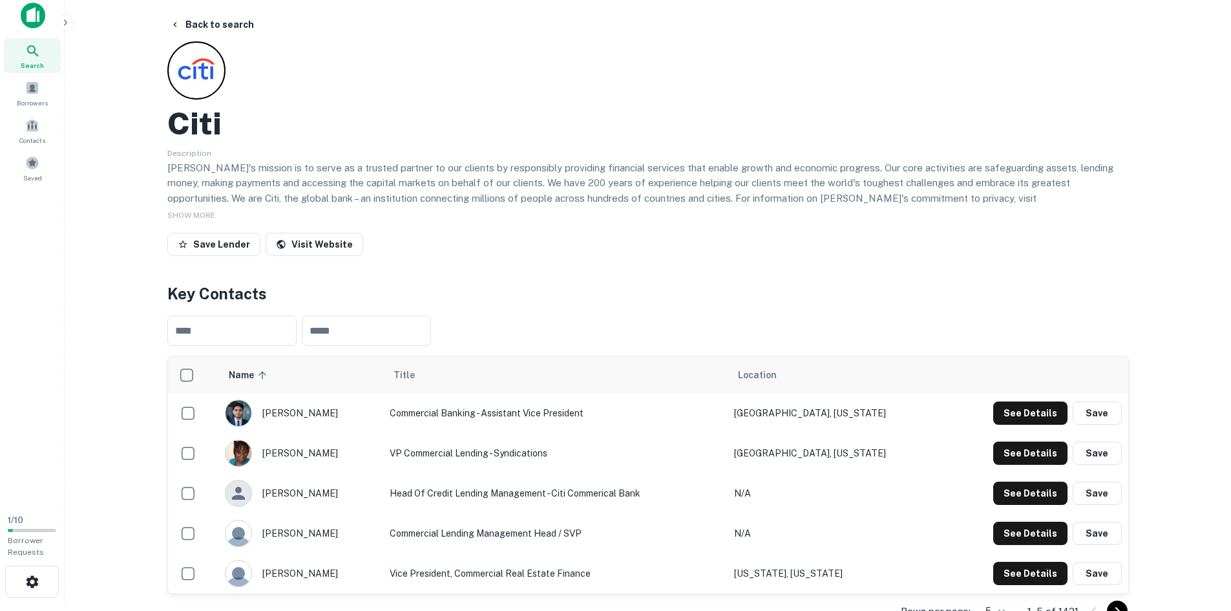
scroll to position [0, 0]
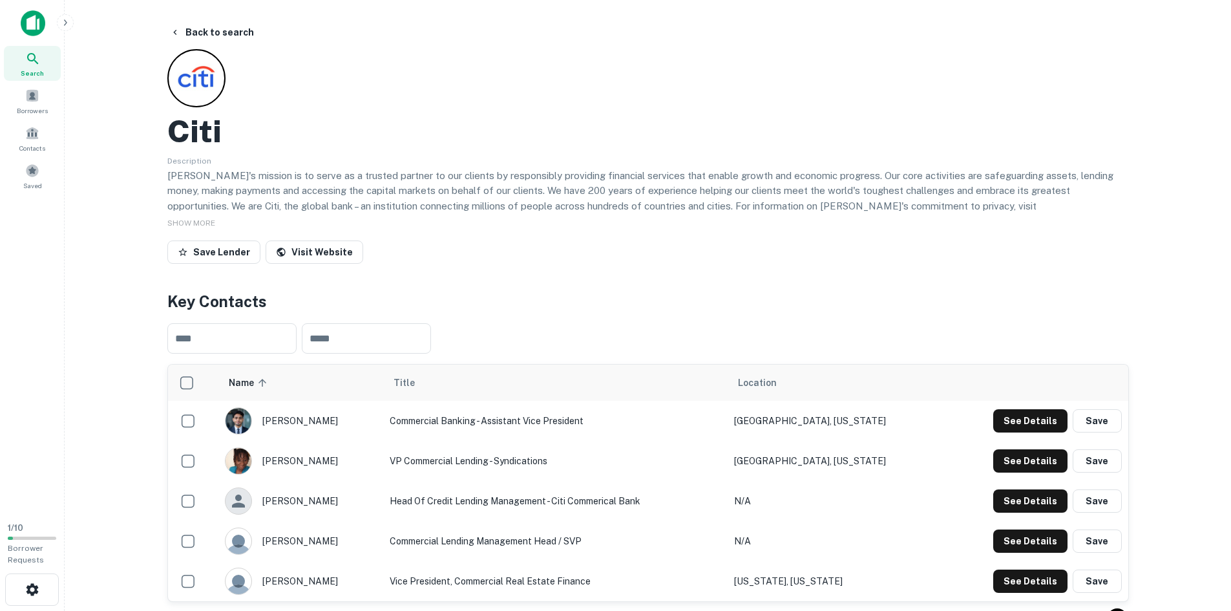
click at [542, 239] on div "Citi Description Citi's mission is to serve as a trusted partner to our clients…" at bounding box center [648, 159] width 962 height 220
click at [173, 32] on icon "button" at bounding box center [175, 32] width 10 height 10
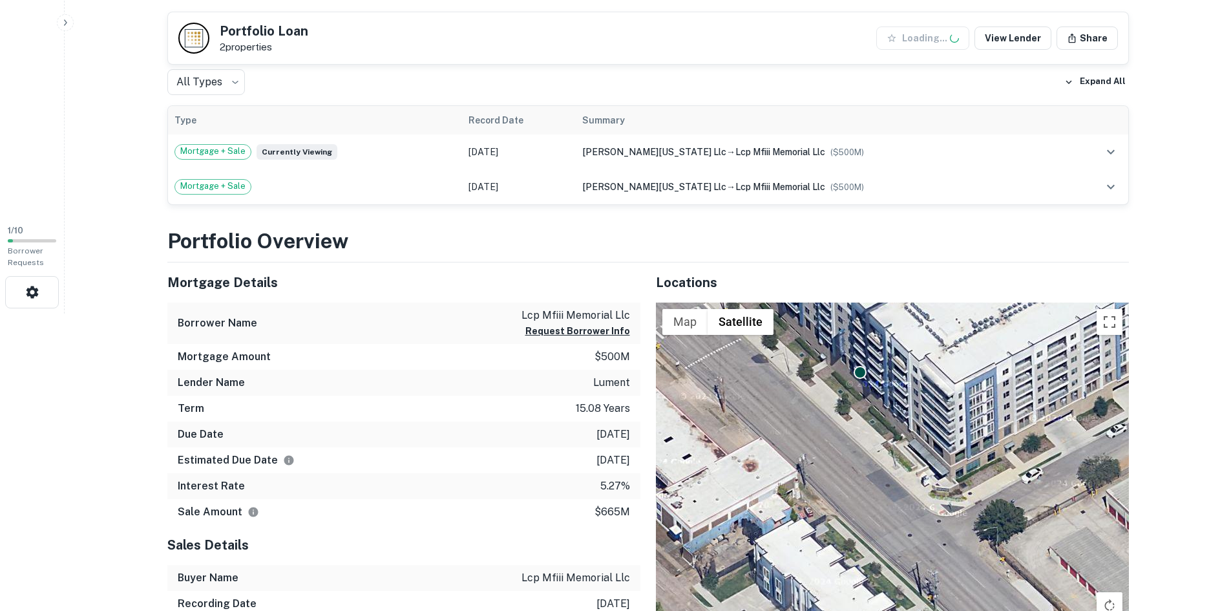
scroll to position [323, 0]
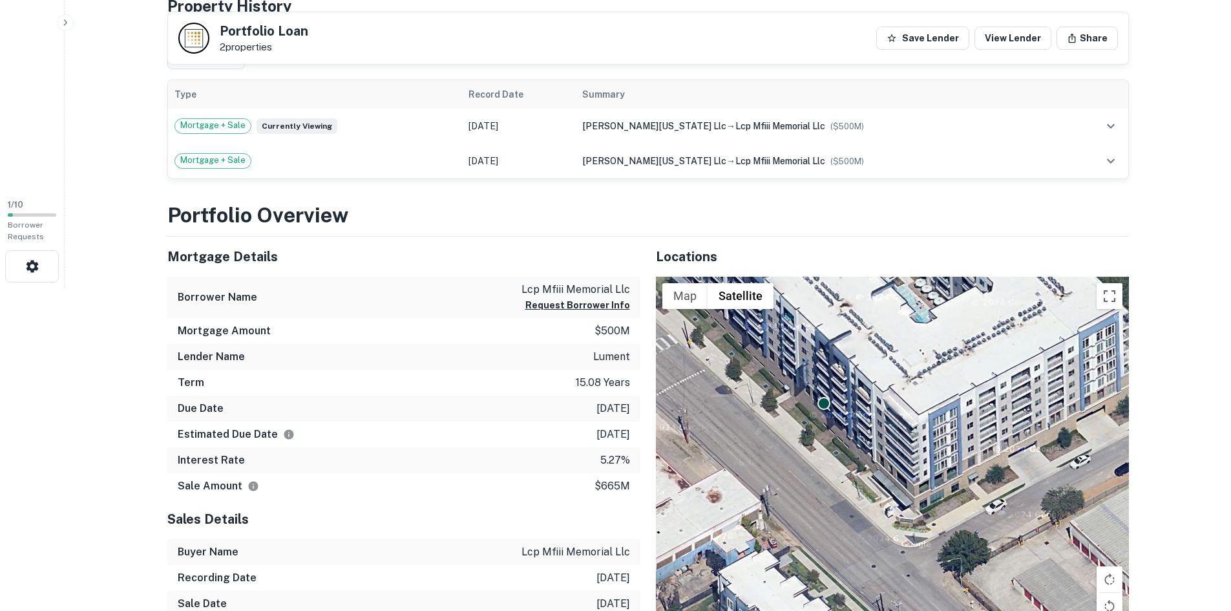
drag, startPoint x: 834, startPoint y: 422, endPoint x: 761, endPoint y: 533, distance: 132.8
click at [761, 533] on div "To activate drag with keyboard, press Alt + Enter. Once in keyboard drag state,…" at bounding box center [892, 515] width 473 height 477
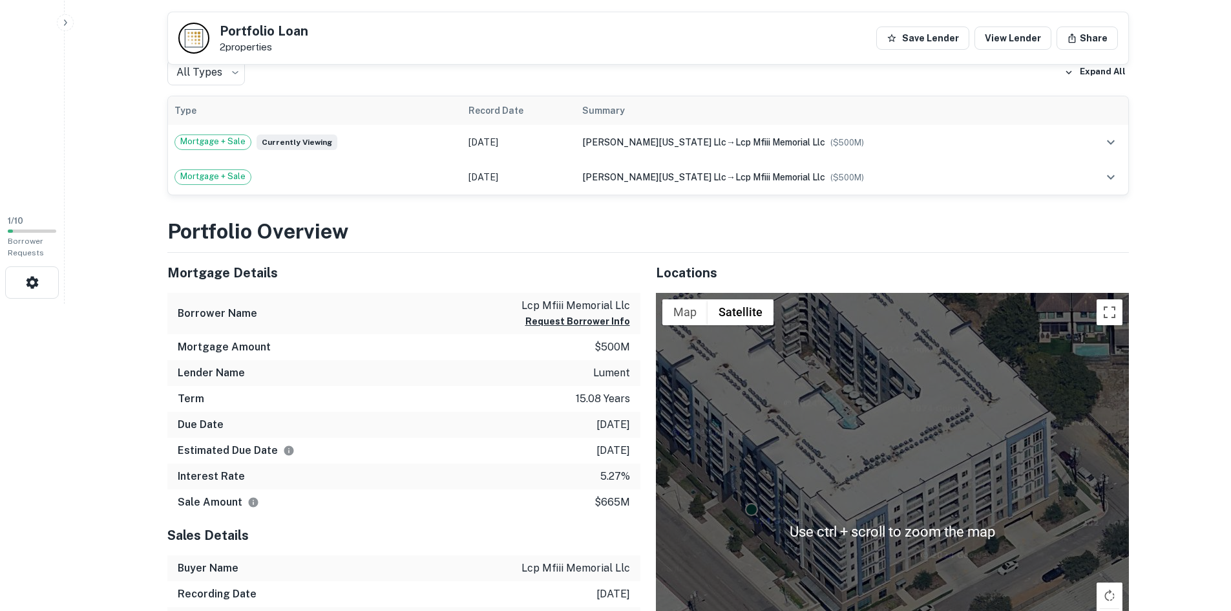
scroll to position [302, 0]
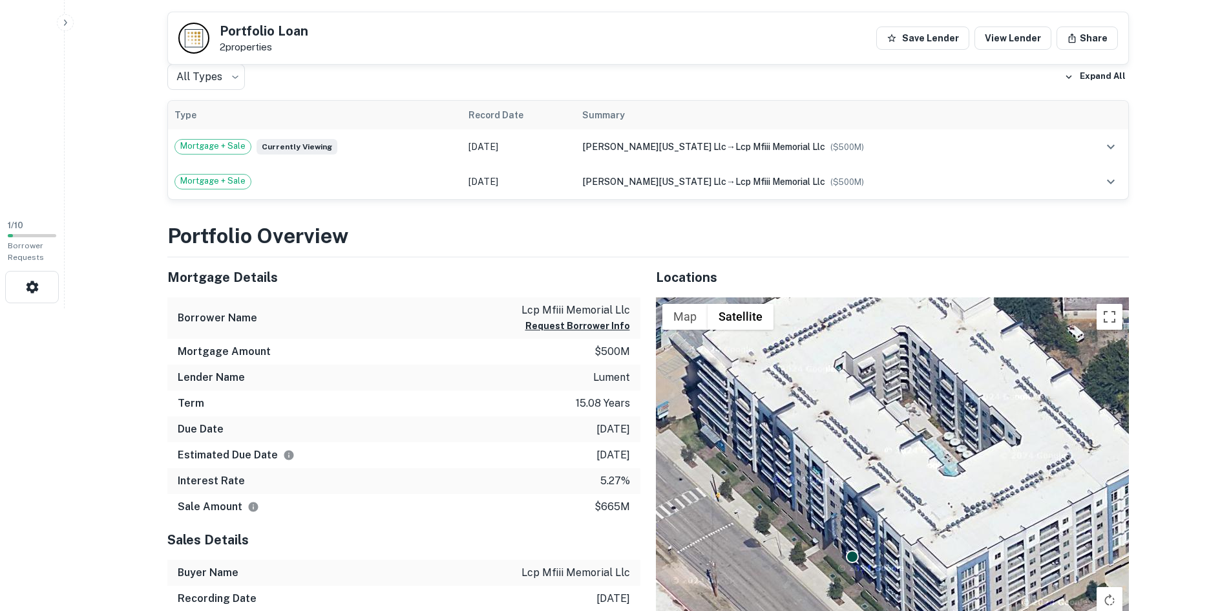
drag, startPoint x: 848, startPoint y: 426, endPoint x: 950, endPoint y: 473, distance: 112.5
click at [950, 473] on div "To activate drag with keyboard, press Alt + Enter. Once in keyboard drag state,…" at bounding box center [892, 535] width 473 height 477
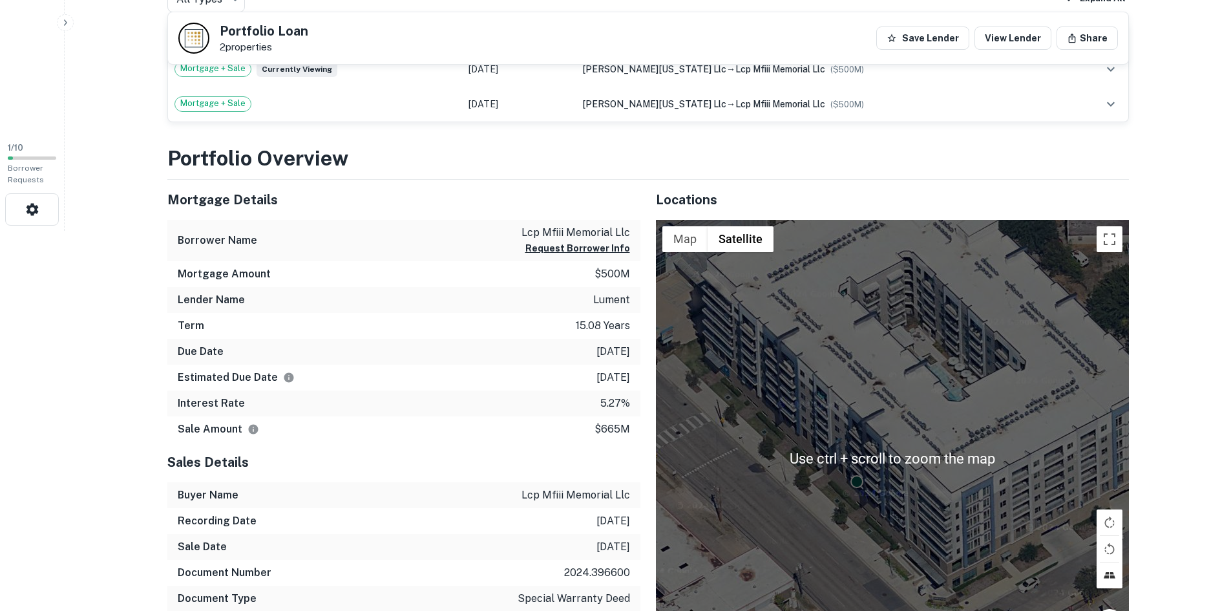
scroll to position [496, 0]
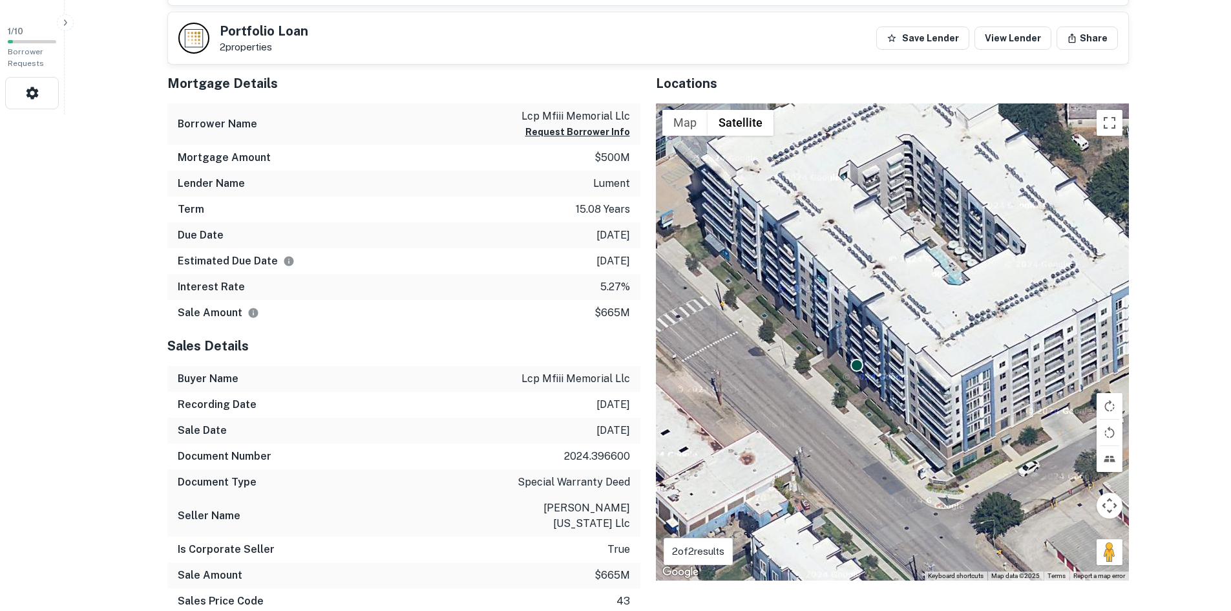
click at [1104, 517] on button "Map camera controls" at bounding box center [1110, 505] width 26 height 26
click at [1072, 531] on button "Zoom out" at bounding box center [1077, 538] width 26 height 26
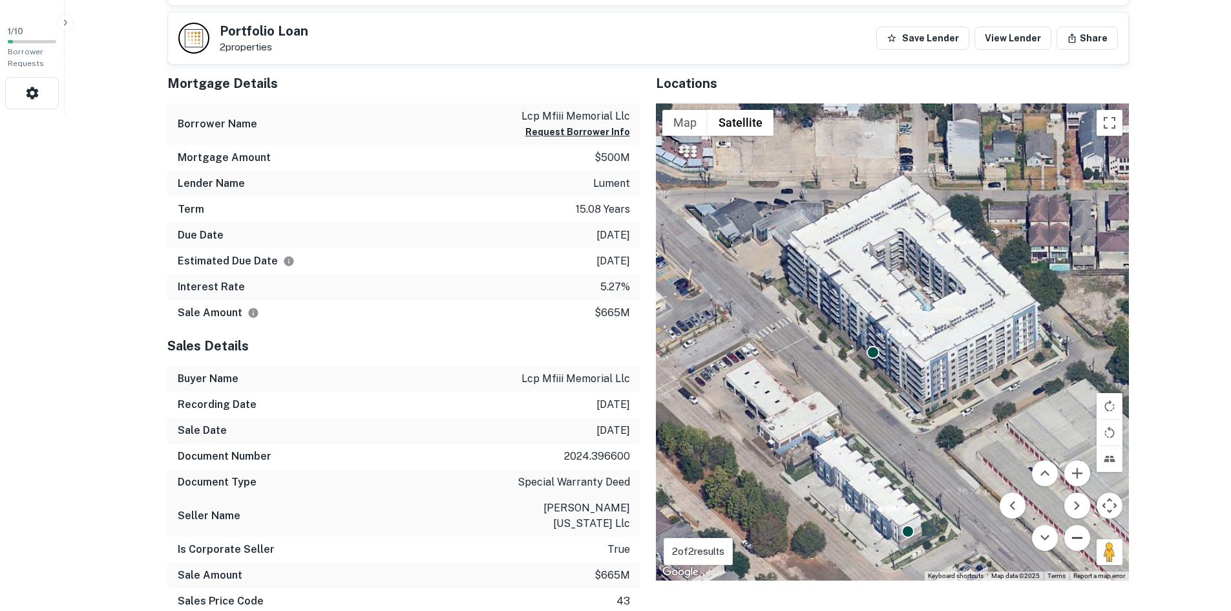
click at [1072, 531] on button "Zoom out" at bounding box center [1077, 538] width 26 height 26
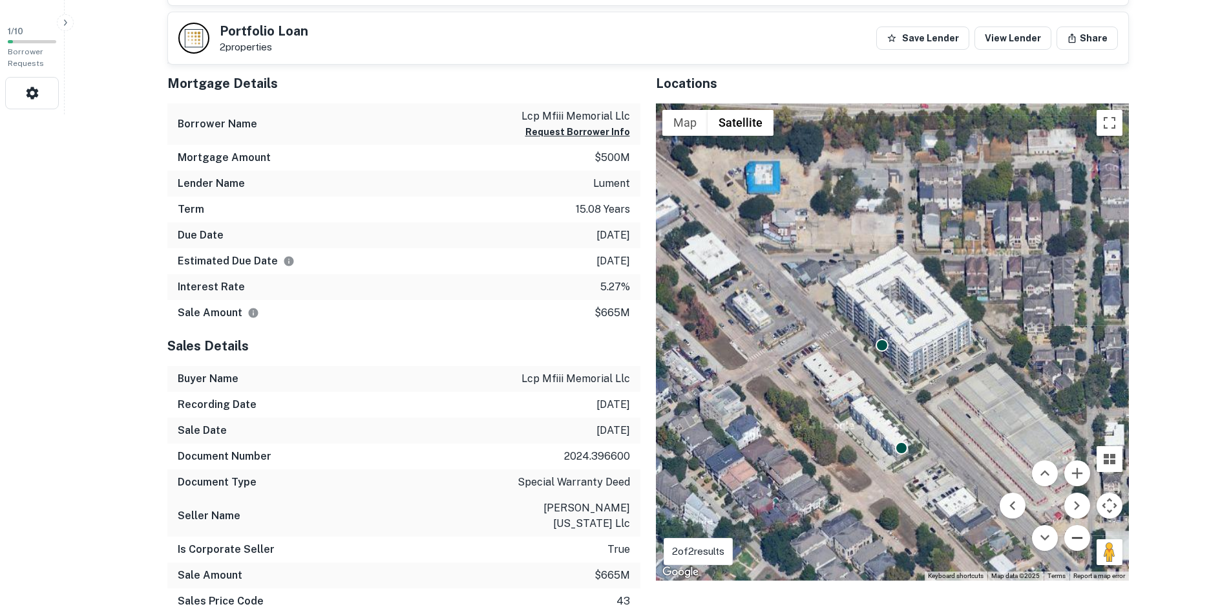
click at [1072, 531] on button "Zoom out" at bounding box center [1077, 538] width 26 height 26
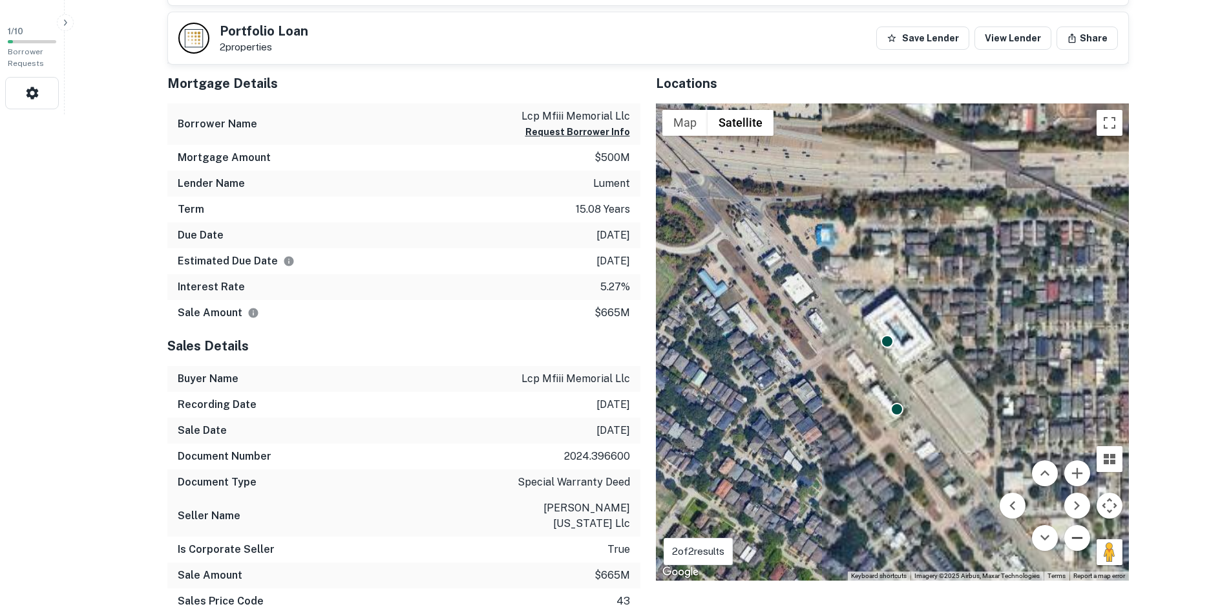
click at [1072, 531] on button "Zoom out" at bounding box center [1077, 538] width 26 height 26
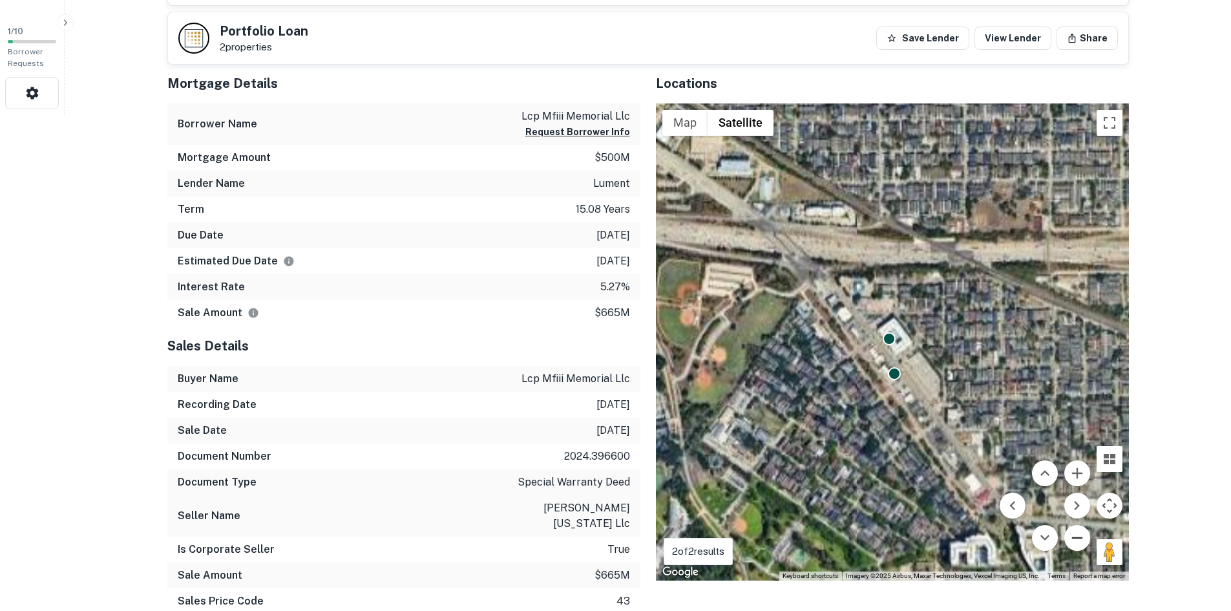
click at [1072, 531] on button "Zoom out" at bounding box center [1077, 538] width 26 height 26
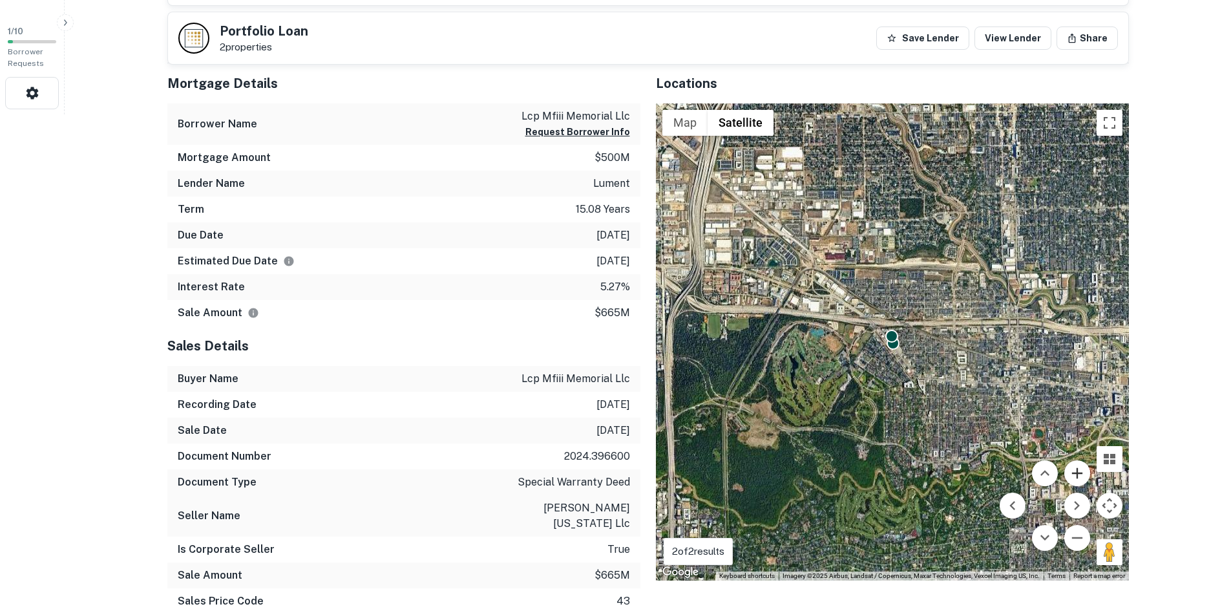
click at [1083, 478] on button "Zoom in" at bounding box center [1077, 473] width 26 height 26
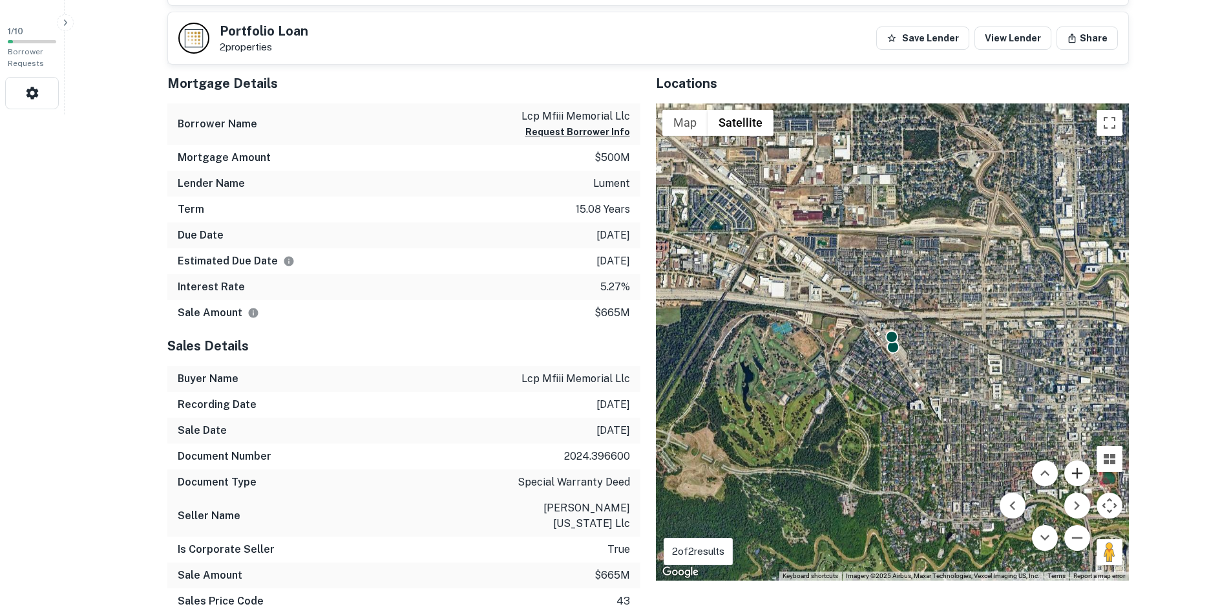
click at [1083, 478] on button "Zoom in" at bounding box center [1077, 473] width 26 height 26
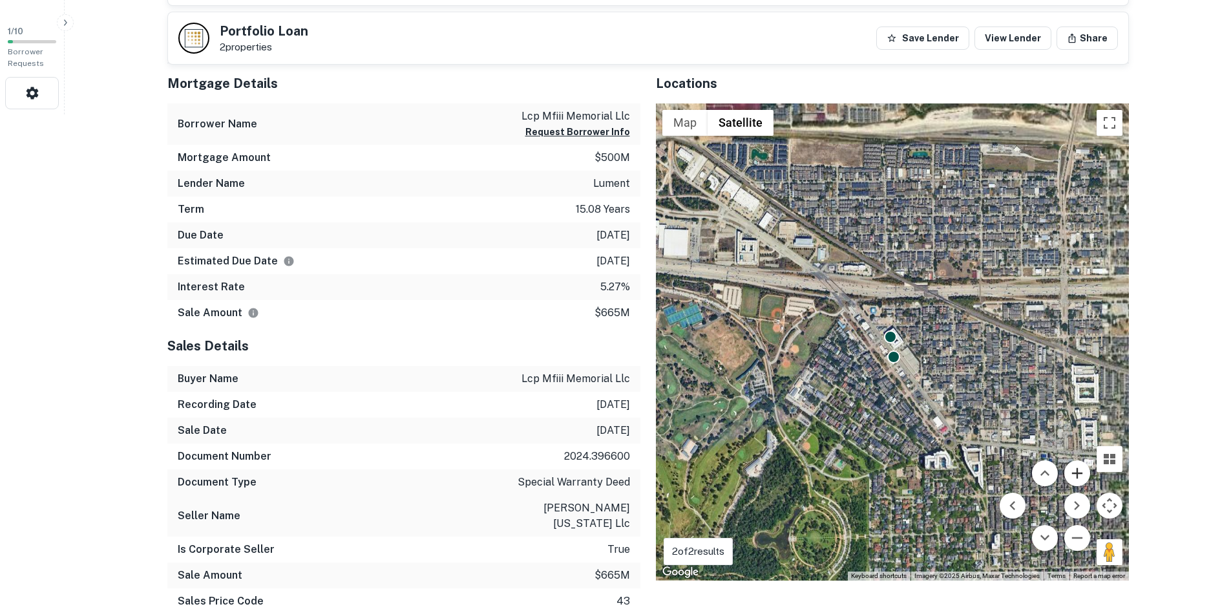
click at [1082, 476] on button "Zoom in" at bounding box center [1077, 473] width 26 height 26
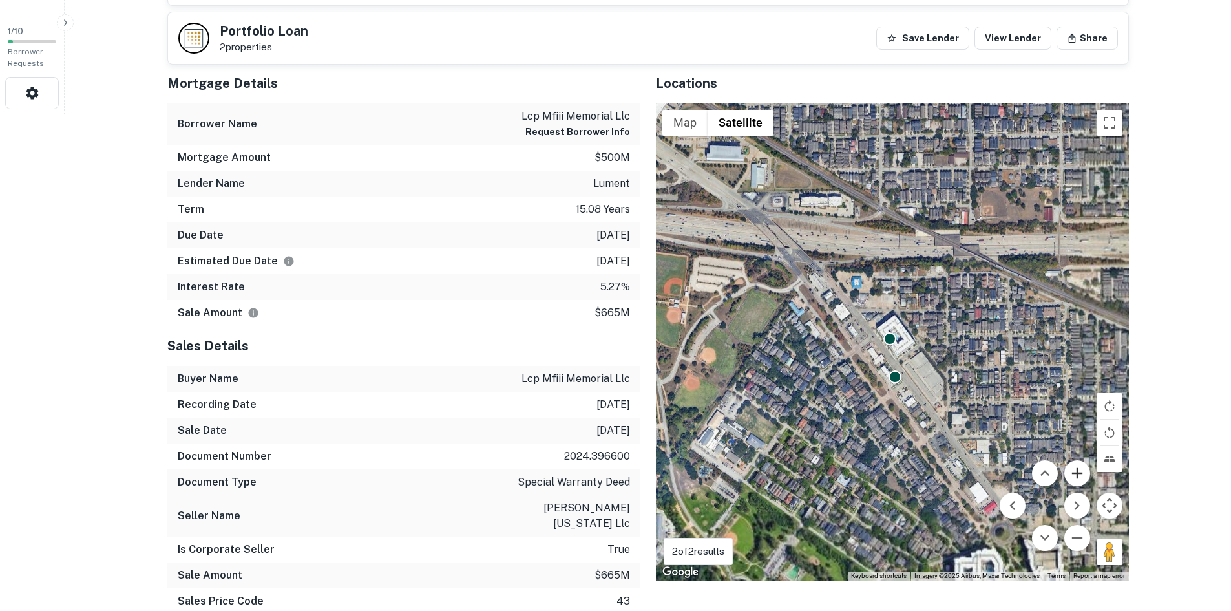
click at [1082, 476] on button "Zoom in" at bounding box center [1077, 473] width 26 height 26
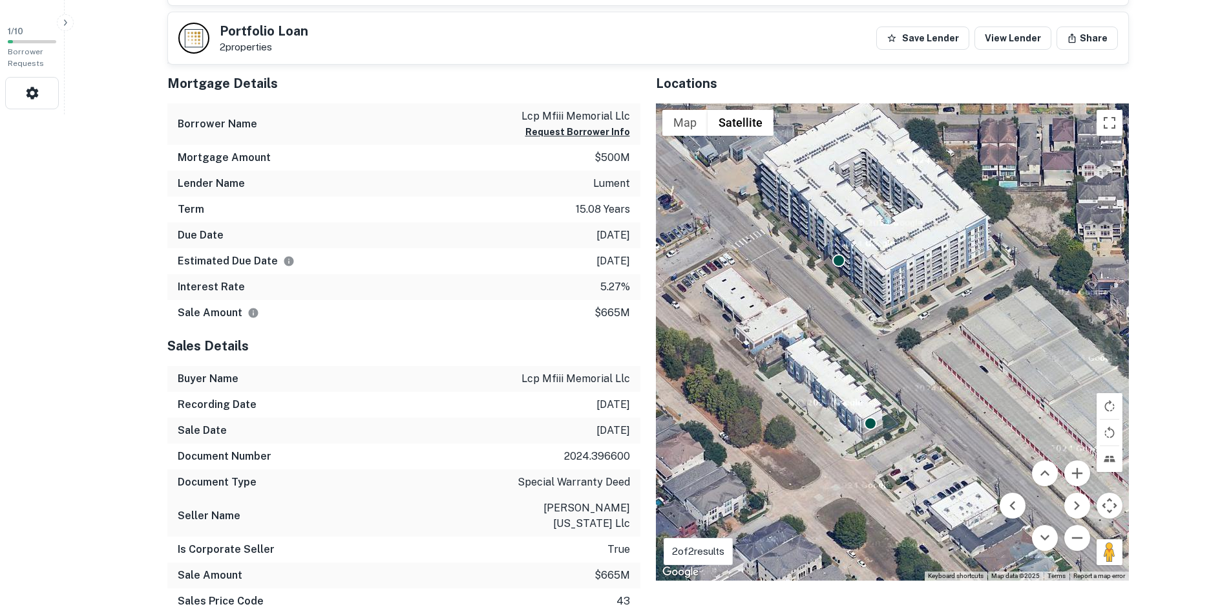
drag, startPoint x: 933, startPoint y: 502, endPoint x: 897, endPoint y: 411, distance: 98.0
click at [897, 411] on div "To activate drag with keyboard, press Alt + Enter. Once in keyboard drag state,…" at bounding box center [892, 341] width 473 height 477
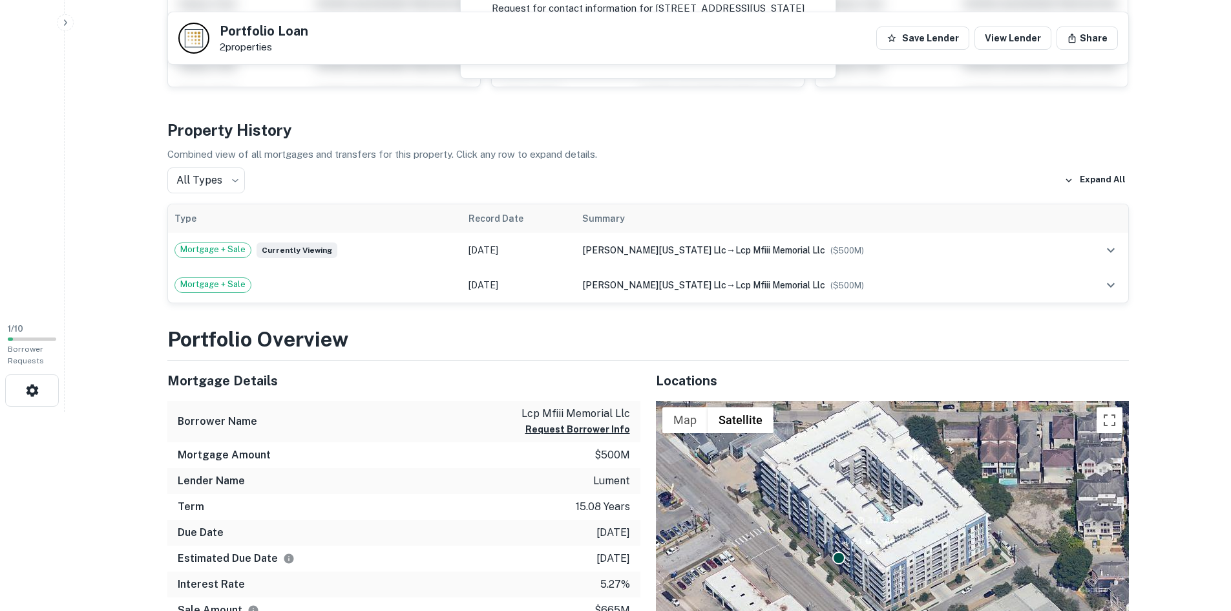
scroll to position [194, 0]
